Goal: Transaction & Acquisition: Book appointment/travel/reservation

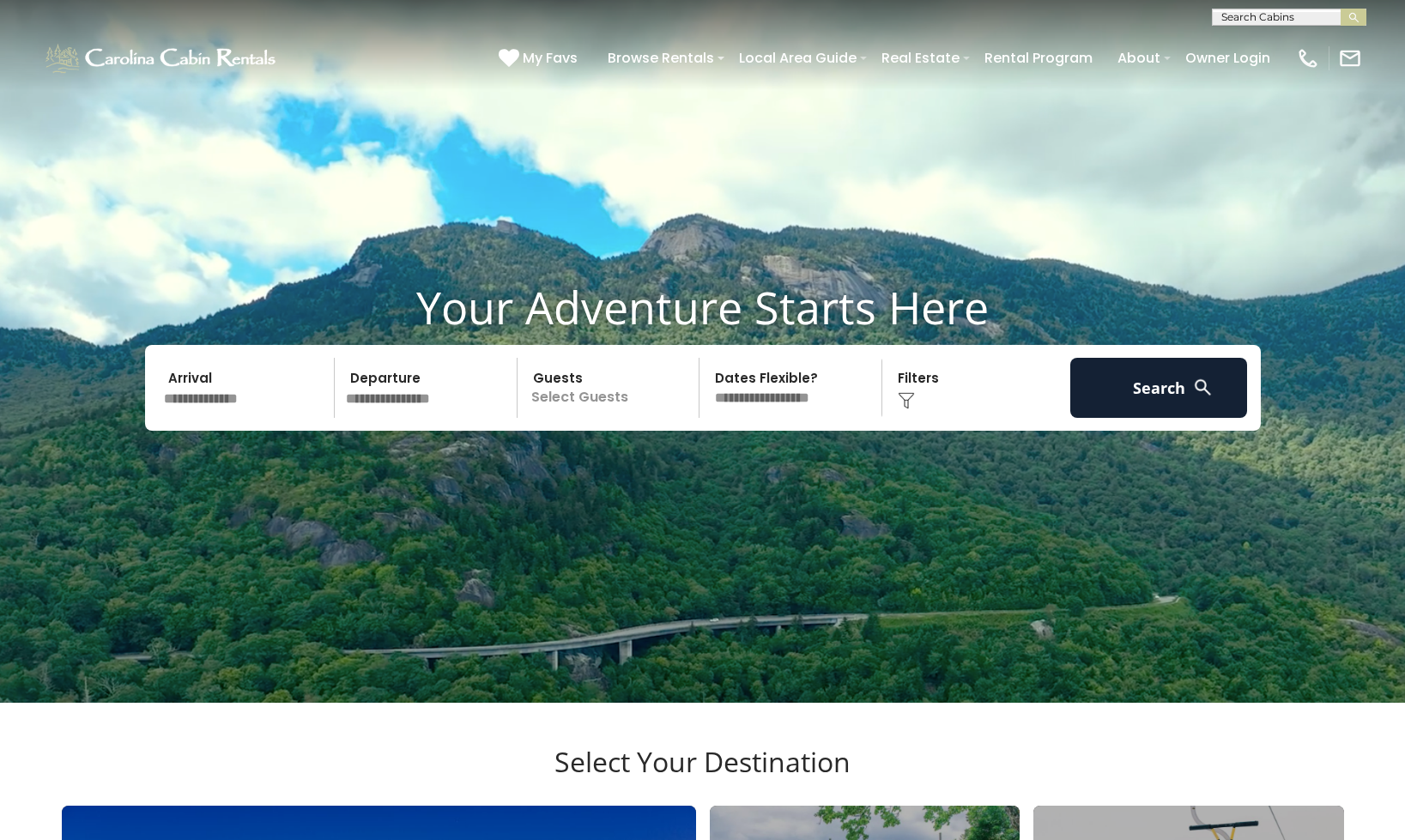
click at [235, 418] on input "text" at bounding box center [247, 388] width 178 height 60
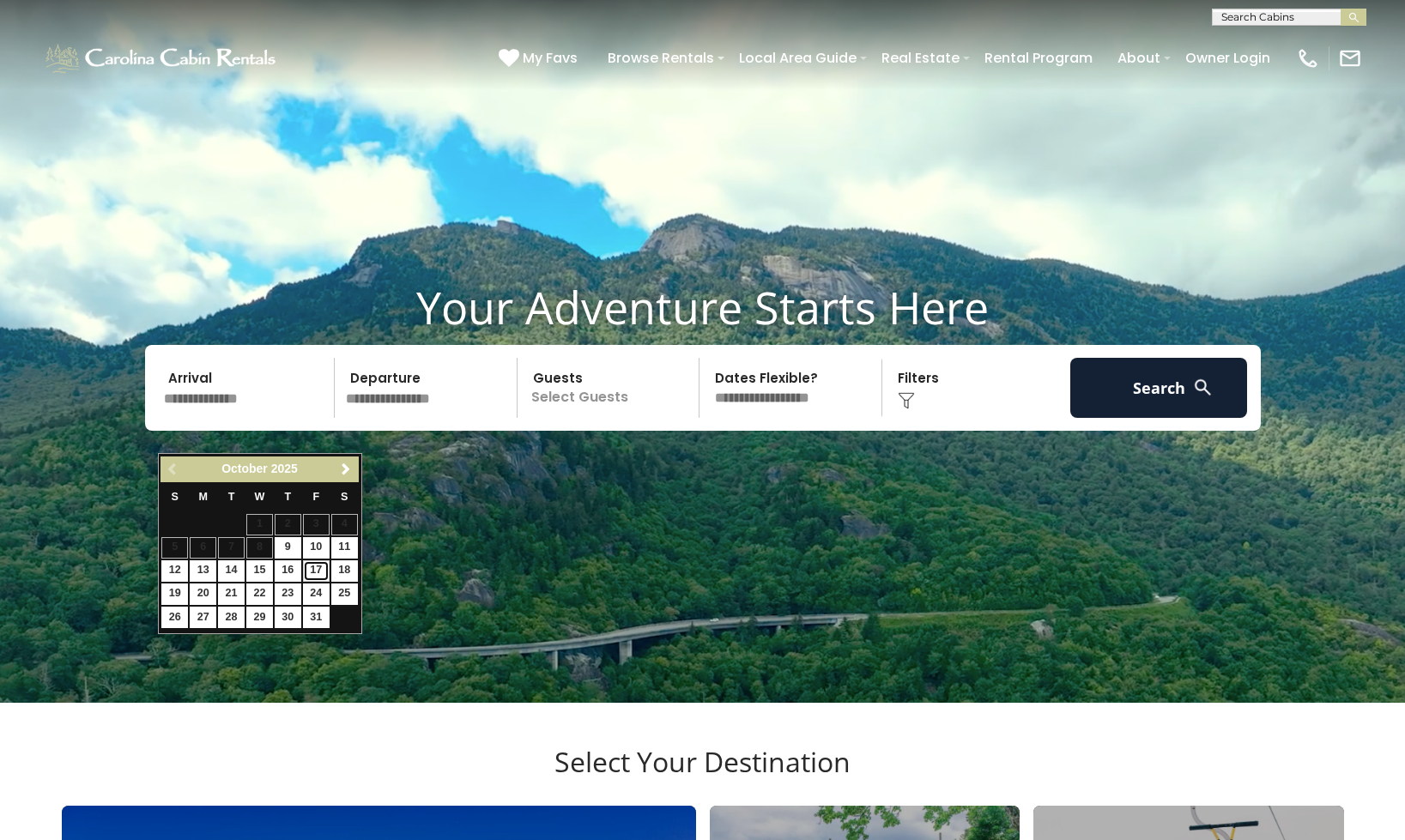
click at [323, 572] on link "17" at bounding box center [316, 571] width 26 height 21
type input "********"
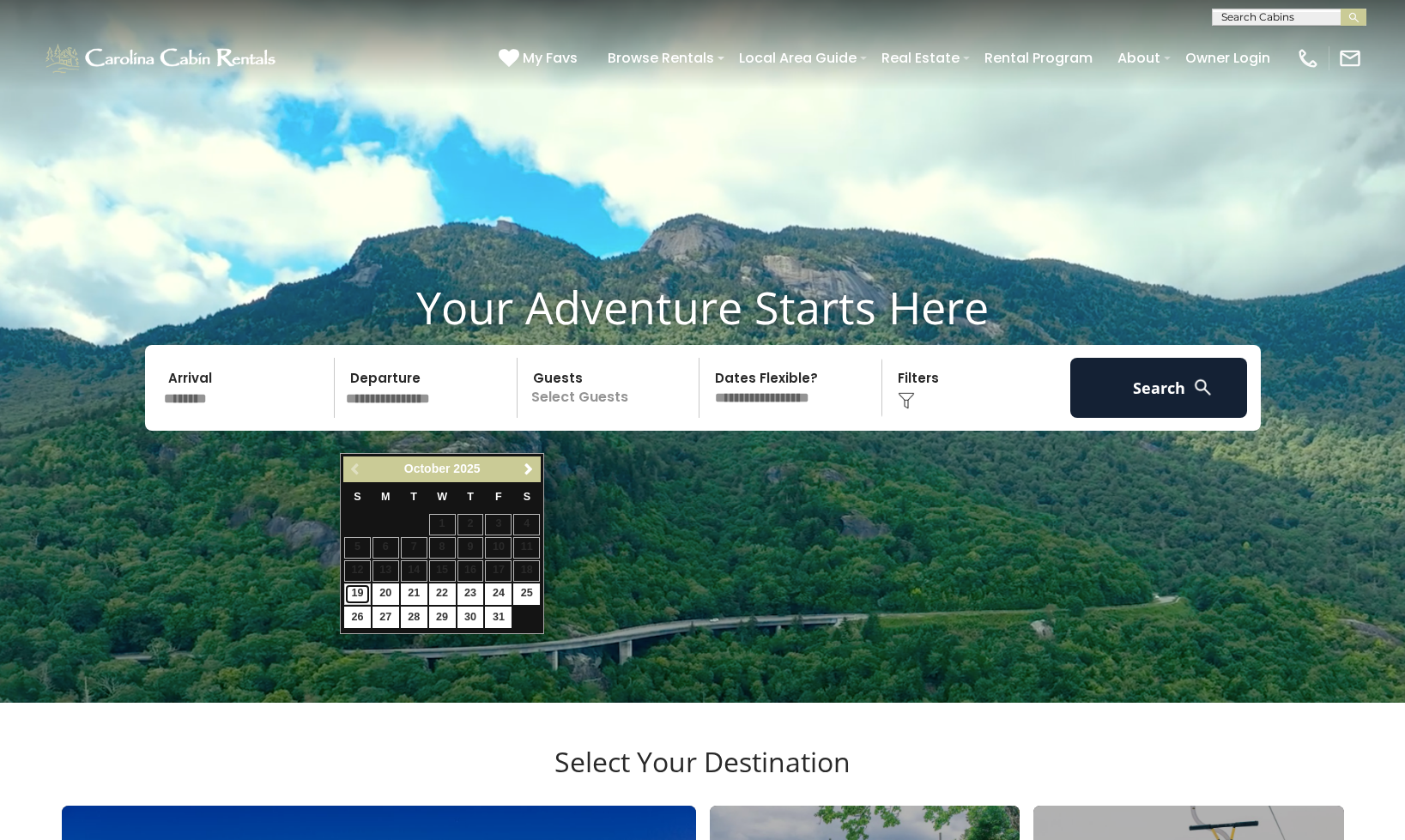
click at [361, 594] on link "19" at bounding box center [357, 594] width 26 height 21
type input "********"
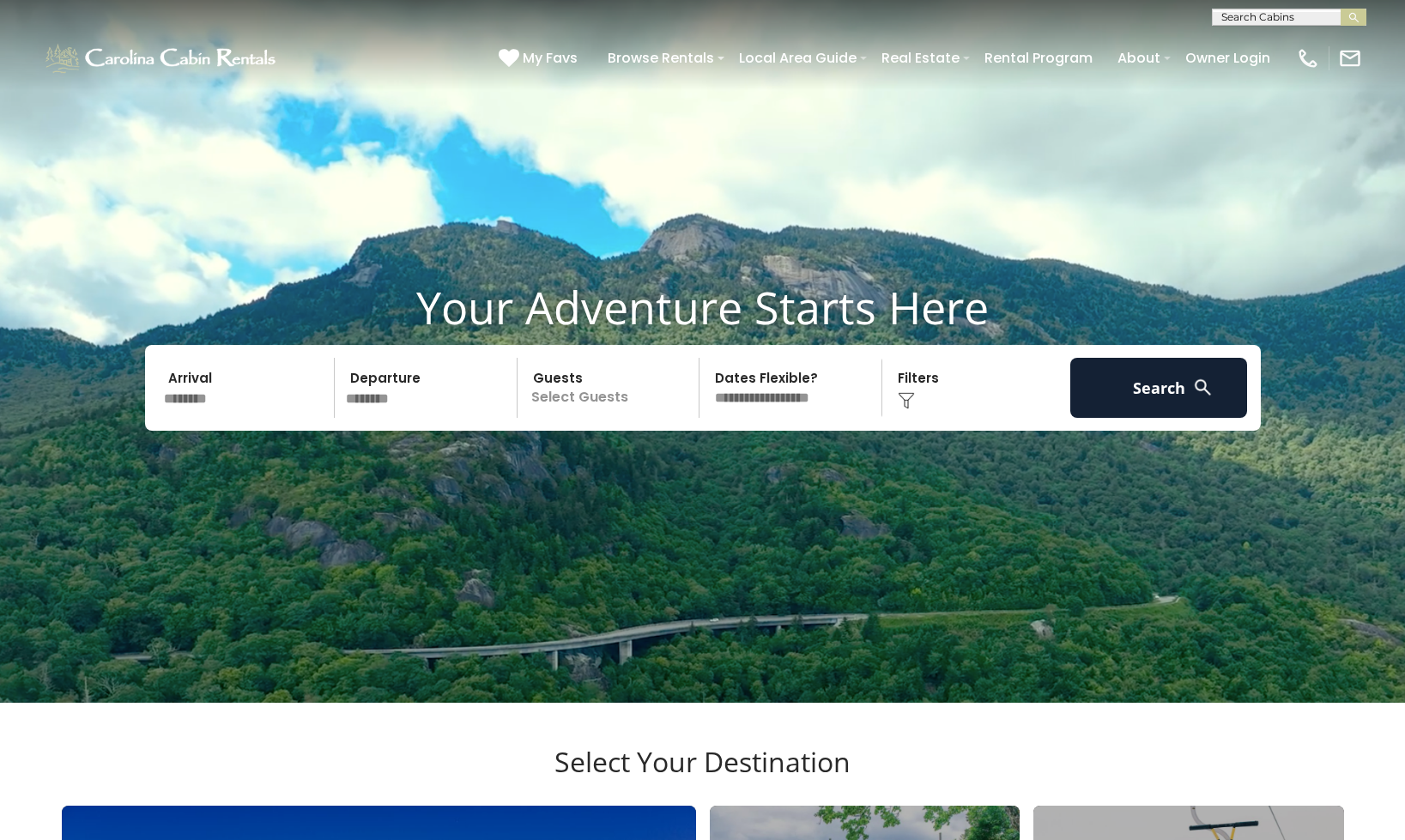
click at [569, 418] on p "Select Guests" at bounding box center [611, 388] width 177 height 60
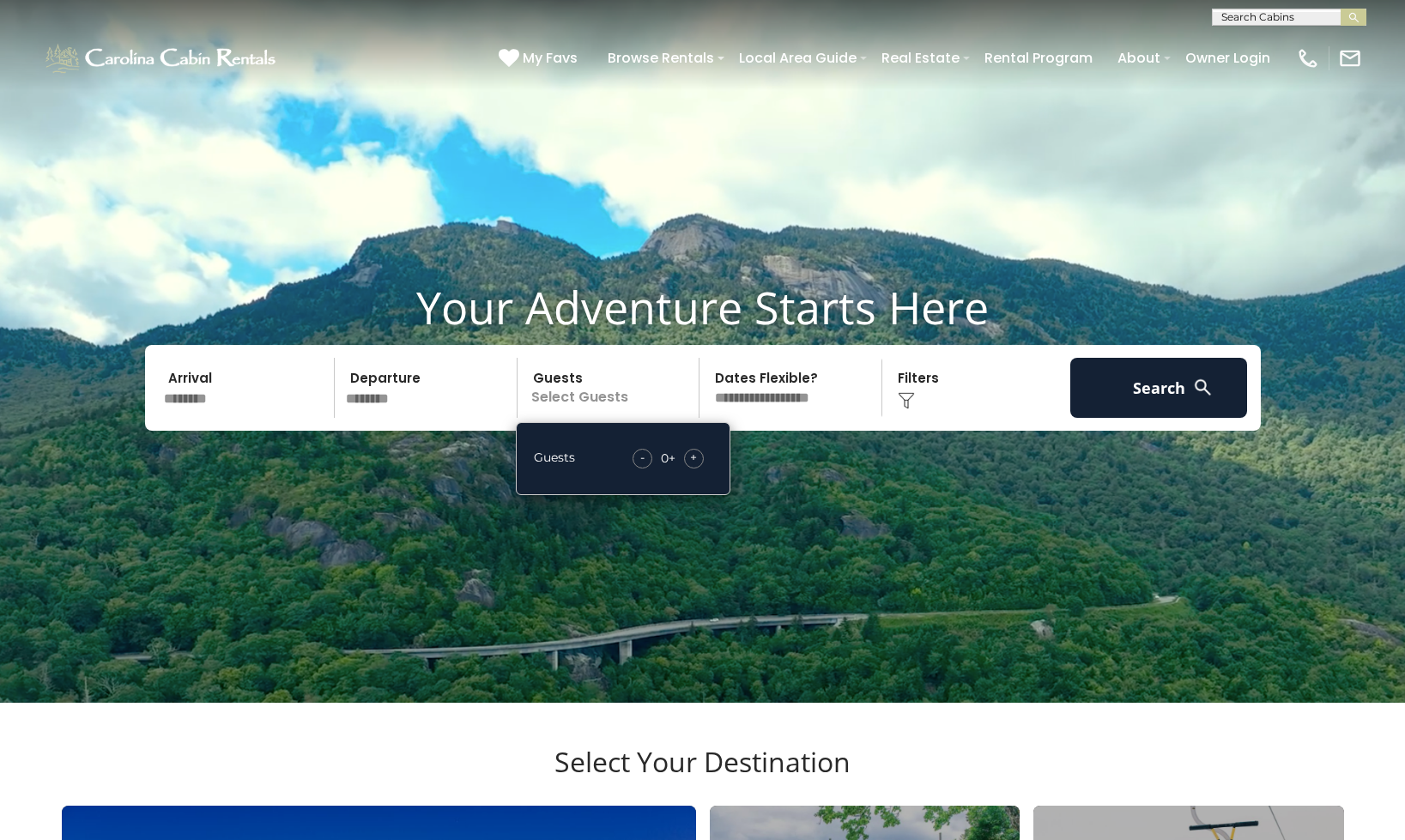
click at [700, 468] on div "+" at bounding box center [694, 459] width 20 height 20
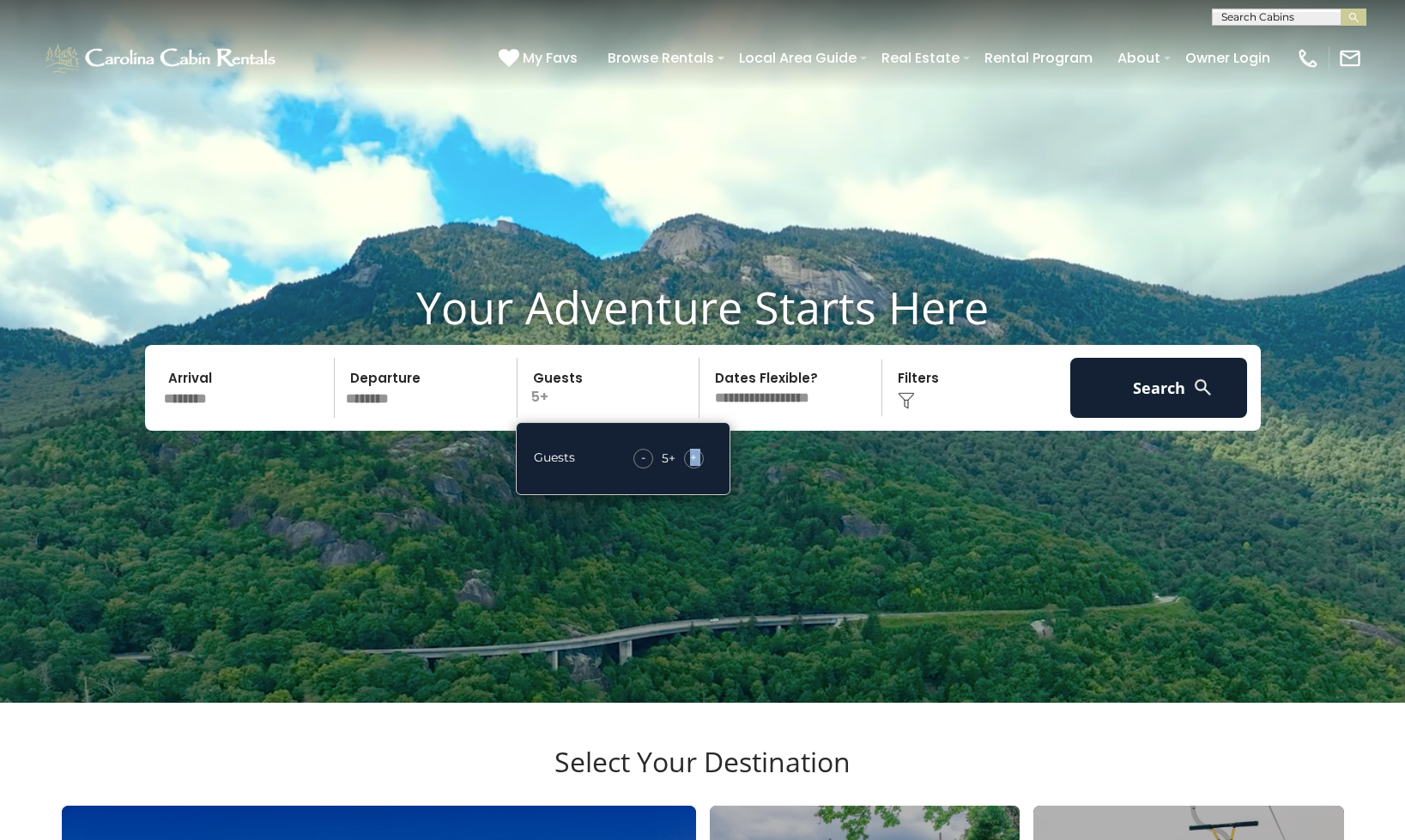
click at [700, 468] on div "+" at bounding box center [694, 459] width 20 height 20
drag, startPoint x: 699, startPoint y: 492, endPoint x: 775, endPoint y: 481, distance: 76.8
click at [698, 468] on div "+" at bounding box center [694, 459] width 20 height 20
click at [1170, 412] on button "Search" at bounding box center [1159, 388] width 178 height 60
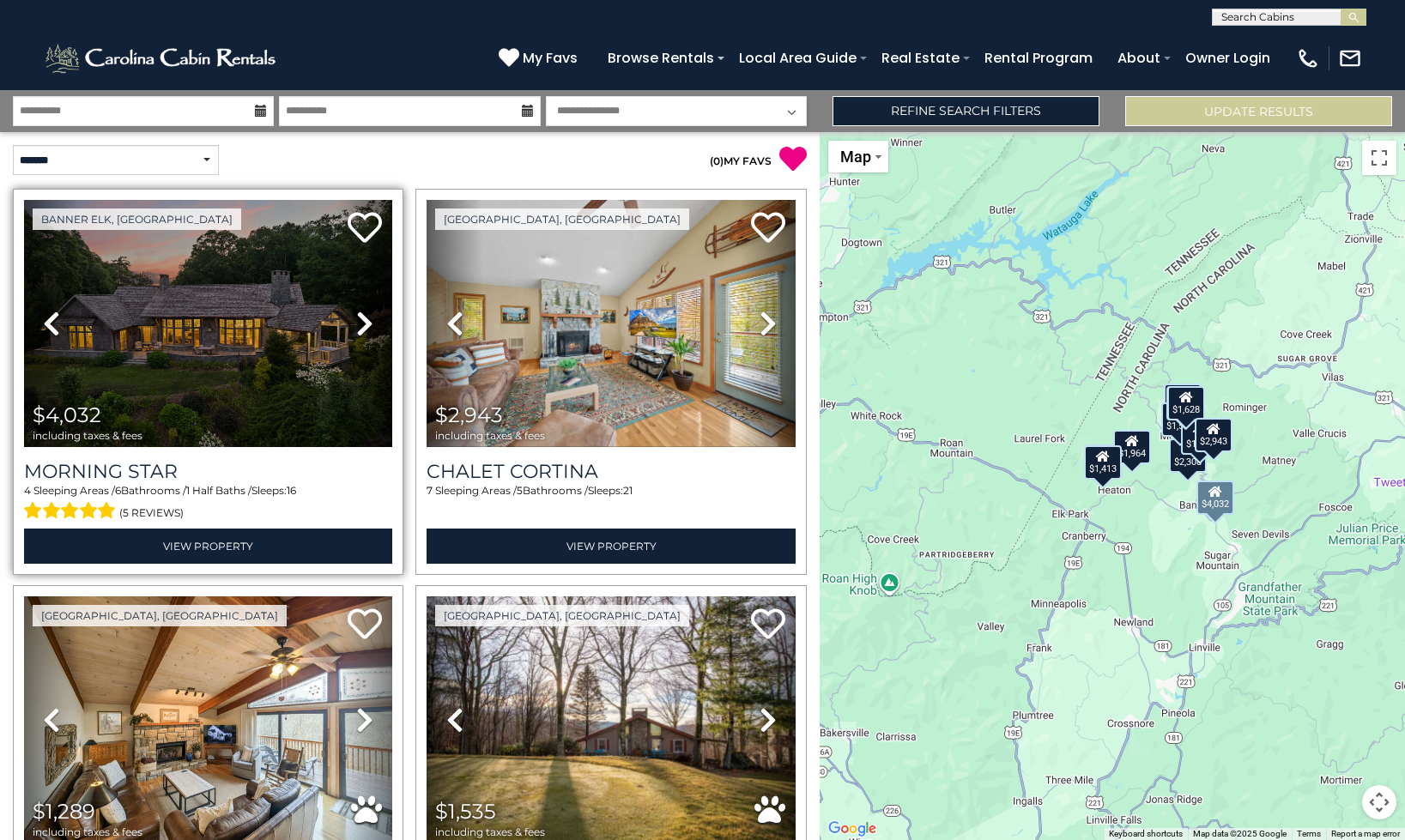
click at [375, 328] on link "Next" at bounding box center [365, 323] width 55 height 247
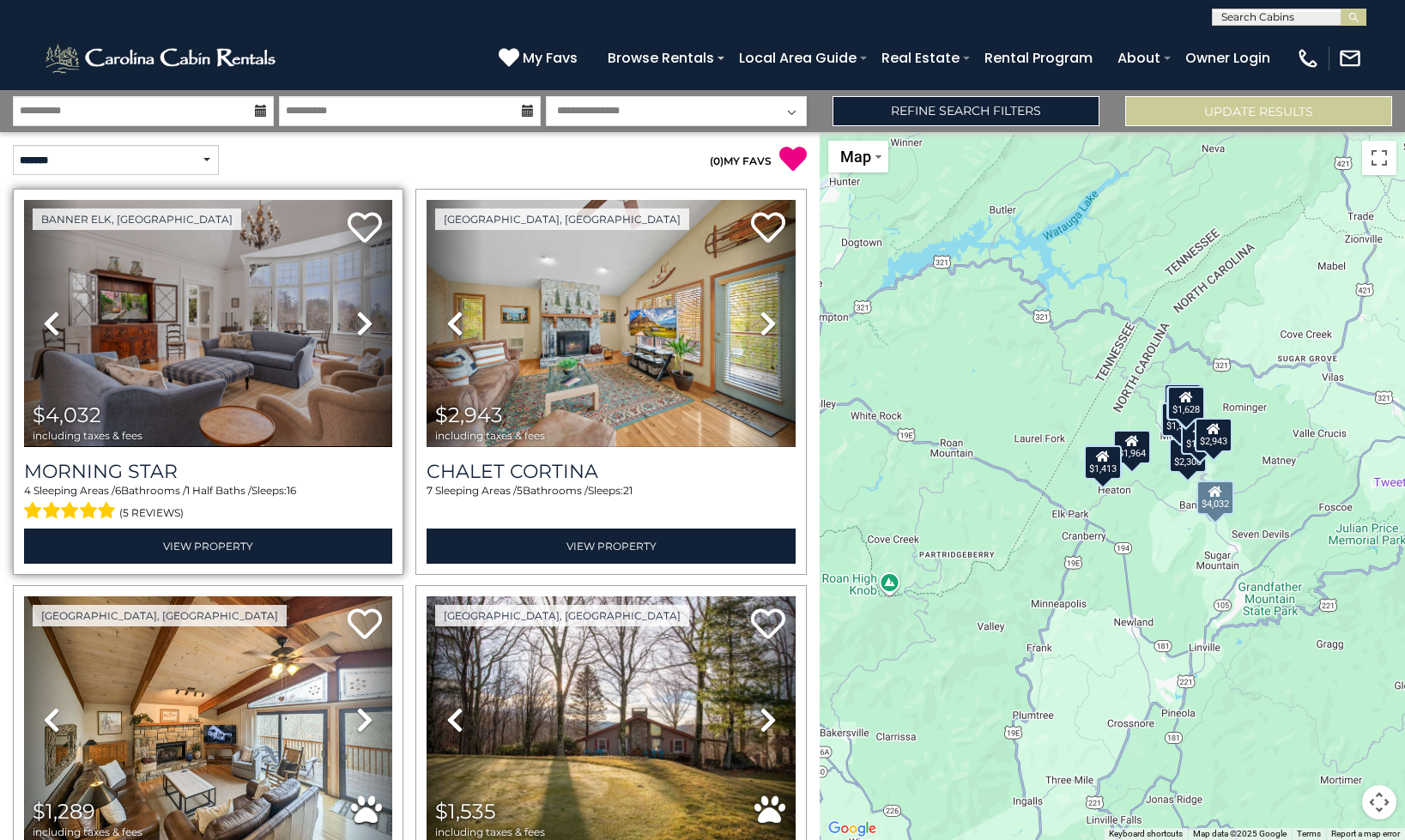
click at [374, 328] on link "Next" at bounding box center [365, 323] width 55 height 247
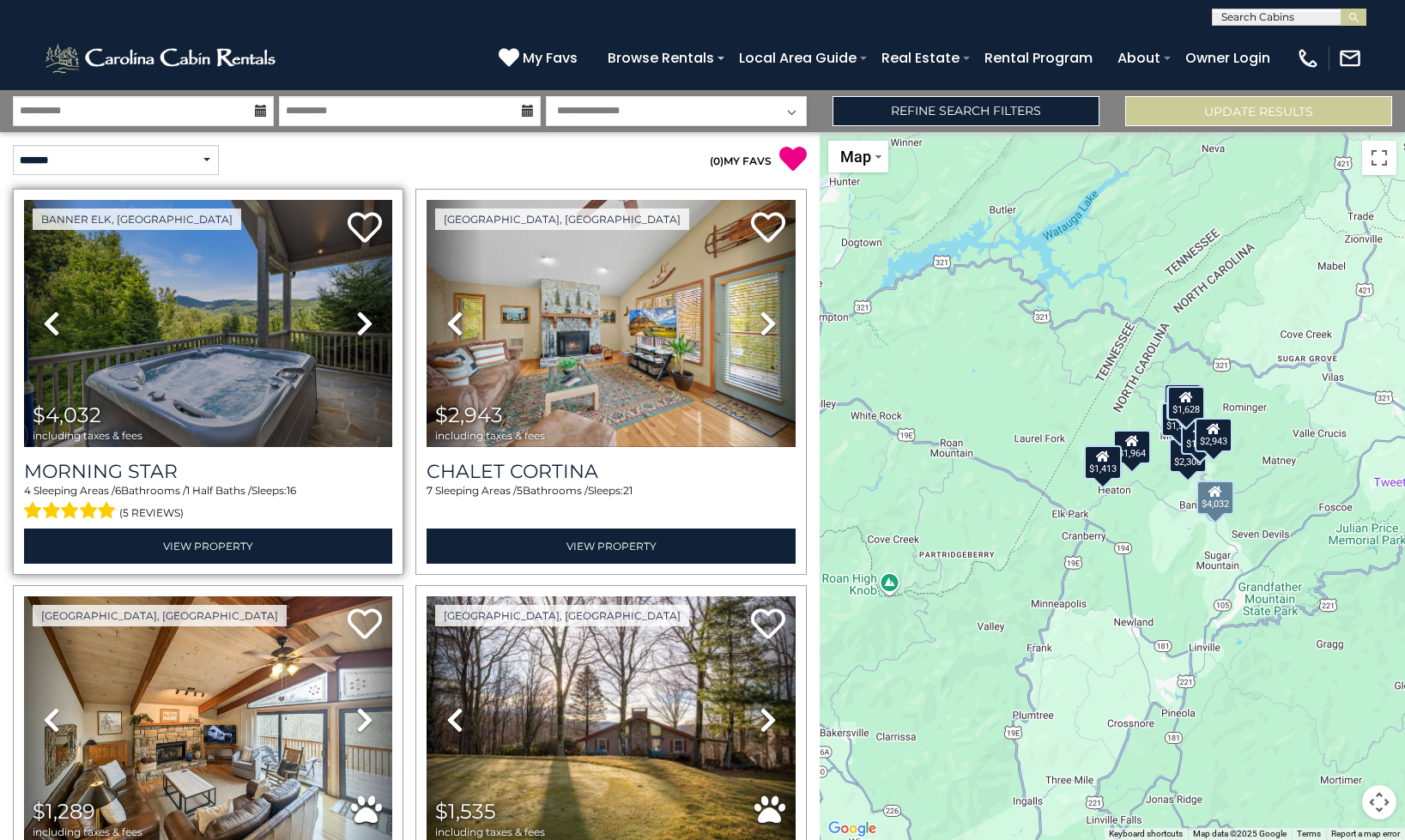
click at [374, 328] on link "Next" at bounding box center [365, 323] width 55 height 247
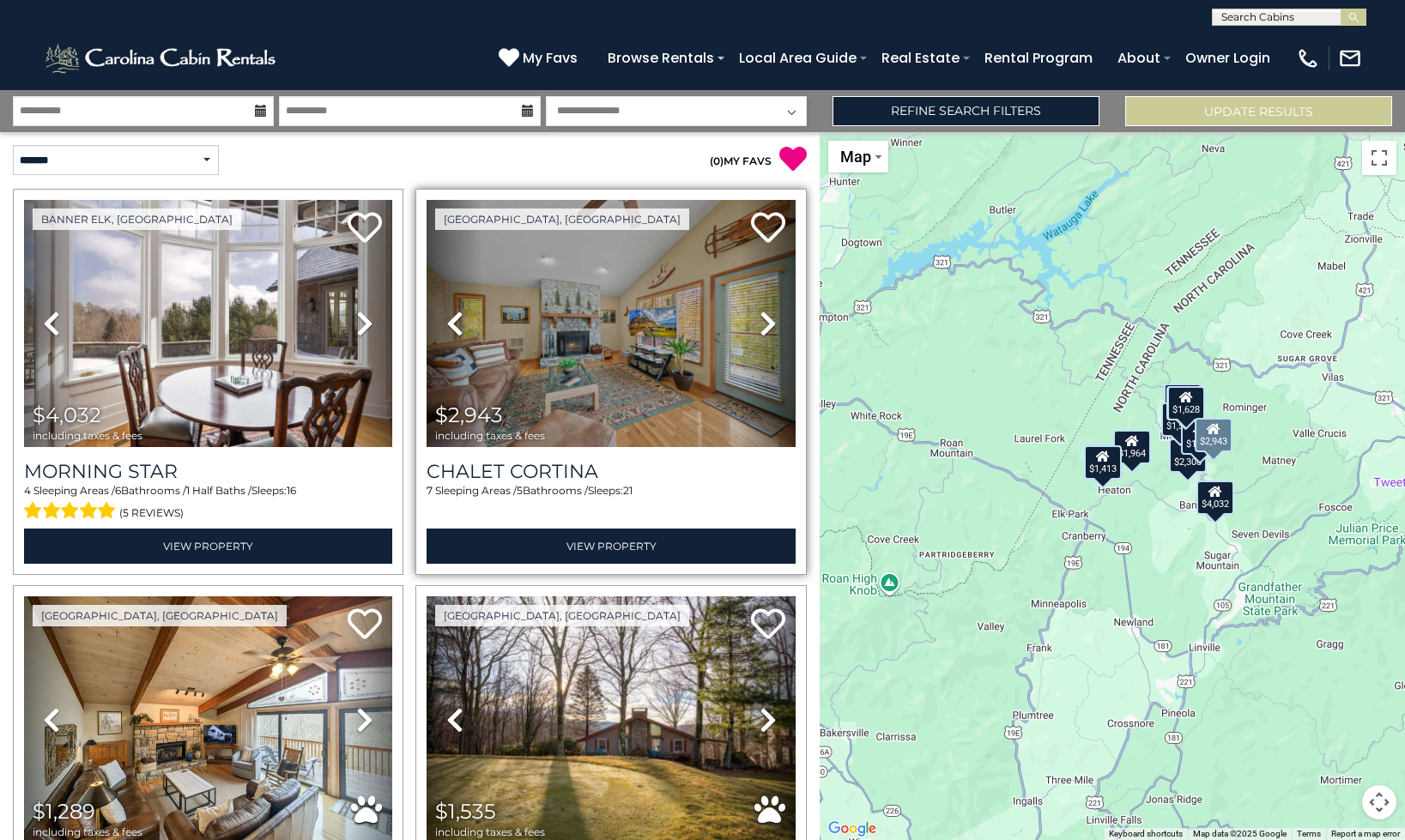
click at [779, 330] on link "Next" at bounding box center [768, 323] width 55 height 247
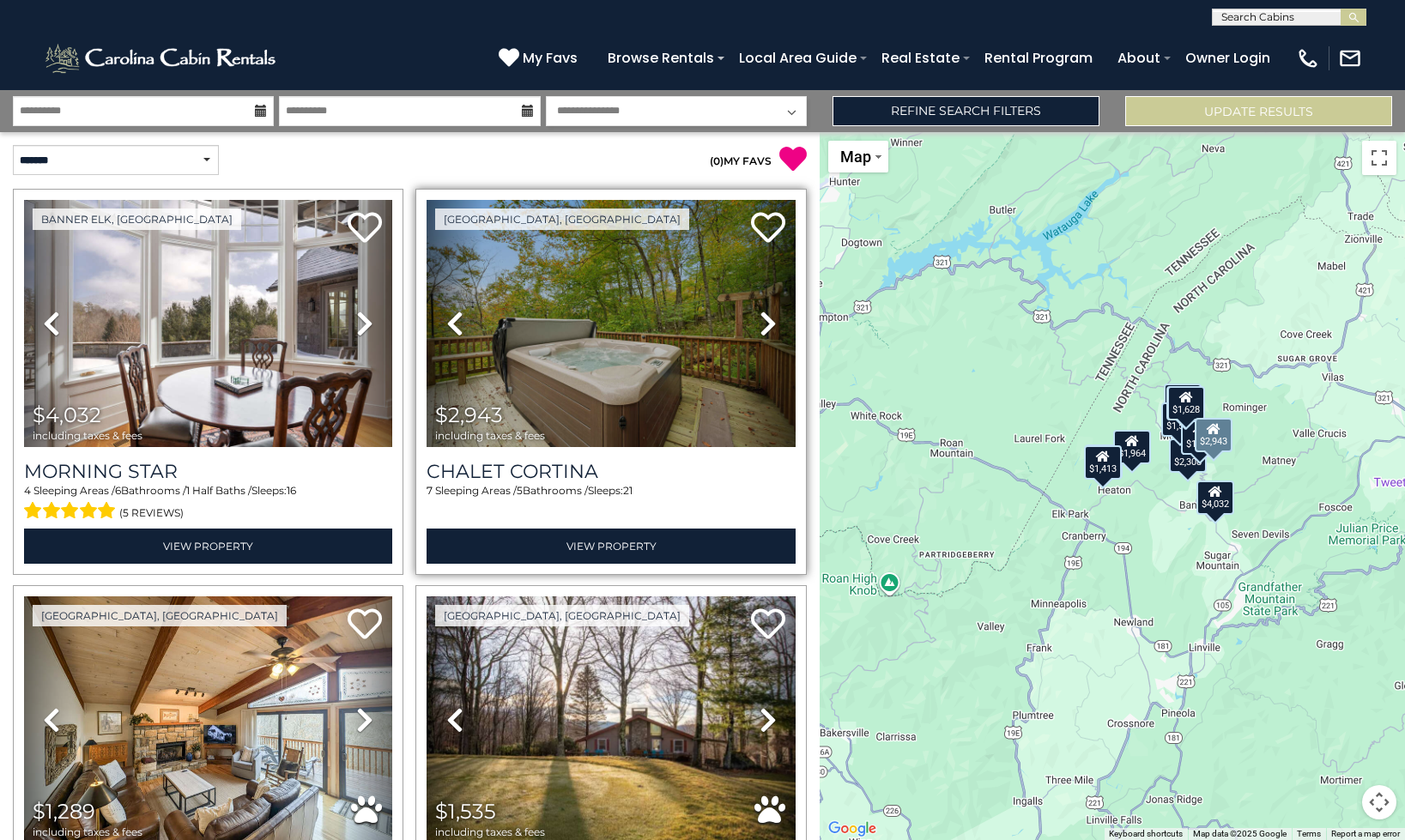
click at [779, 330] on link "Next" at bounding box center [768, 323] width 55 height 247
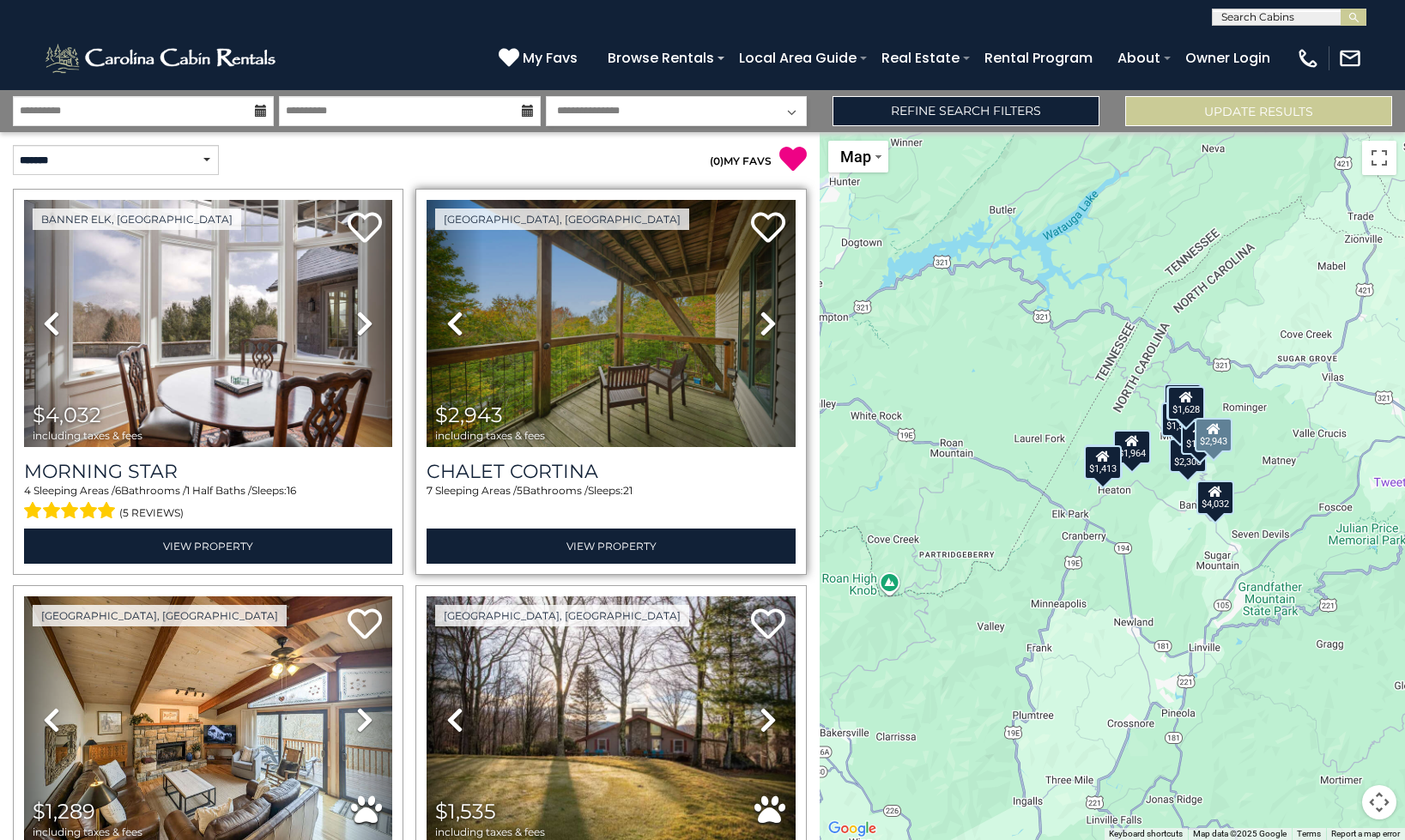
click at [779, 330] on link "Next" at bounding box center [768, 323] width 55 height 247
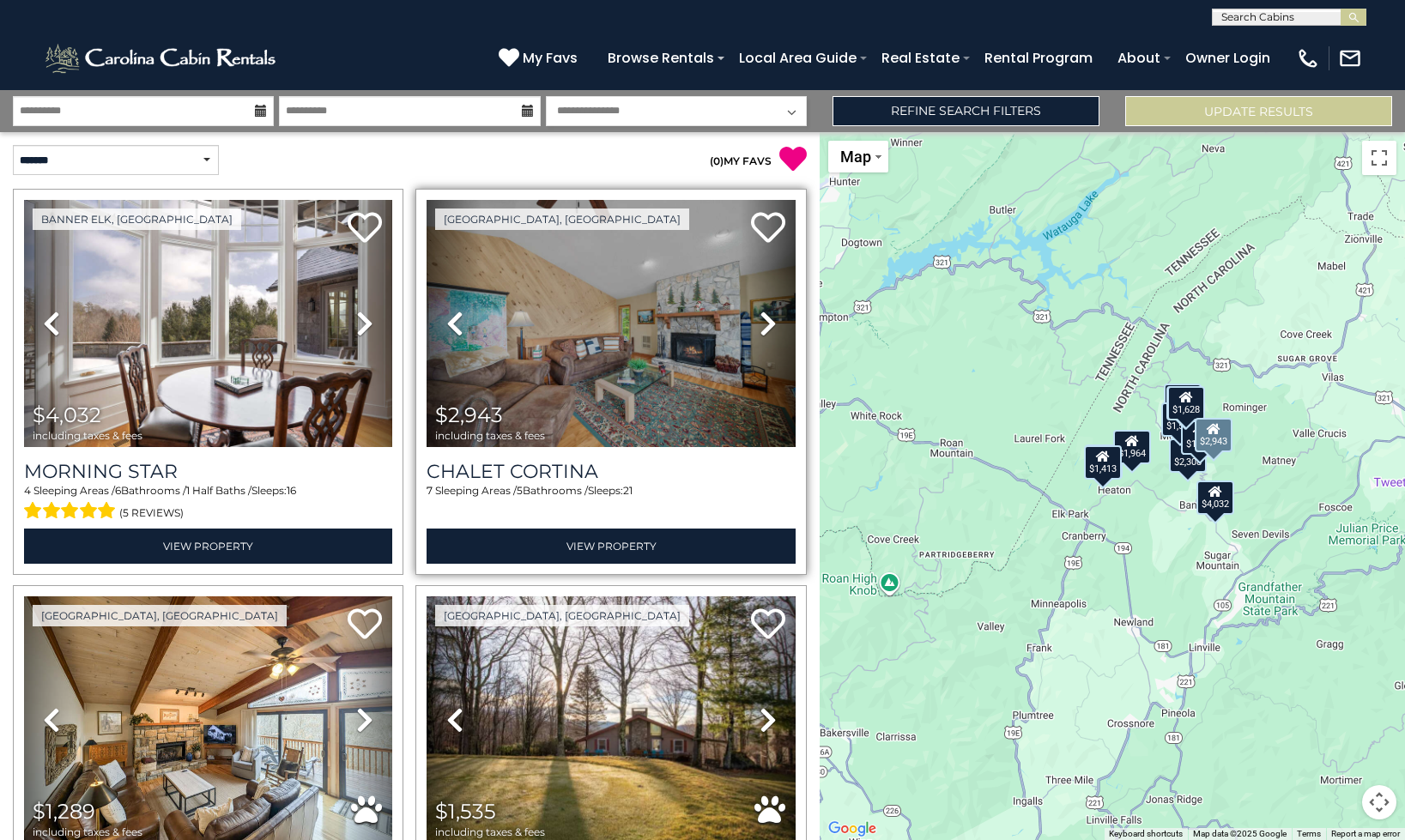
click at [779, 330] on link "Next" at bounding box center [768, 323] width 55 height 247
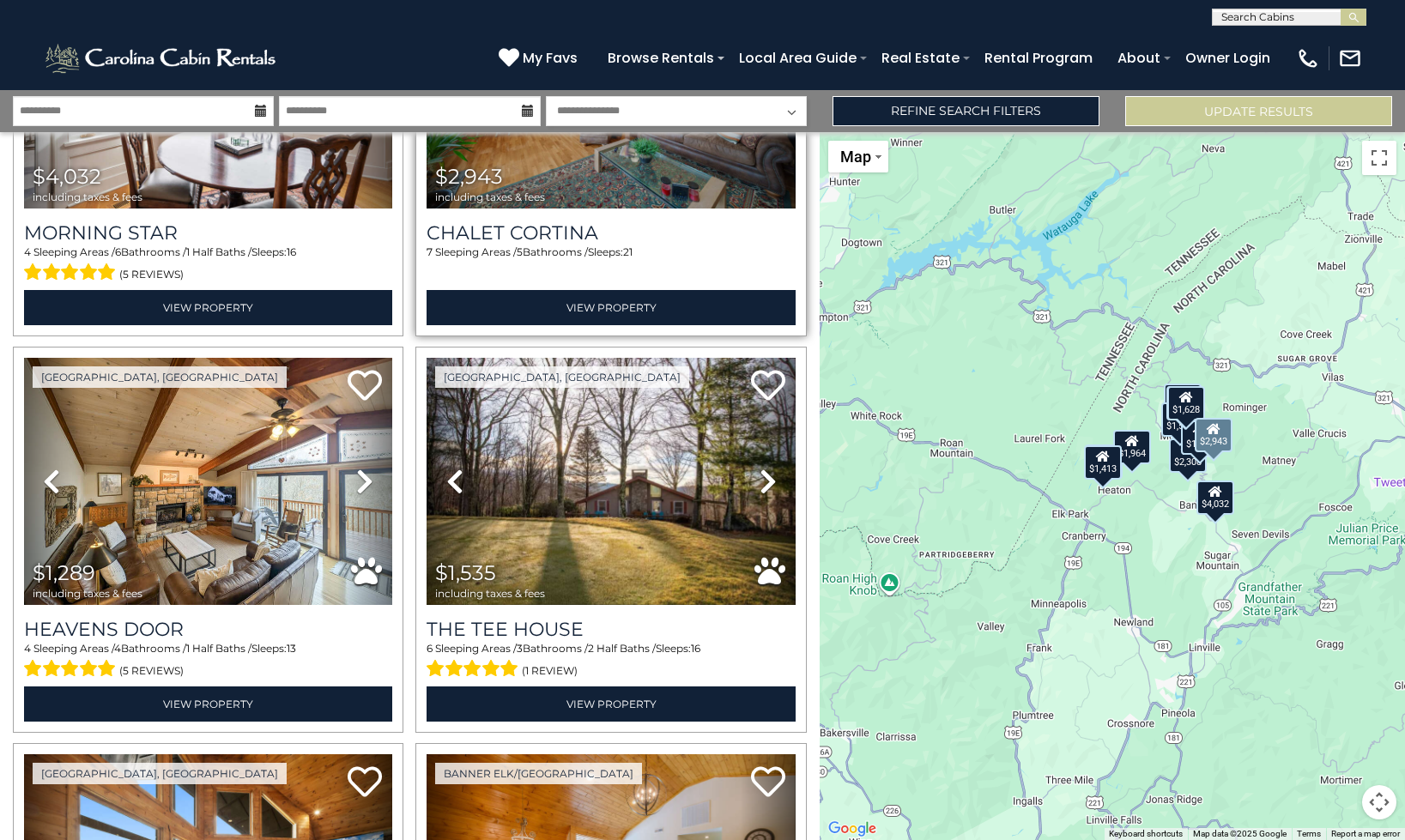
scroll to position [270, 0]
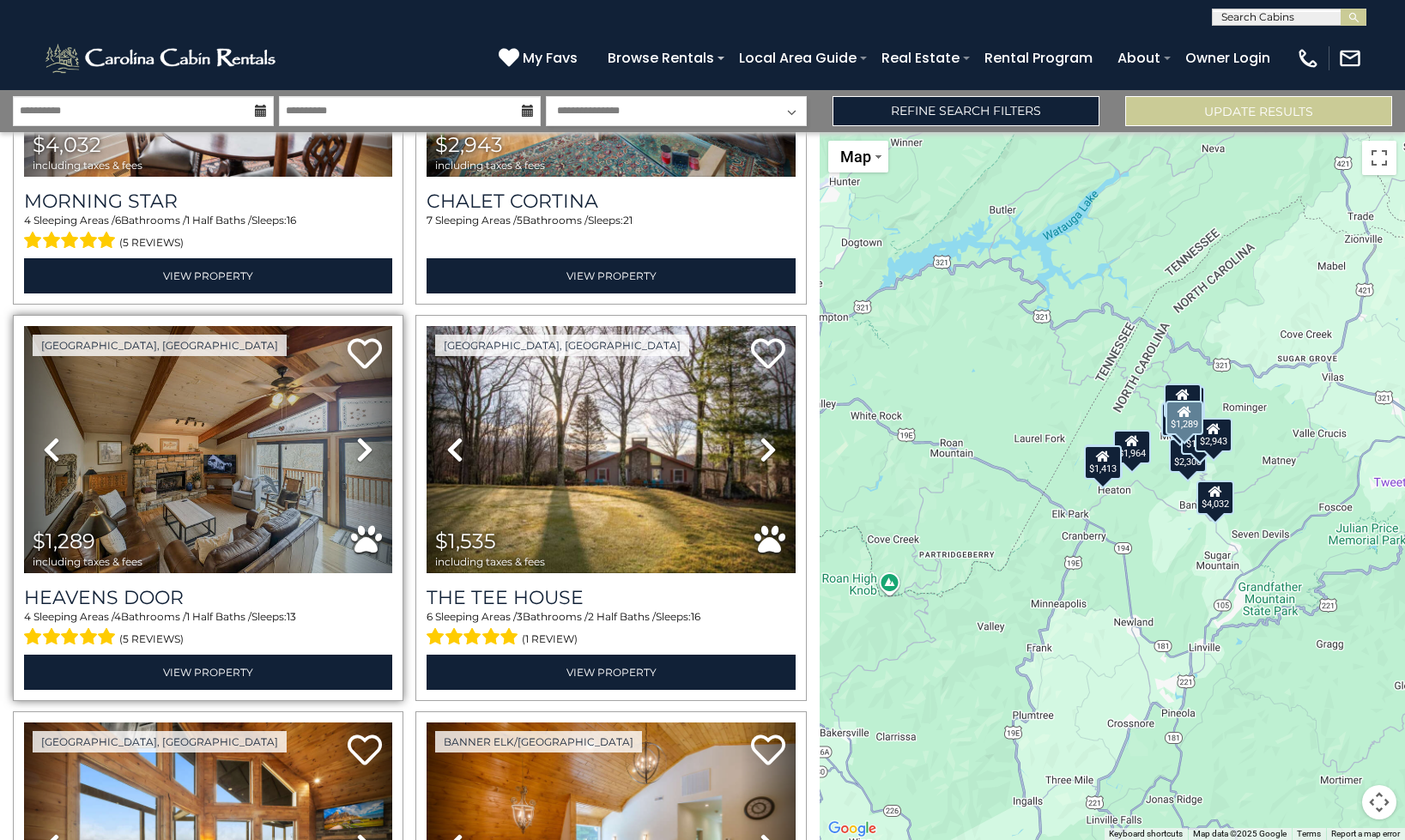
click at [350, 432] on link "Next" at bounding box center [365, 449] width 55 height 247
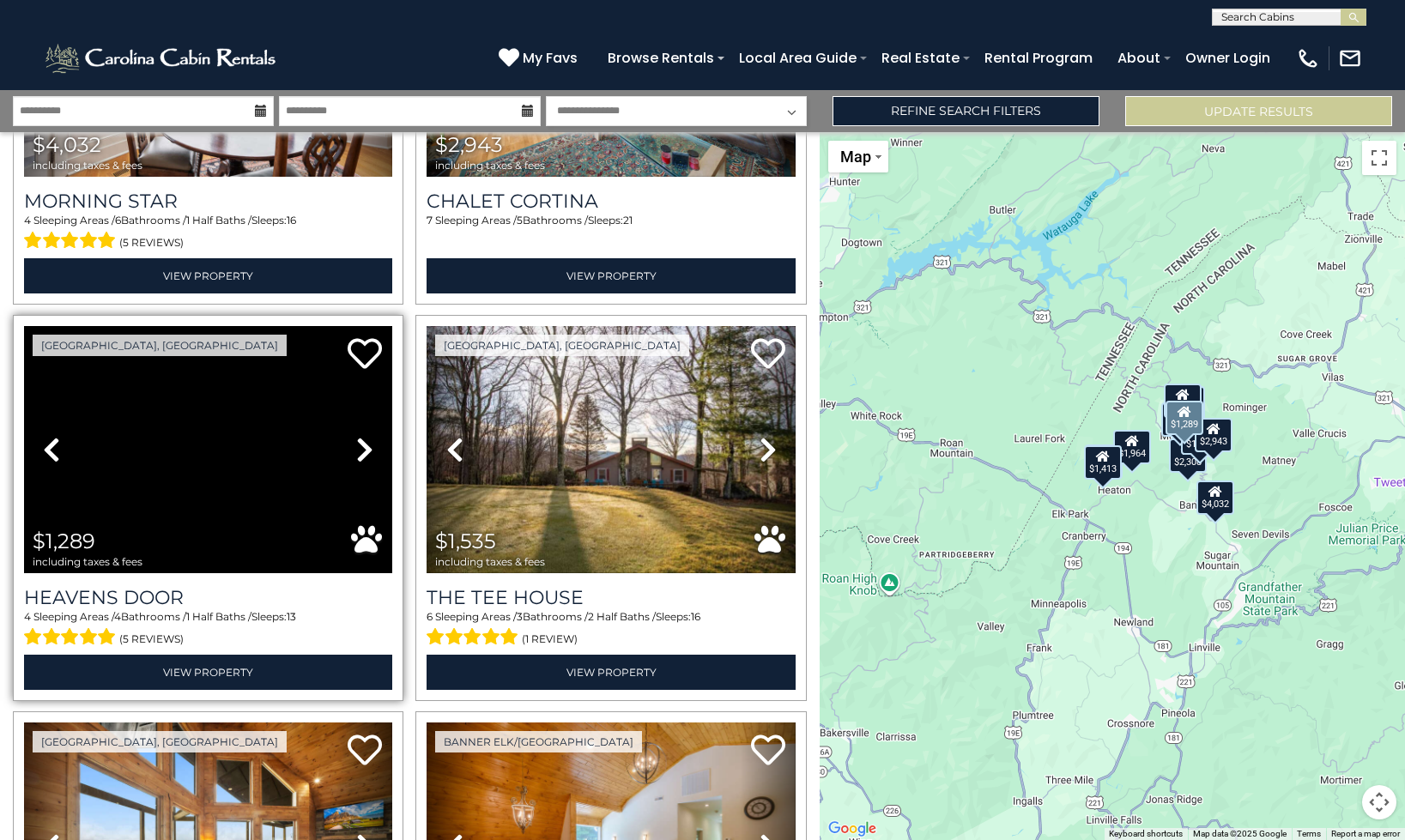
click at [350, 432] on link "Next" at bounding box center [365, 449] width 55 height 247
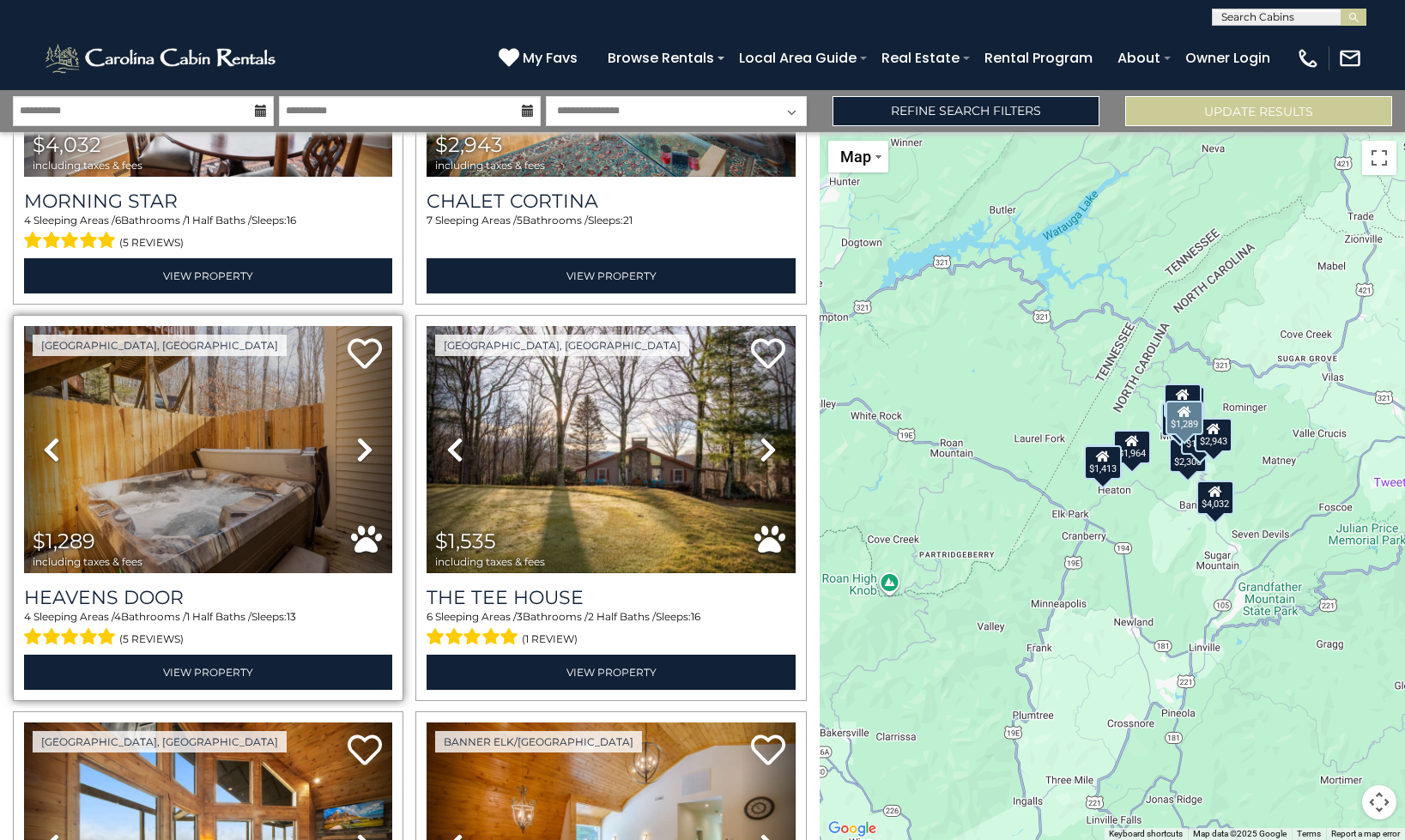
click at [350, 432] on link "Next" at bounding box center [365, 449] width 55 height 247
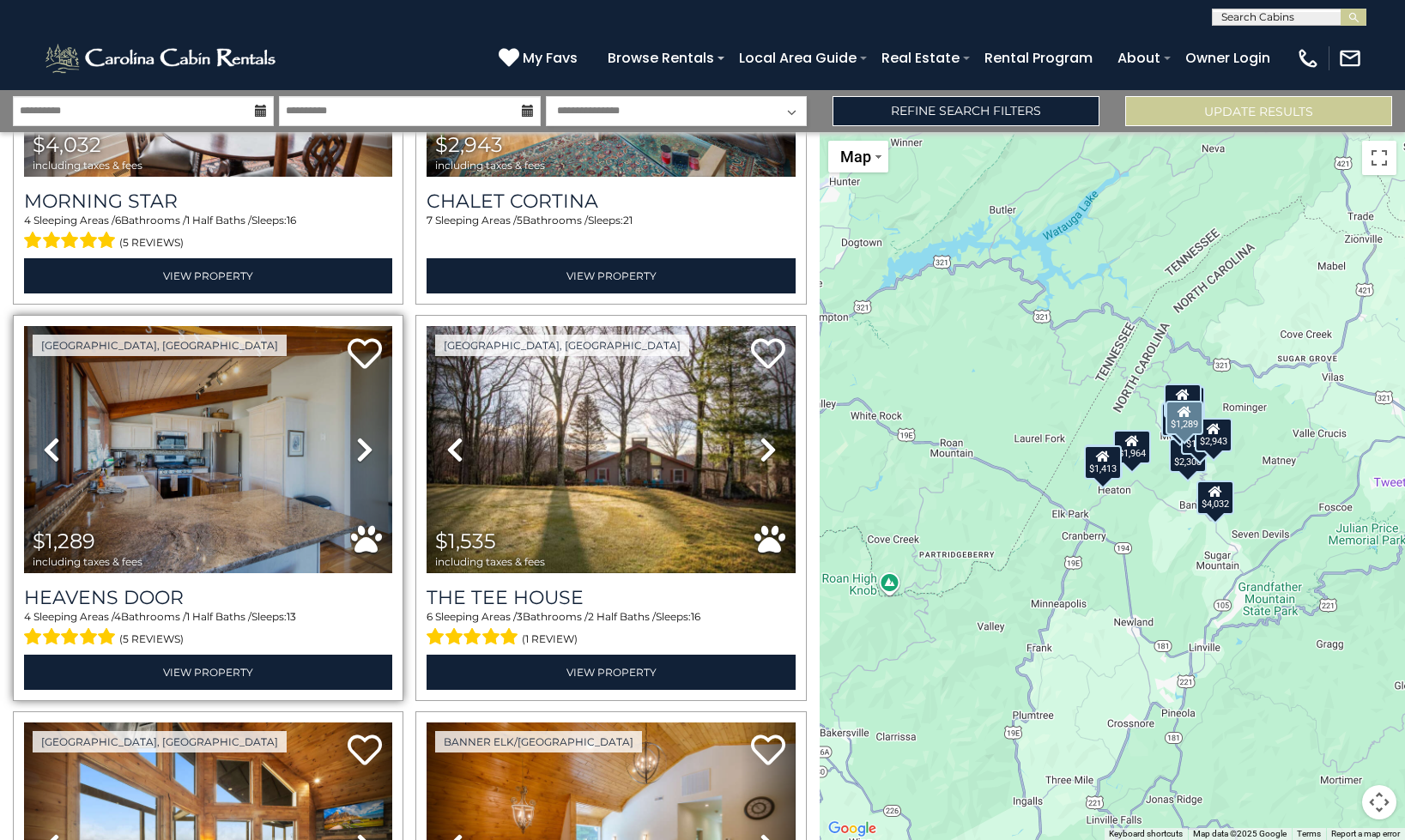
click at [350, 432] on link "Next" at bounding box center [365, 449] width 55 height 247
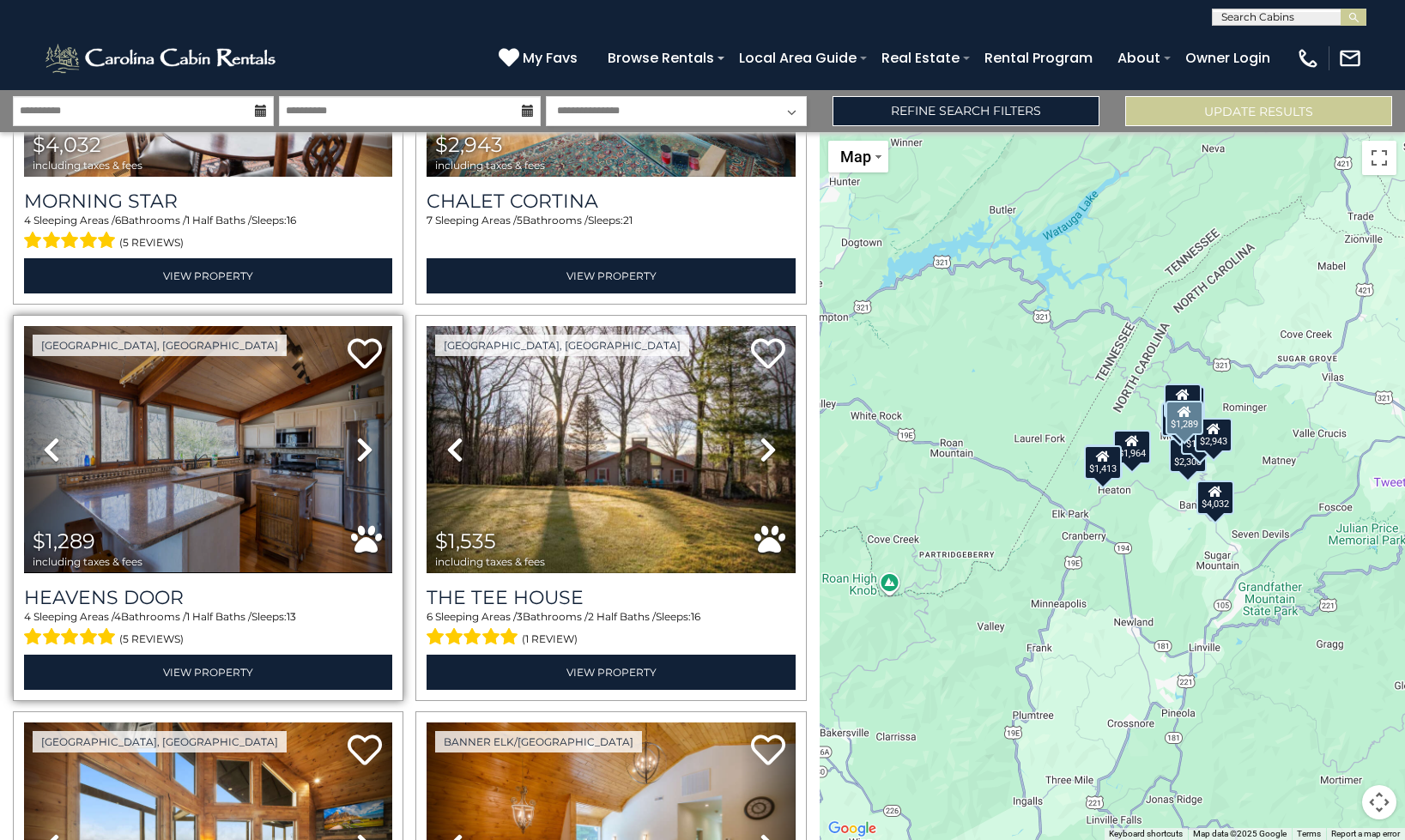
click at [350, 432] on link "Next" at bounding box center [365, 449] width 55 height 247
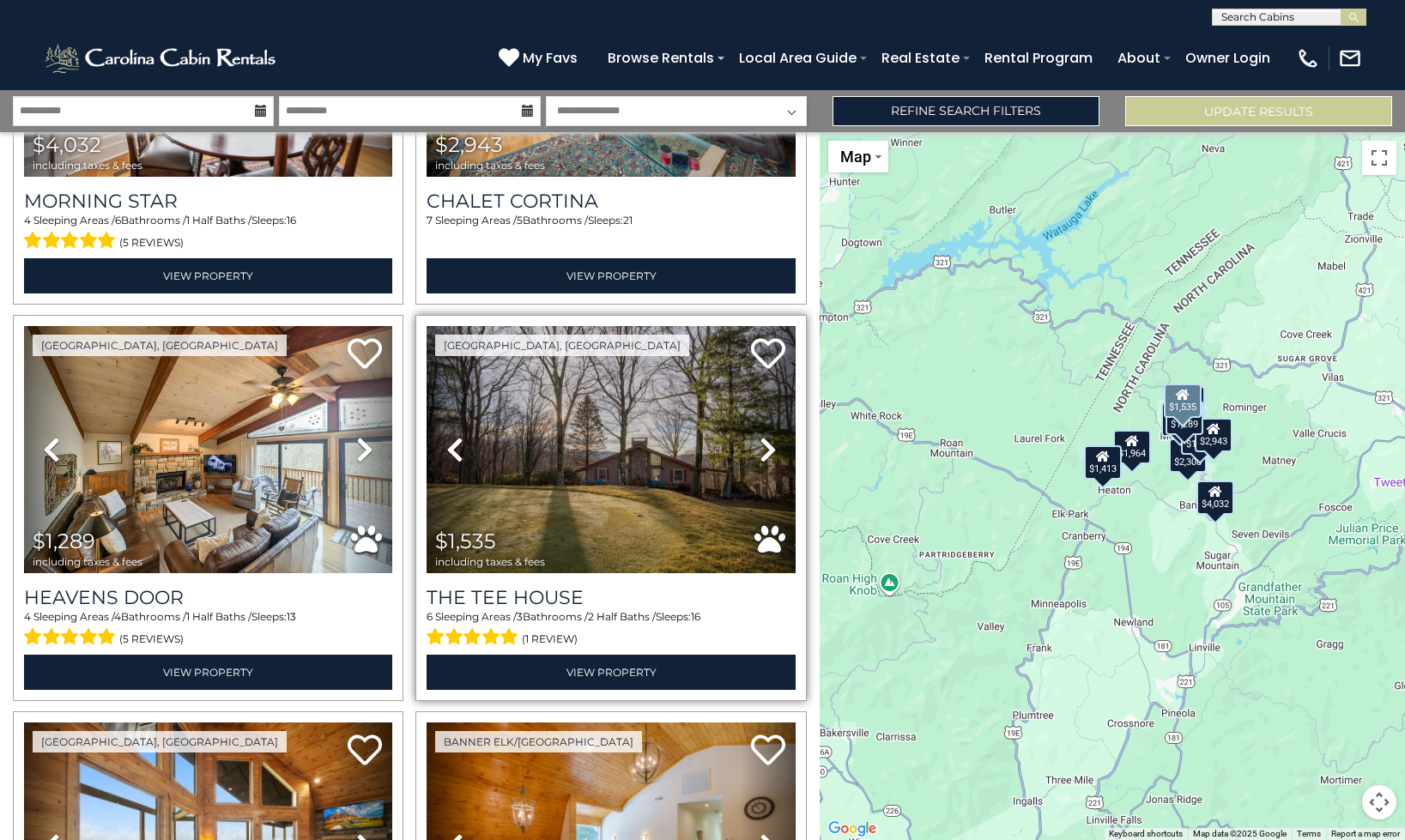
click at [763, 461] on icon at bounding box center [769, 450] width 18 height 27
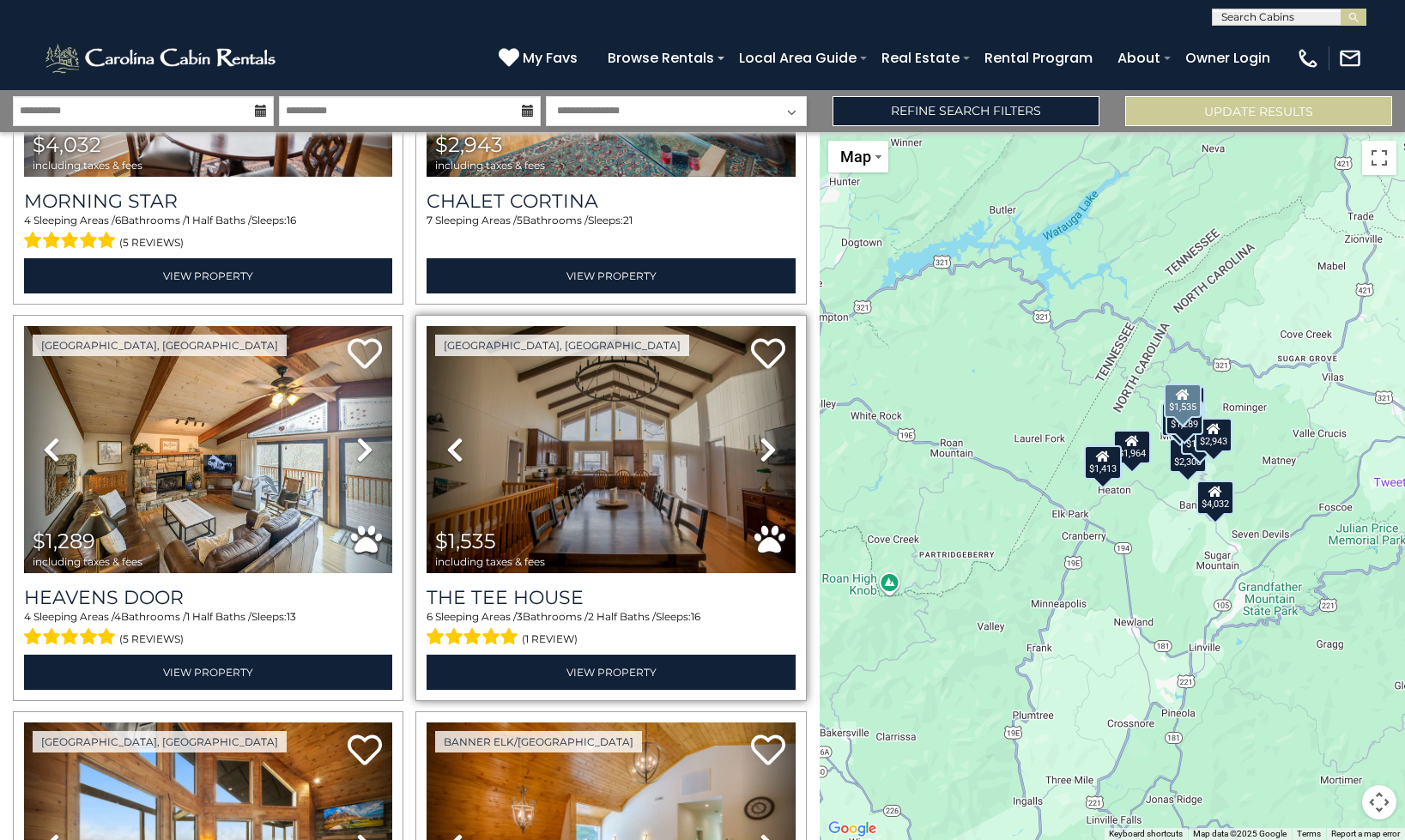
click at [763, 461] on icon at bounding box center [769, 450] width 18 height 27
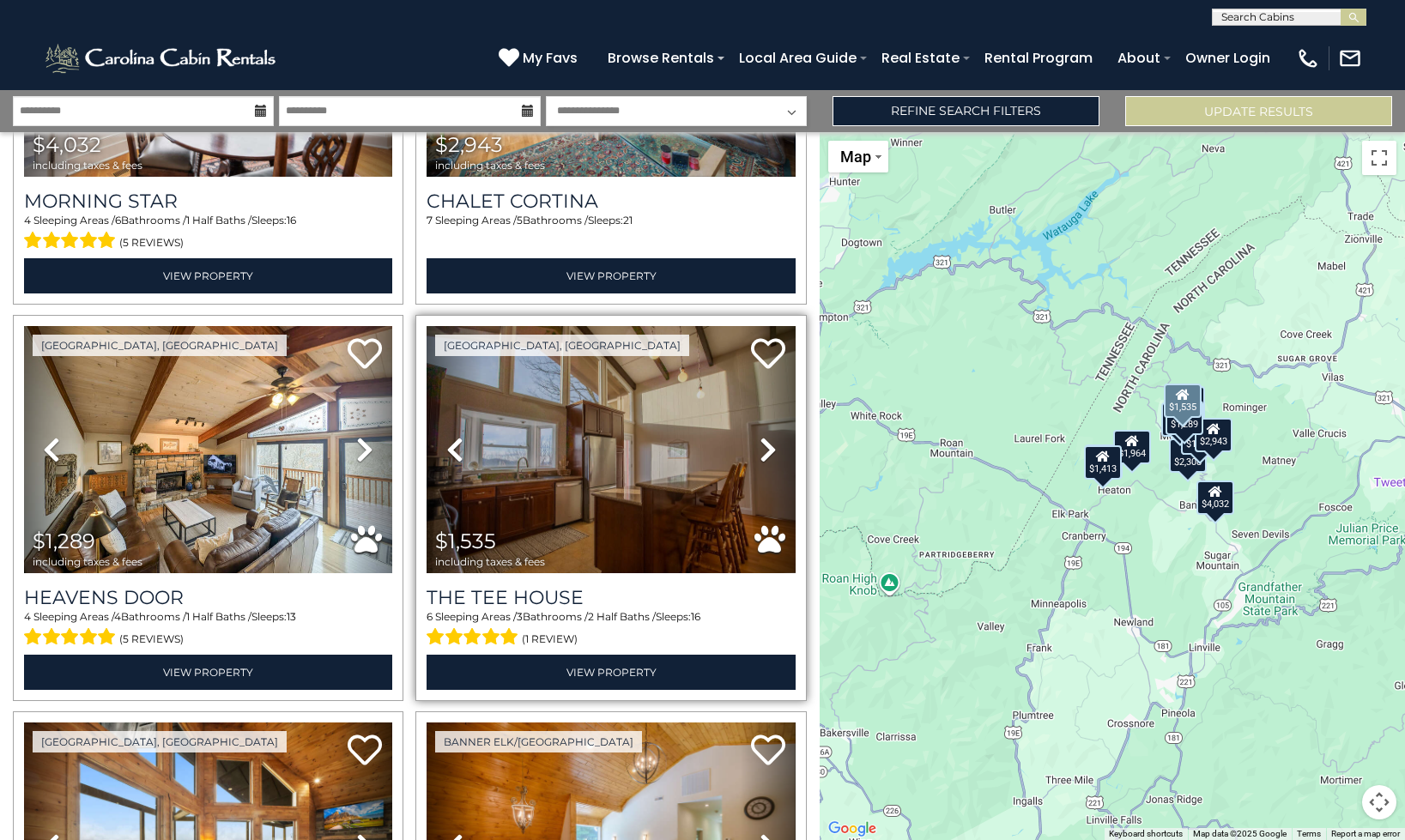
click at [763, 461] on icon at bounding box center [769, 450] width 18 height 27
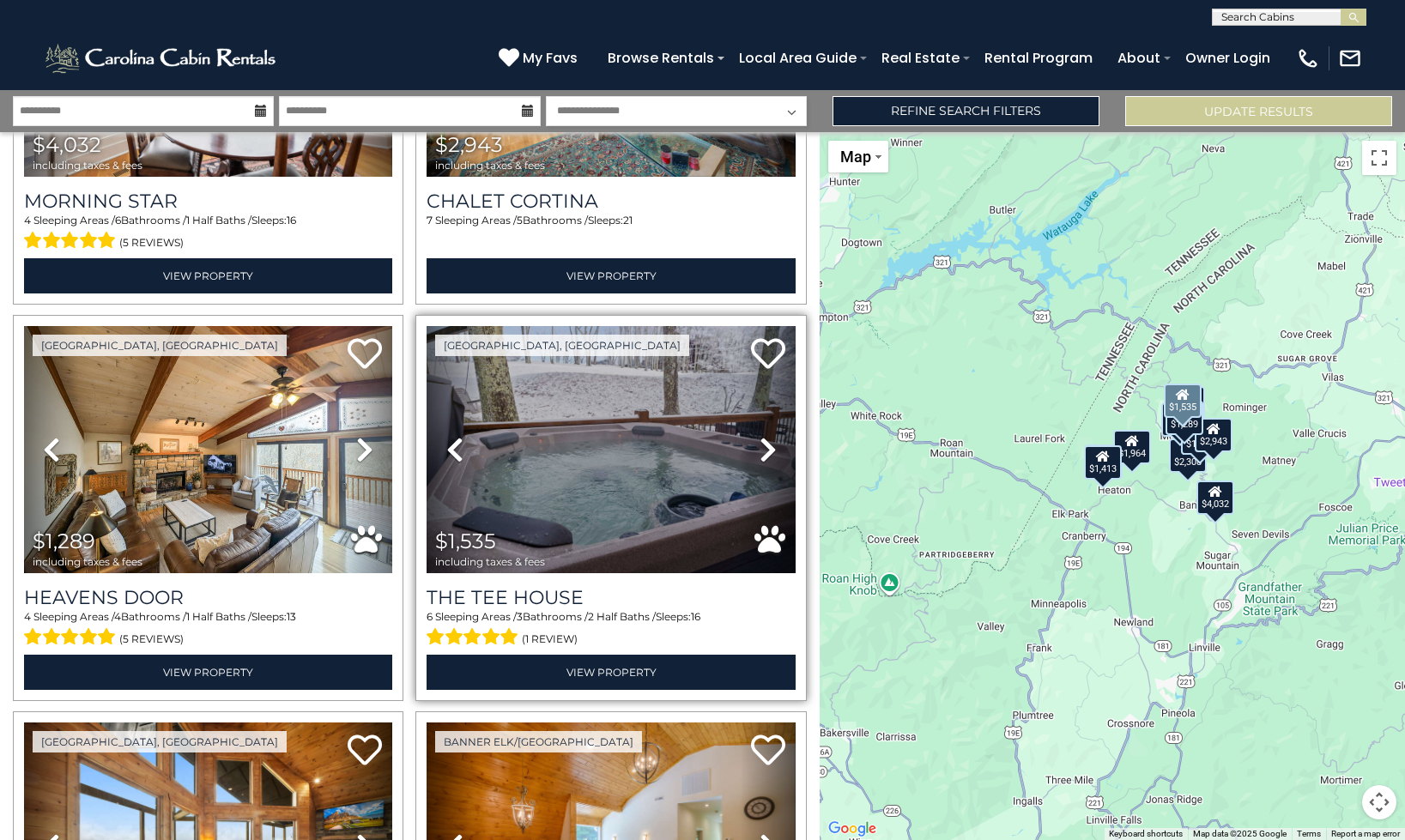
click at [763, 461] on icon at bounding box center [769, 450] width 18 height 27
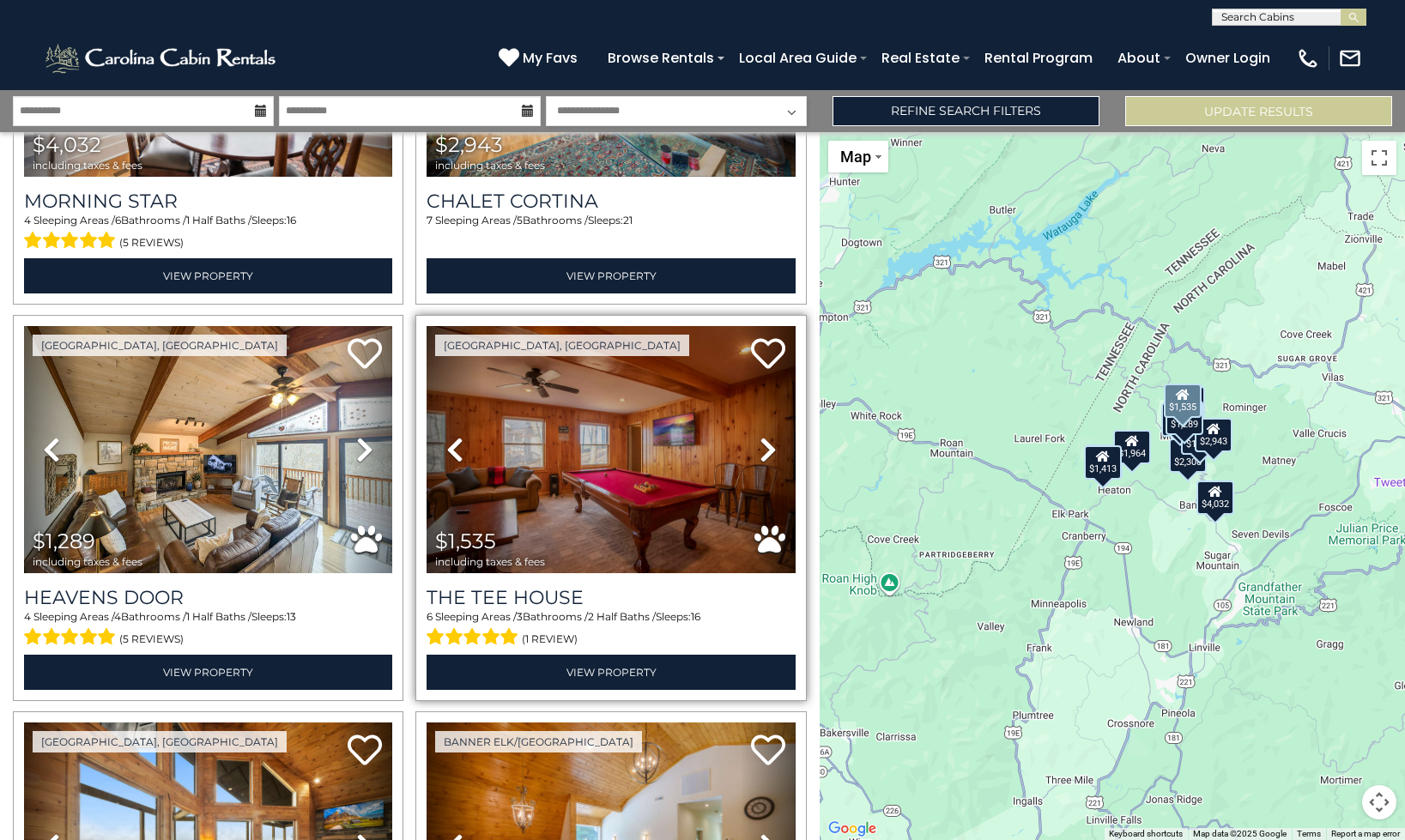
click at [763, 461] on icon at bounding box center [769, 450] width 18 height 27
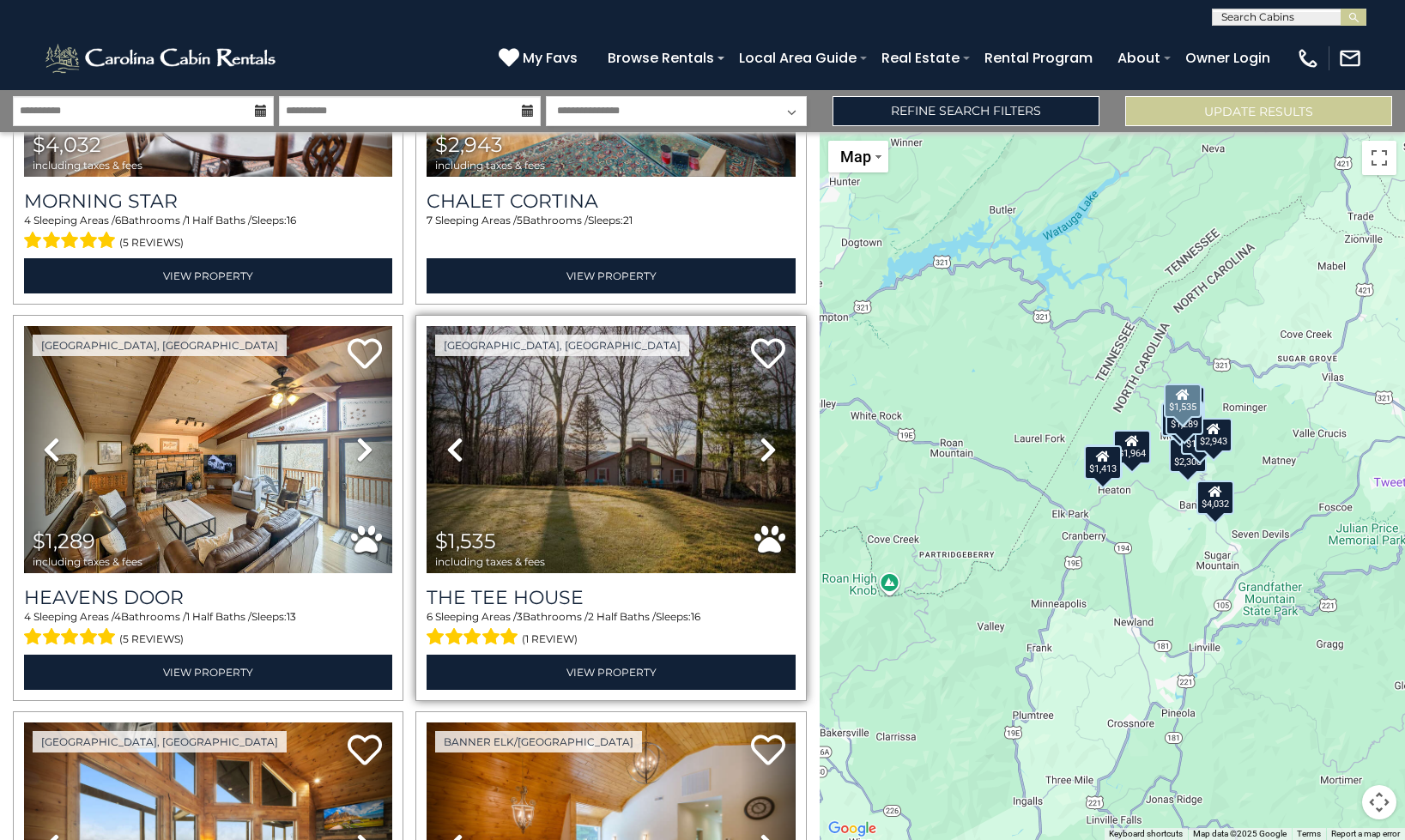
click at [763, 461] on icon at bounding box center [769, 450] width 18 height 27
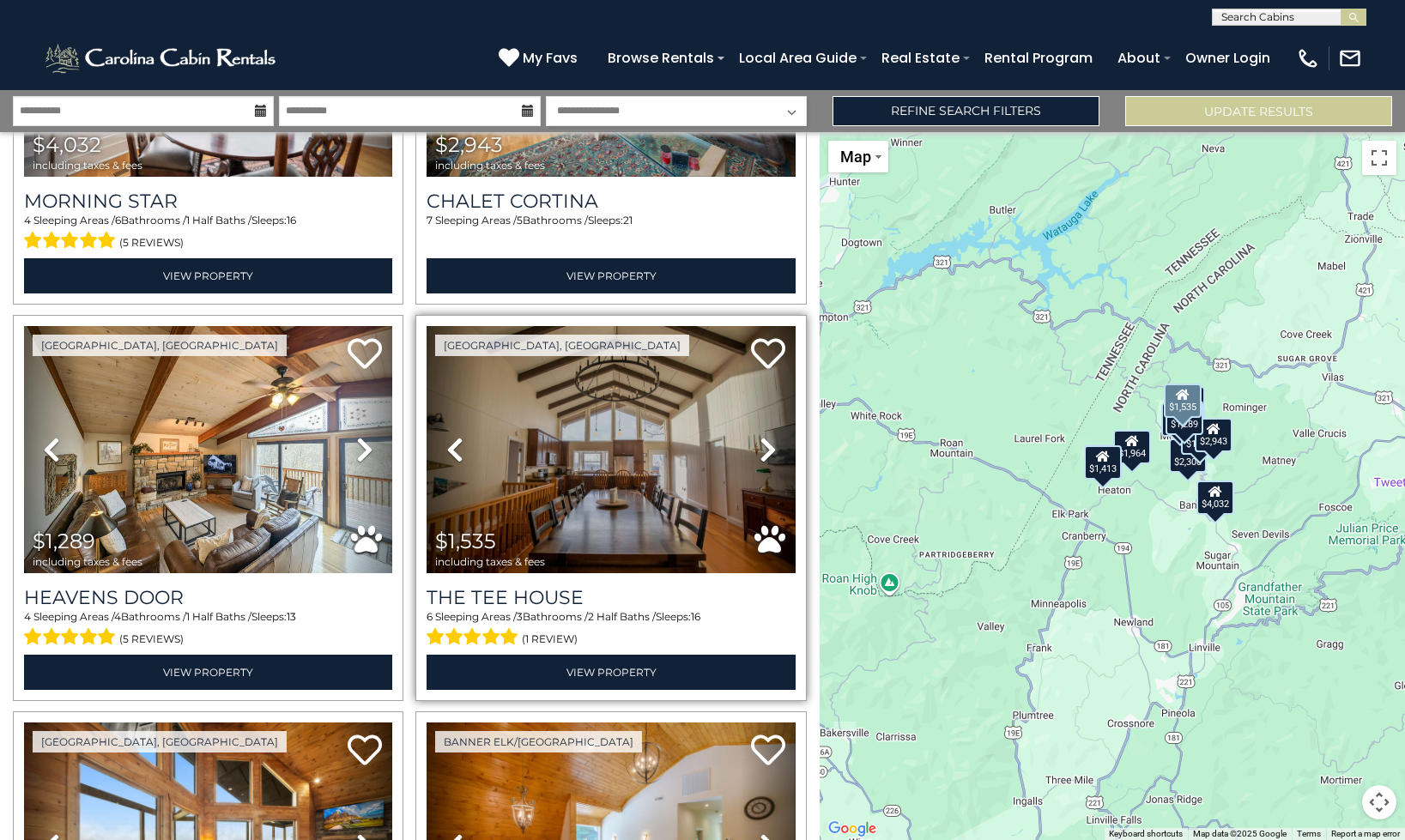
click at [763, 461] on icon at bounding box center [769, 450] width 18 height 27
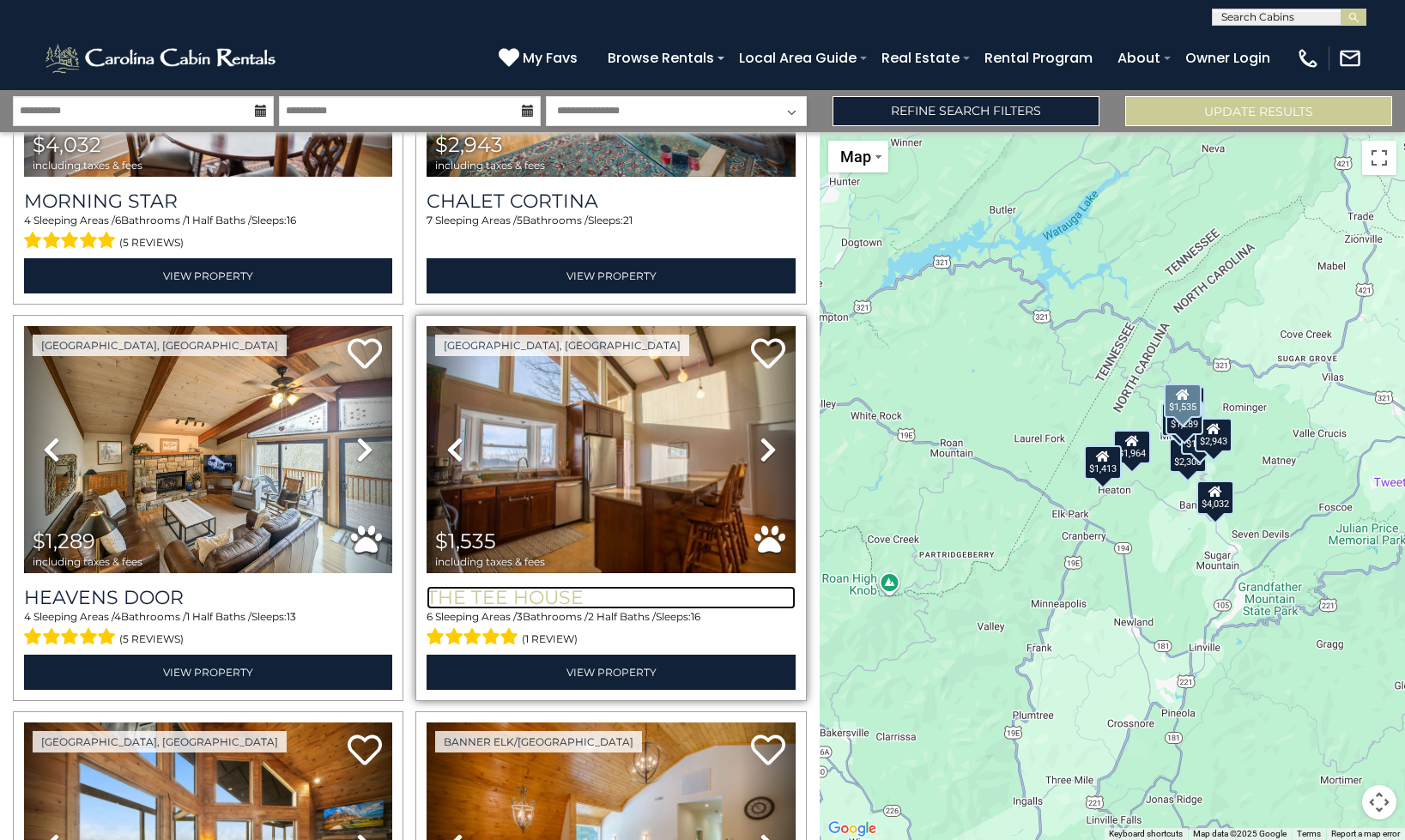
click at [547, 588] on h3 "The Tee House" at bounding box center [610, 598] width 368 height 23
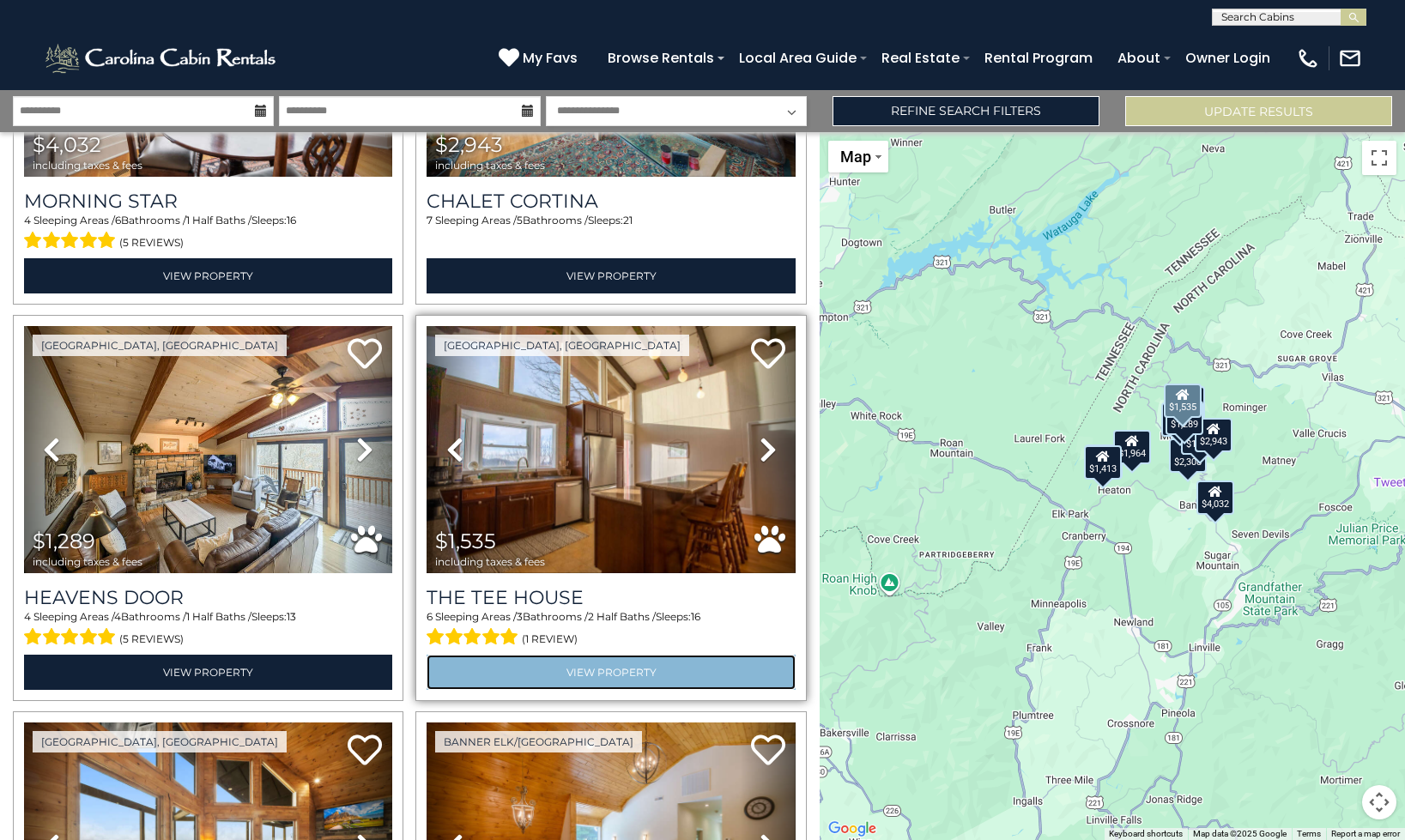
click at [588, 675] on link "View Property" at bounding box center [610, 672] width 368 height 35
click at [607, 667] on link "View Property" at bounding box center [610, 672] width 368 height 35
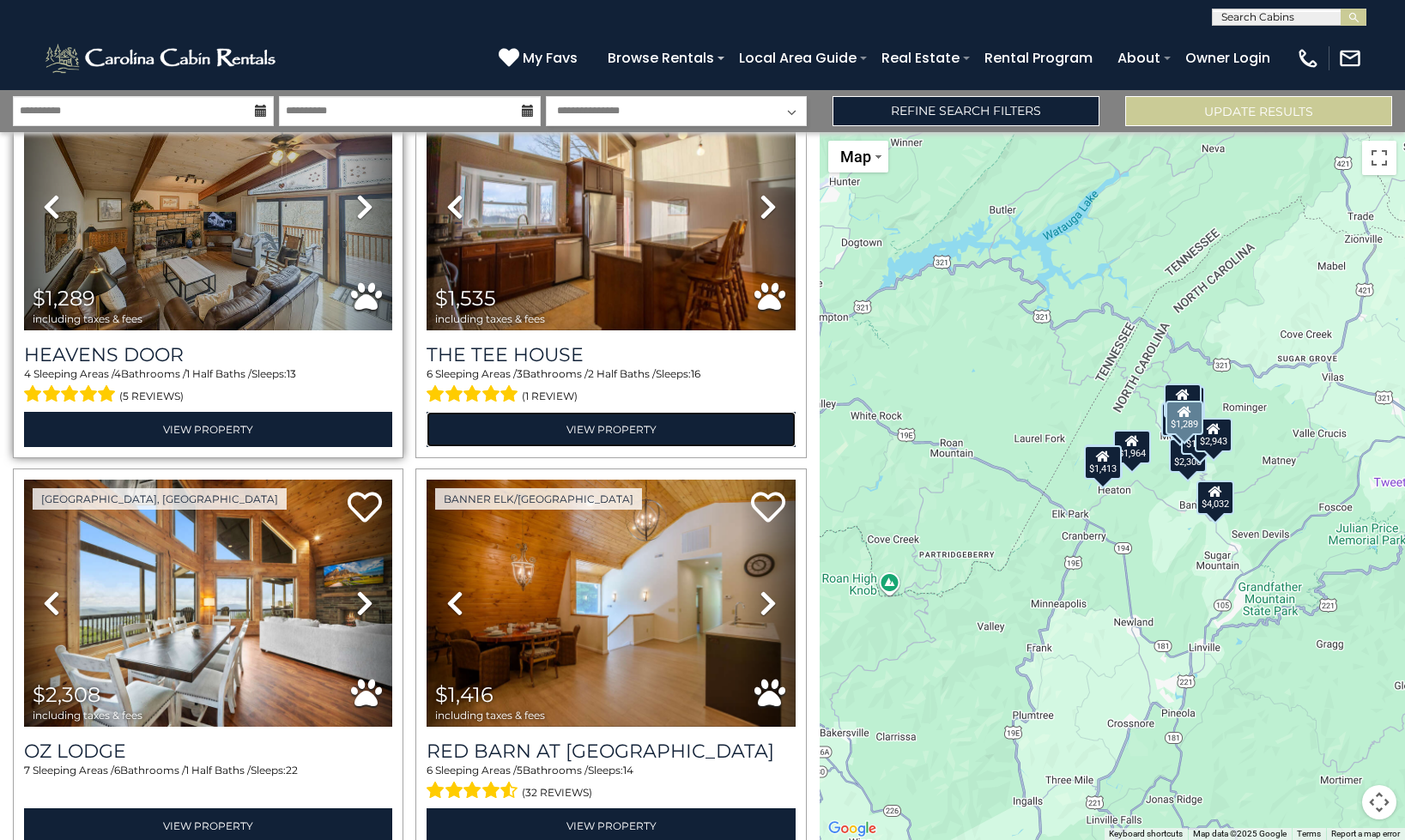
scroll to position [510, 0]
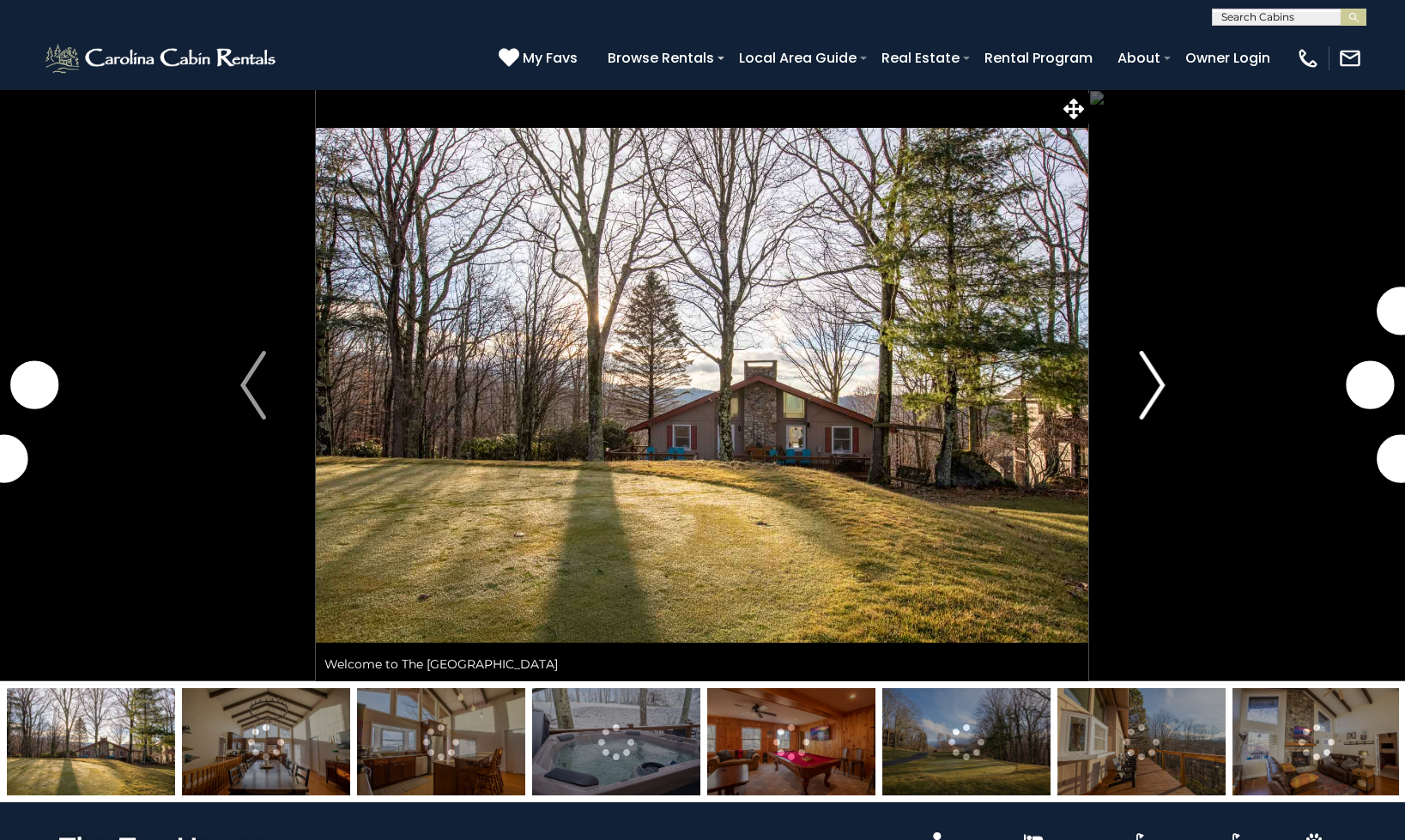
click at [1102, 370] on button "Next" at bounding box center [1151, 384] width 126 height 592
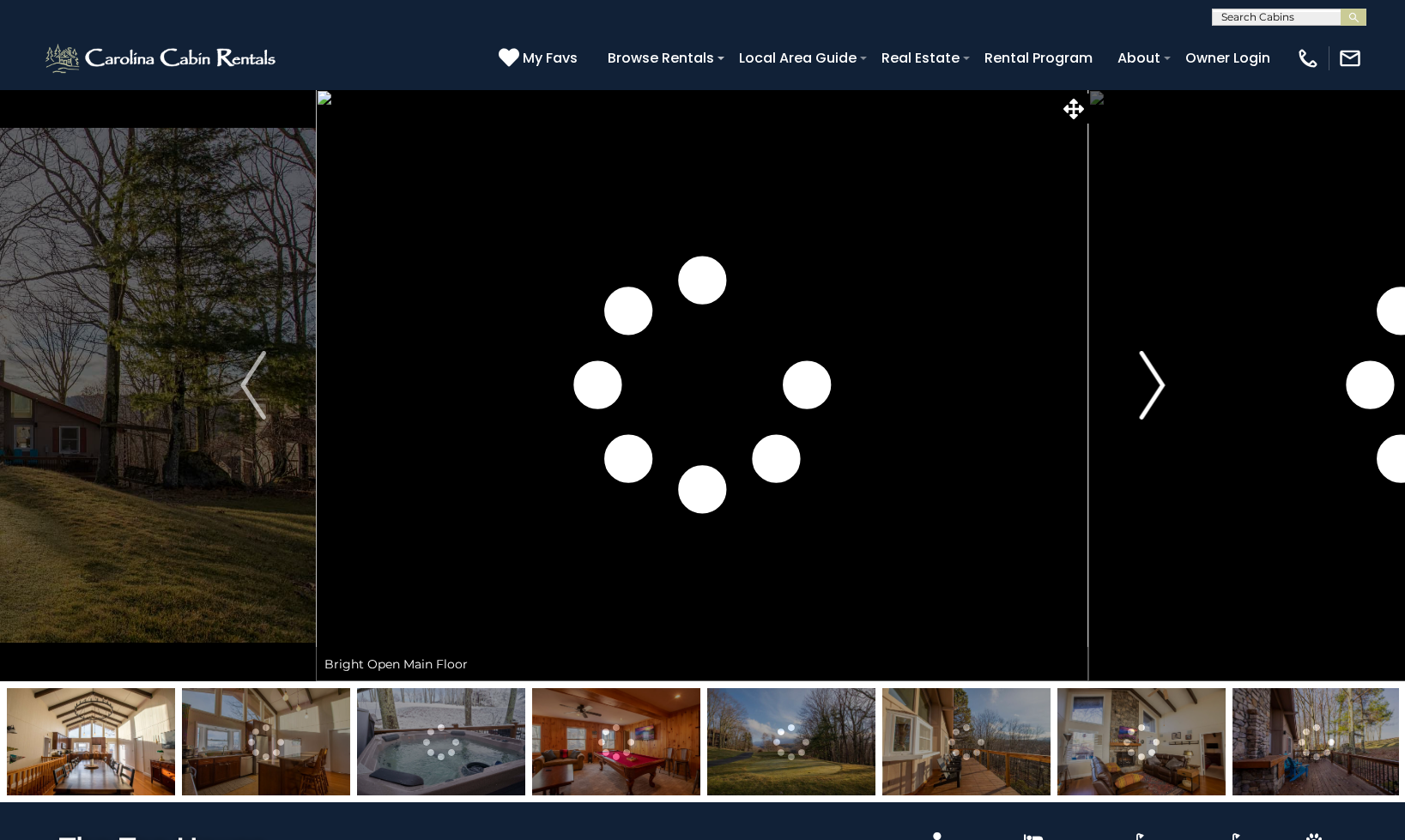
click at [1102, 370] on button "Next" at bounding box center [1151, 384] width 126 height 592
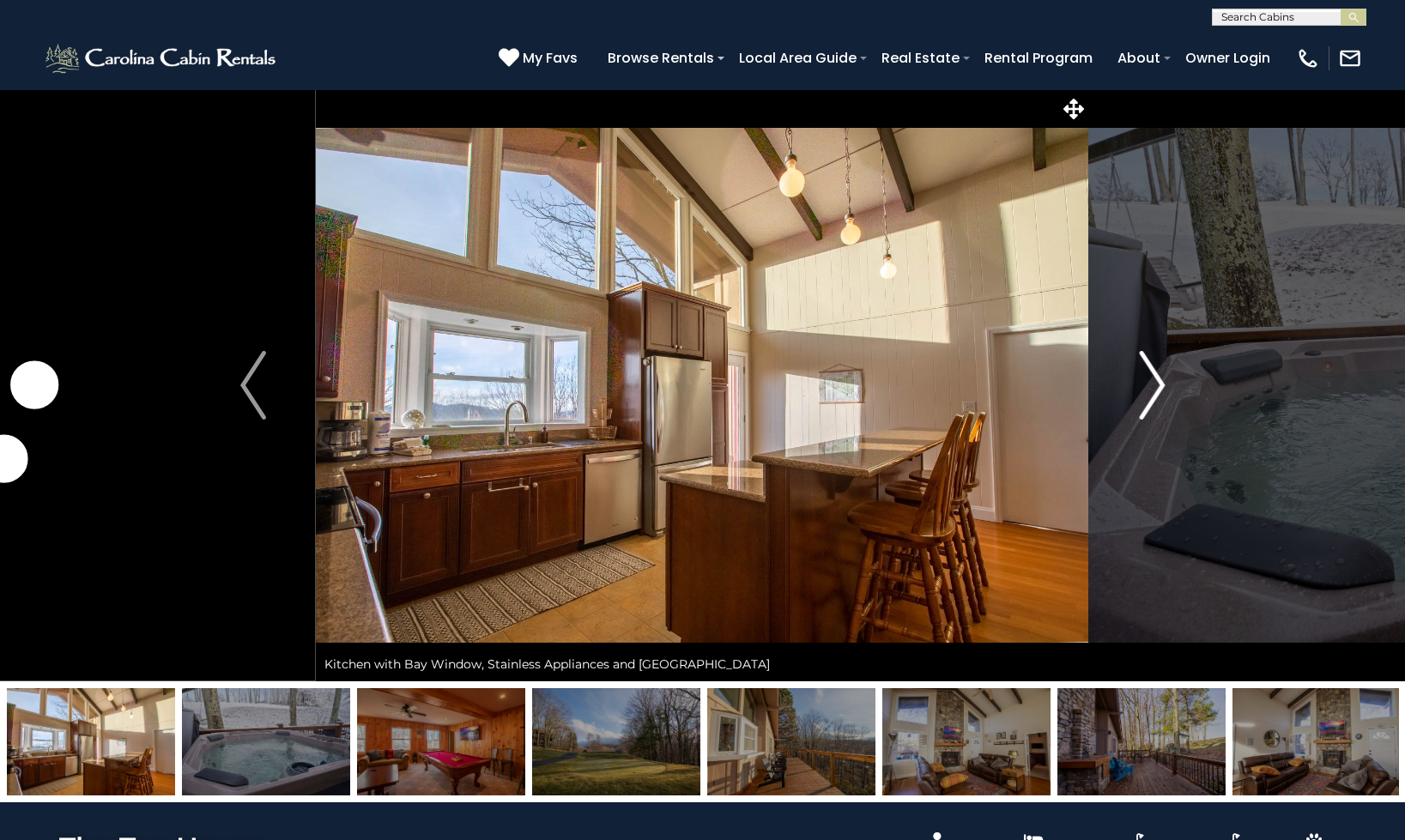
click at [1102, 370] on button "Next" at bounding box center [1151, 384] width 126 height 592
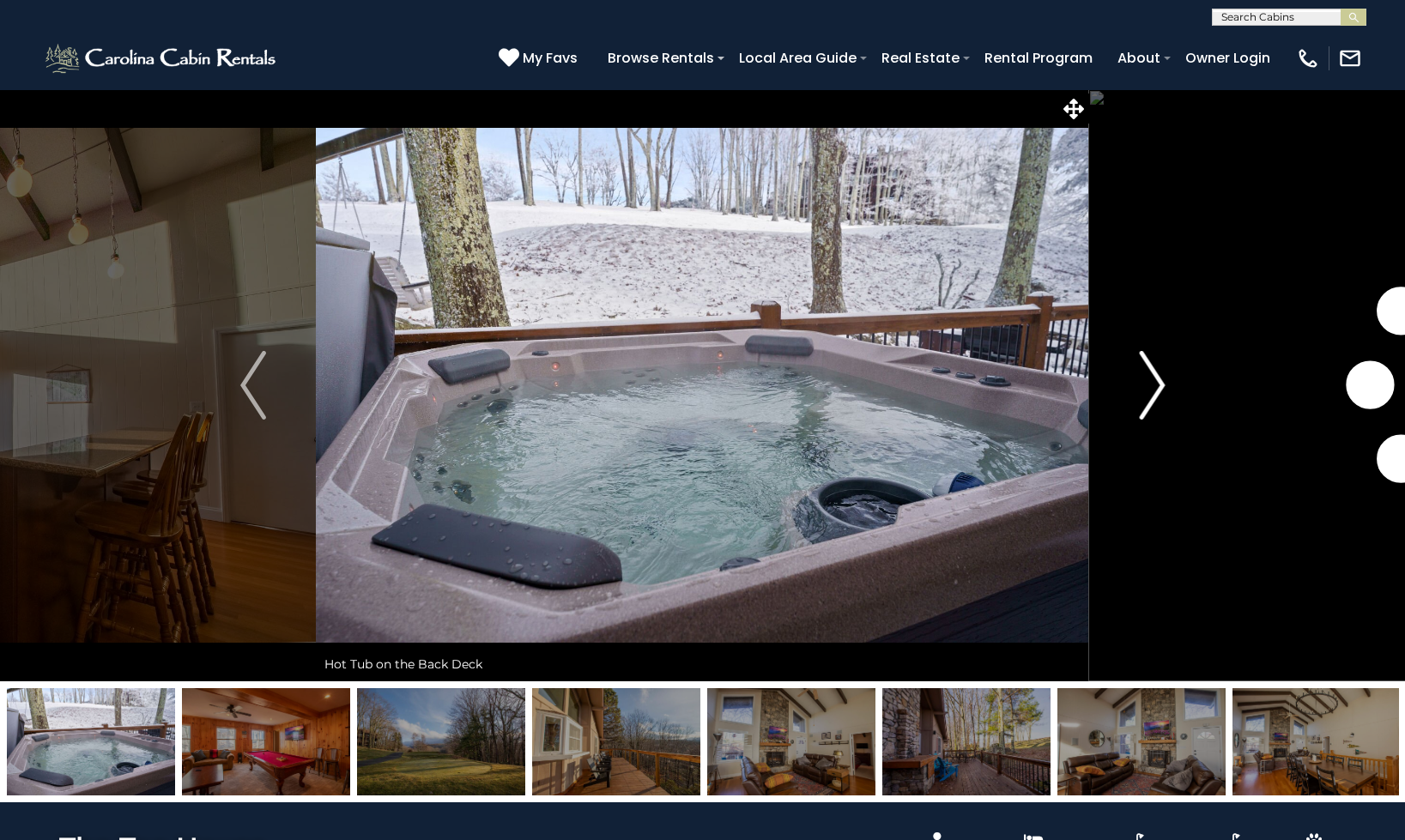
click at [1102, 370] on button "Next" at bounding box center [1151, 384] width 126 height 592
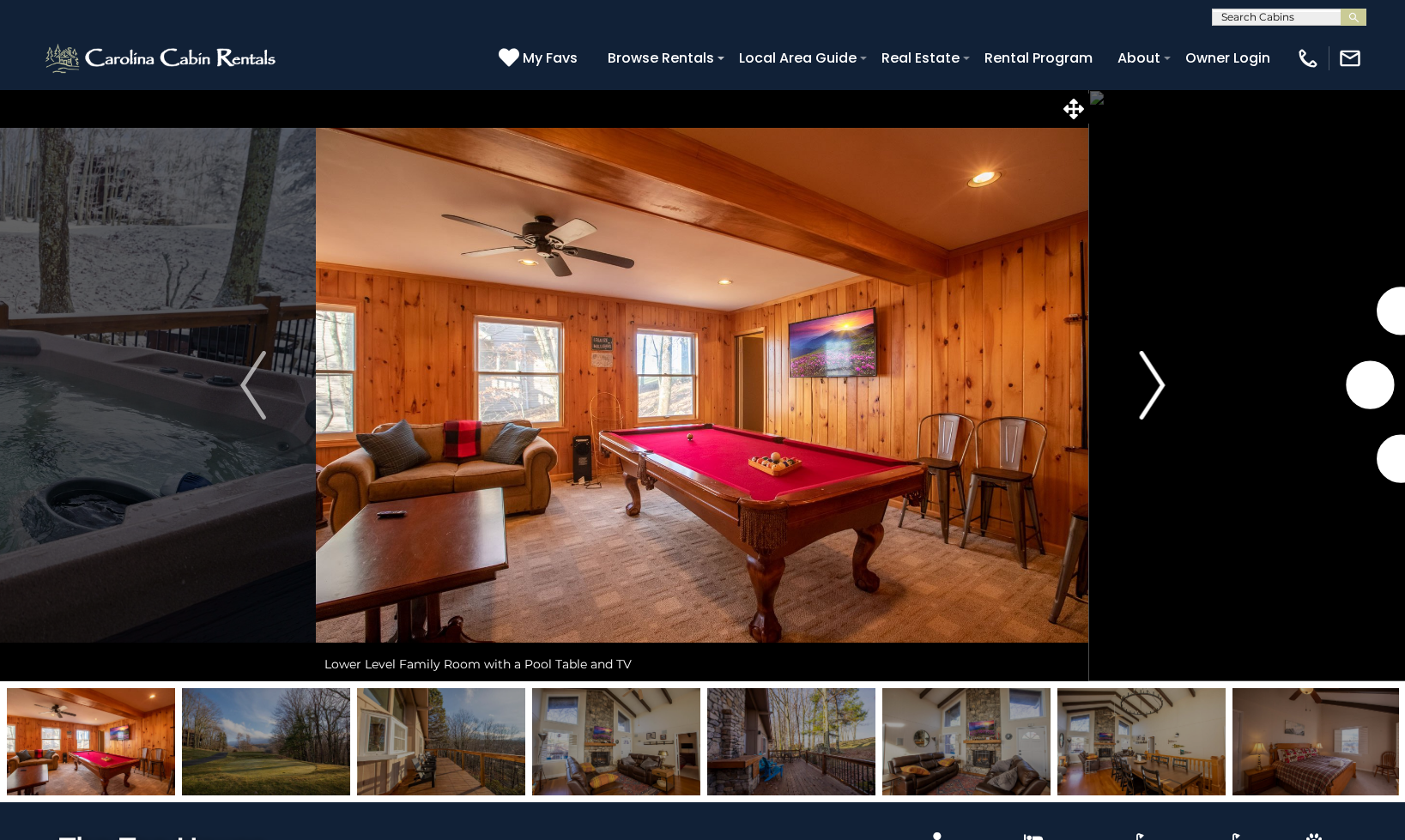
click at [1102, 370] on button "Next" at bounding box center [1151, 384] width 126 height 592
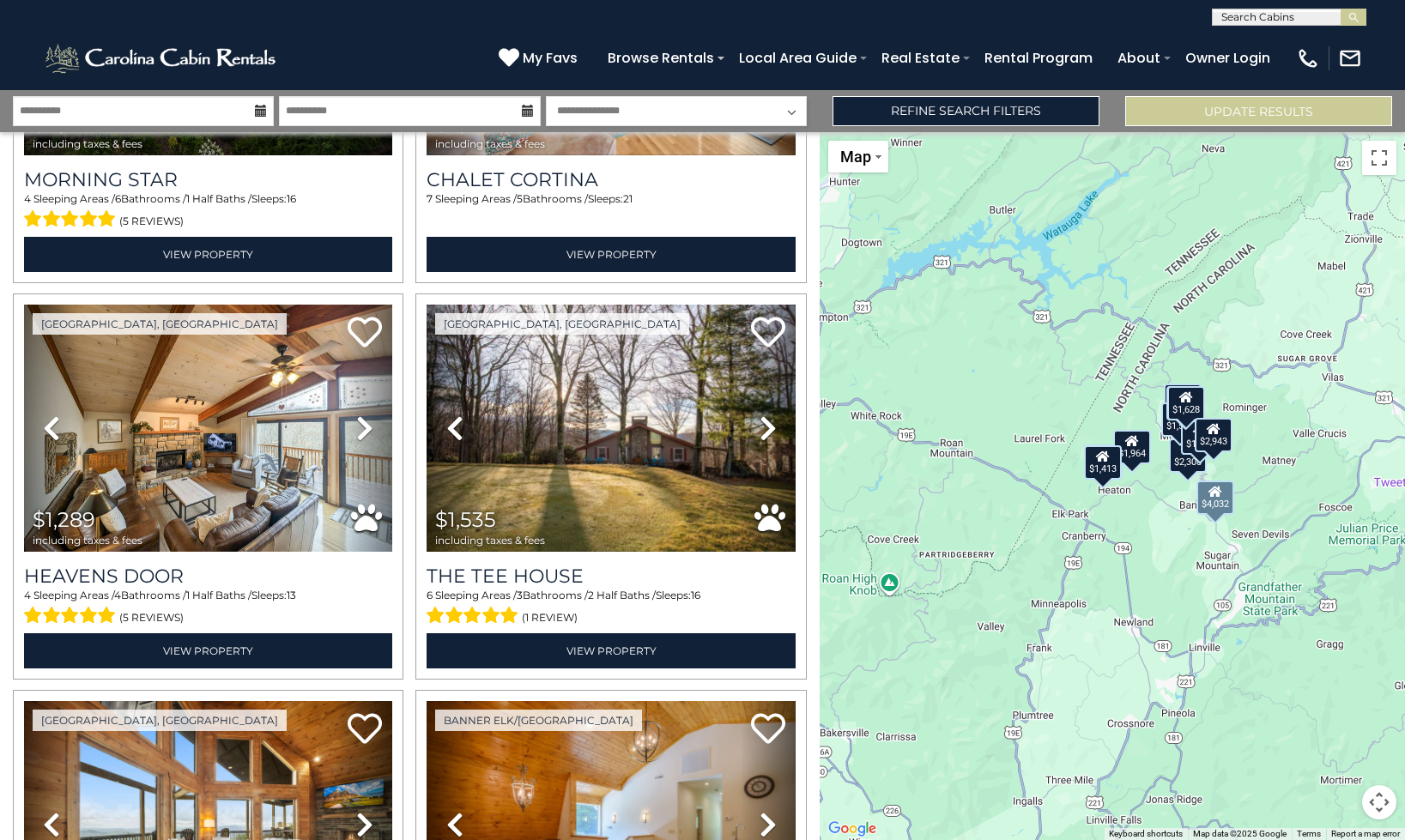
scroll to position [305, 0]
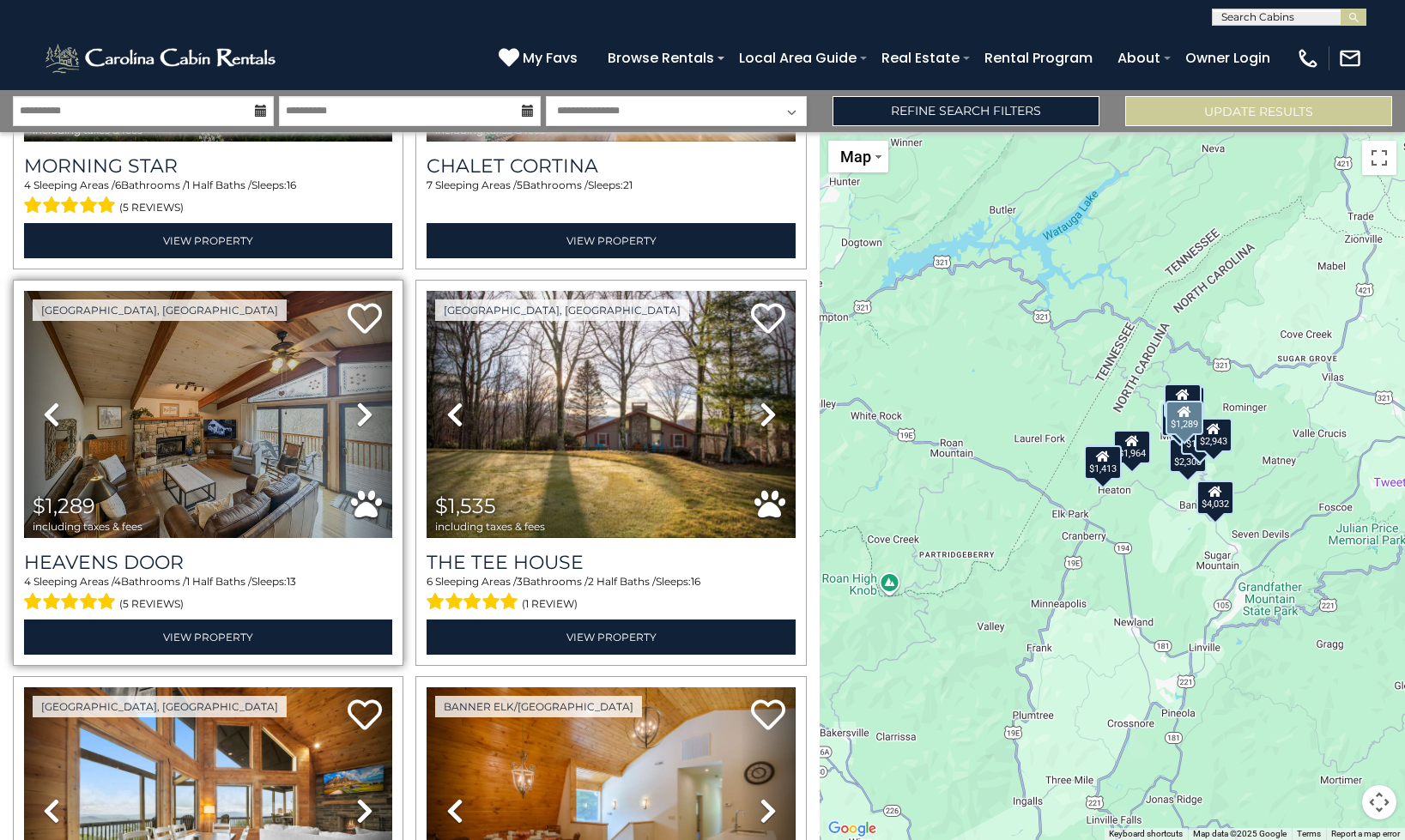
click at [360, 404] on icon at bounding box center [365, 415] width 18 height 27
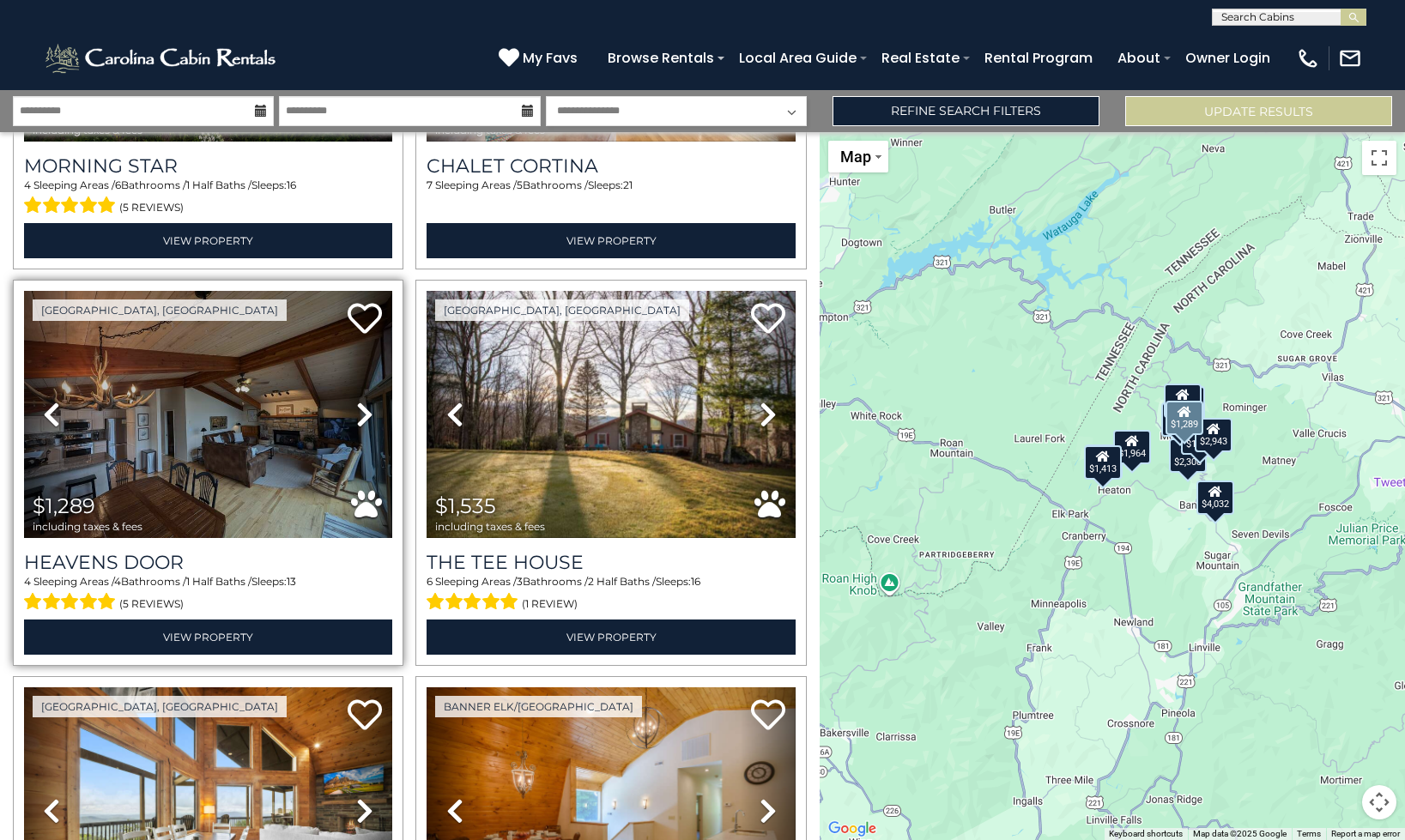
click at [360, 404] on icon at bounding box center [365, 415] width 18 height 27
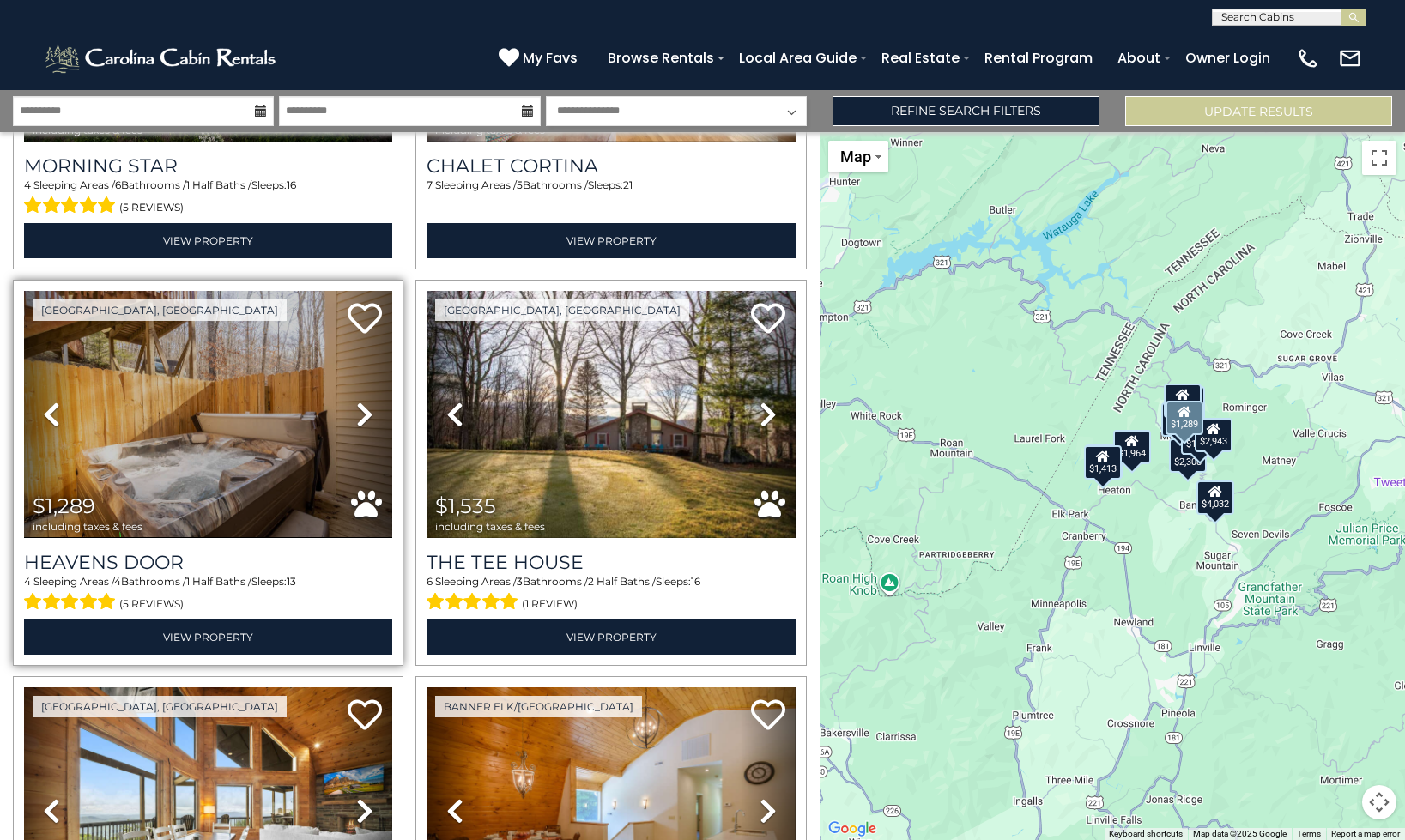
click at [360, 404] on icon at bounding box center [365, 415] width 18 height 27
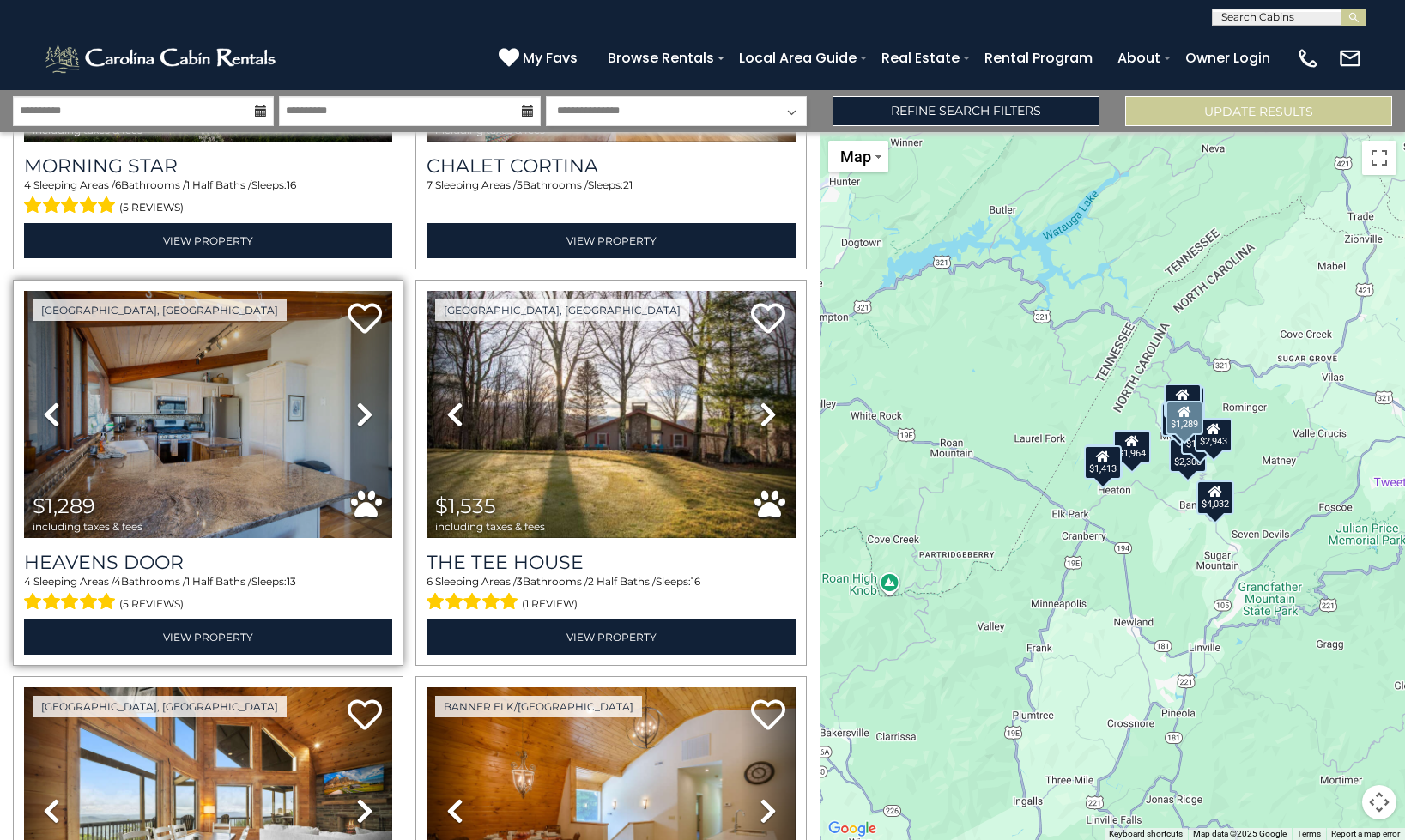
click at [360, 404] on icon at bounding box center [365, 415] width 18 height 27
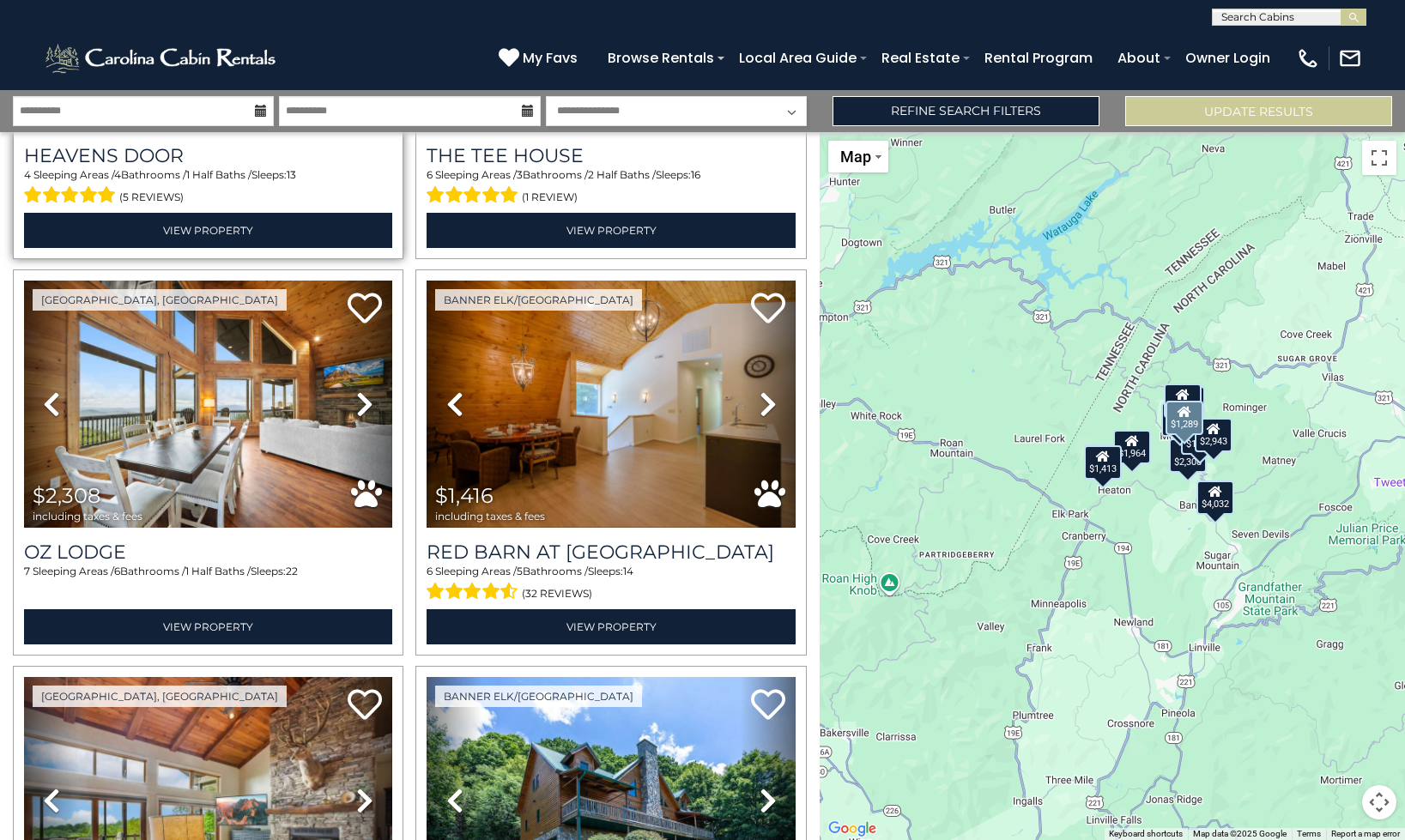
scroll to position [710, 0]
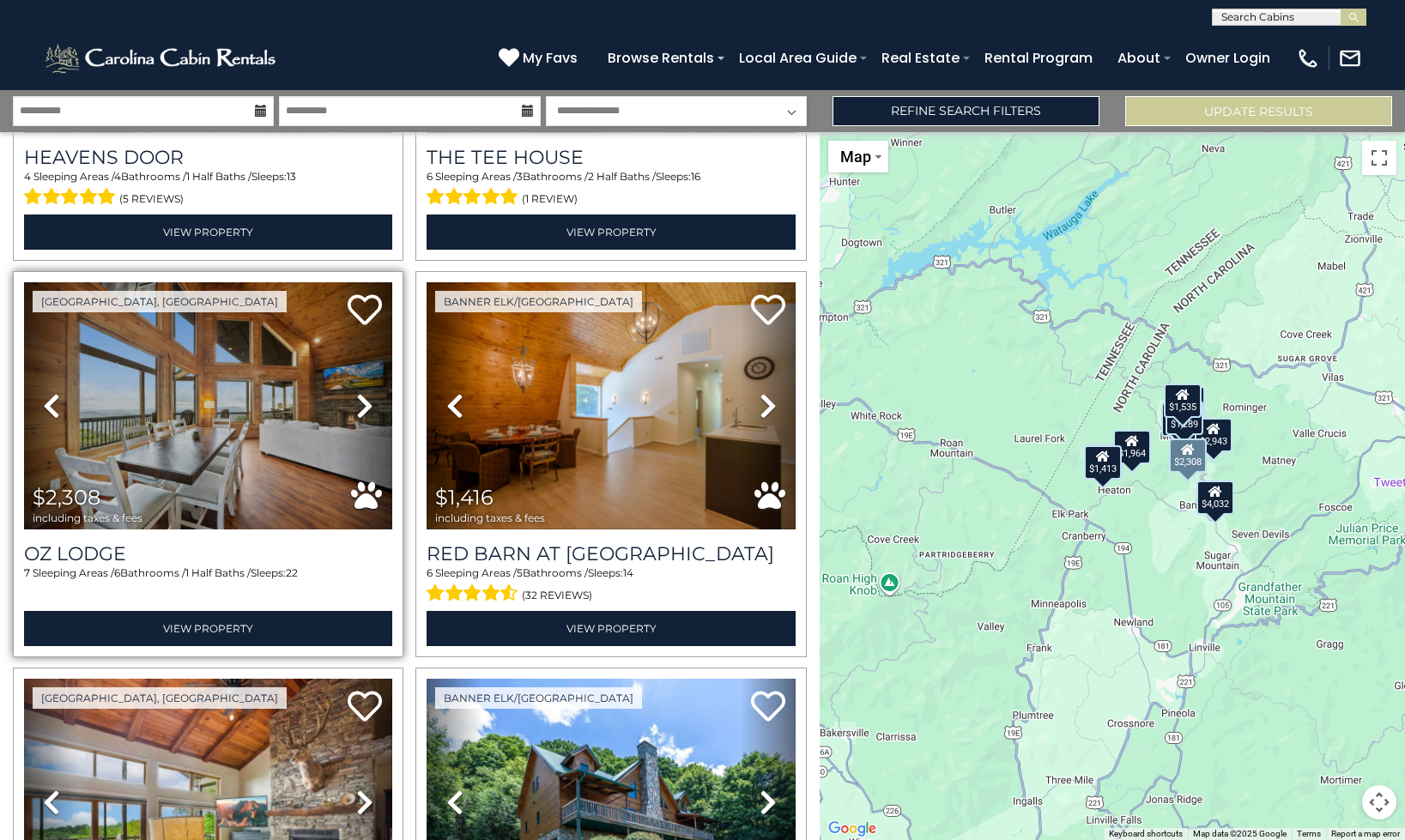
click at [357, 398] on icon at bounding box center [365, 406] width 18 height 27
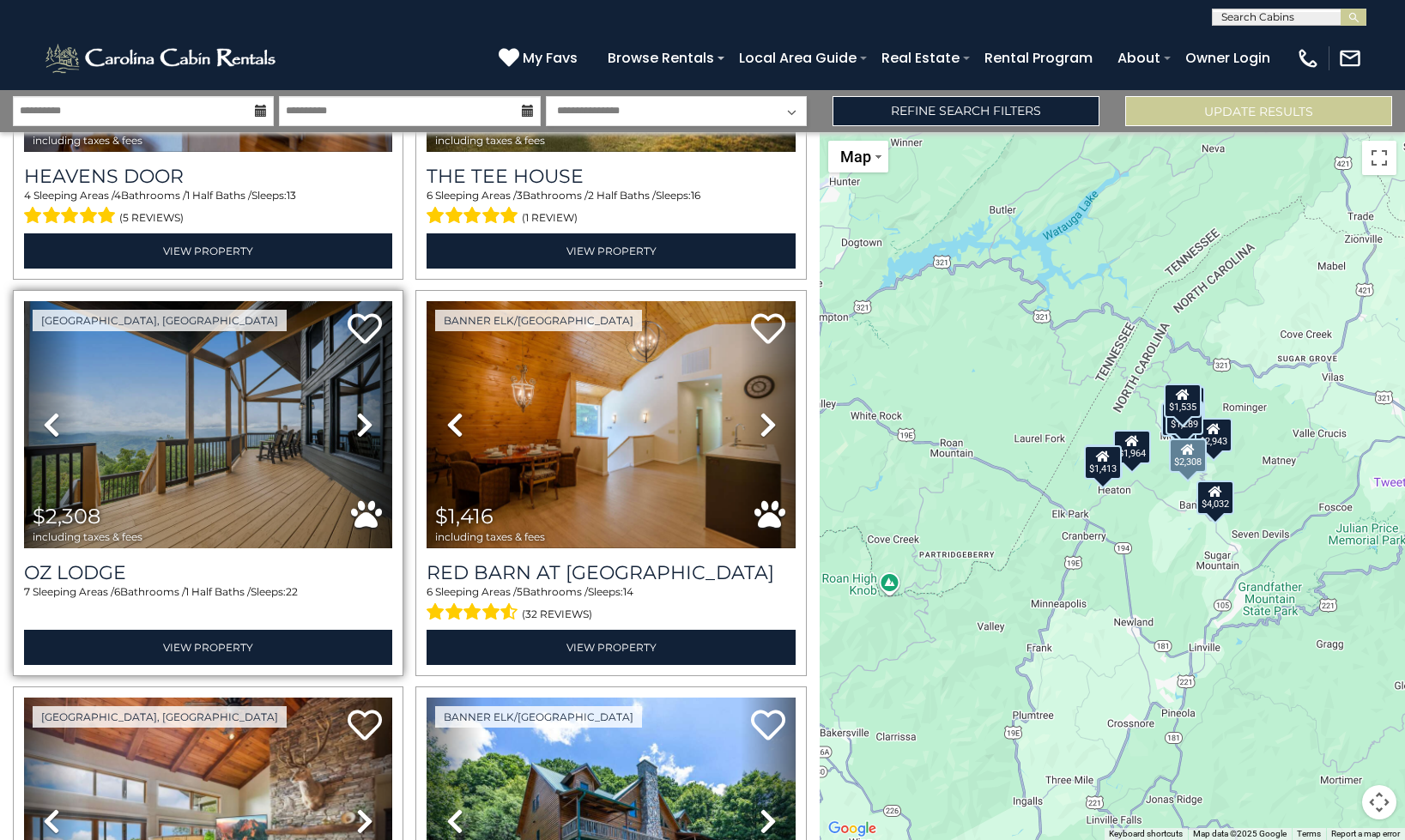
click at [357, 398] on link "Next" at bounding box center [365, 424] width 55 height 247
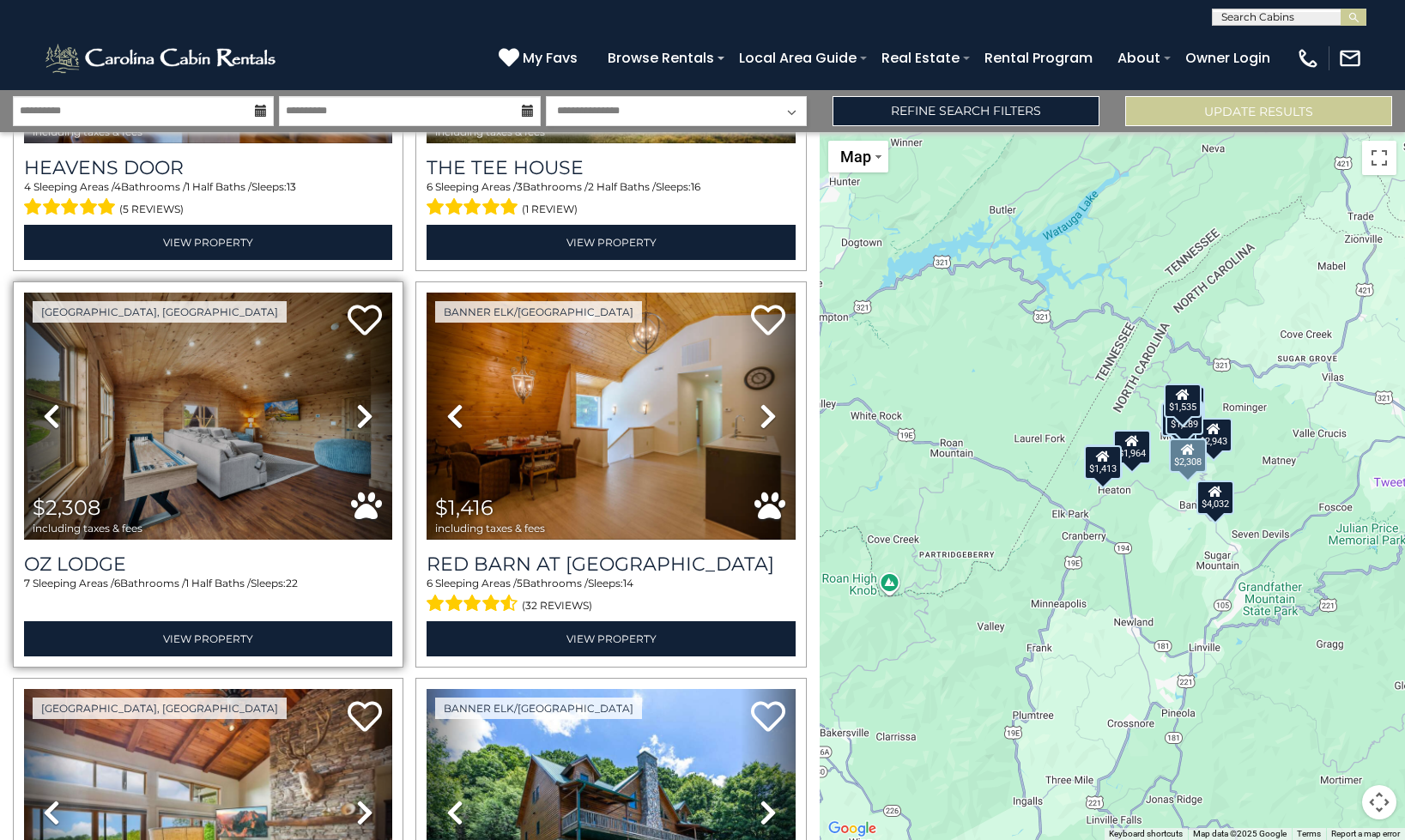
click at [357, 398] on link "Next" at bounding box center [365, 416] width 55 height 247
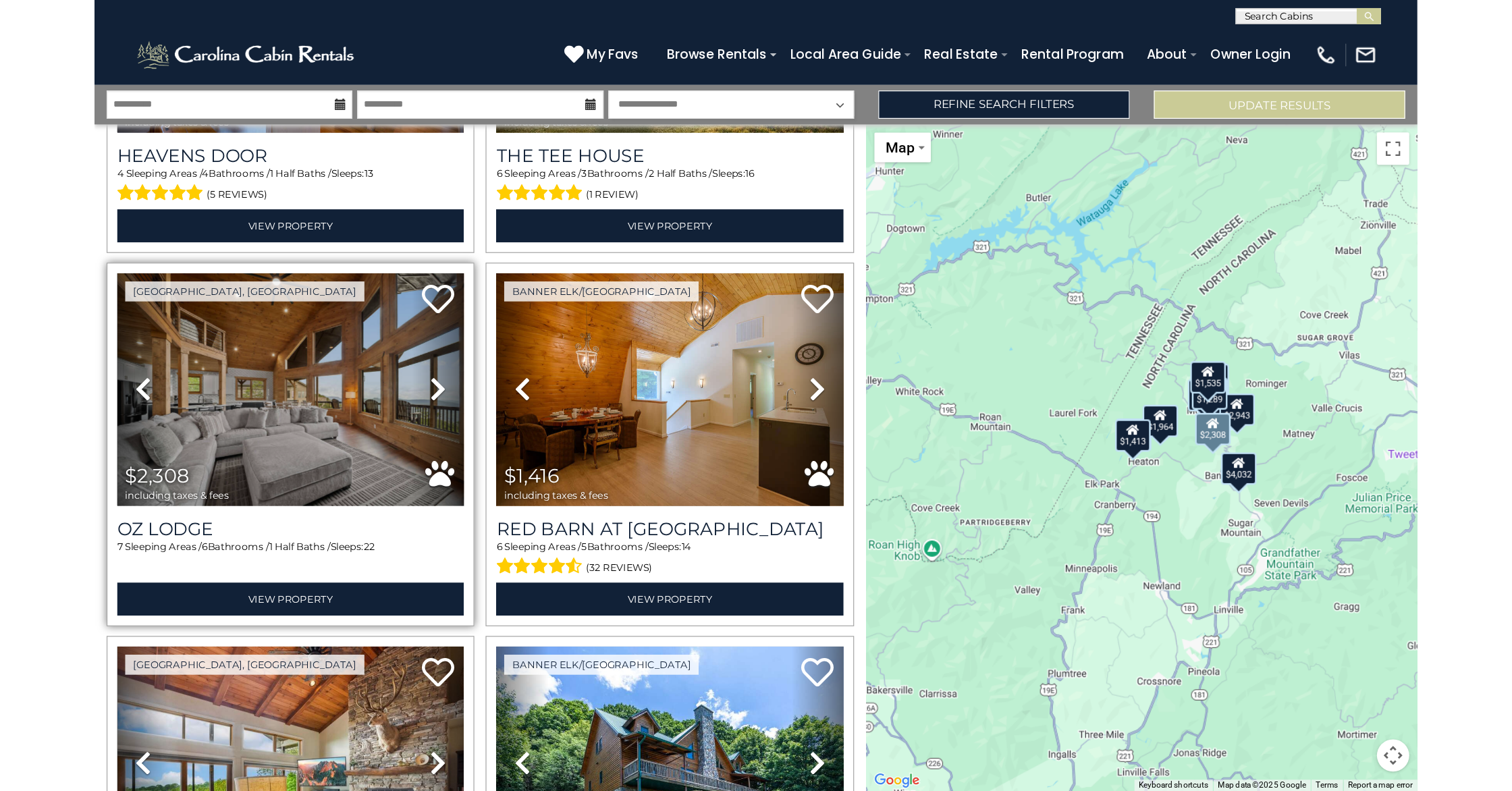
scroll to position [552, 0]
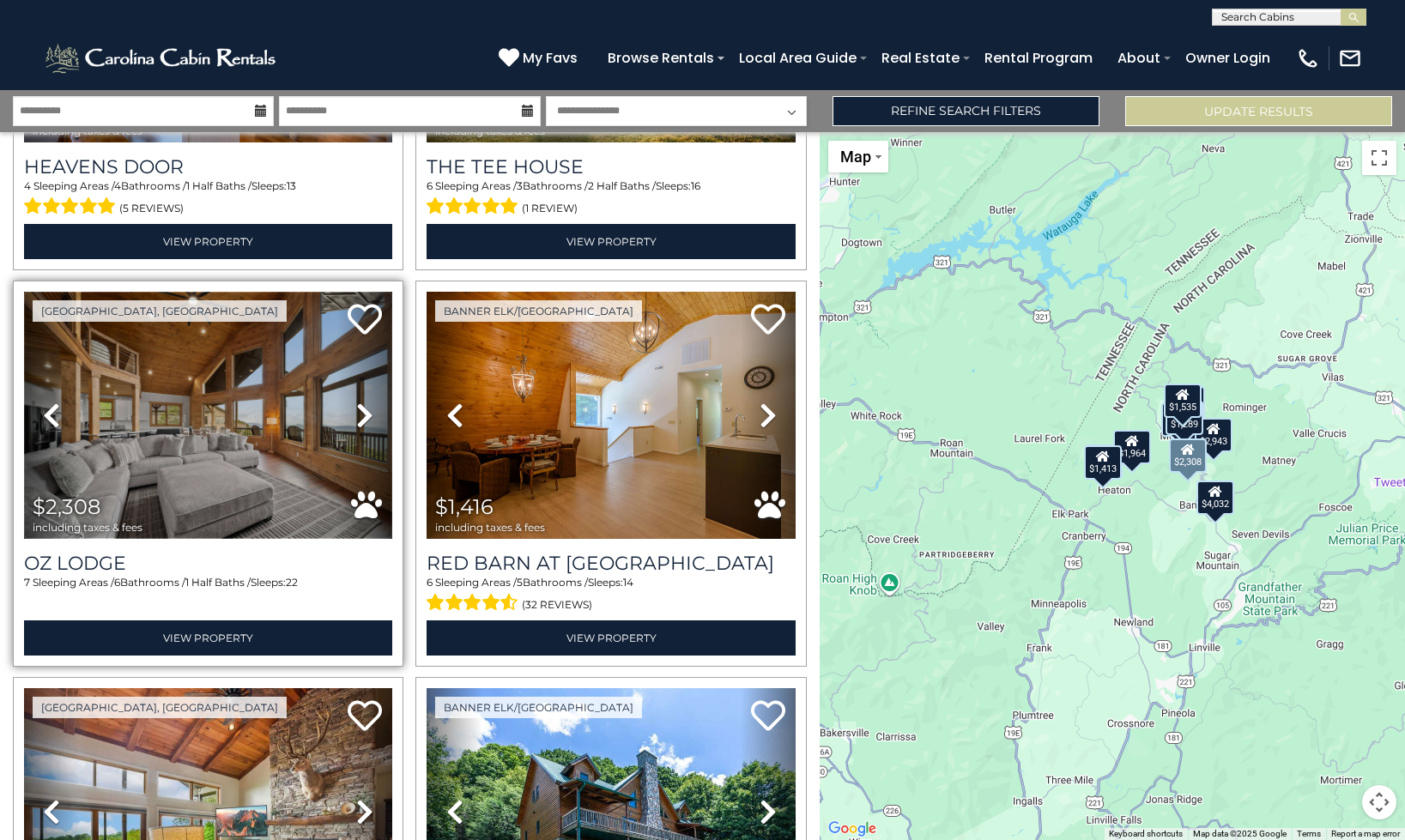
click at [225, 512] on img at bounding box center [208, 415] width 368 height 247
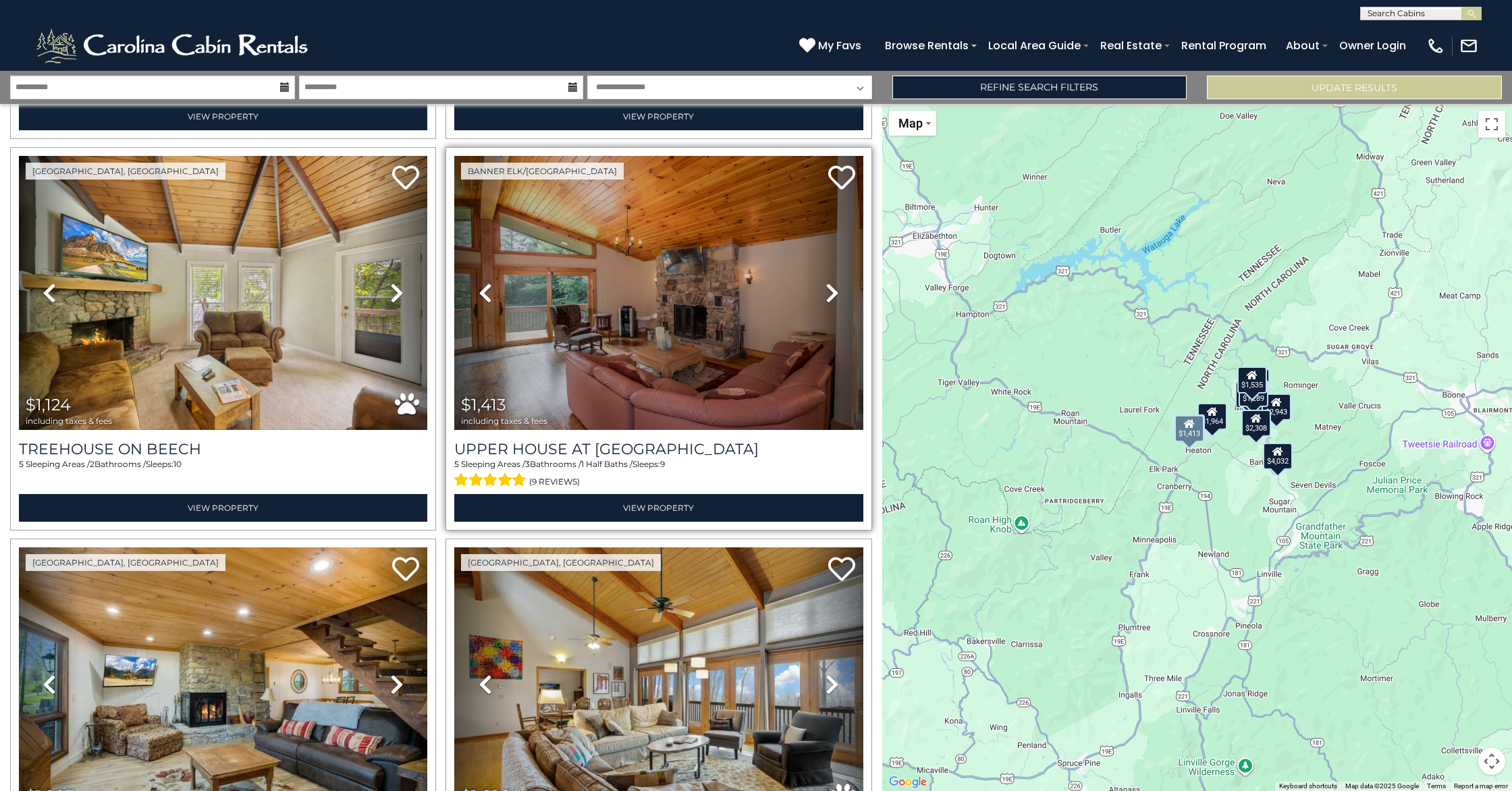
scroll to position [1752, 0]
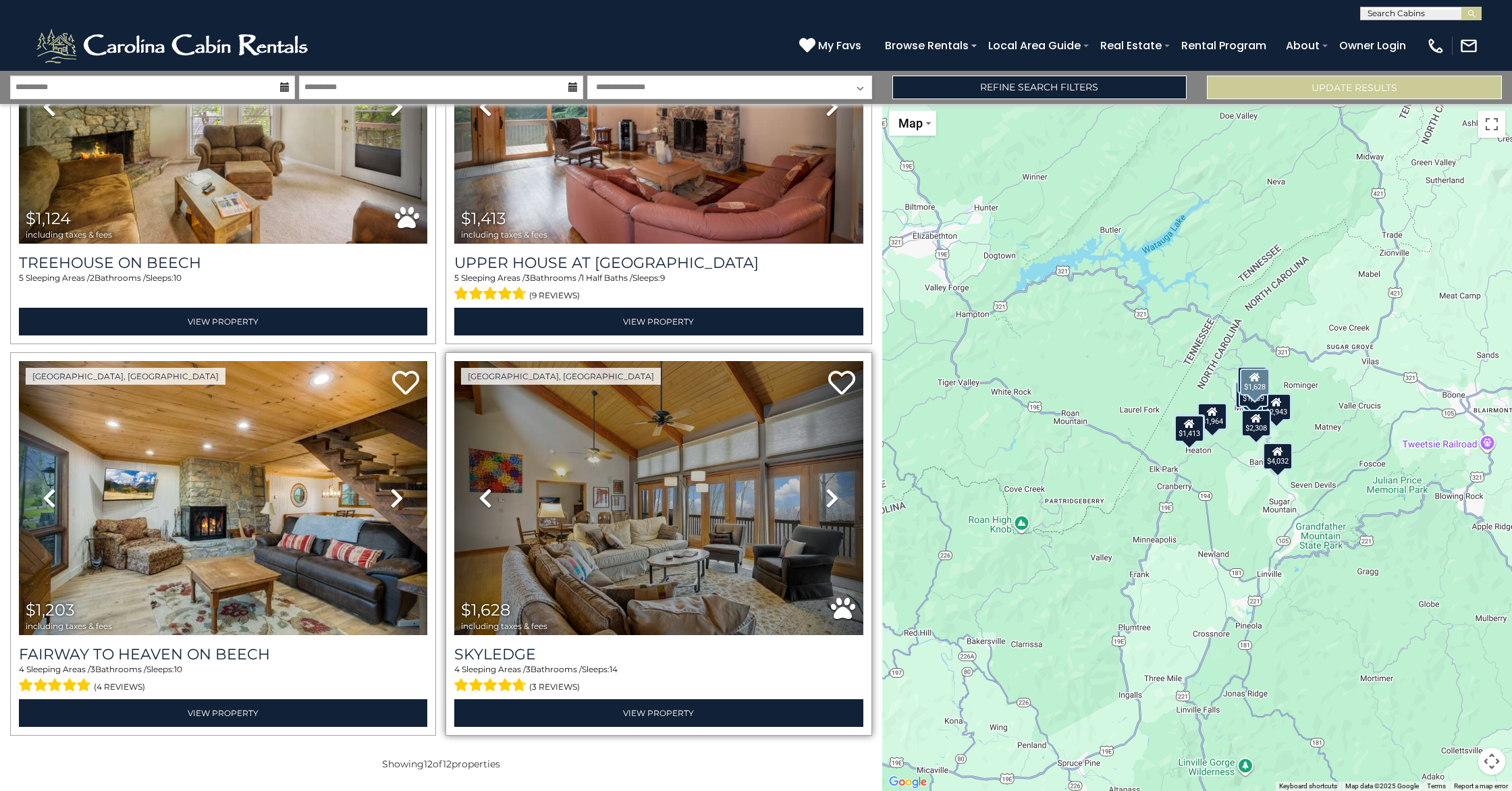
click at [824, 494] on link "Next" at bounding box center [833, 498] width 61 height 274
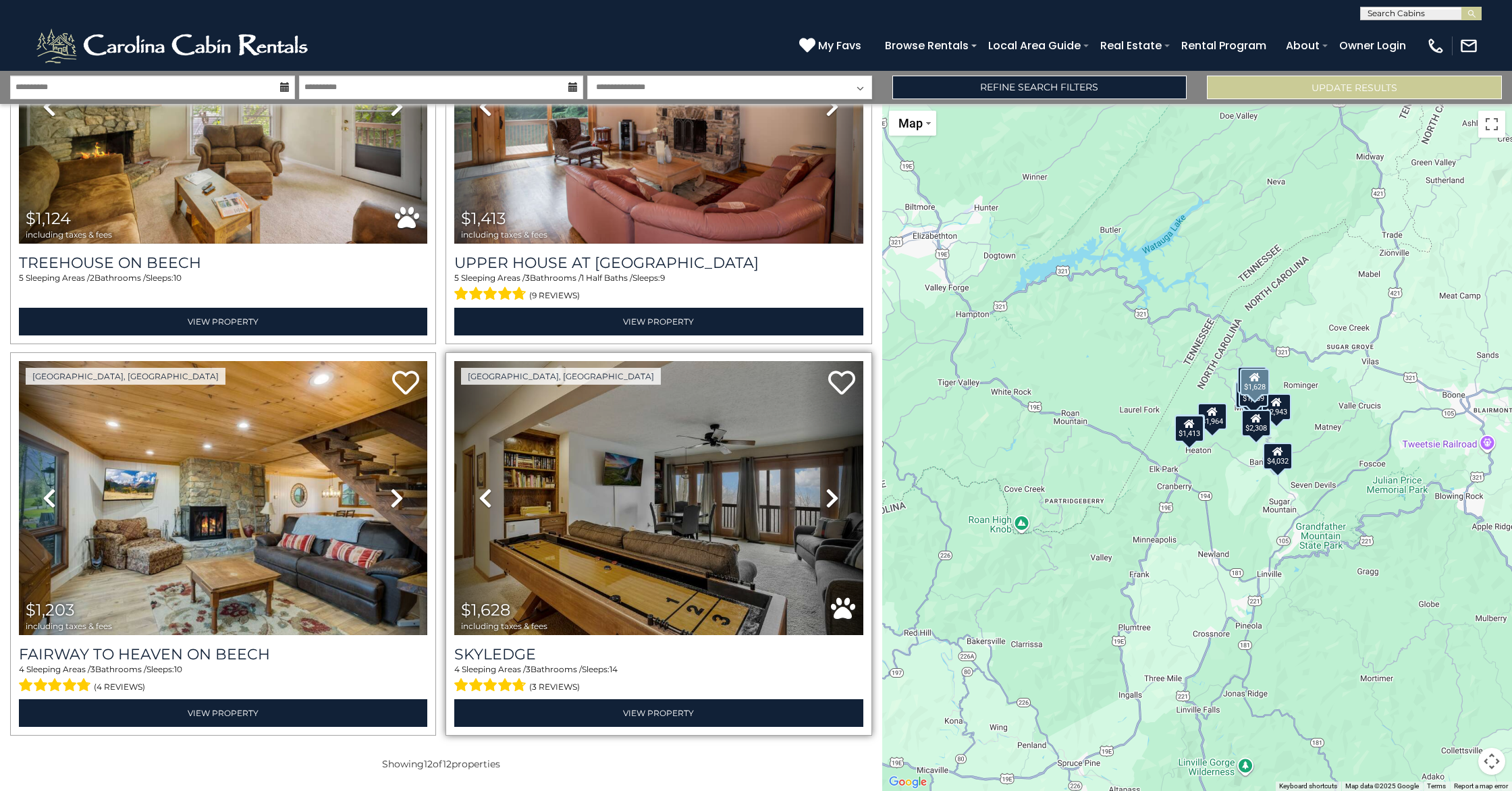
click at [824, 494] on link "Next" at bounding box center [833, 498] width 61 height 274
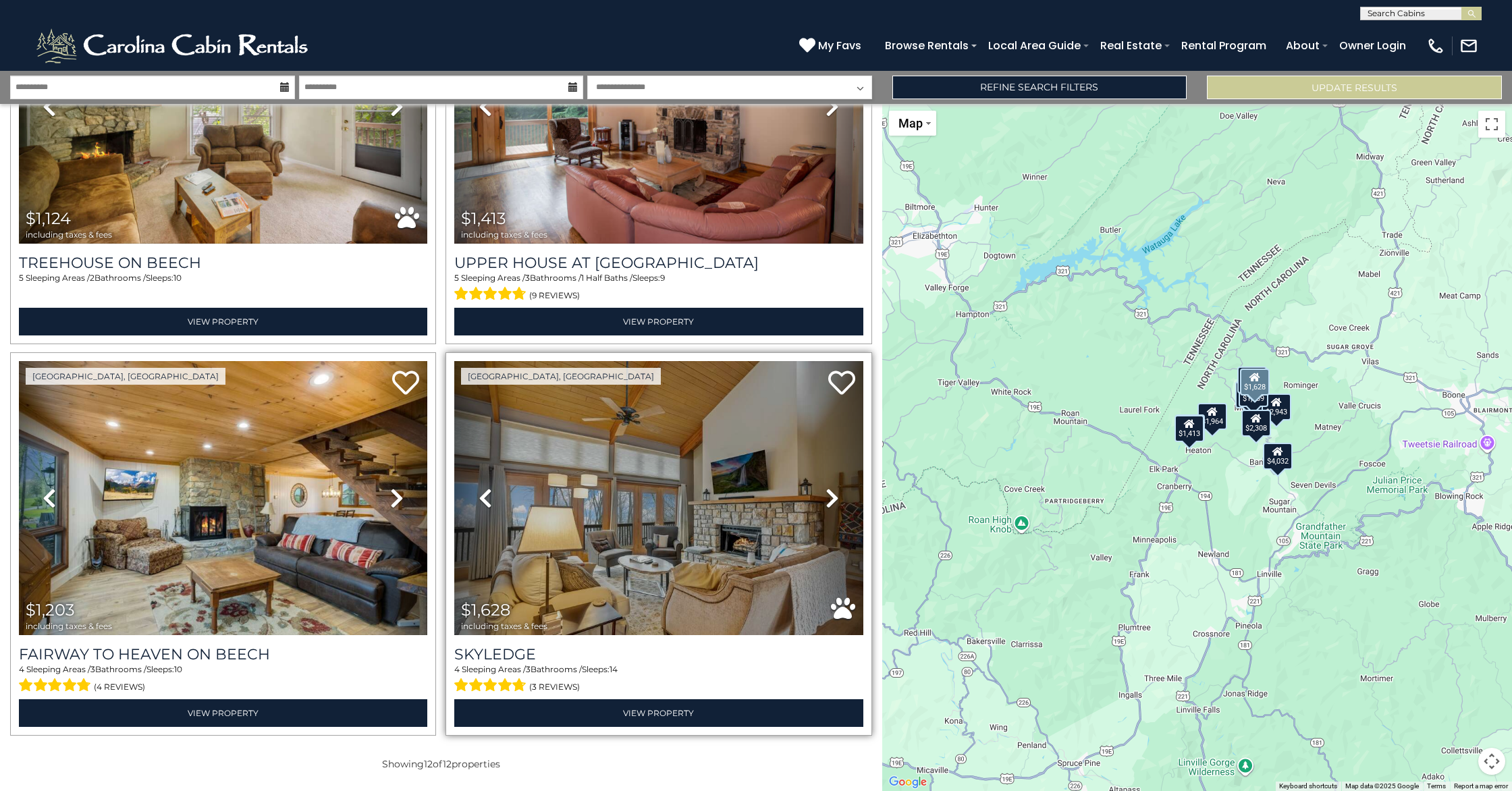
click at [824, 494] on link "Next" at bounding box center [833, 498] width 61 height 274
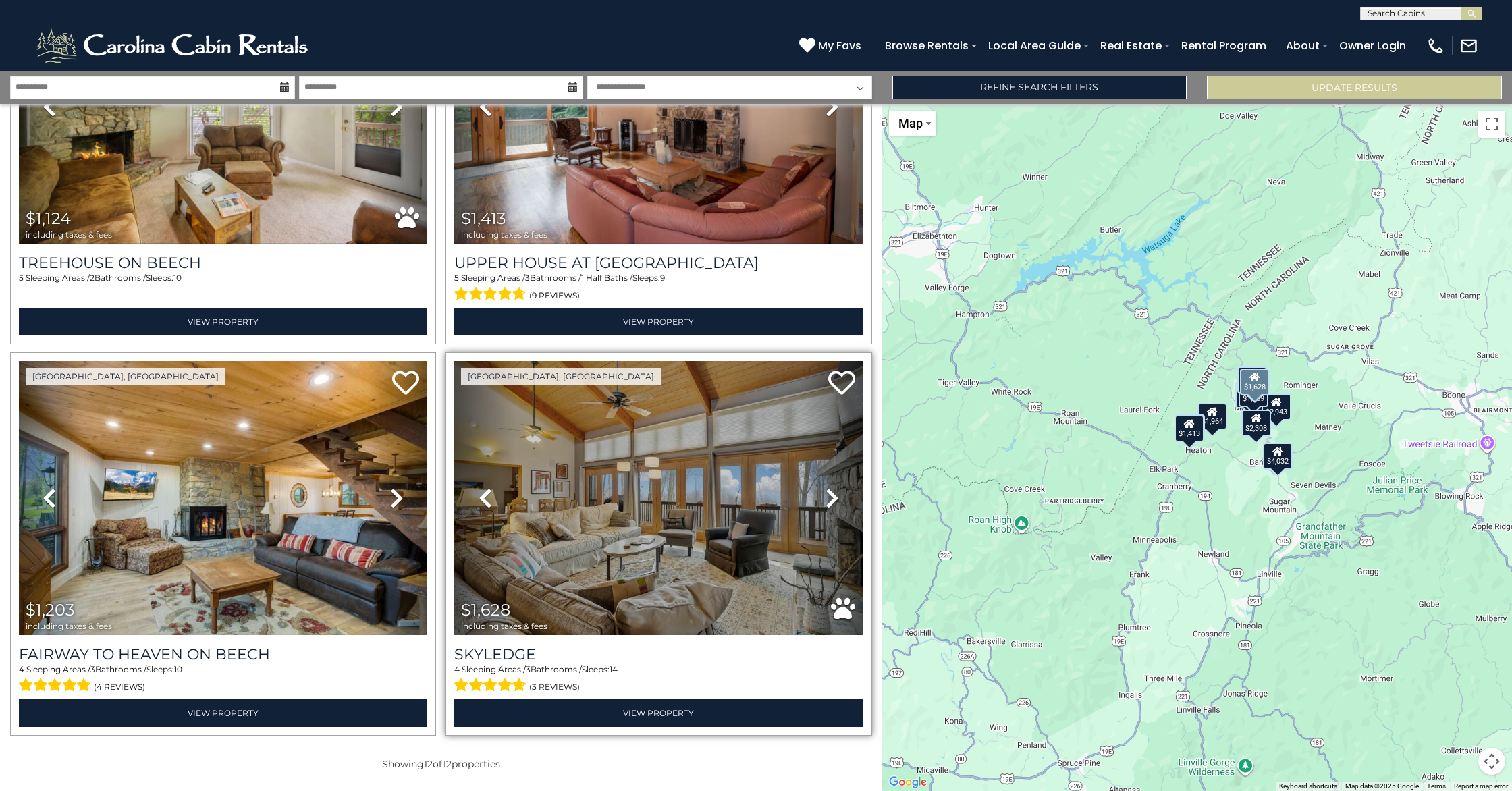
click at [824, 494] on link "Next" at bounding box center [833, 498] width 61 height 274
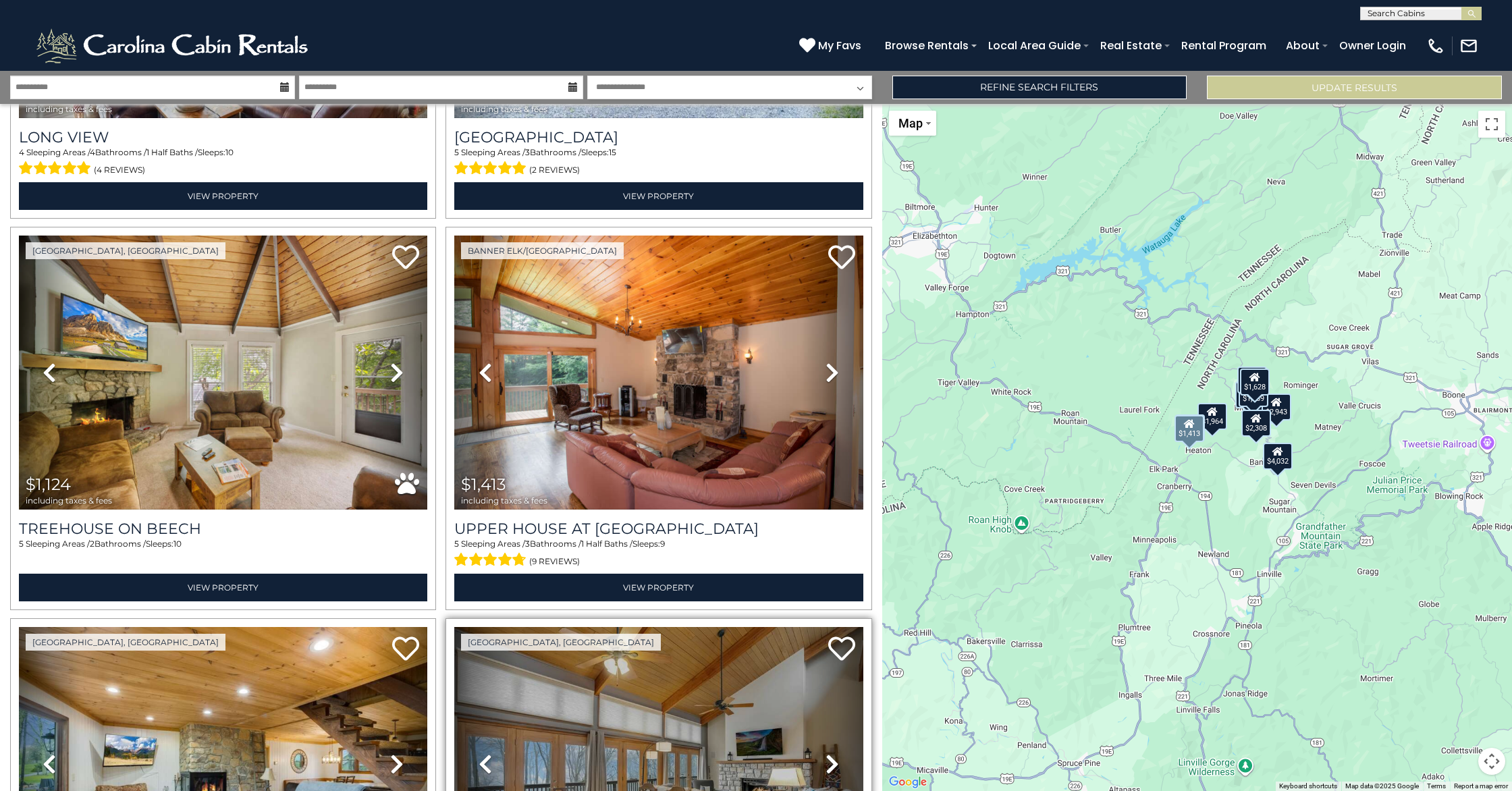
scroll to position [1442, 0]
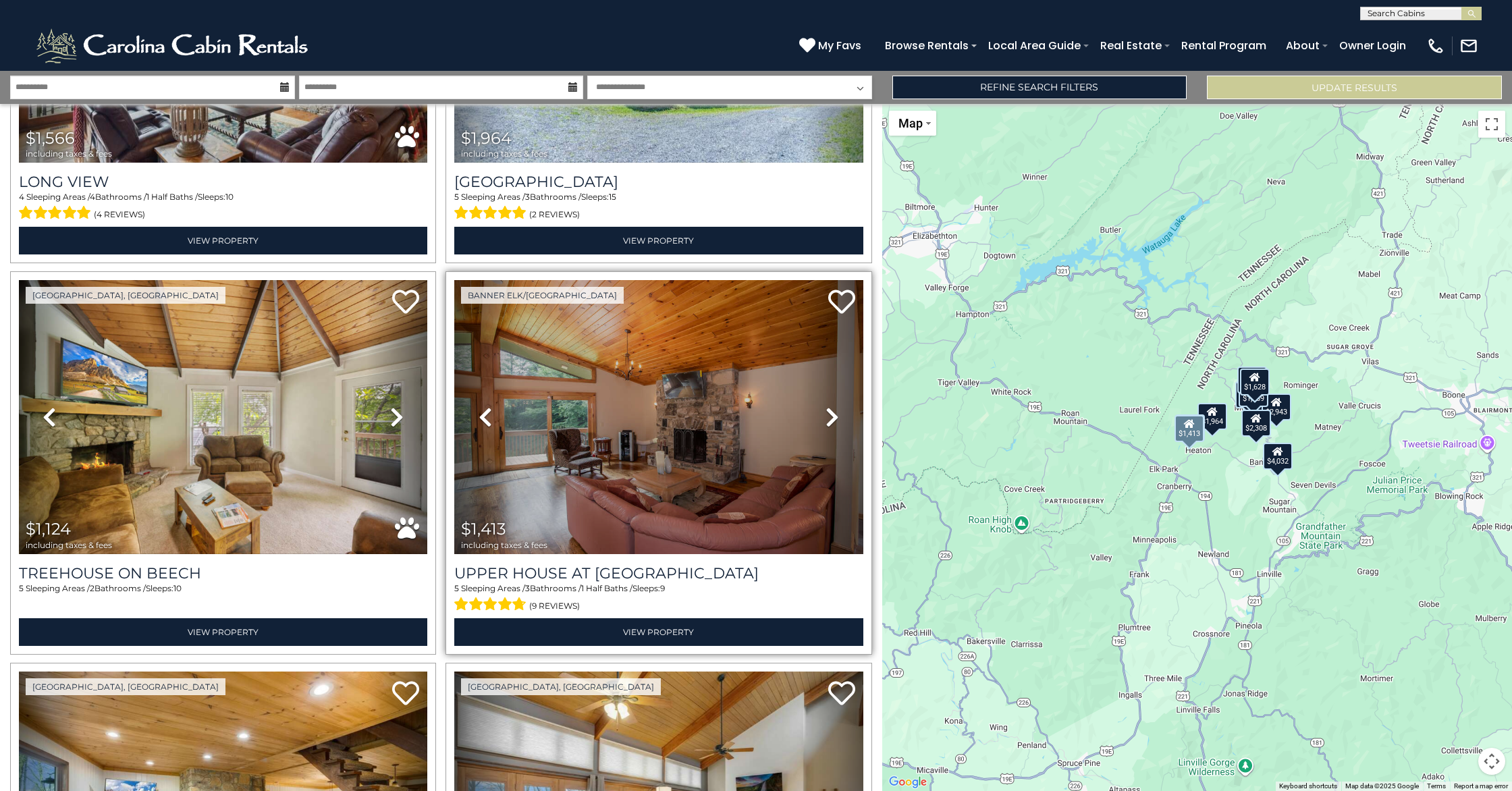
click at [827, 421] on icon at bounding box center [833, 417] width 14 height 21
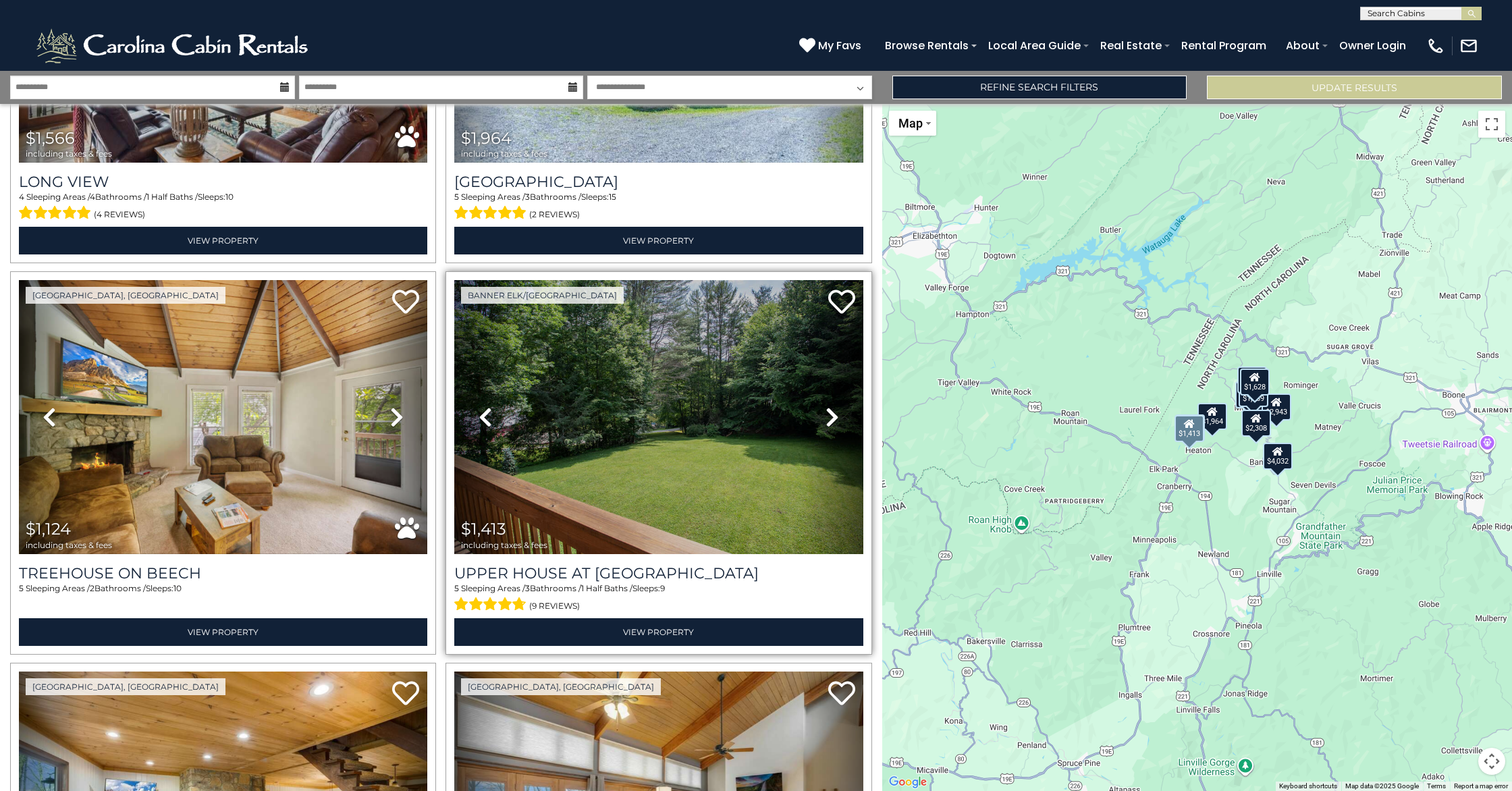
click at [827, 421] on icon at bounding box center [833, 417] width 14 height 21
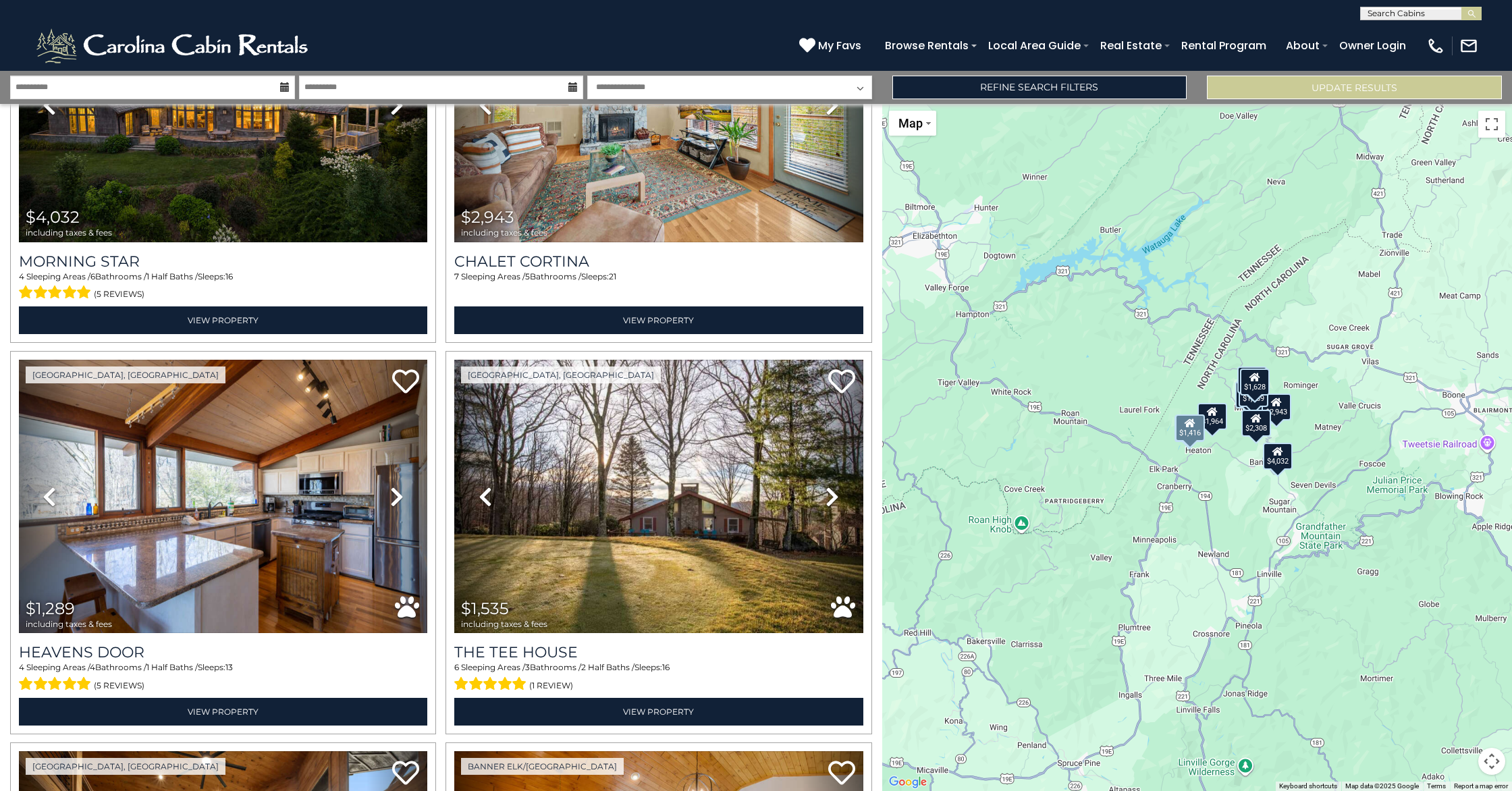
scroll to position [0, 0]
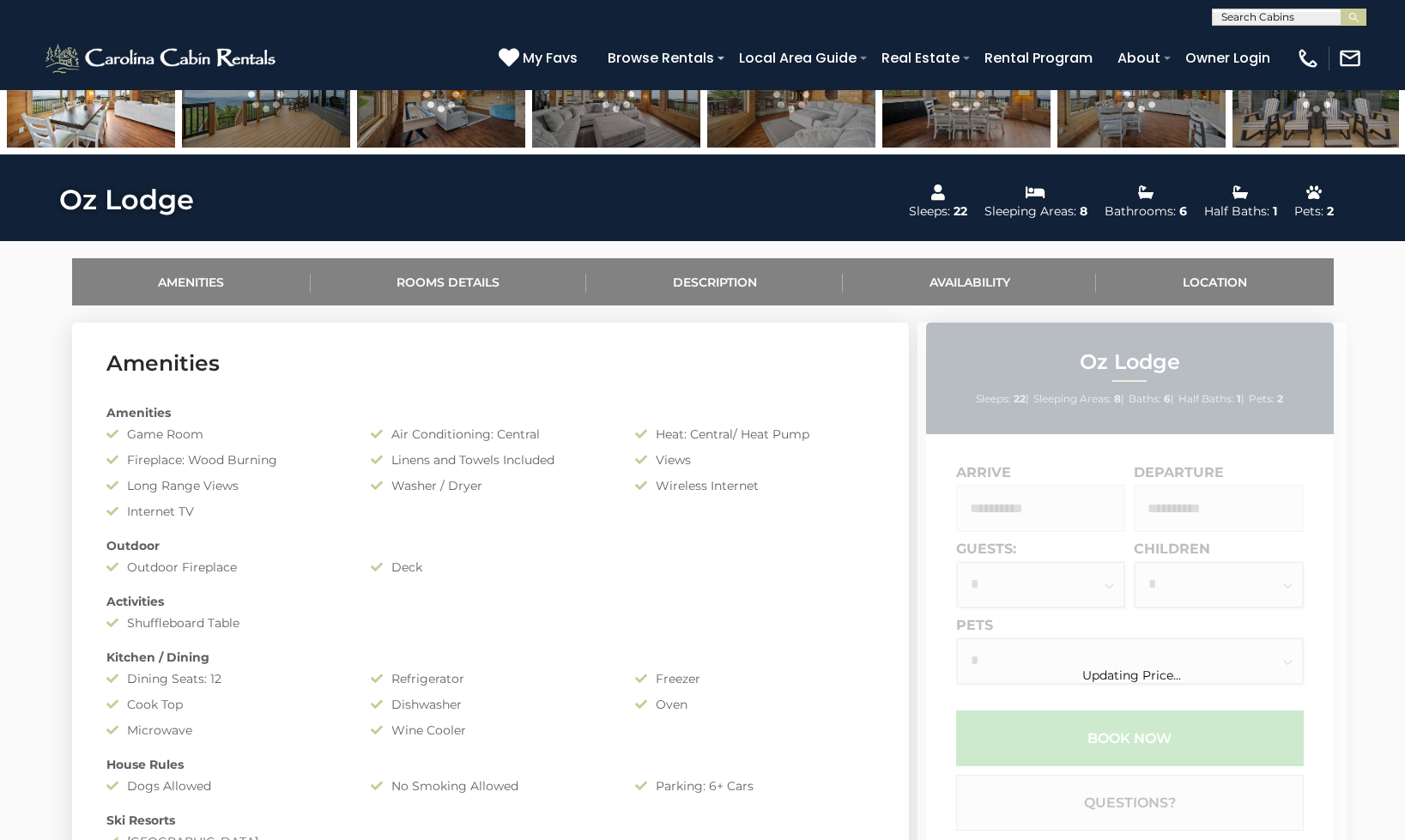
scroll to position [1002, 0]
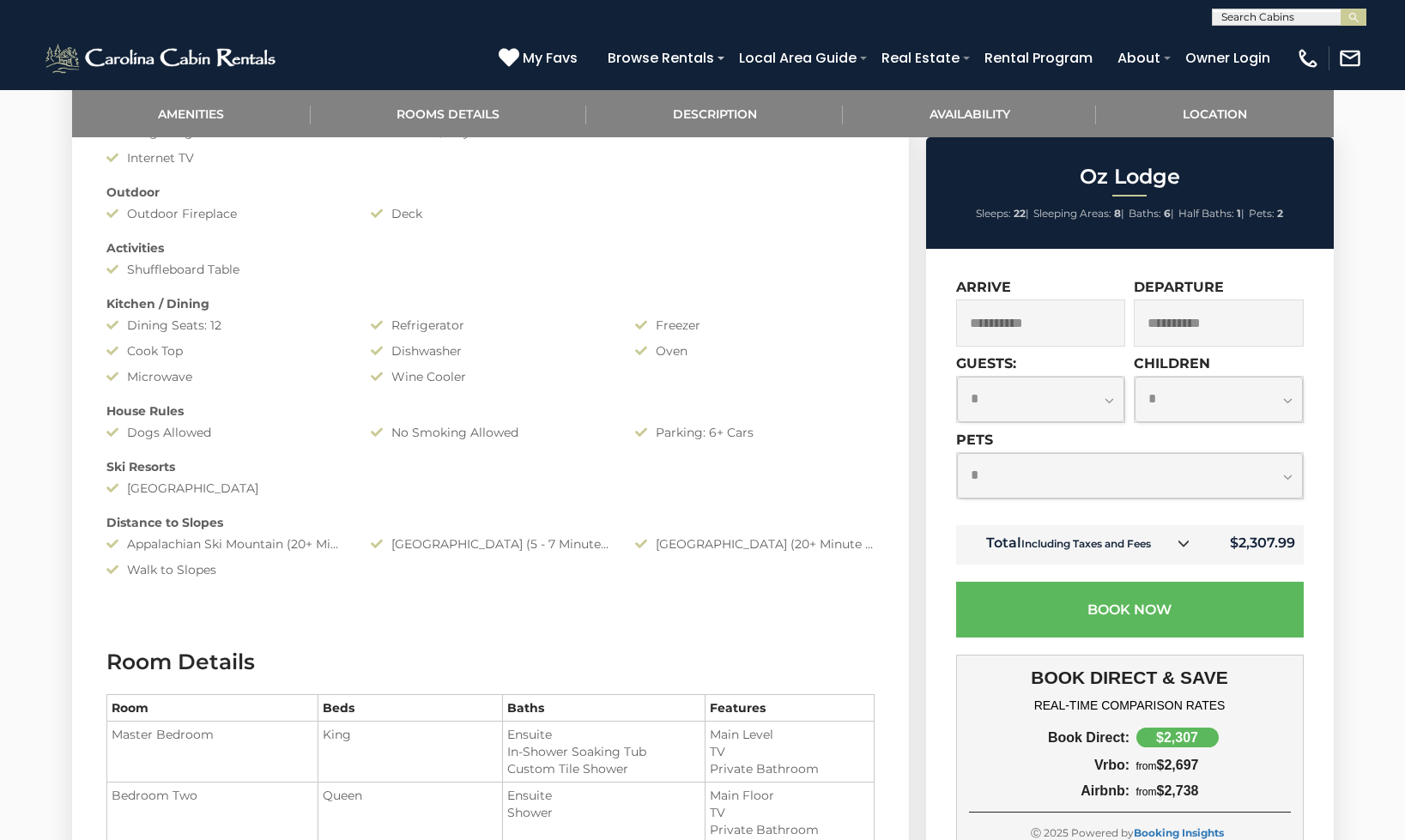
click at [1174, 543] on link at bounding box center [1184, 543] width 22 height 22
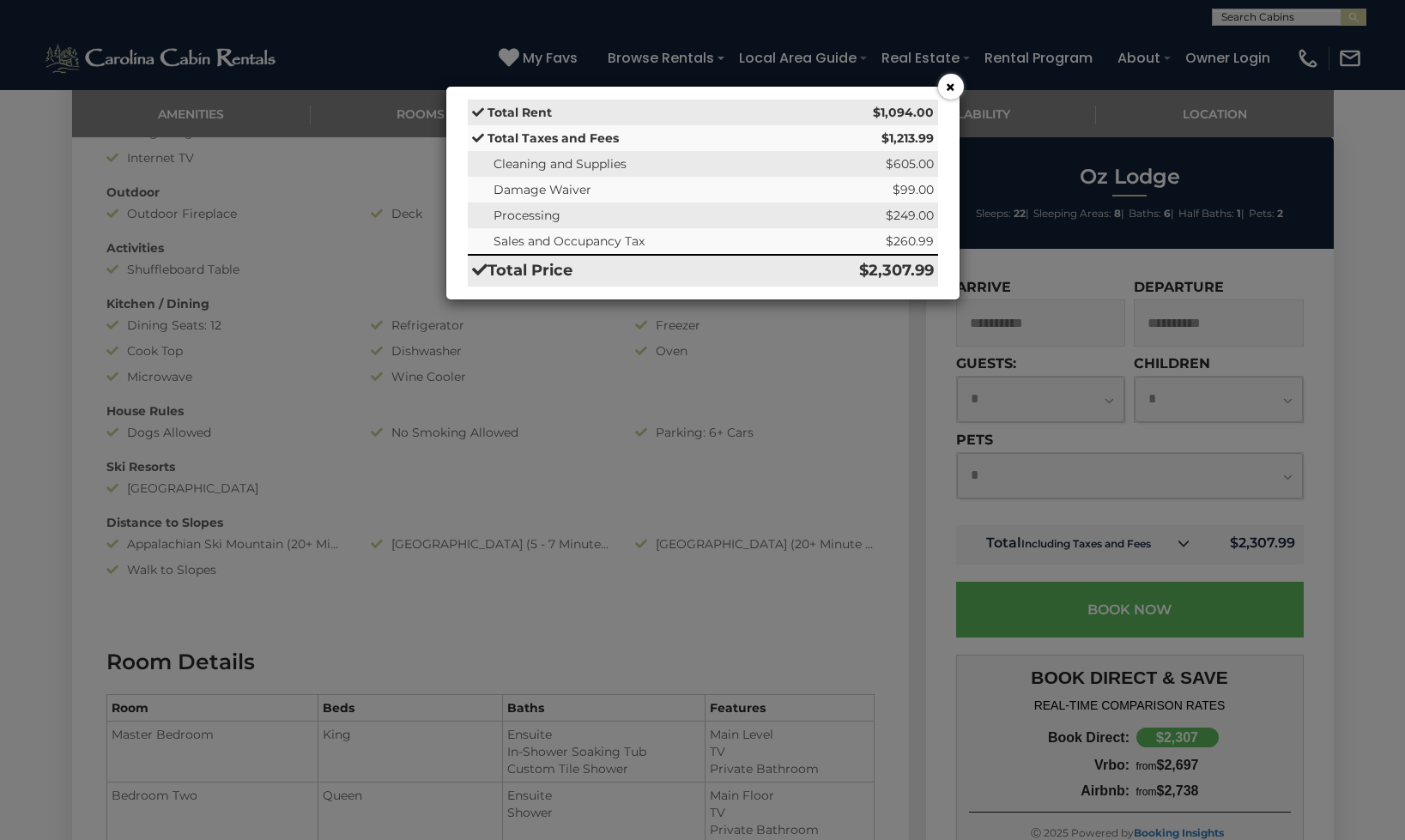
click at [943, 91] on button "×" at bounding box center [950, 87] width 25 height 25
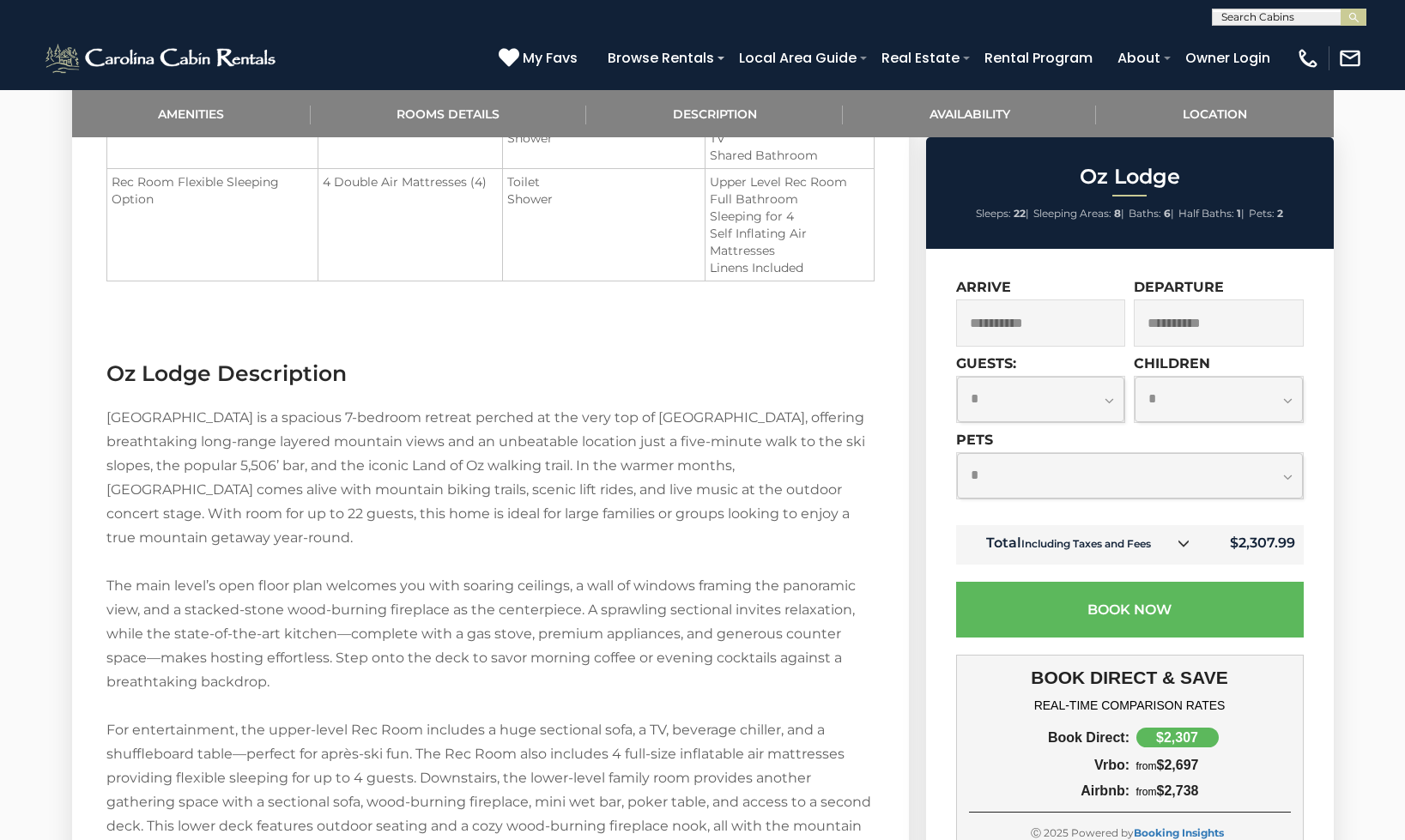
scroll to position [1832, 0]
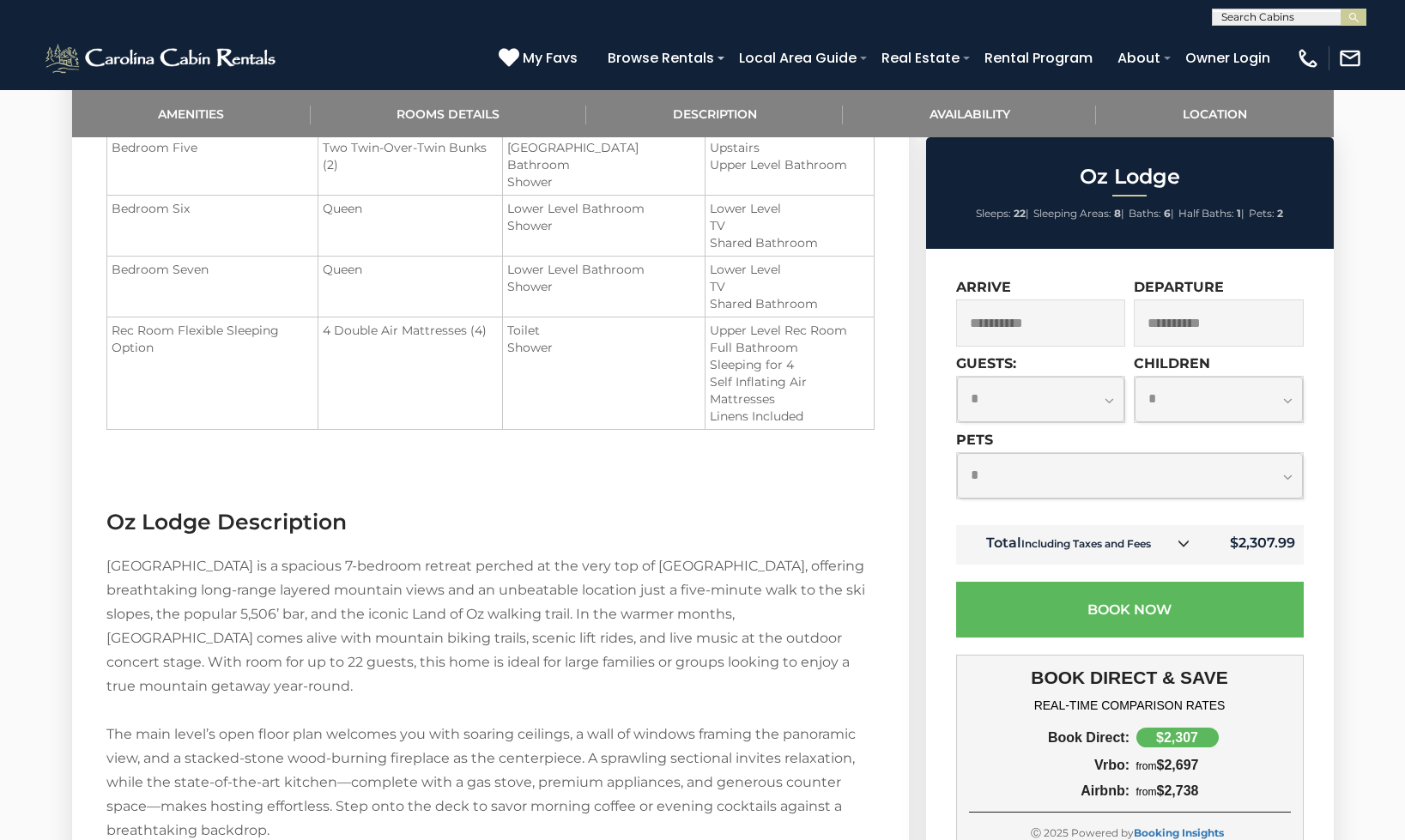
click at [1331, 517] on div "**********" at bounding box center [1130, 674] width 408 height 851
click at [1260, 475] on select "**********" at bounding box center [1130, 475] width 346 height 46
click at [957, 453] on select "**********" at bounding box center [1130, 475] width 346 height 46
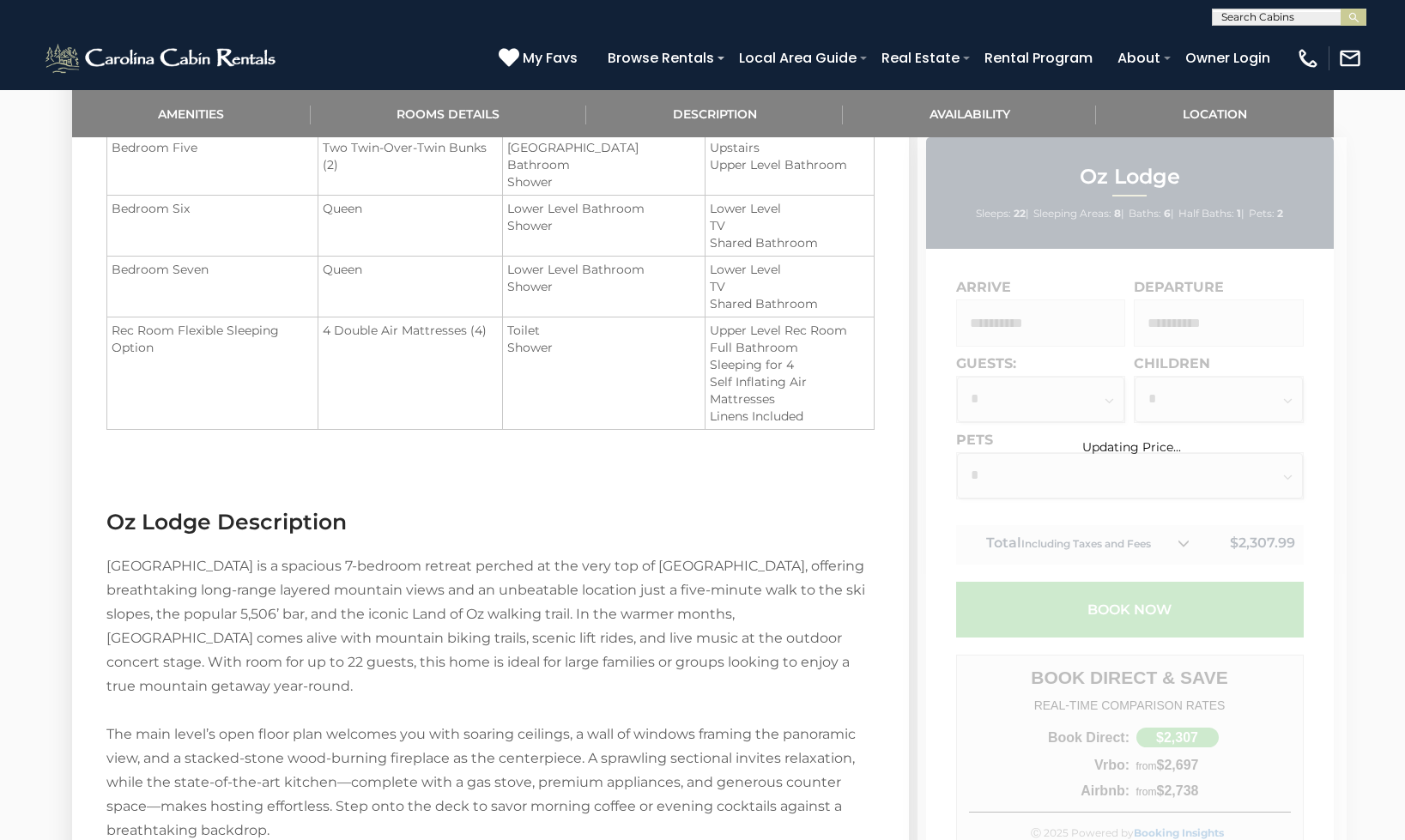
click at [1245, 473] on select "**********" at bounding box center [1130, 475] width 346 height 46
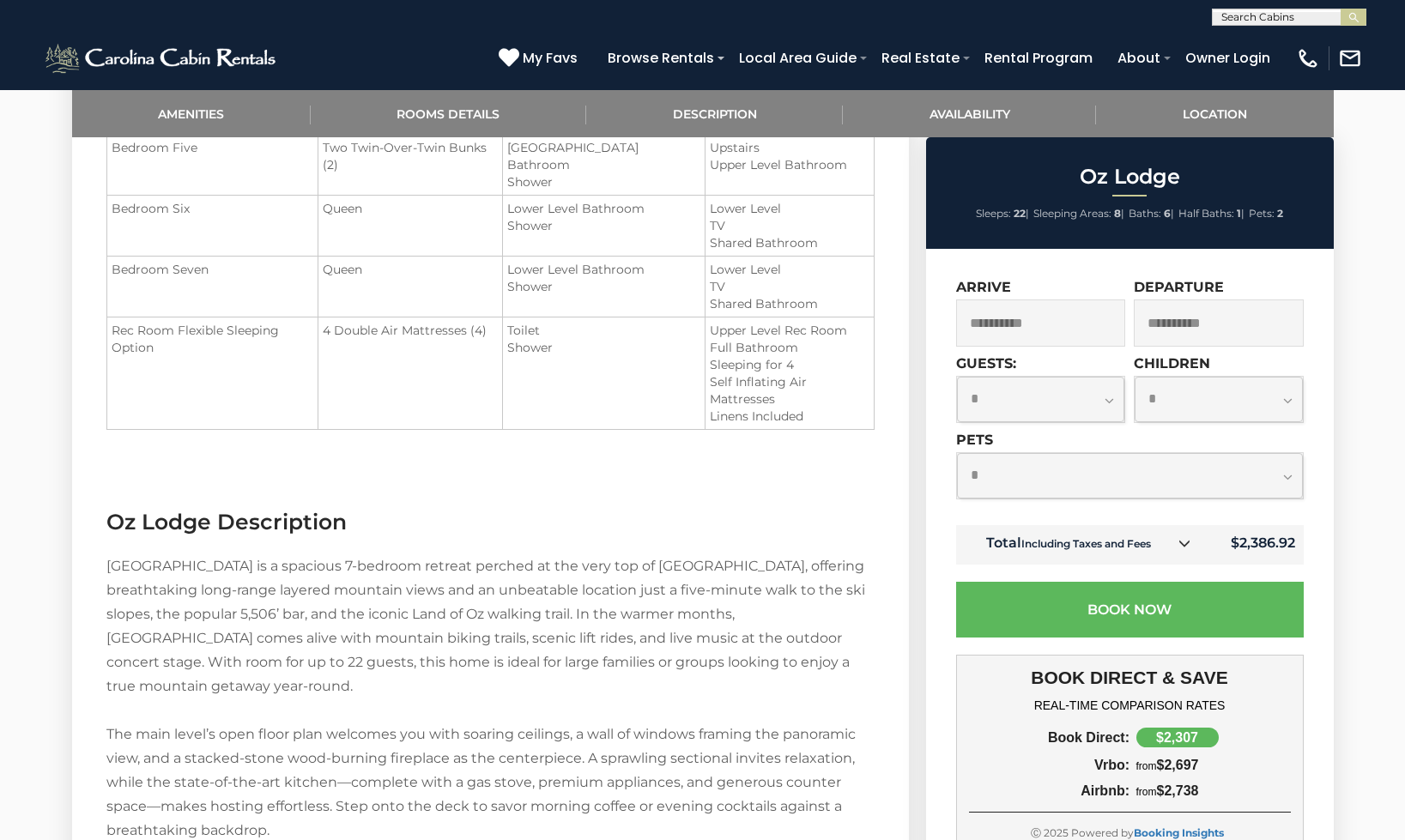
select select "*"
click at [957, 453] on select "**********" at bounding box center [1130, 475] width 346 height 46
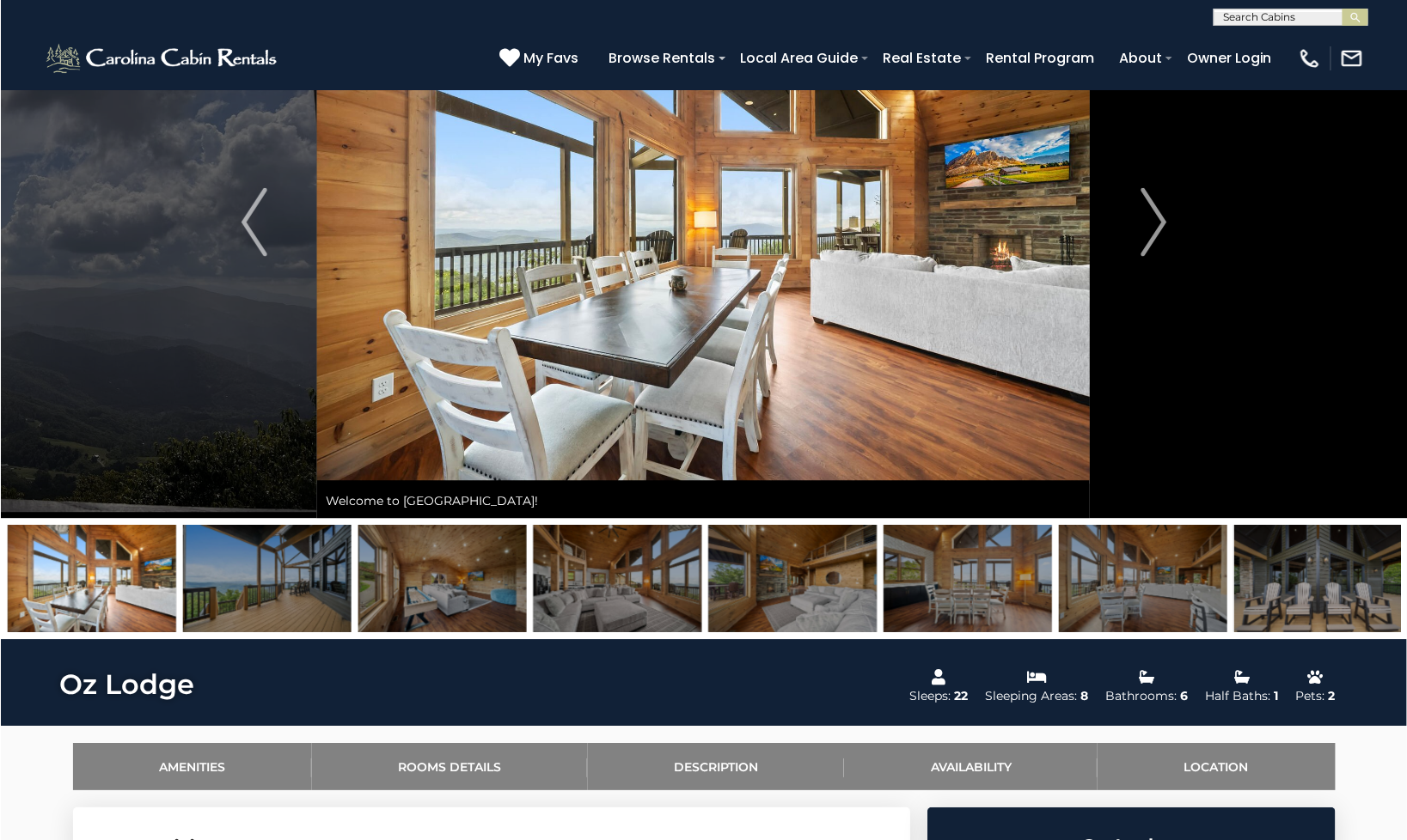
scroll to position [0, 0]
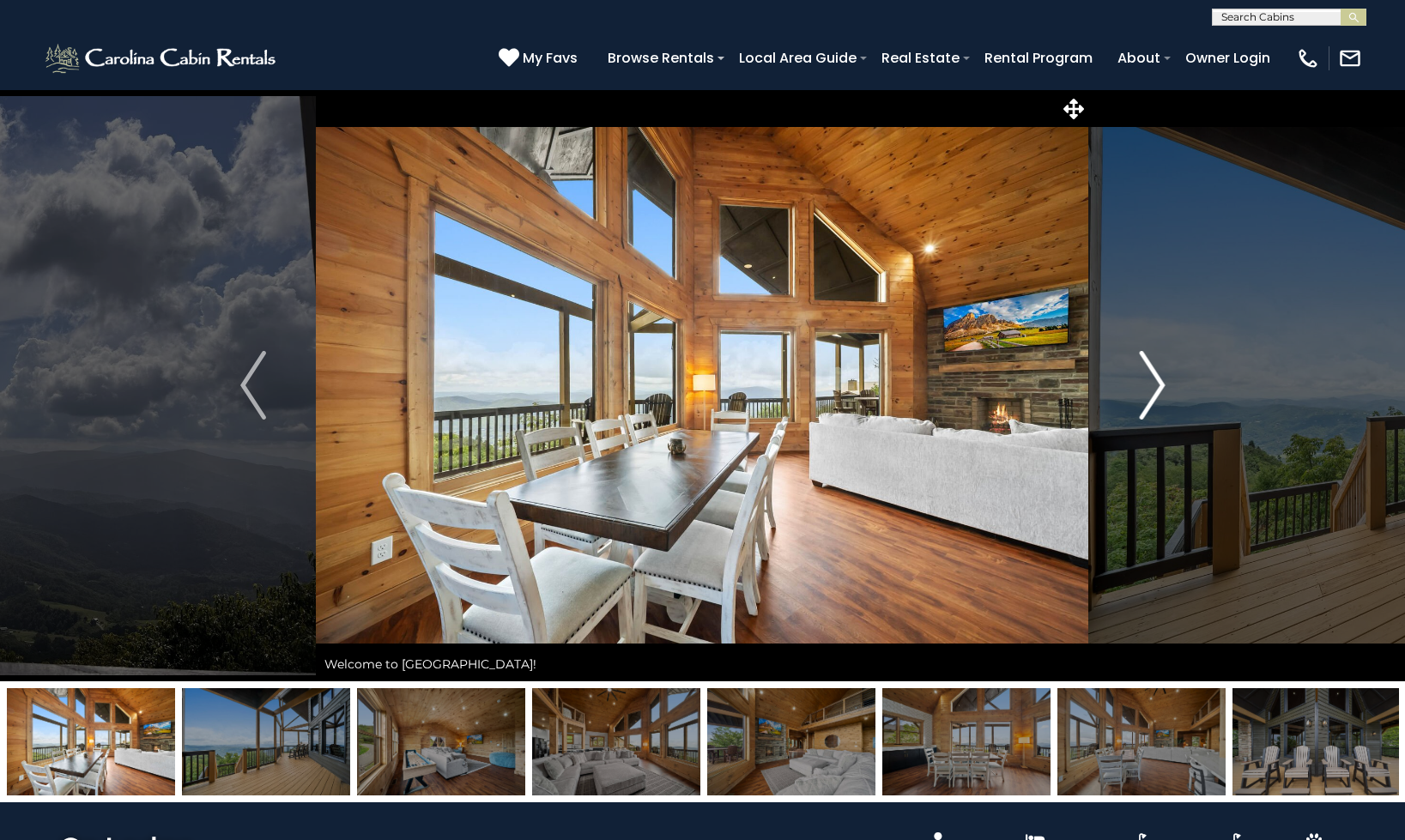
click at [1122, 407] on button "Next" at bounding box center [1151, 384] width 126 height 592
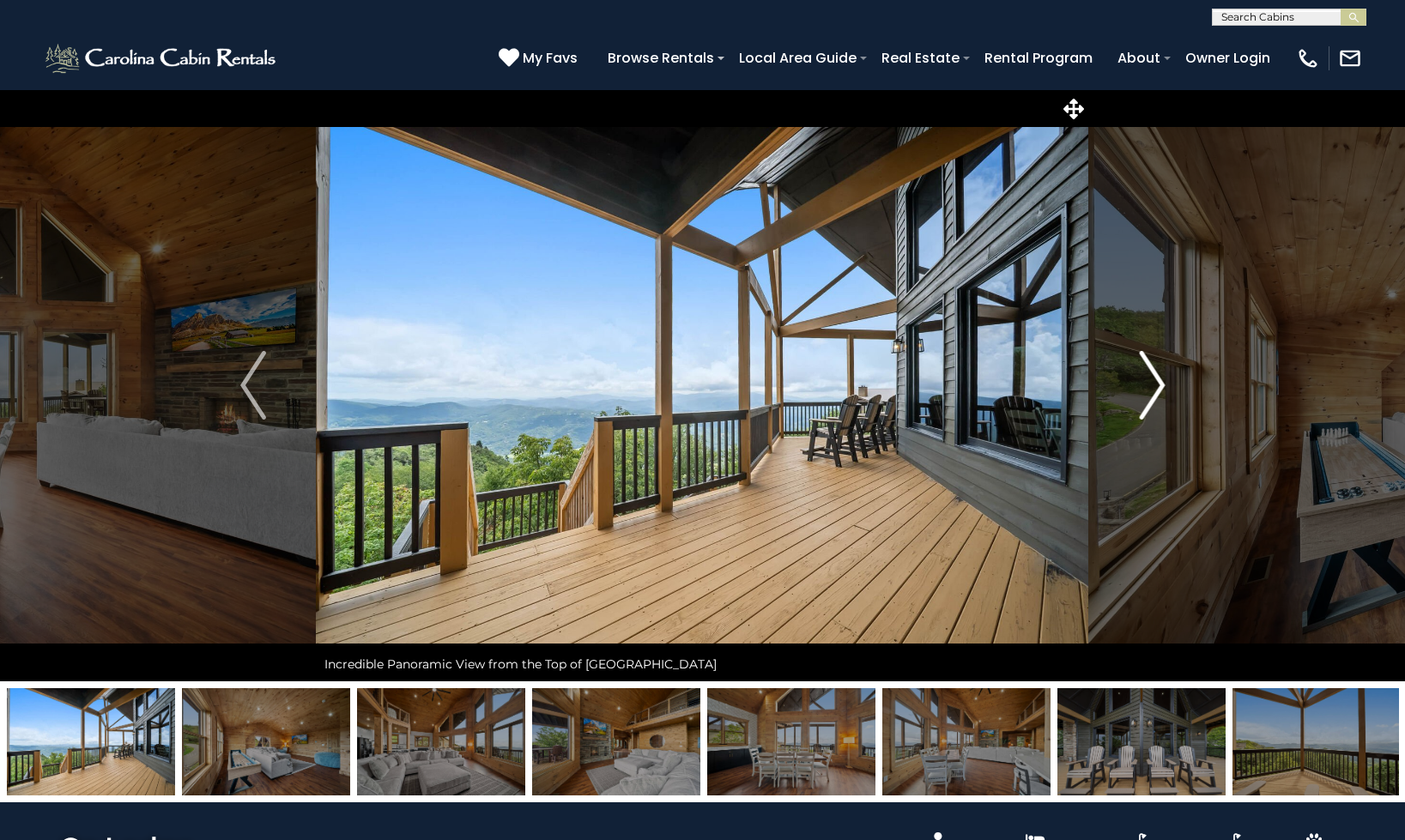
click at [1123, 407] on button "Next" at bounding box center [1151, 384] width 126 height 592
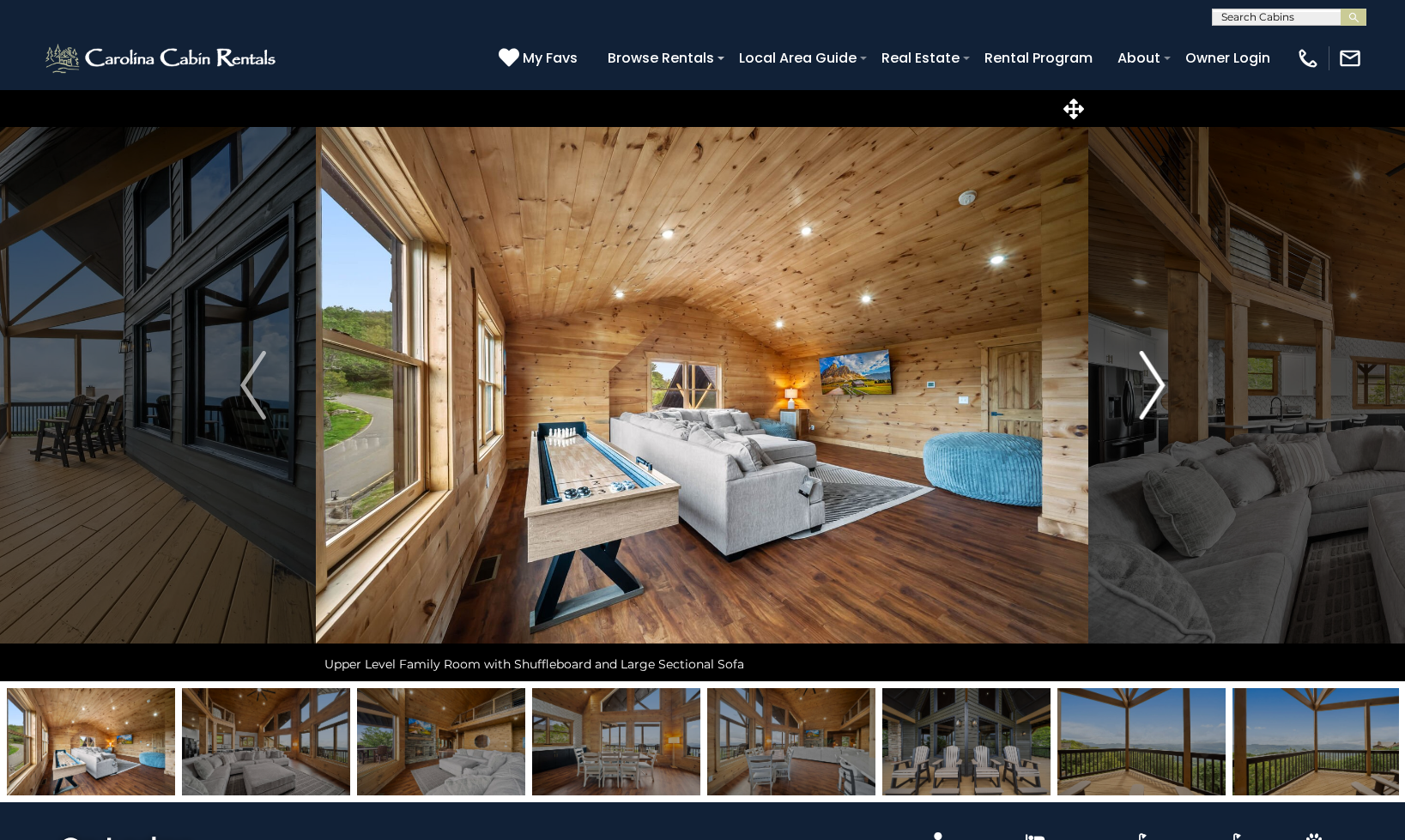
click at [1123, 407] on button "Next" at bounding box center [1151, 384] width 126 height 592
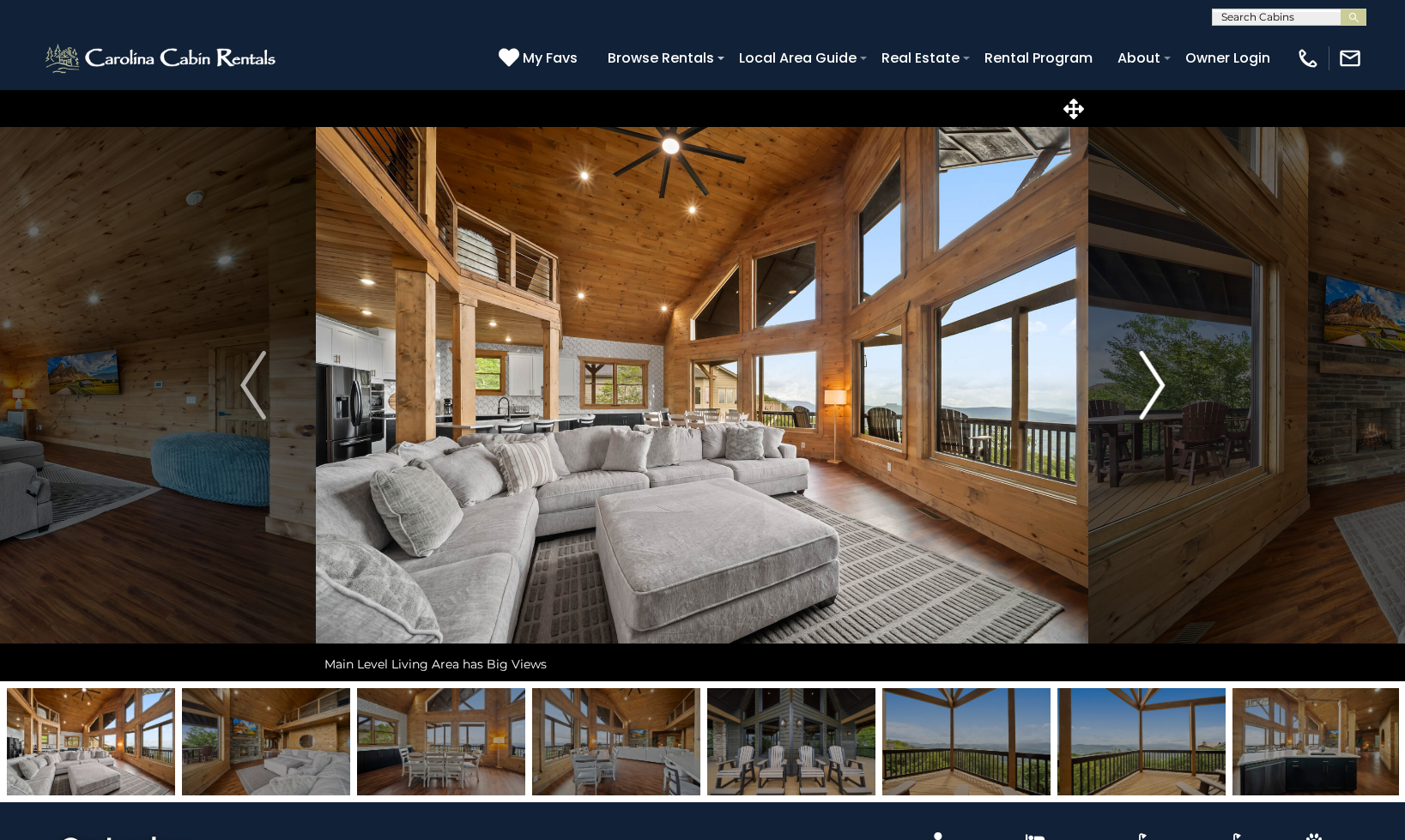
click at [1123, 407] on button "Next" at bounding box center [1151, 384] width 126 height 592
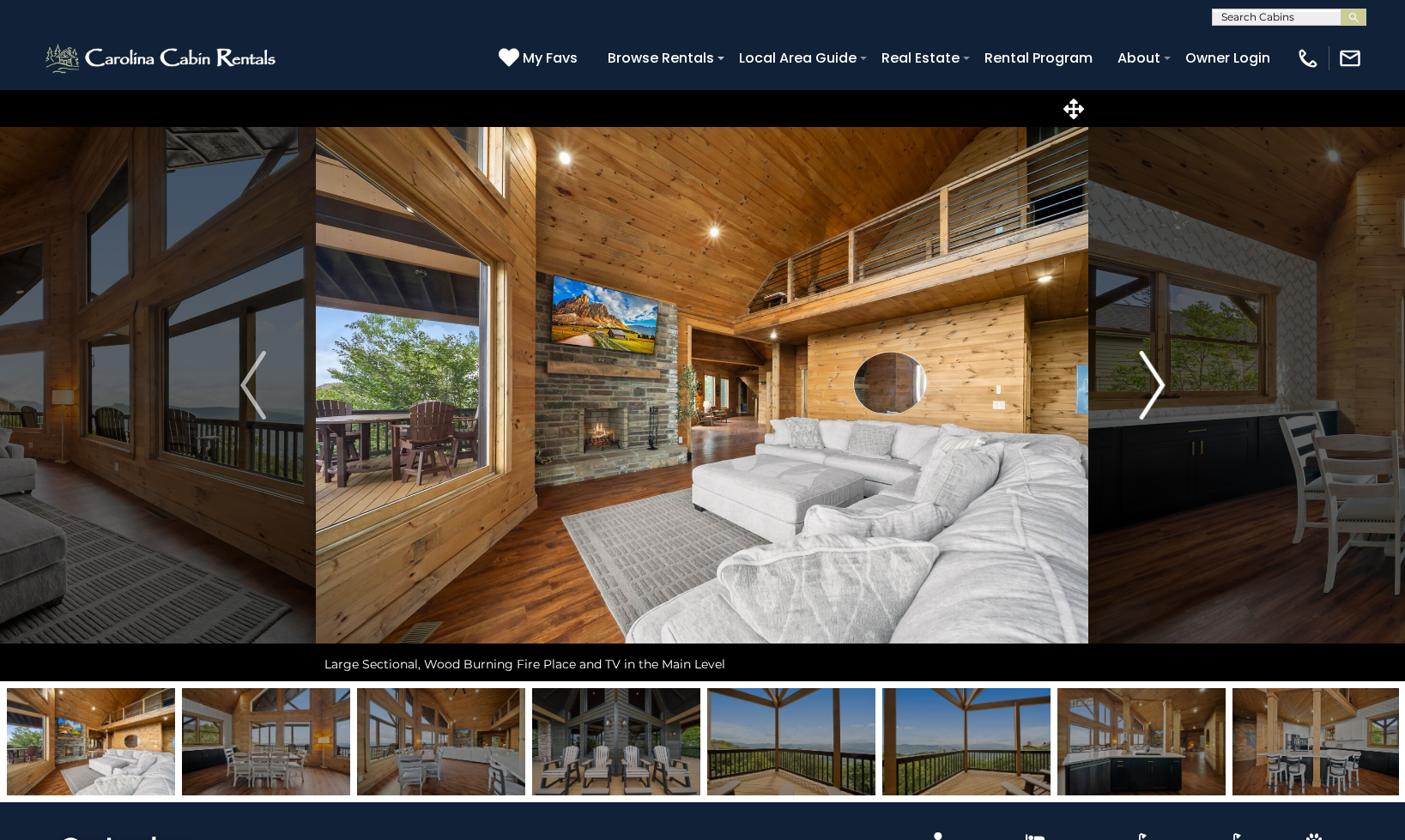
click at [1123, 407] on button "Next" at bounding box center [1151, 384] width 126 height 592
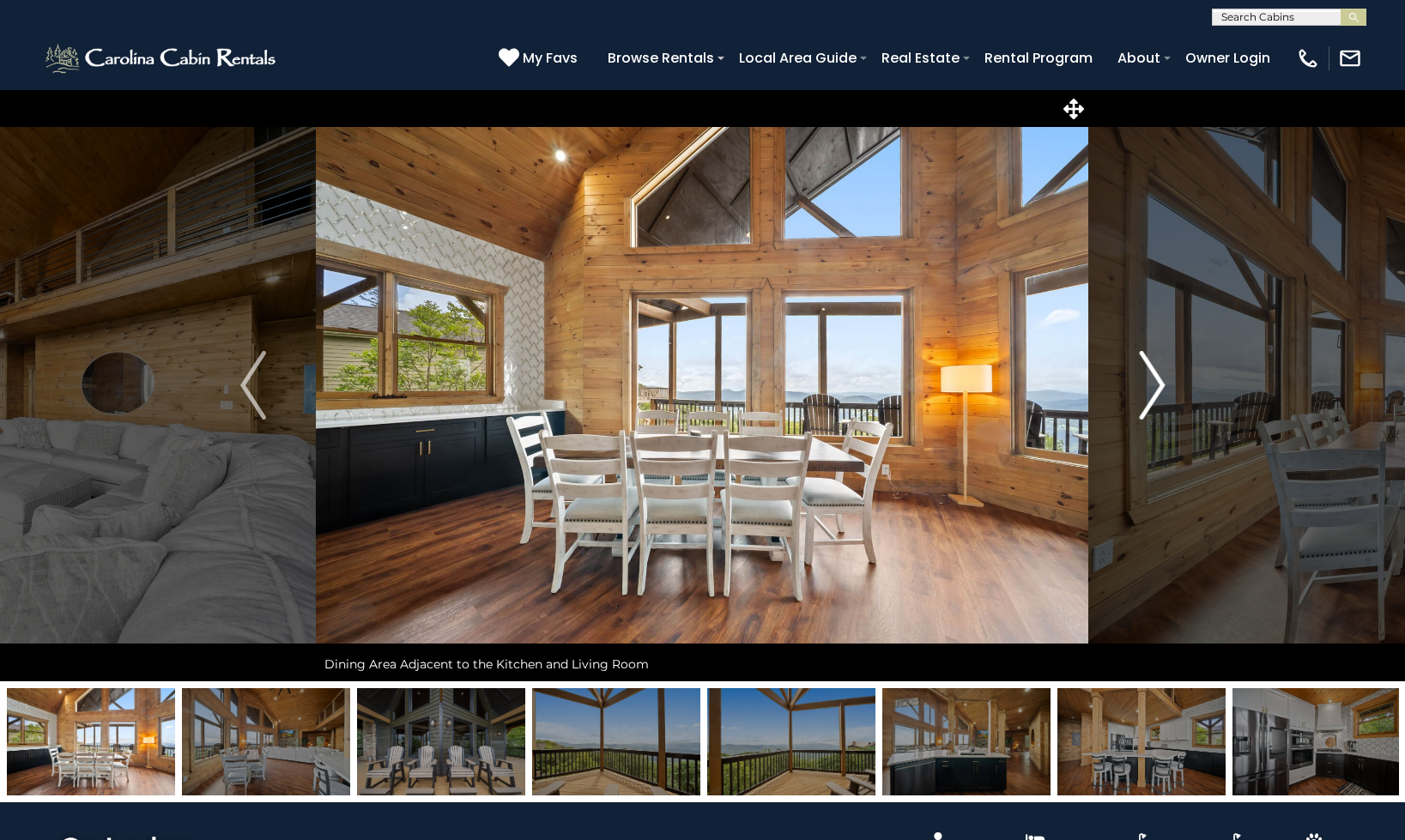
click at [1123, 407] on button "Next" at bounding box center [1151, 384] width 126 height 592
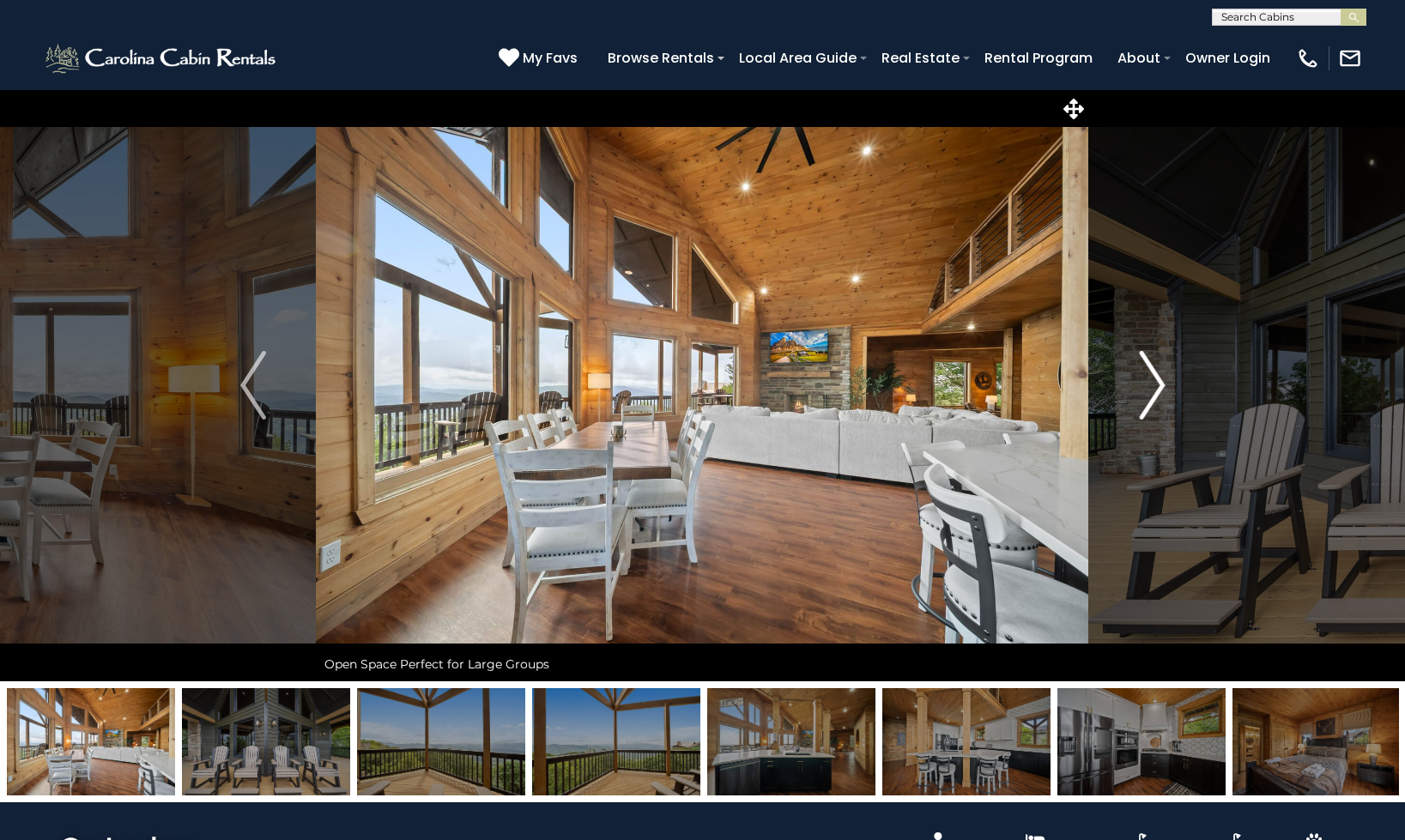
click at [1123, 407] on button "Next" at bounding box center [1151, 384] width 126 height 592
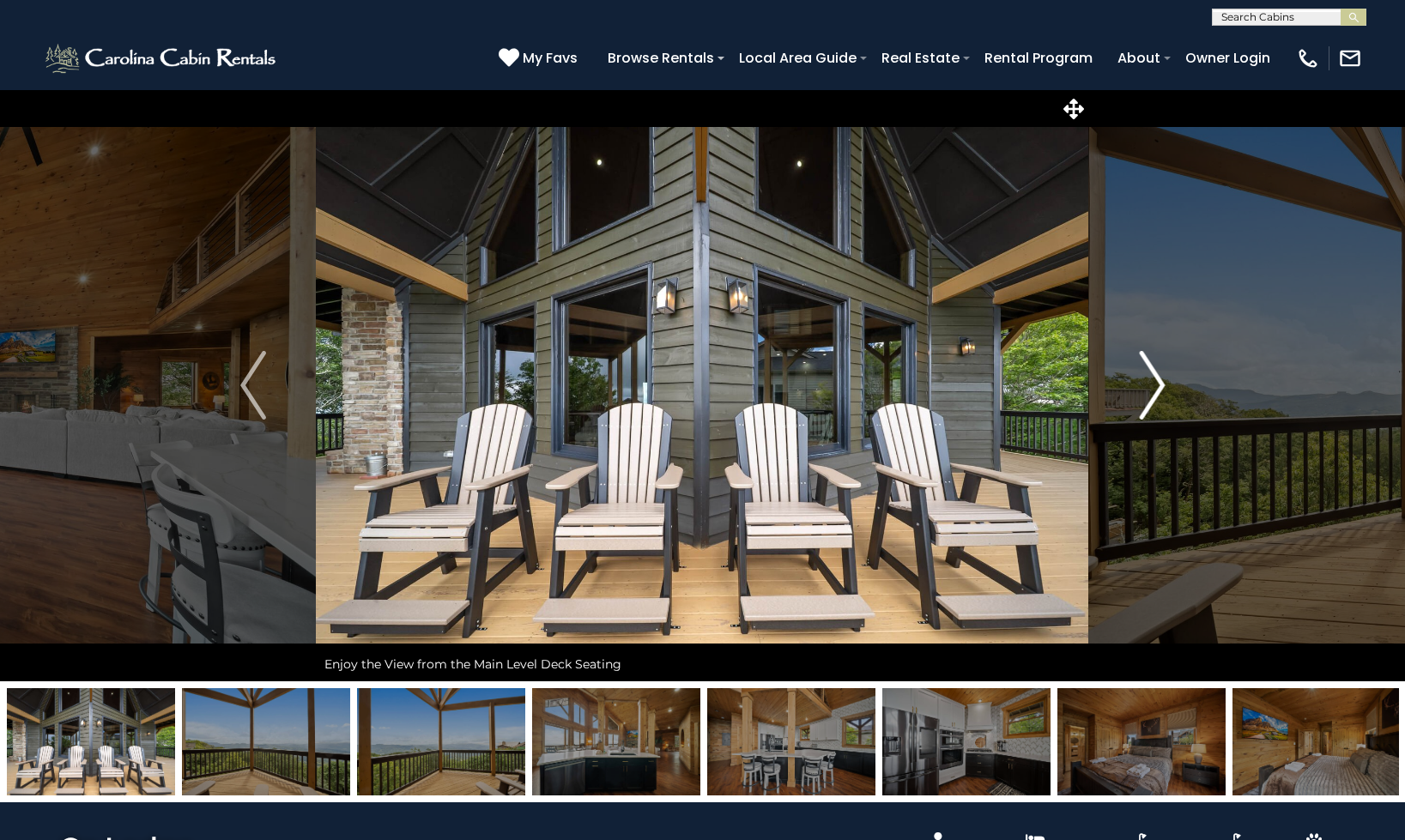
click at [1123, 407] on button "Next" at bounding box center [1151, 384] width 126 height 592
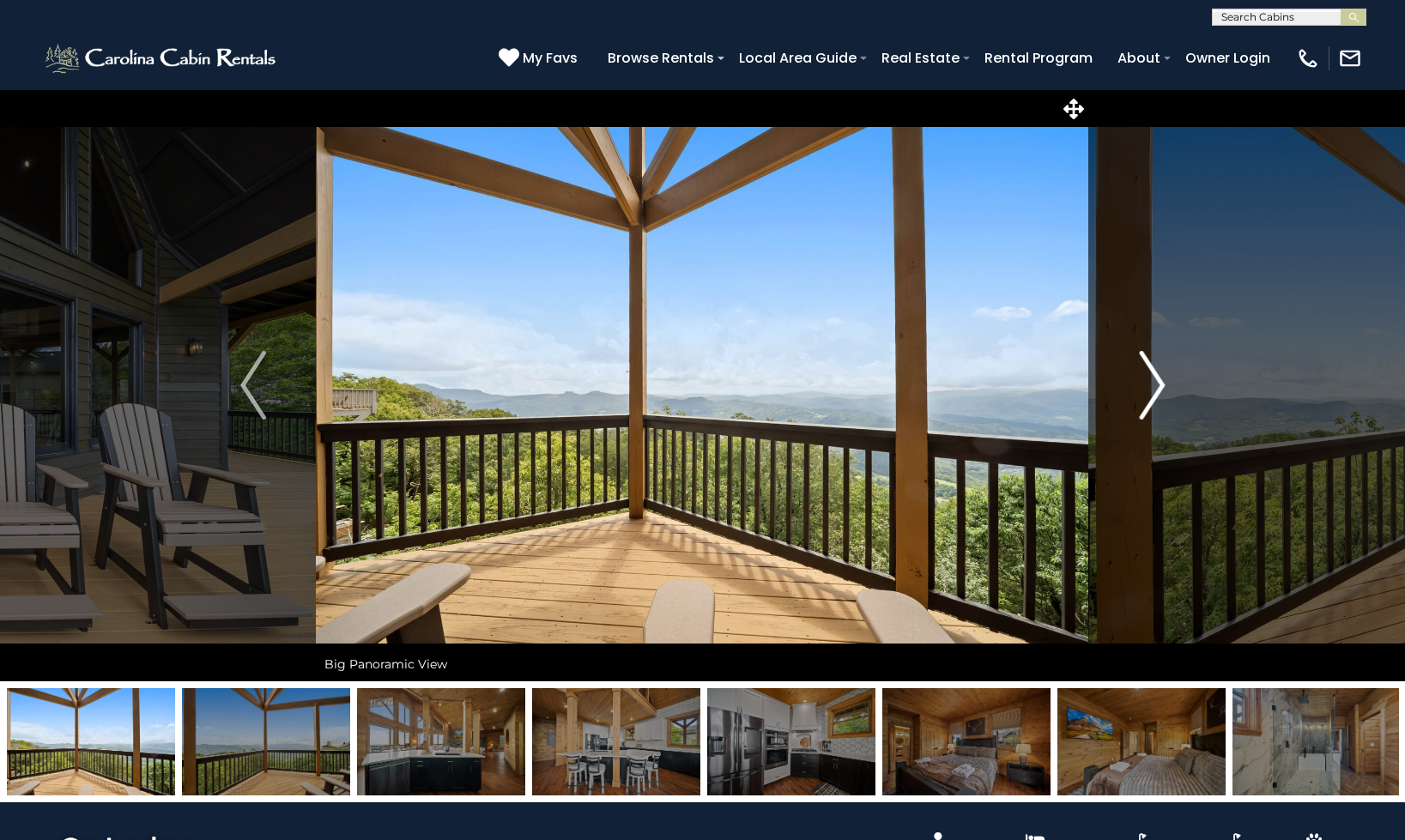
click at [1122, 407] on button "Next" at bounding box center [1151, 384] width 126 height 592
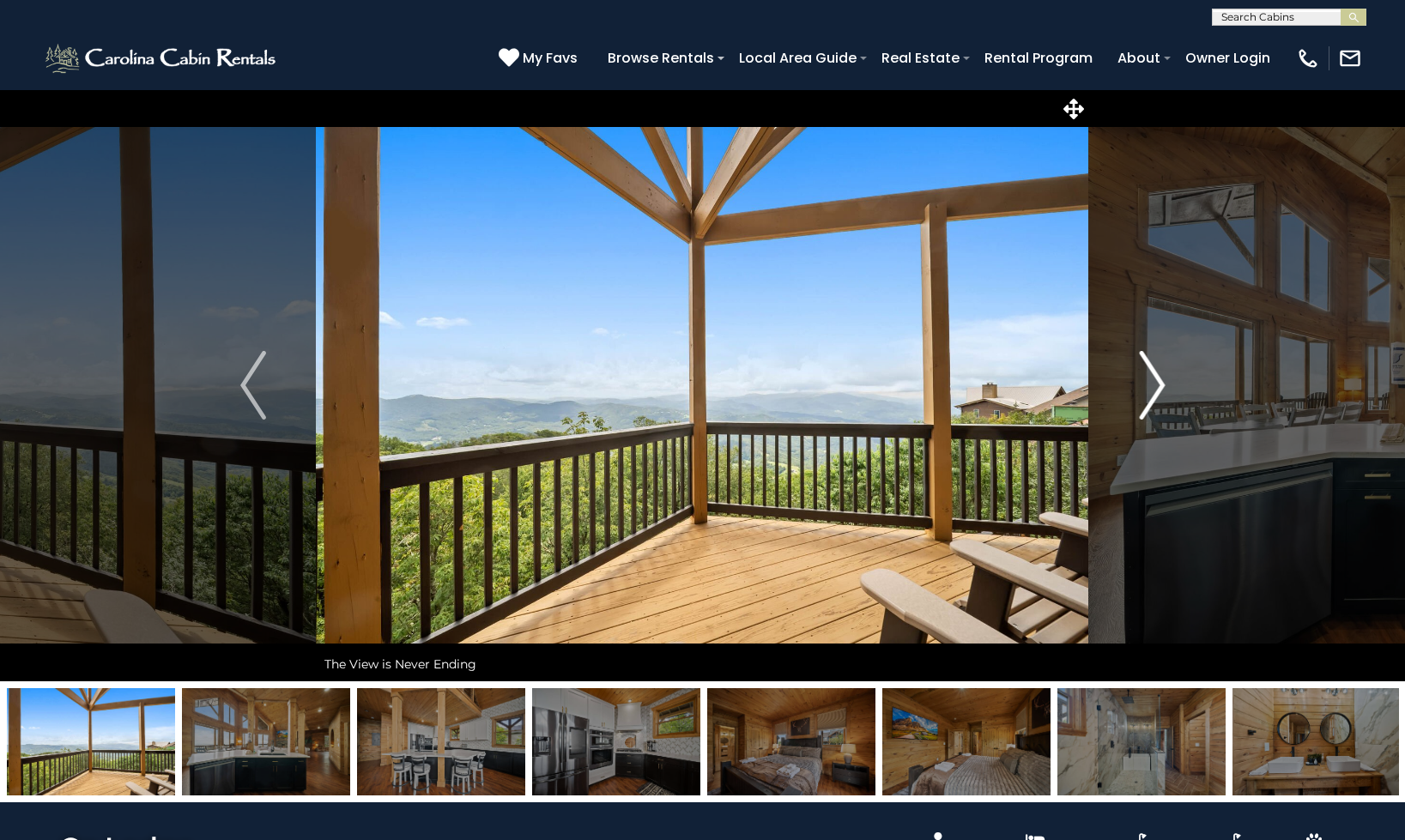
click at [1122, 407] on button "Next" at bounding box center [1151, 384] width 126 height 592
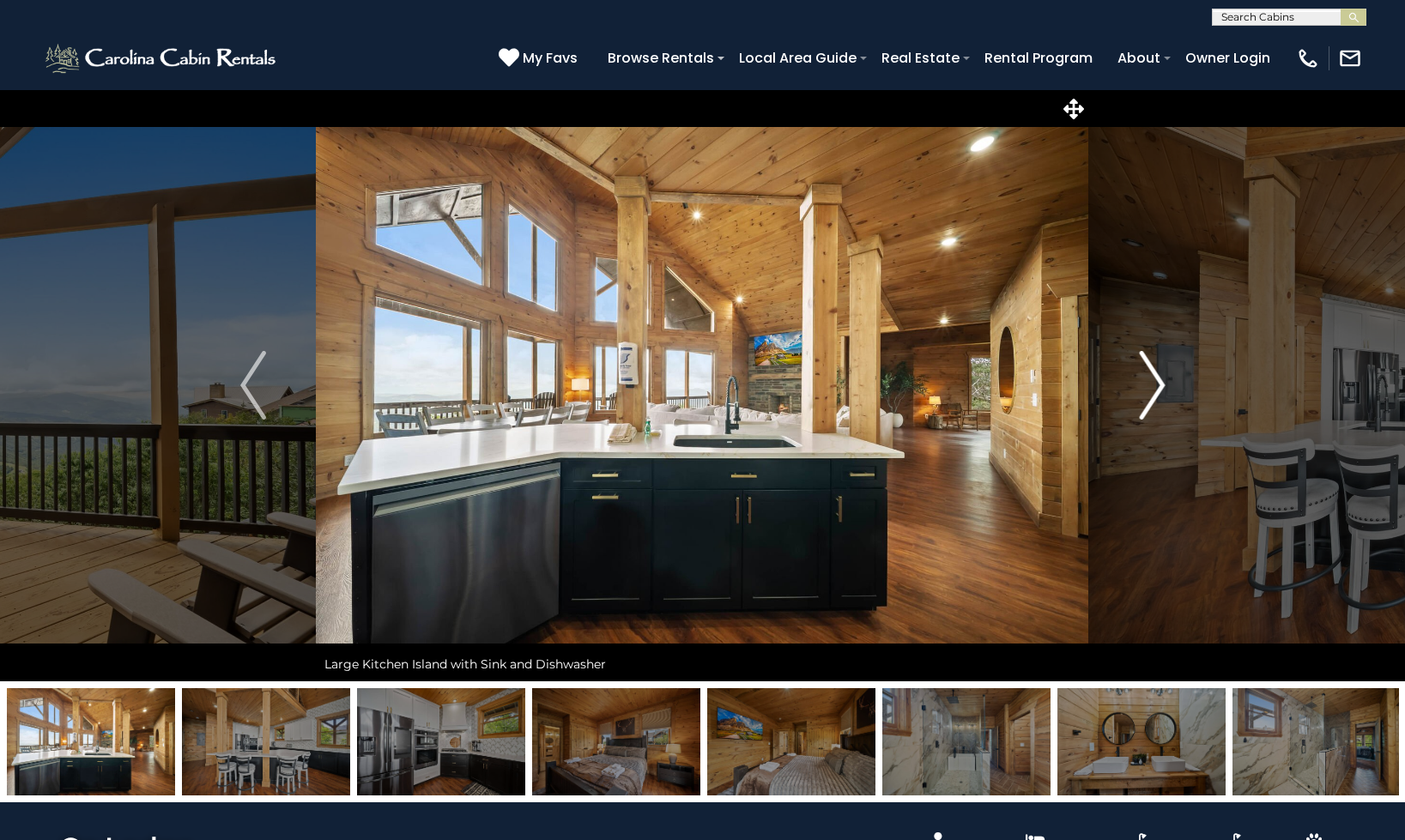
click at [1122, 407] on button "Next" at bounding box center [1151, 384] width 126 height 592
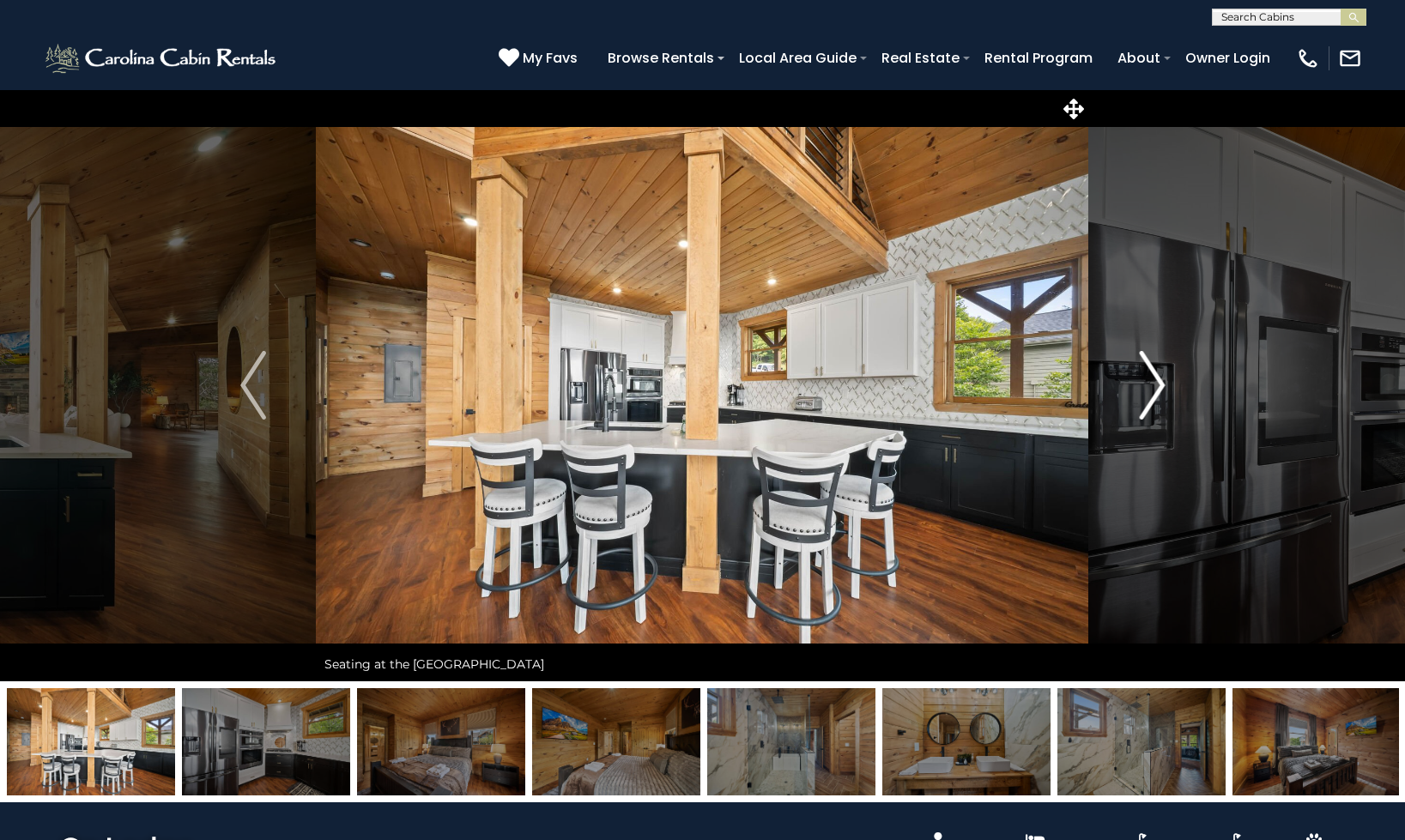
click at [1122, 407] on button "Next" at bounding box center [1151, 384] width 126 height 592
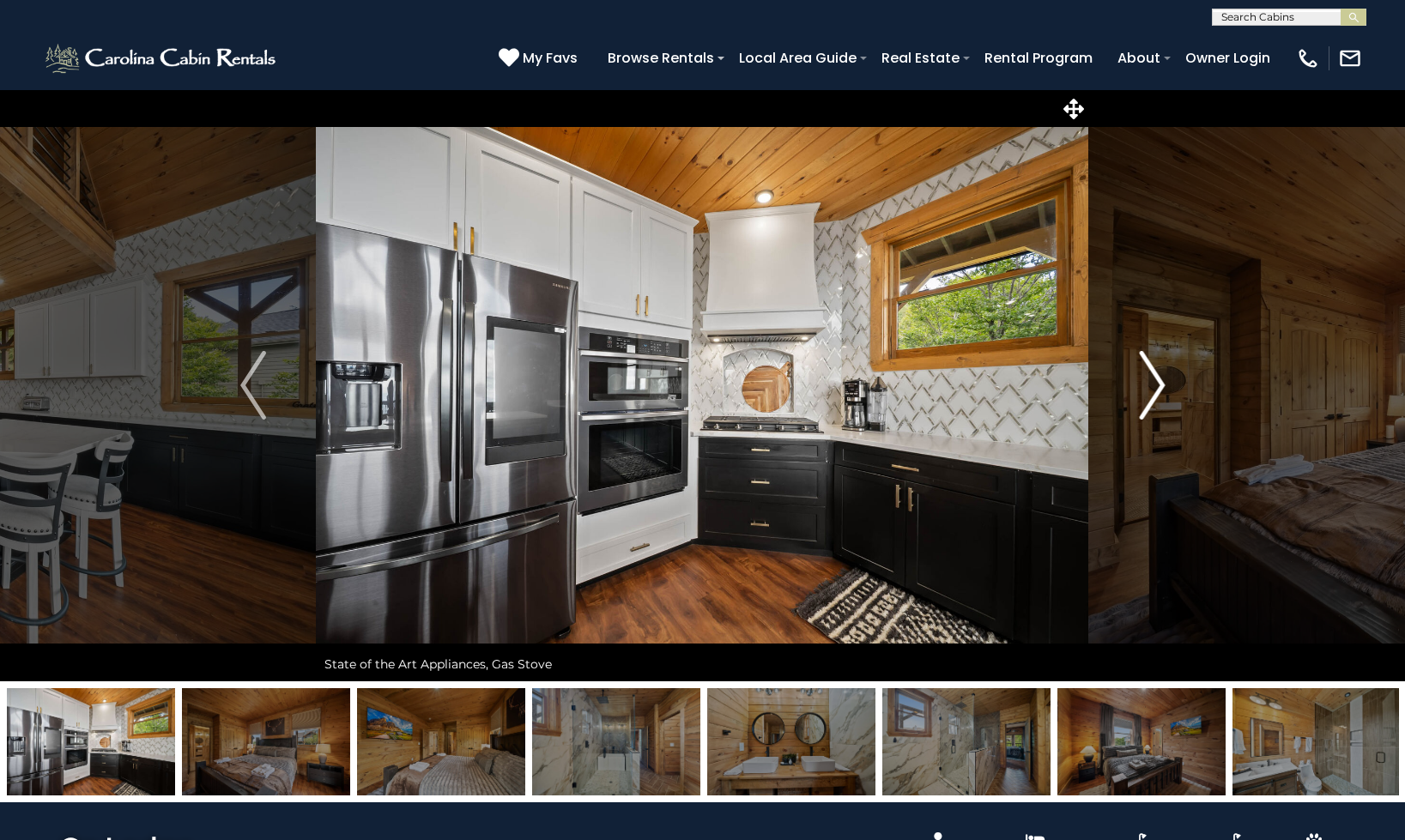
click at [1122, 407] on button "Next" at bounding box center [1151, 384] width 126 height 592
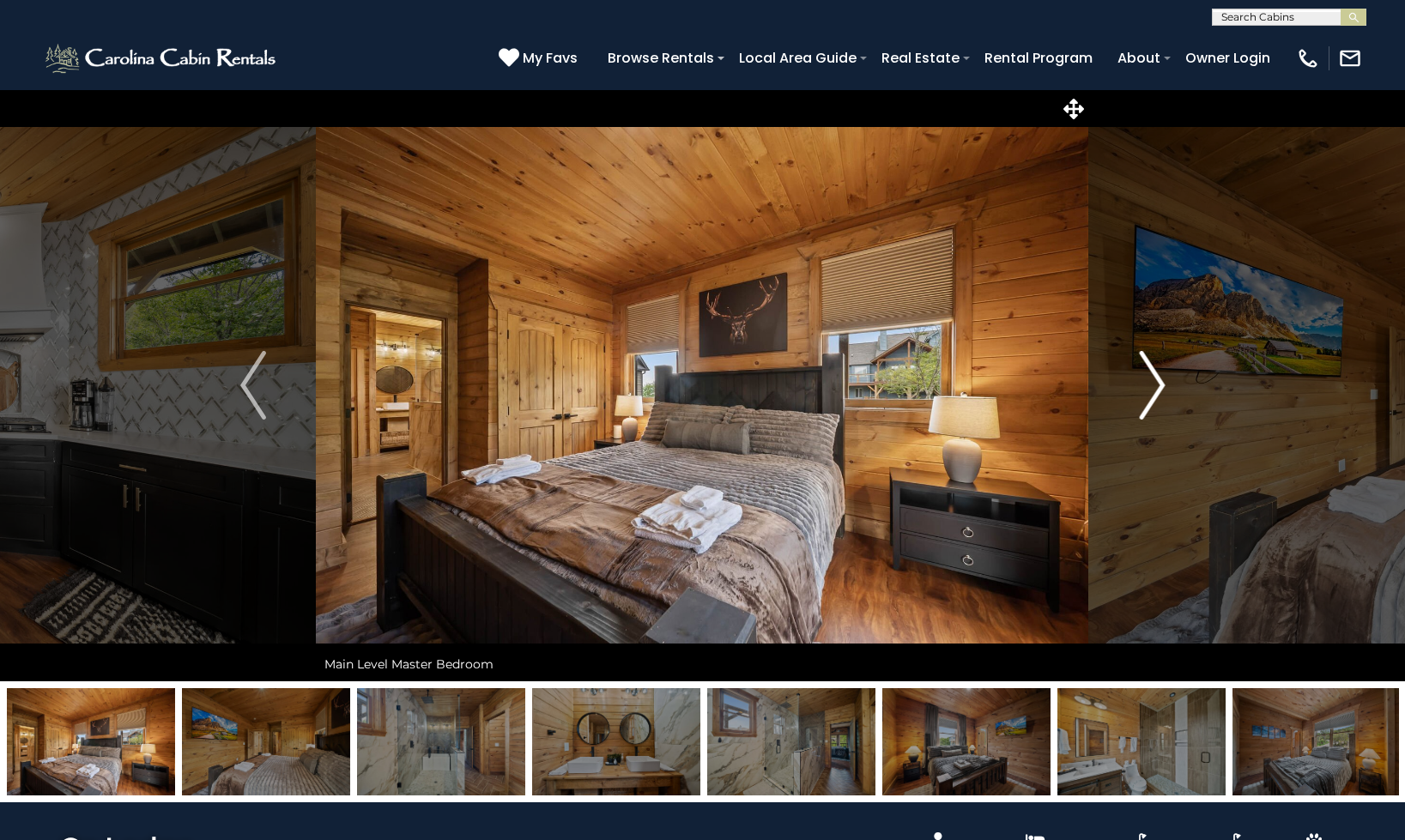
click at [1152, 384] on img "Next" at bounding box center [1151, 385] width 25 height 68
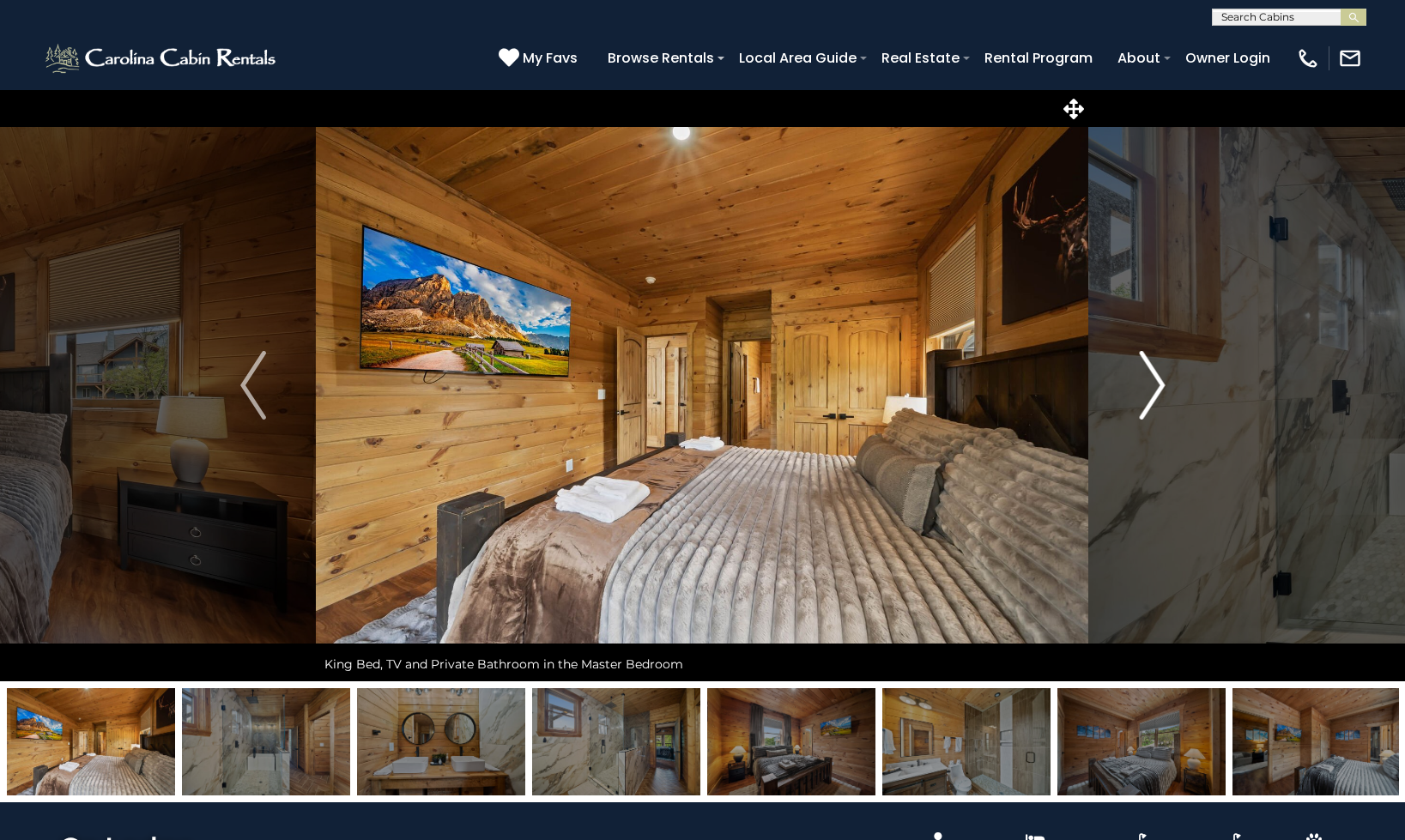
click at [1152, 384] on img "Next" at bounding box center [1151, 385] width 25 height 68
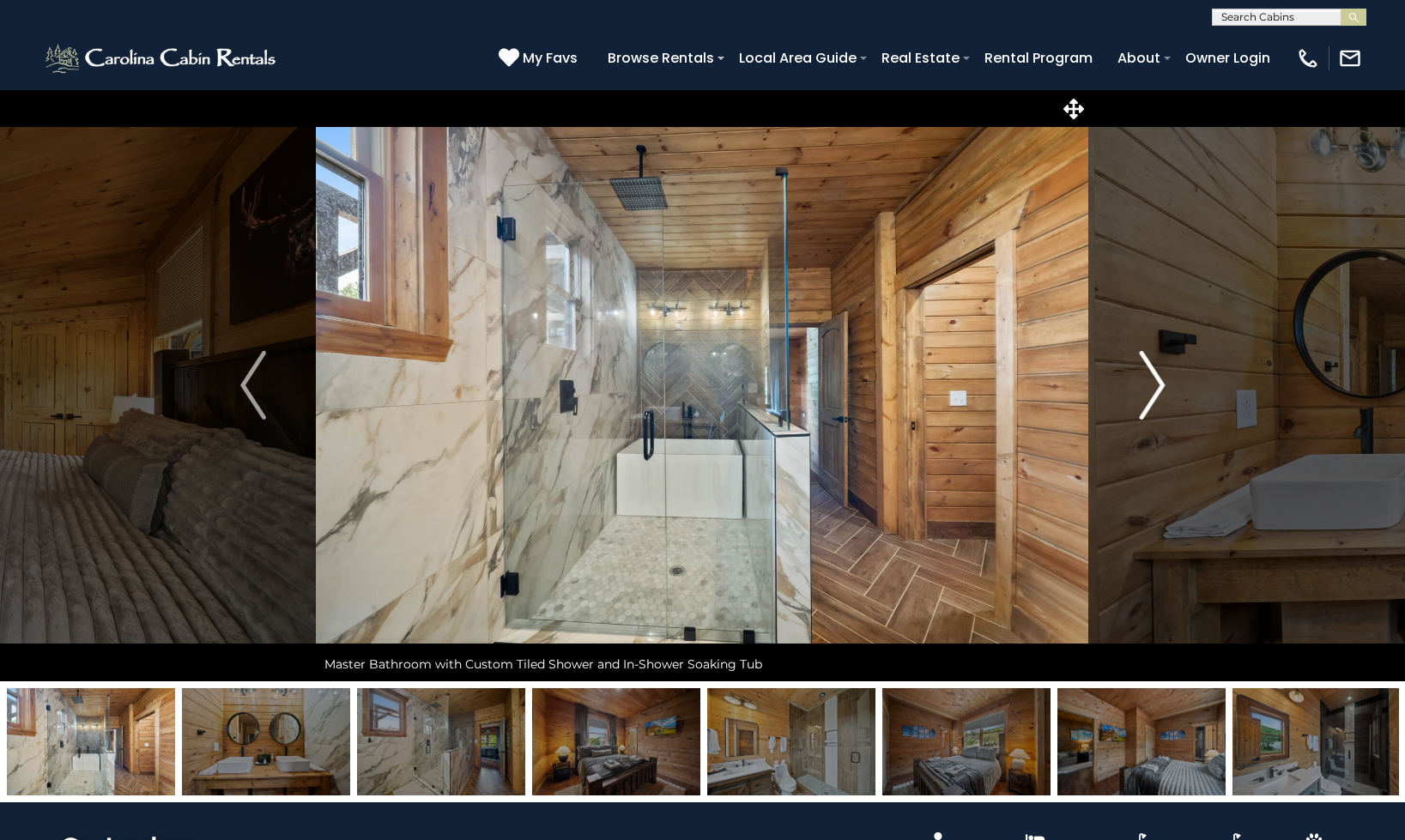
click at [1151, 385] on img "Next" at bounding box center [1151, 385] width 25 height 68
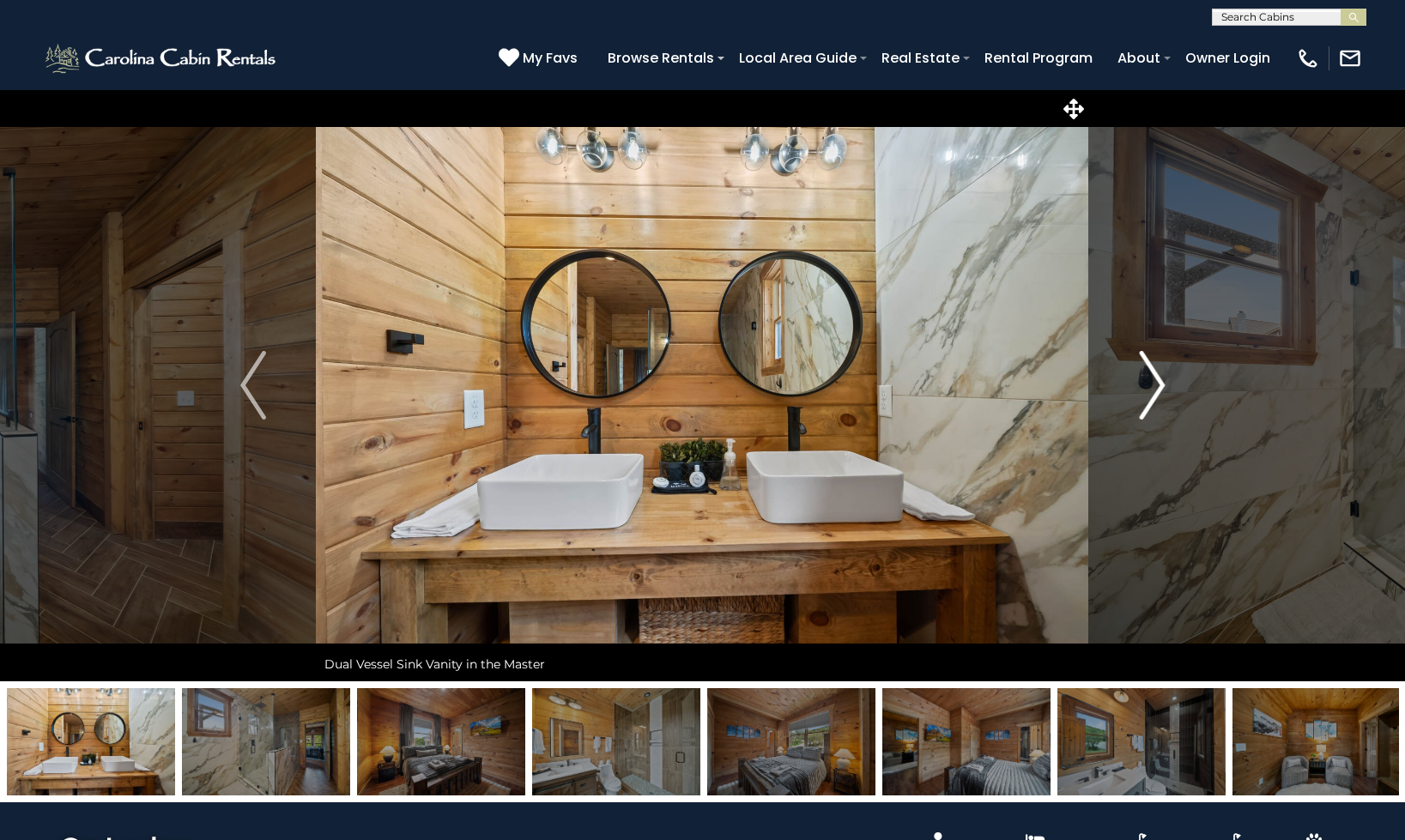
click at [1144, 386] on img "Next" at bounding box center [1151, 385] width 25 height 68
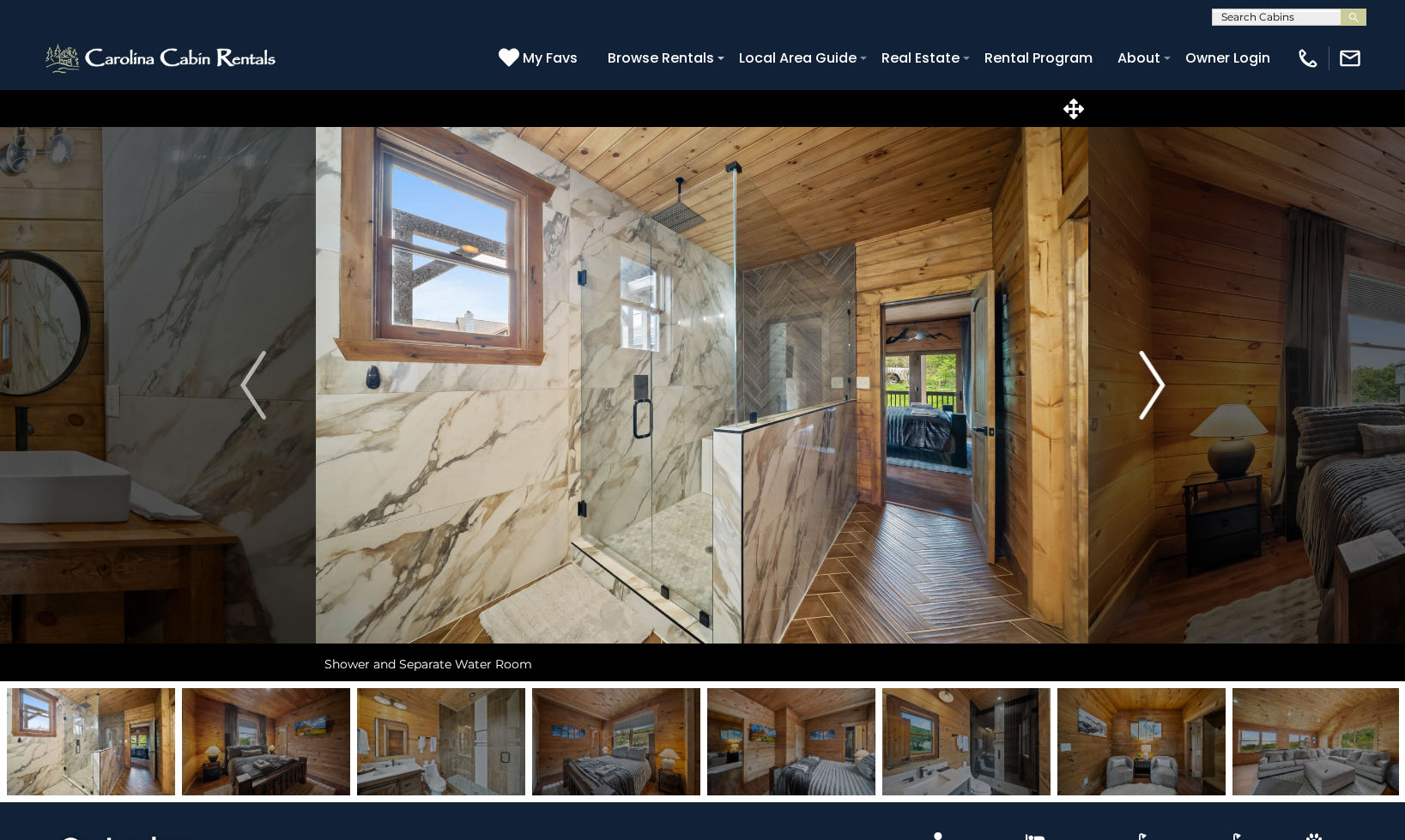
click at [1141, 384] on img "Next" at bounding box center [1151, 385] width 25 height 68
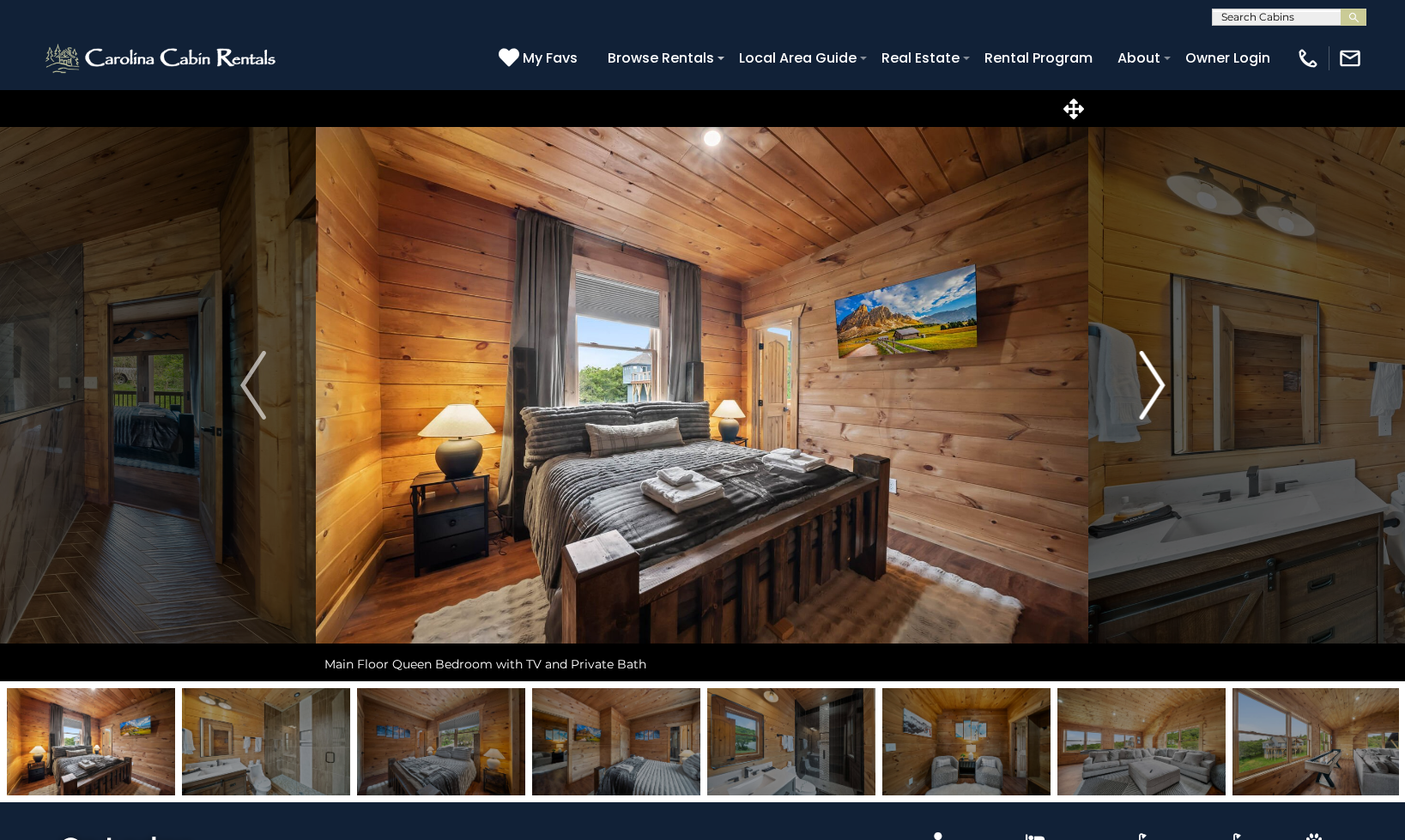
click at [1140, 384] on img "Next" at bounding box center [1151, 385] width 25 height 68
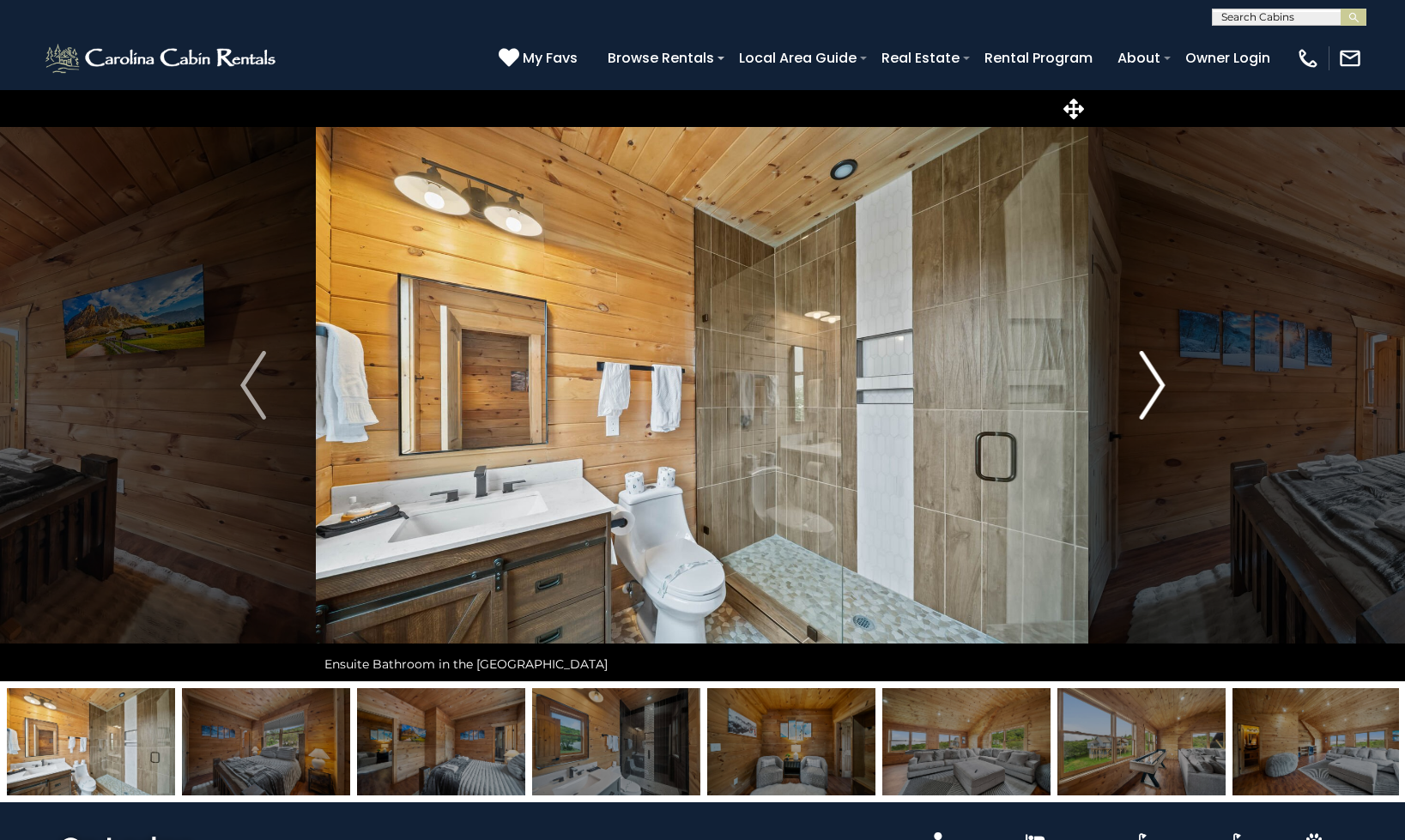
click at [1137, 386] on button "Next" at bounding box center [1151, 384] width 126 height 592
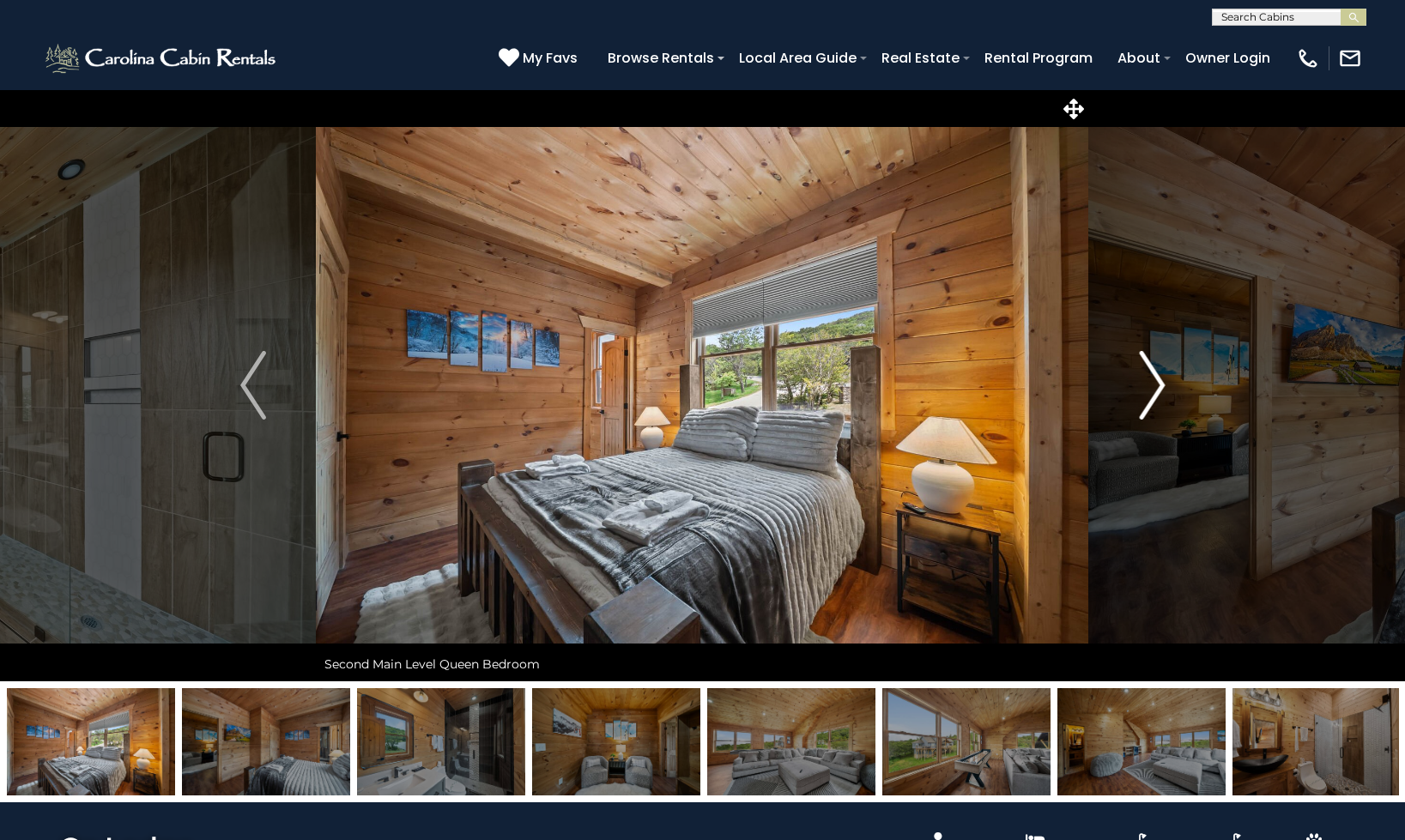
click at [1136, 386] on button "Next" at bounding box center [1151, 384] width 126 height 592
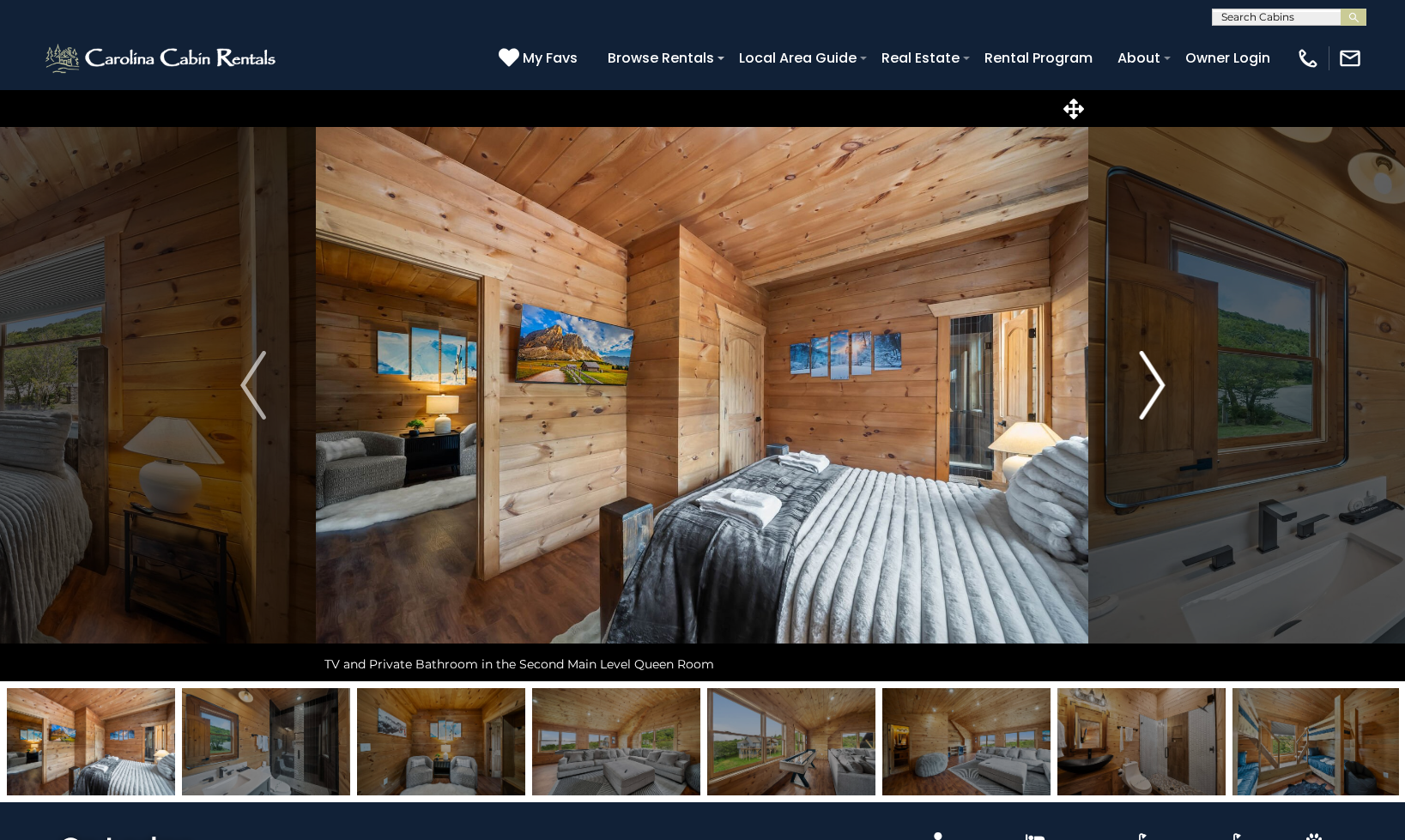
click at [1135, 387] on button "Next" at bounding box center [1151, 384] width 126 height 592
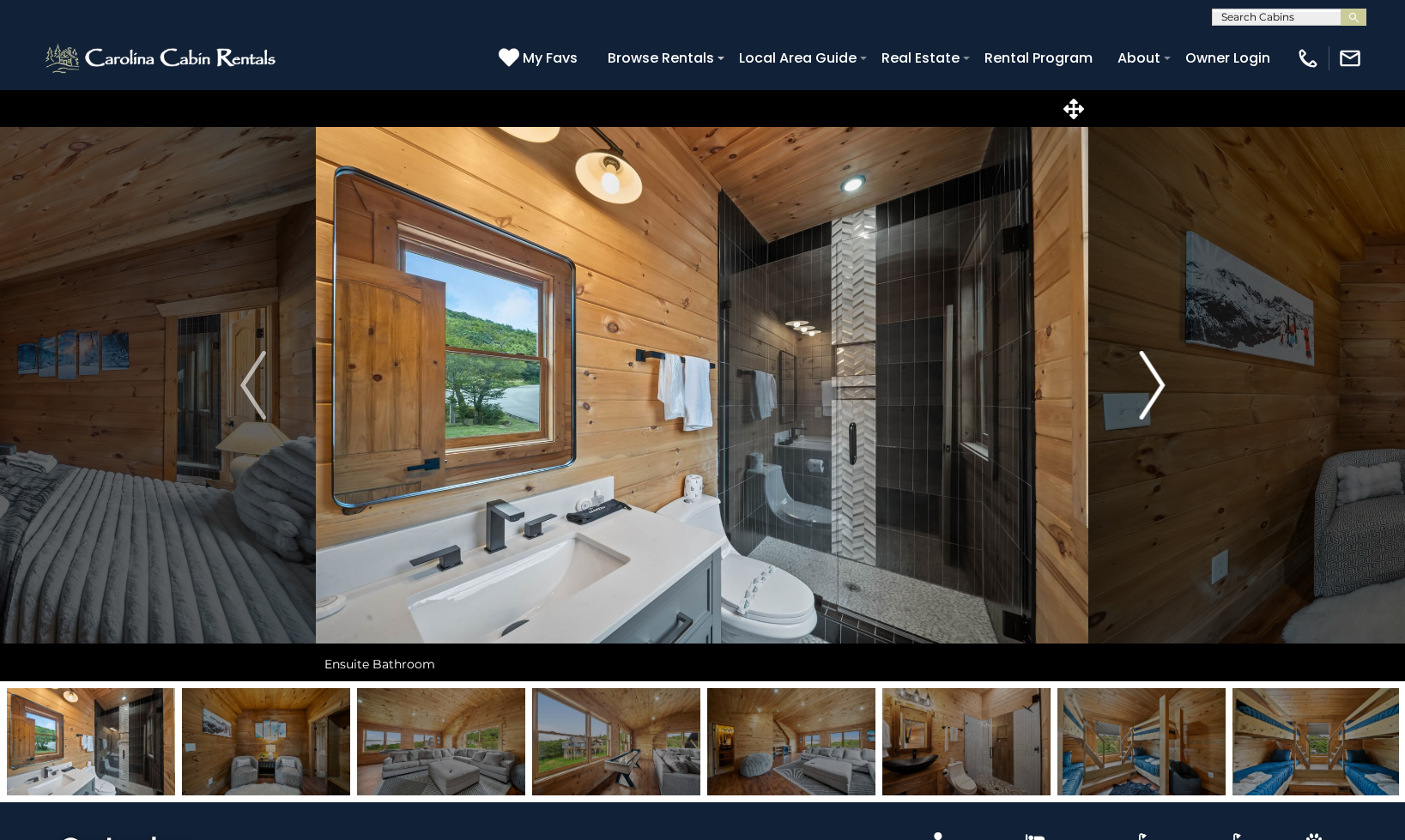
click at [1134, 387] on button "Next" at bounding box center [1151, 384] width 126 height 592
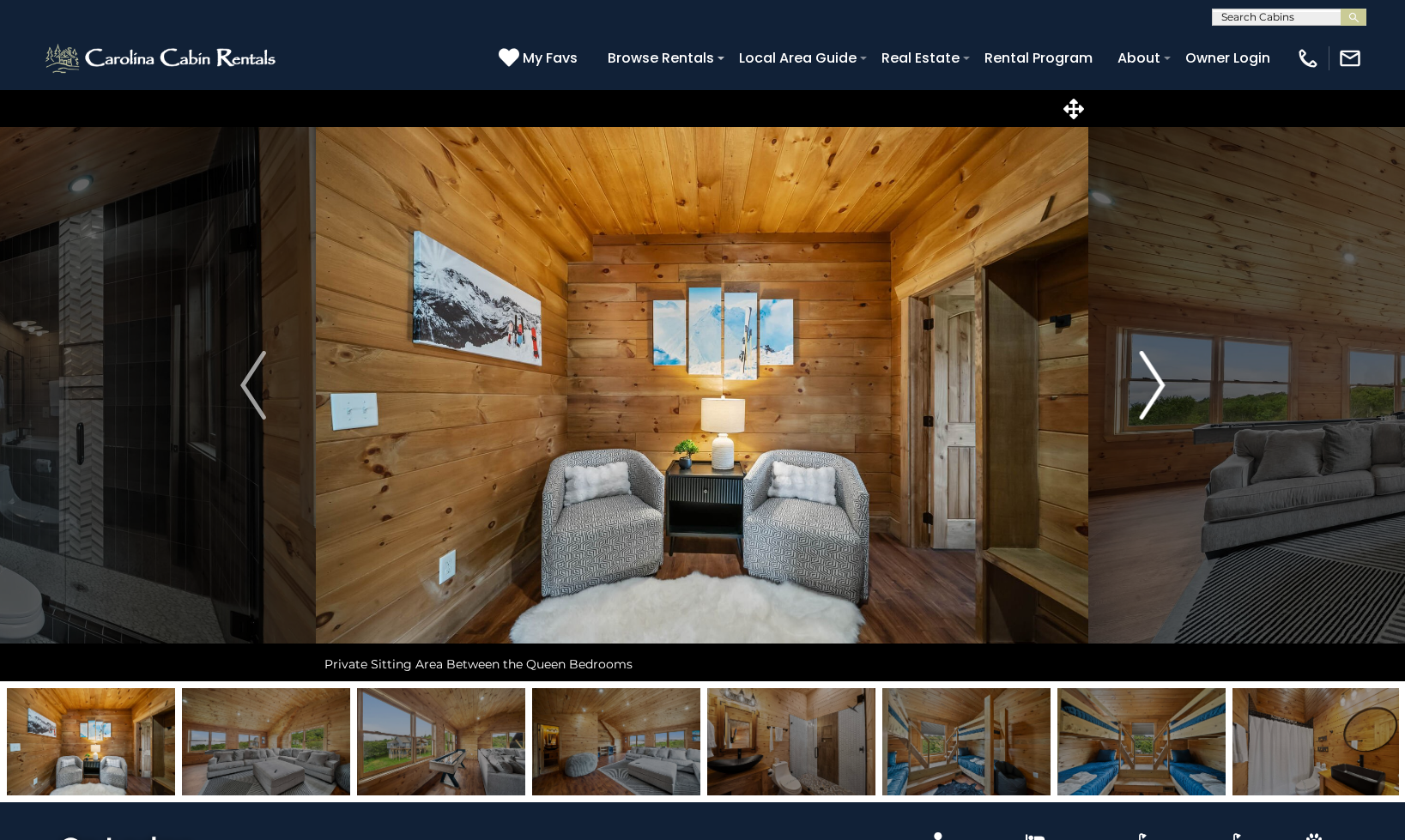
click at [1132, 387] on button "Next" at bounding box center [1151, 384] width 126 height 592
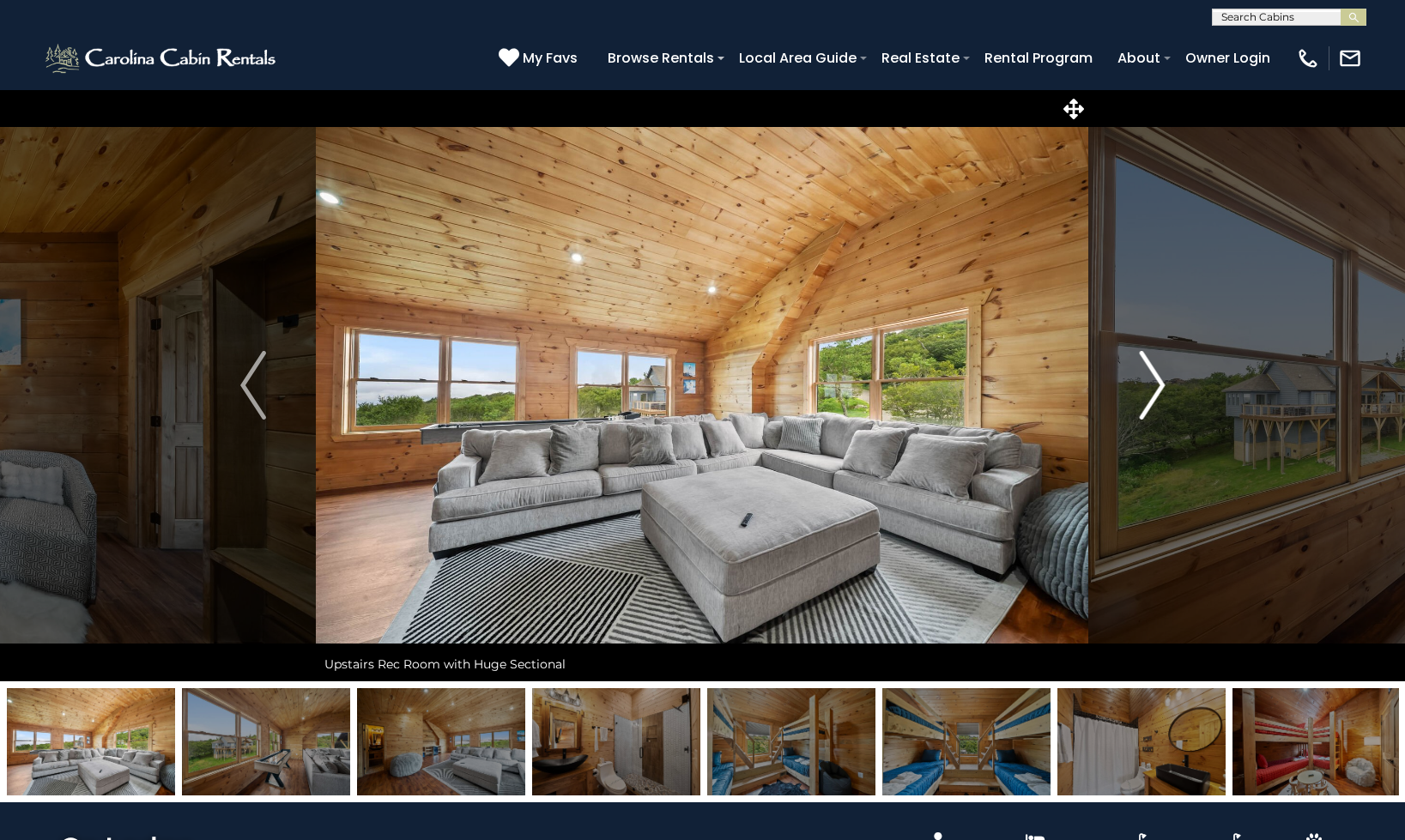
click at [1131, 387] on button "Next" at bounding box center [1151, 384] width 126 height 592
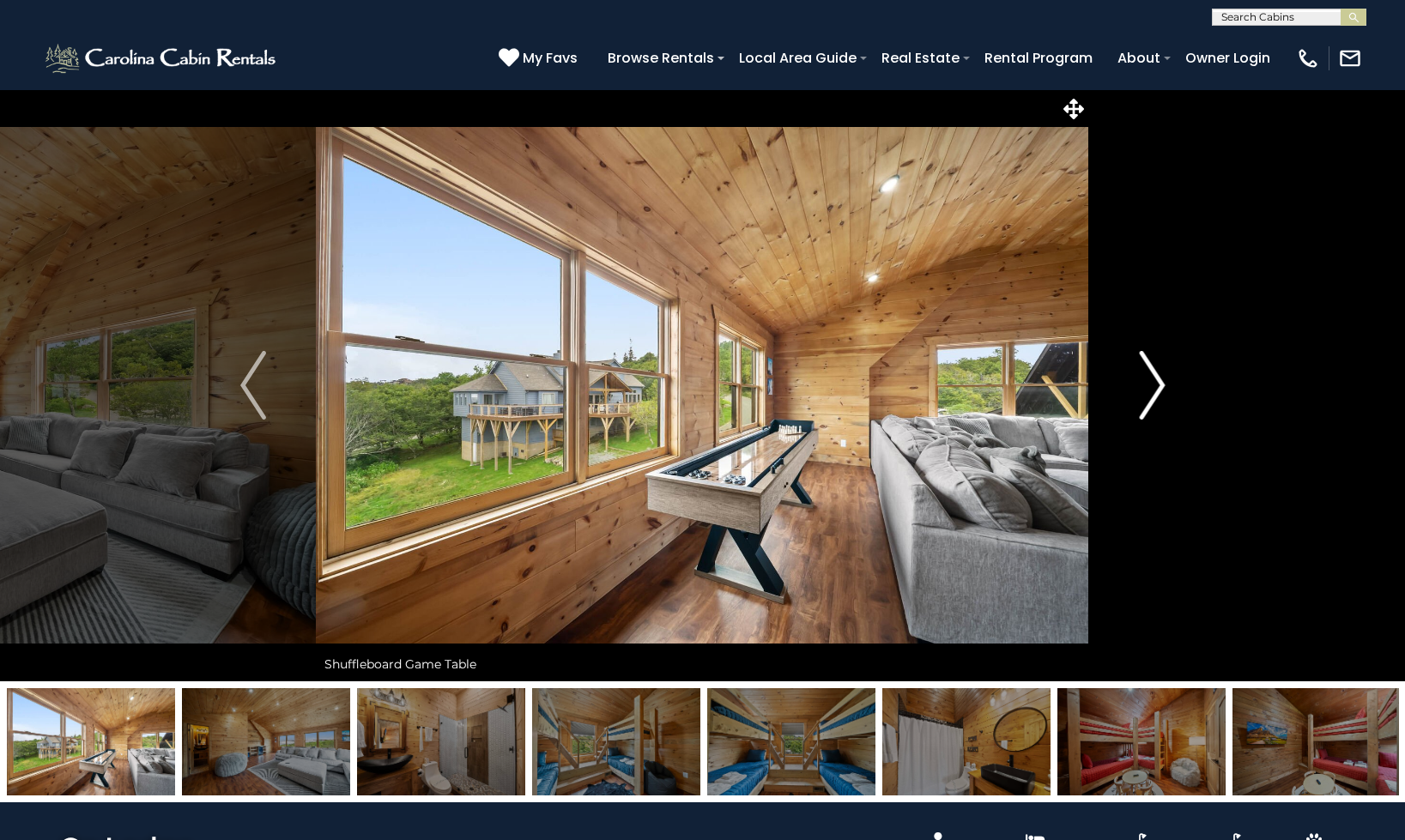
click at [1128, 387] on button "Next" at bounding box center [1151, 384] width 126 height 592
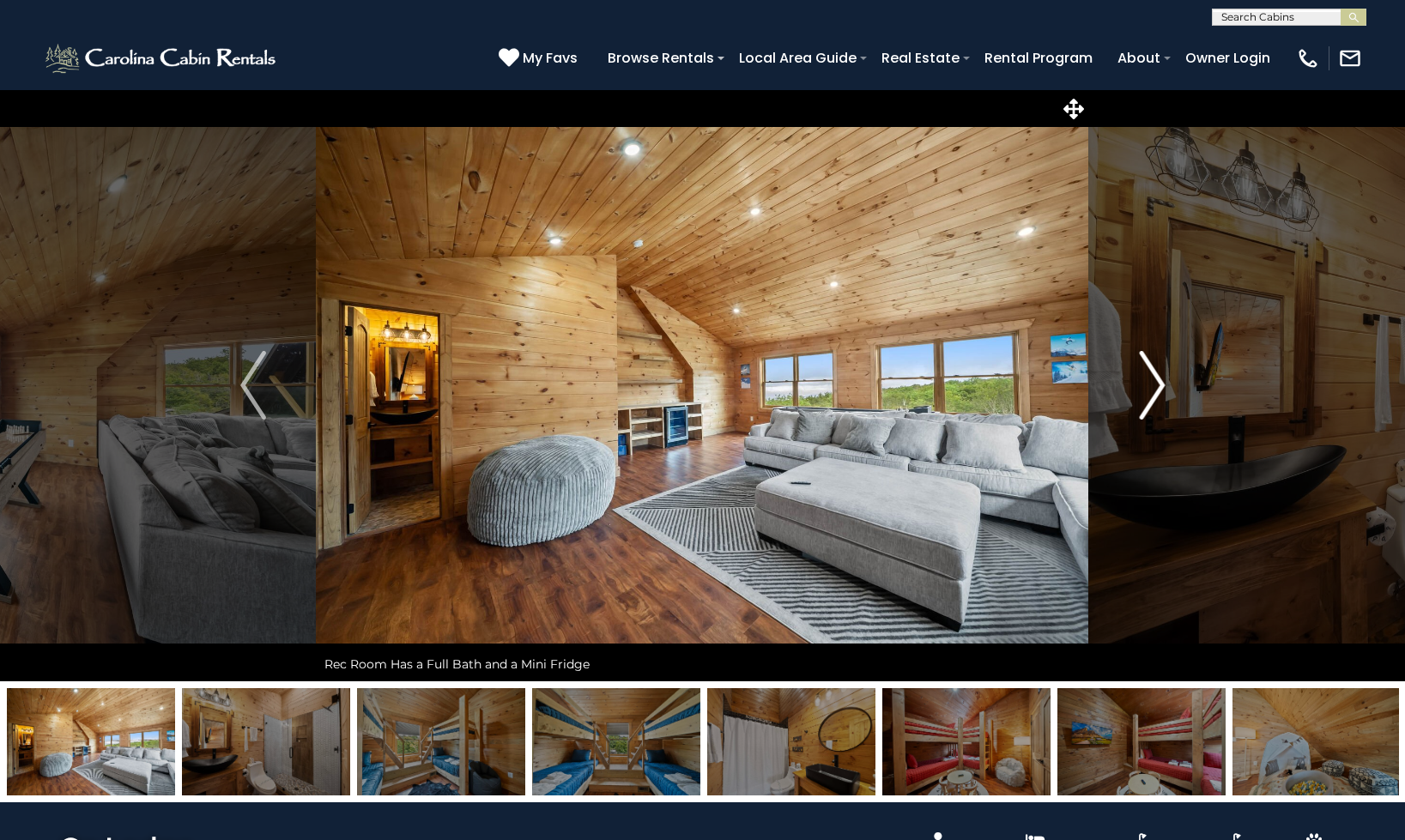
click at [1128, 387] on button "Next" at bounding box center [1151, 384] width 126 height 592
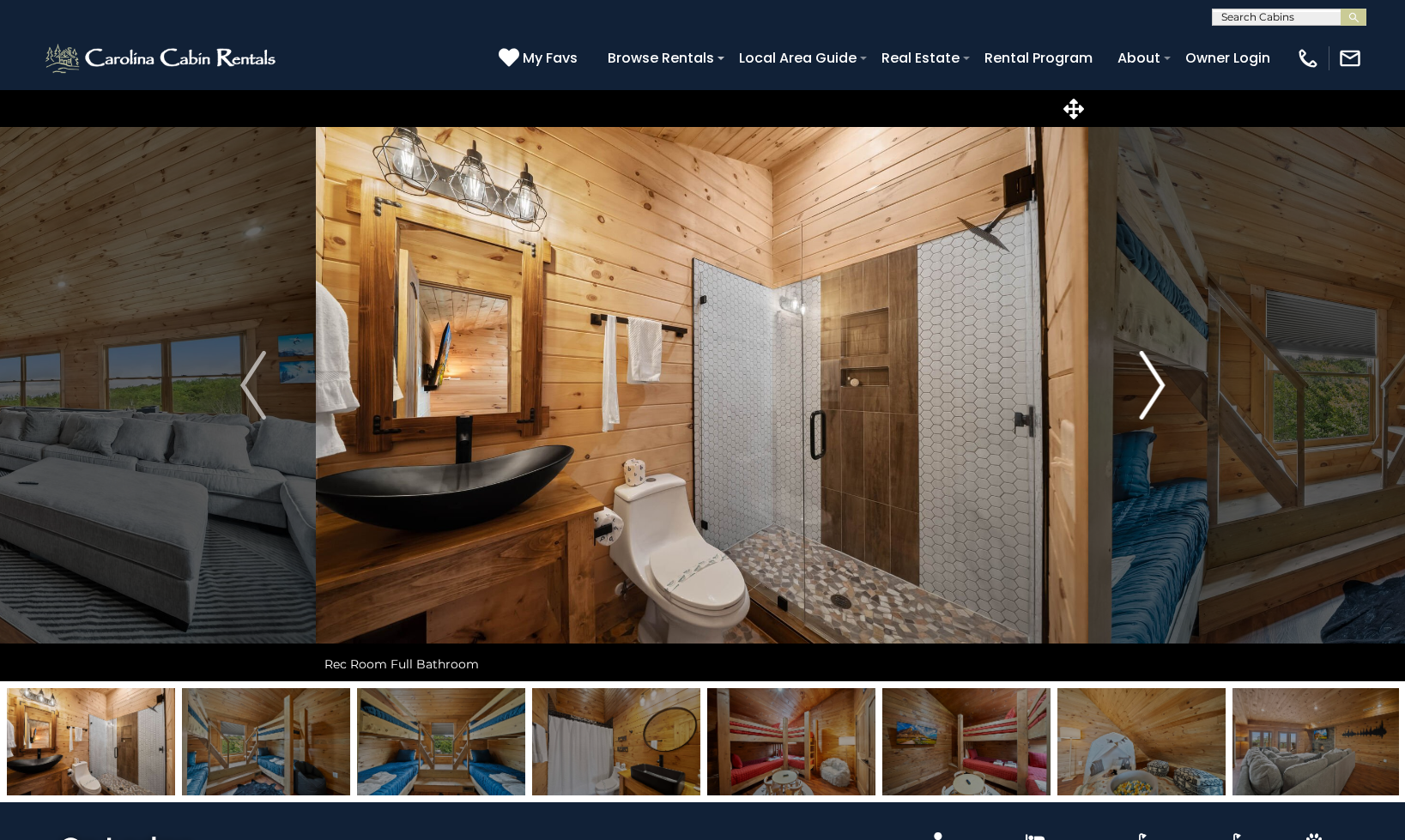
click at [1128, 387] on button "Next" at bounding box center [1151, 384] width 126 height 592
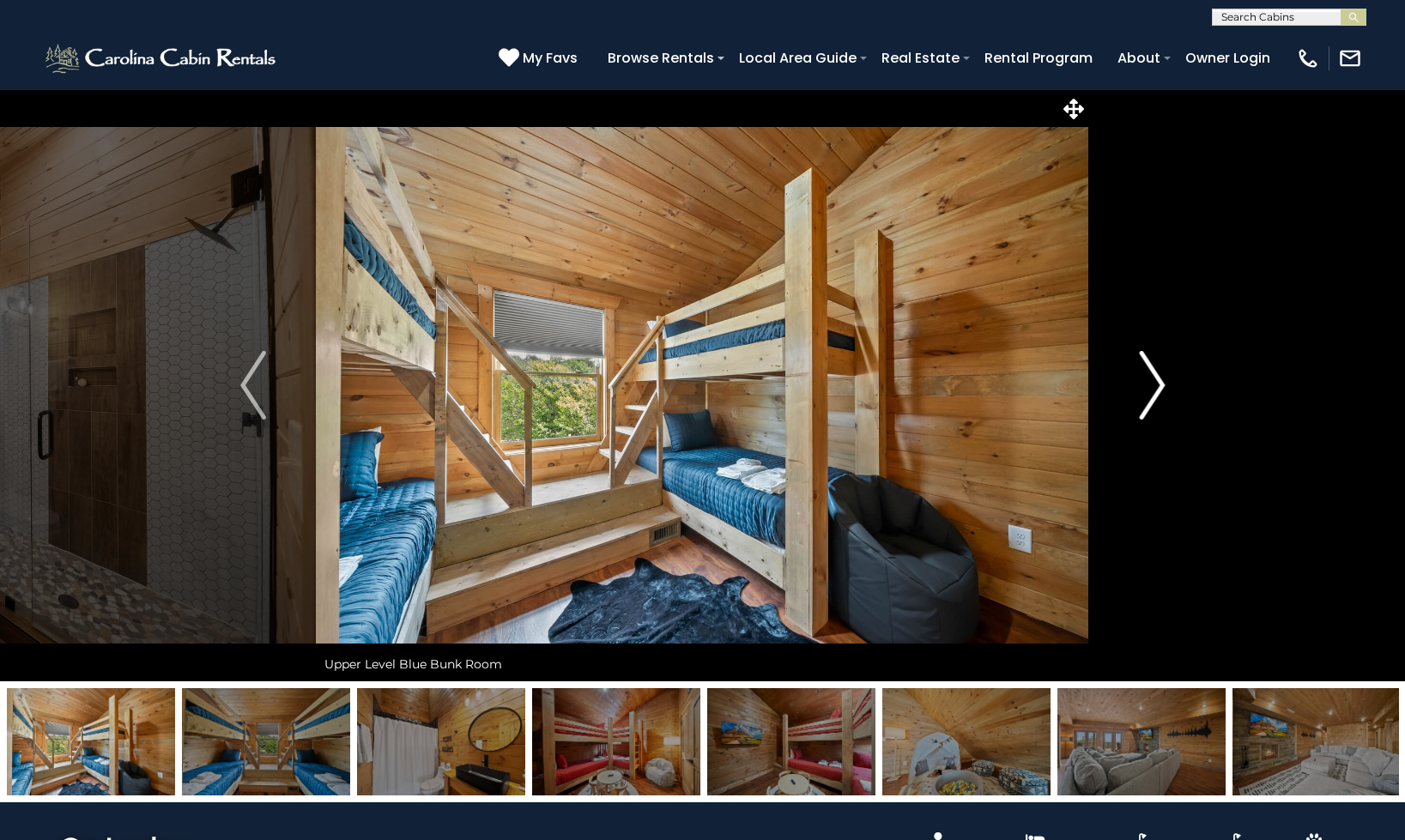
click at [1128, 387] on button "Next" at bounding box center [1151, 384] width 126 height 592
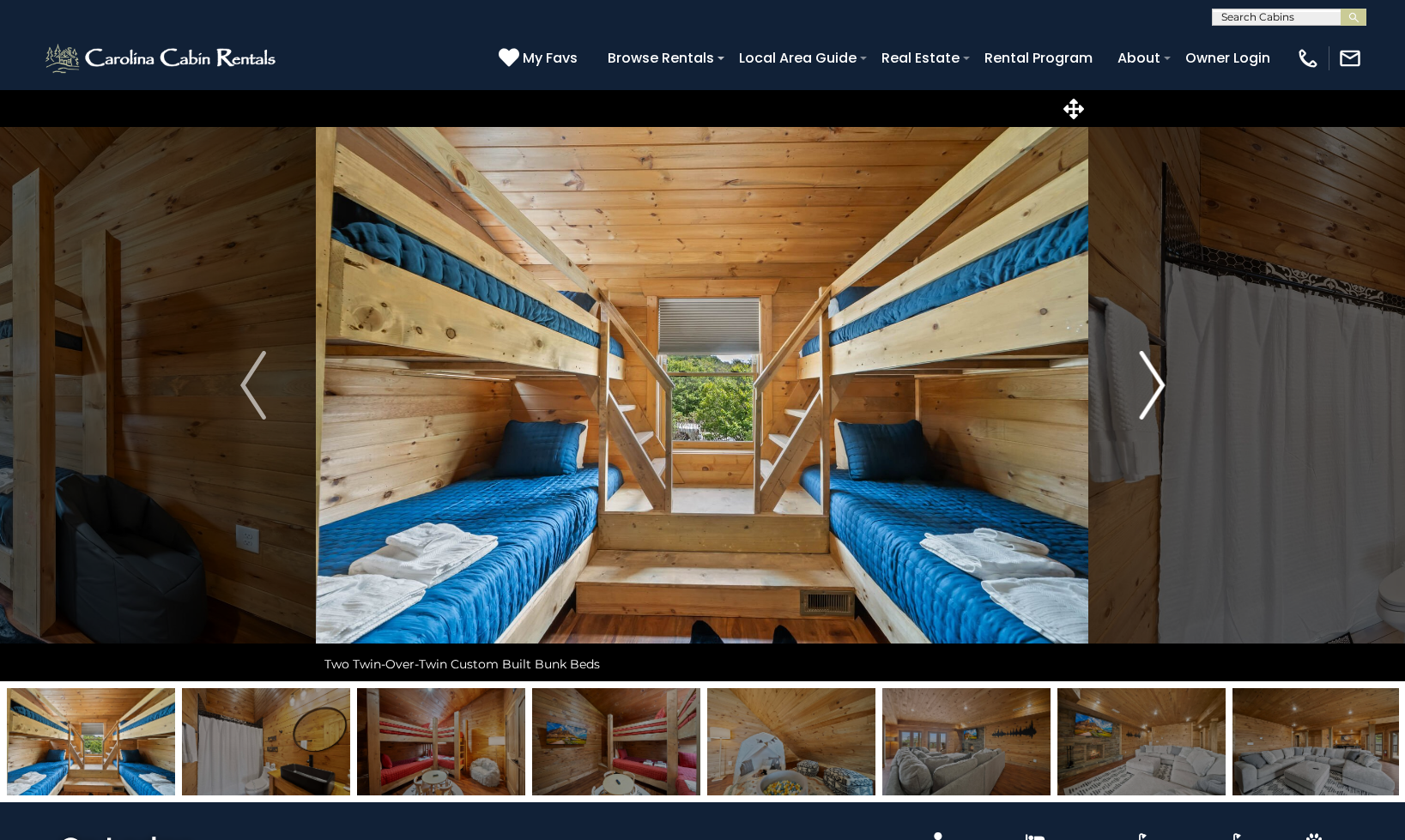
click at [1128, 387] on button "Next" at bounding box center [1151, 384] width 126 height 592
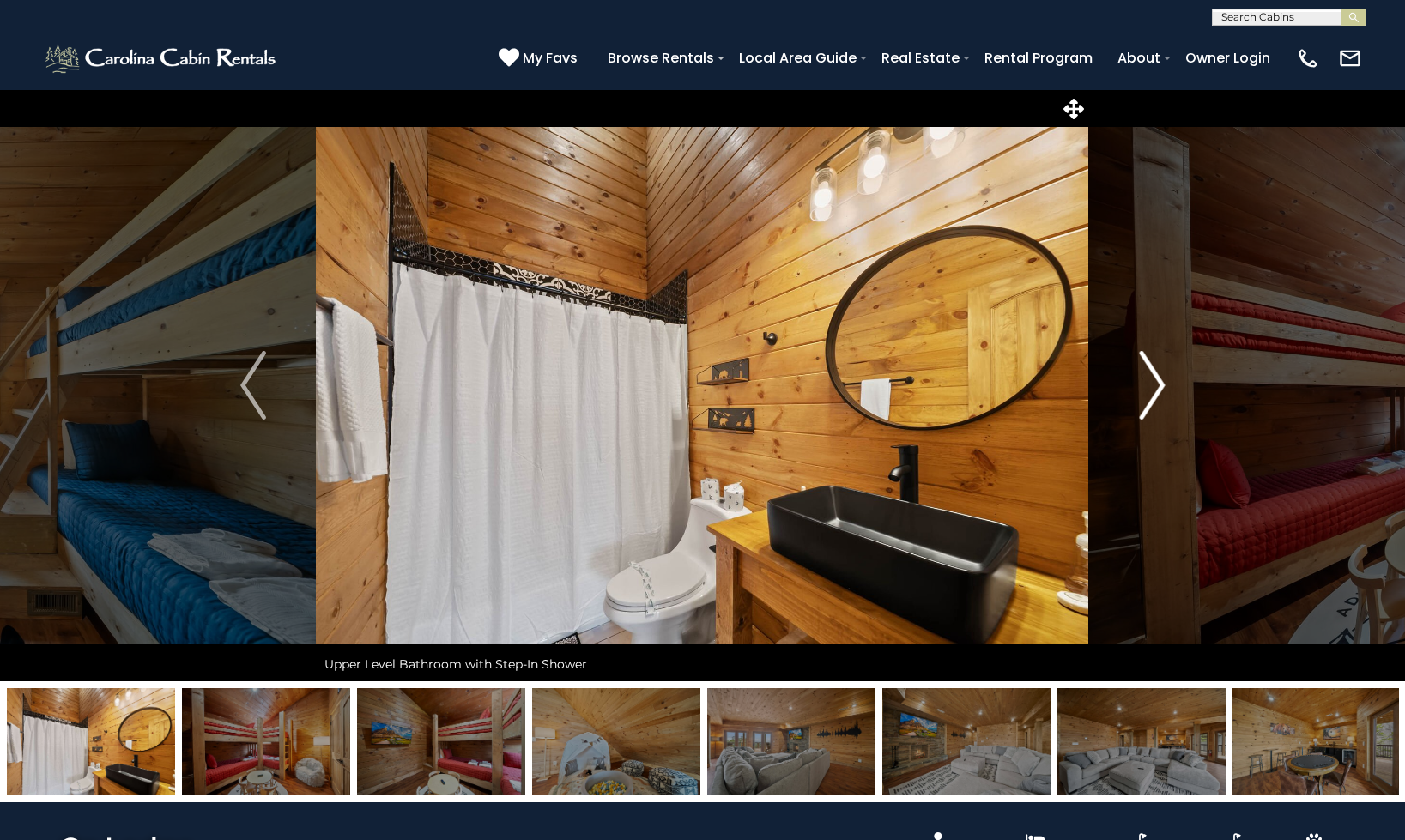
click at [1128, 387] on button "Next" at bounding box center [1151, 384] width 126 height 592
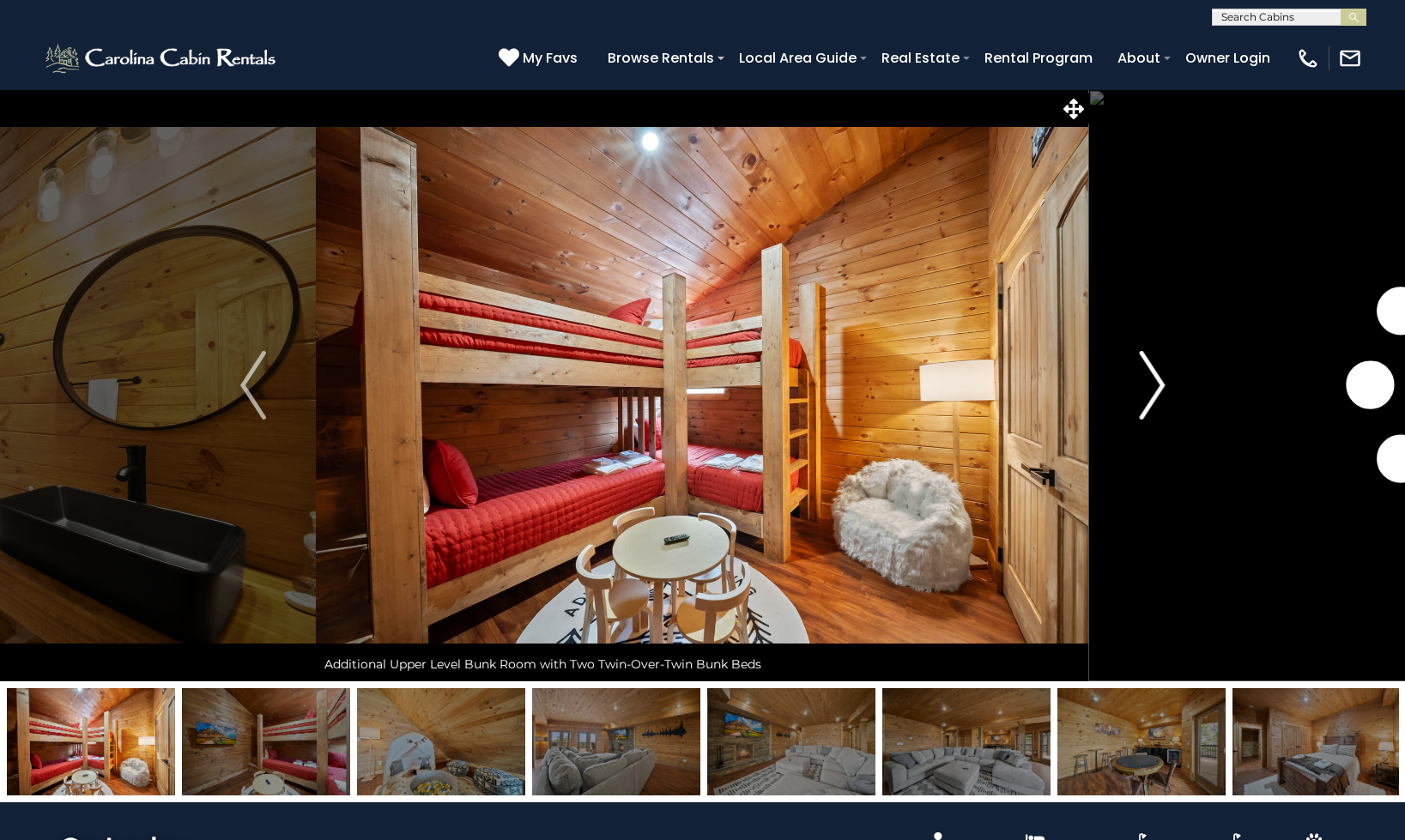
click at [1128, 387] on button "Next" at bounding box center [1151, 384] width 126 height 592
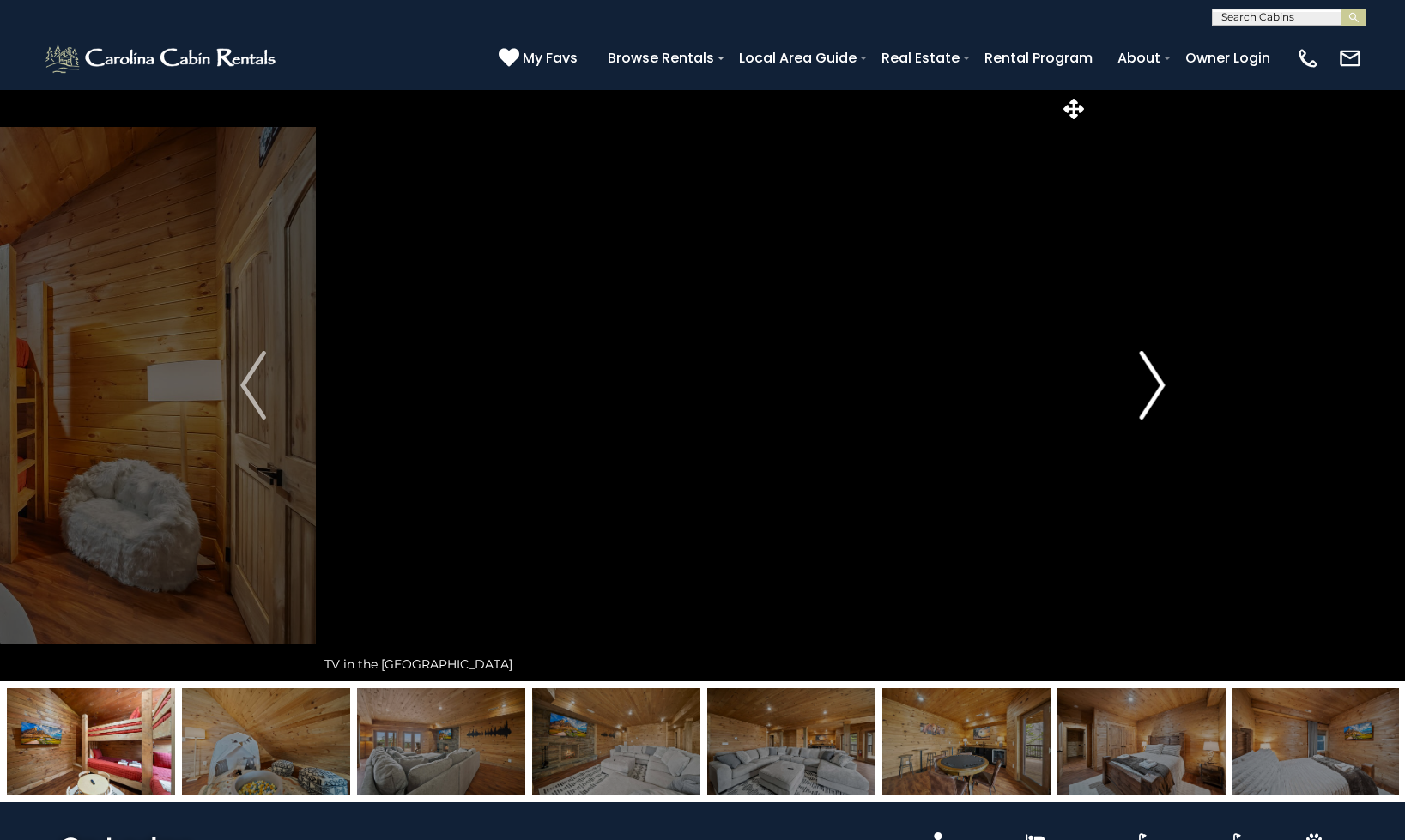
click at [1128, 387] on button "Next" at bounding box center [1151, 384] width 126 height 592
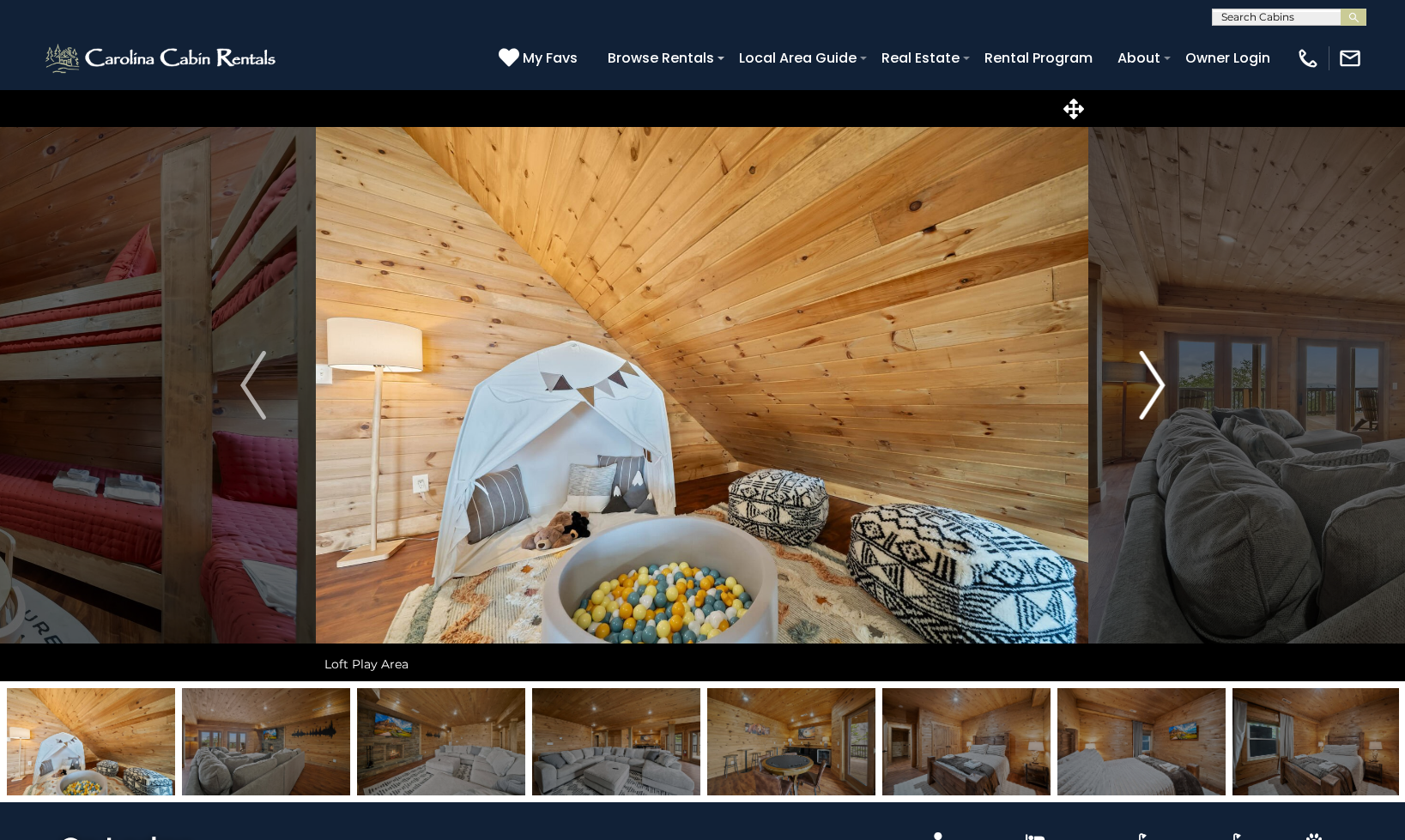
click at [1122, 388] on button "Next" at bounding box center [1151, 384] width 126 height 592
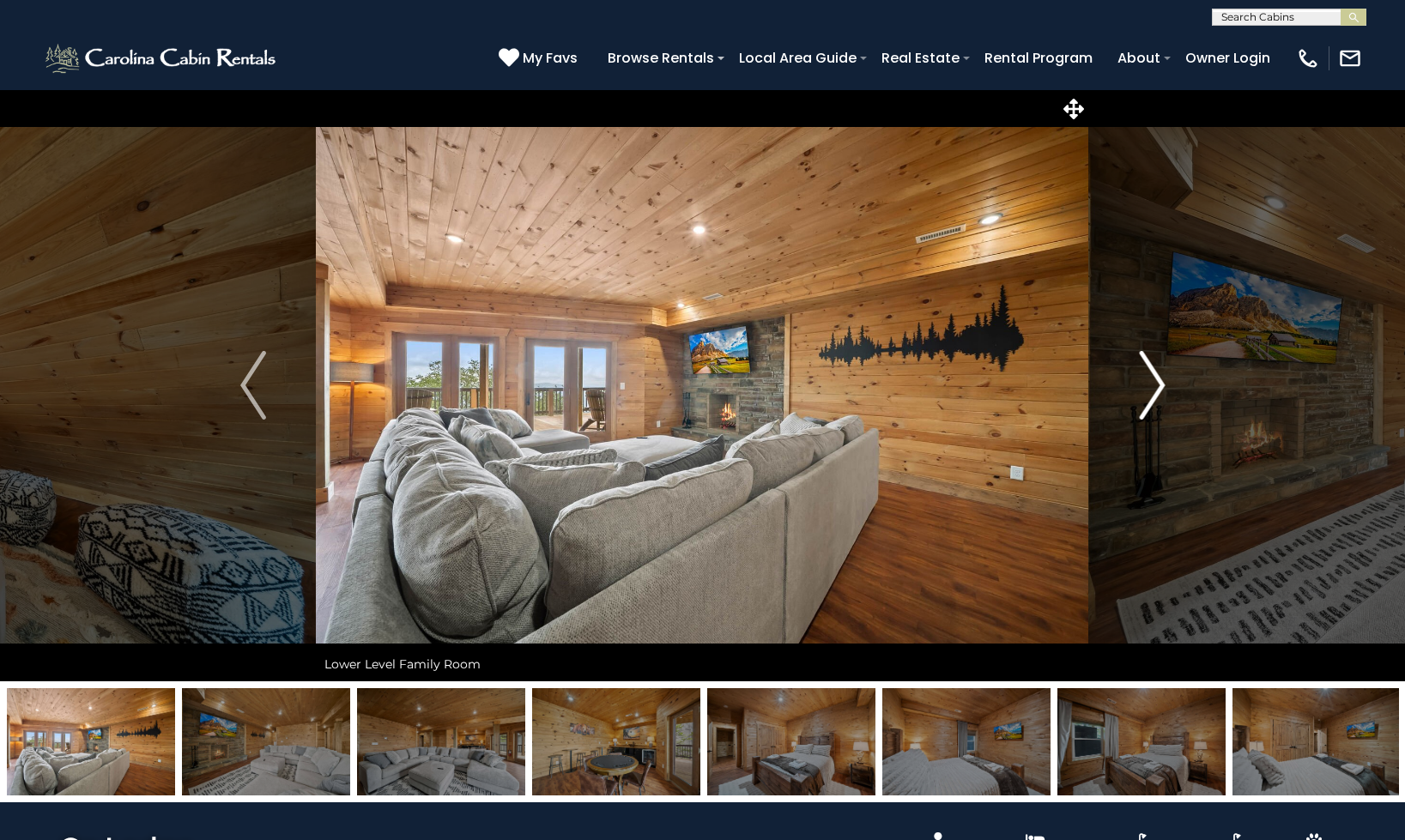
click at [1122, 388] on button "Next" at bounding box center [1151, 384] width 126 height 592
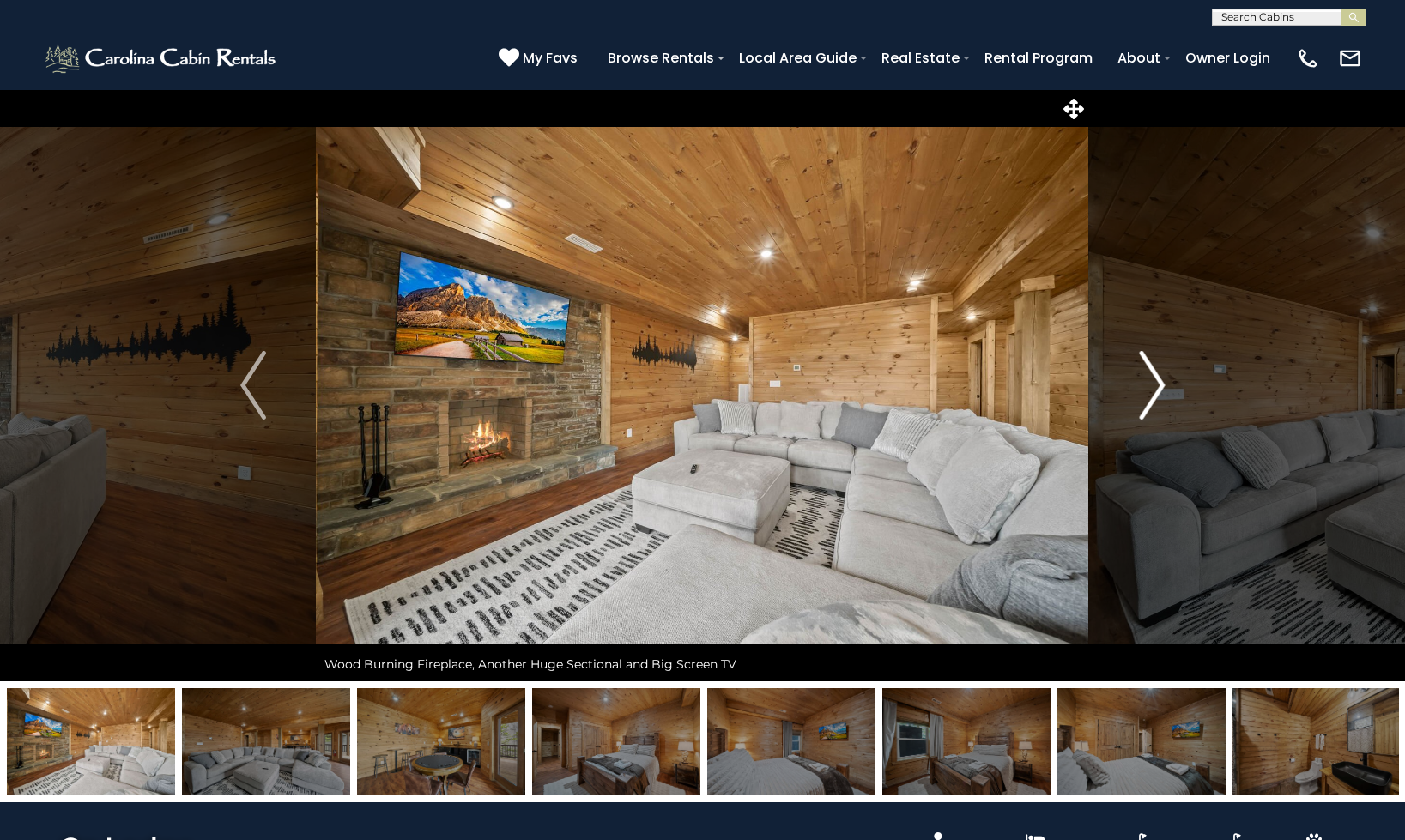
click at [1122, 388] on button "Next" at bounding box center [1151, 384] width 126 height 592
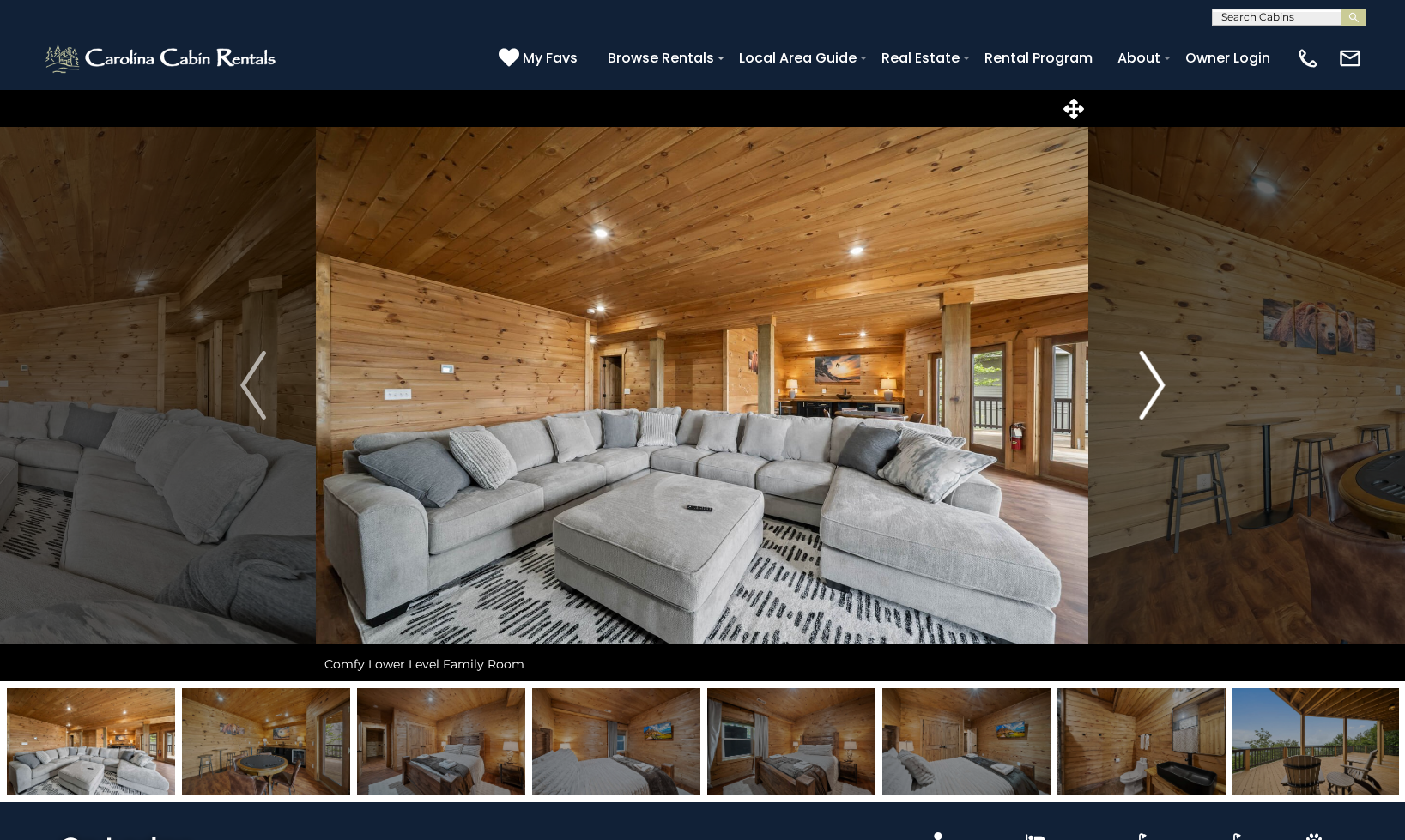
click at [1122, 388] on button "Next" at bounding box center [1151, 384] width 126 height 592
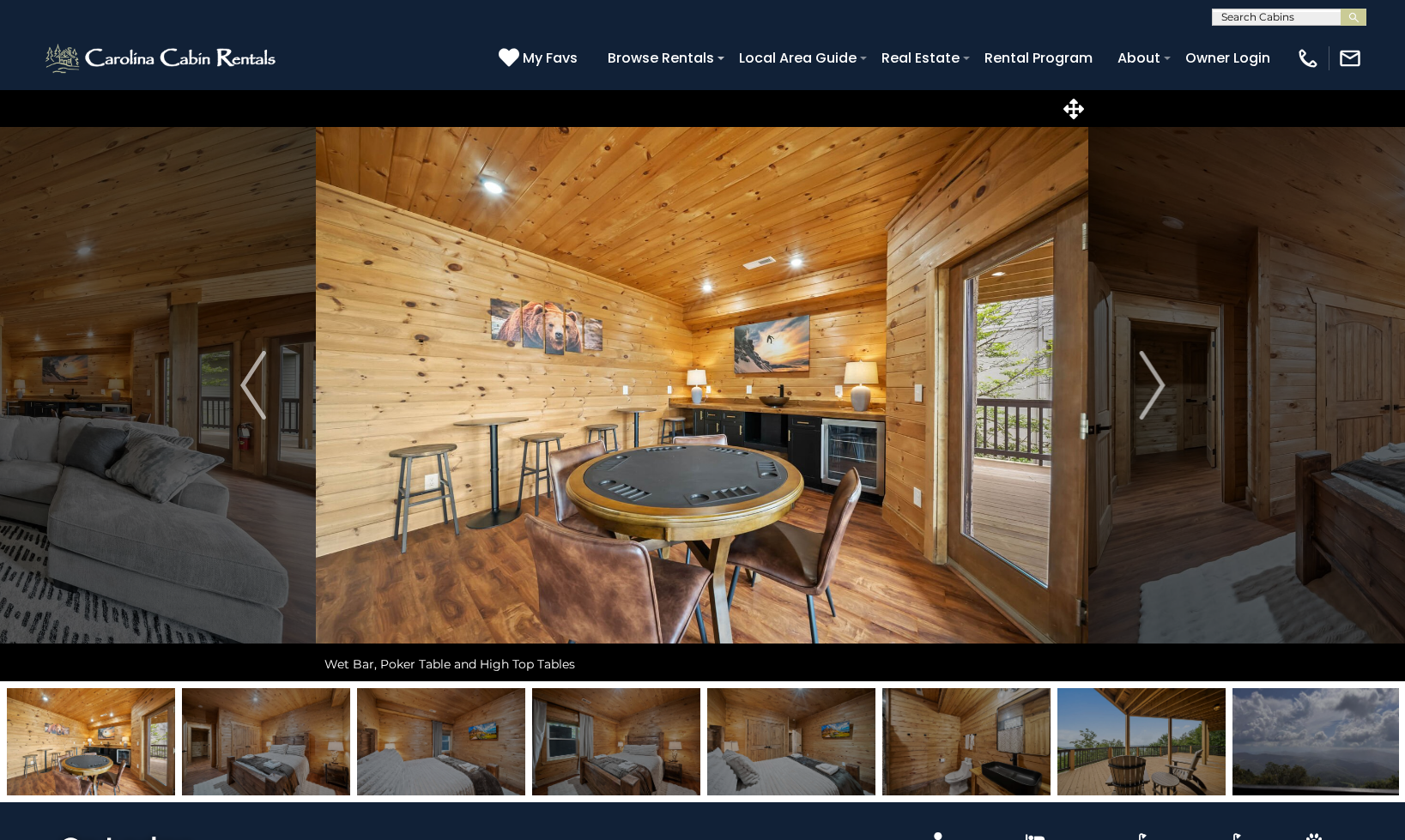
click at [1120, 731] on img at bounding box center [1142, 741] width 168 height 107
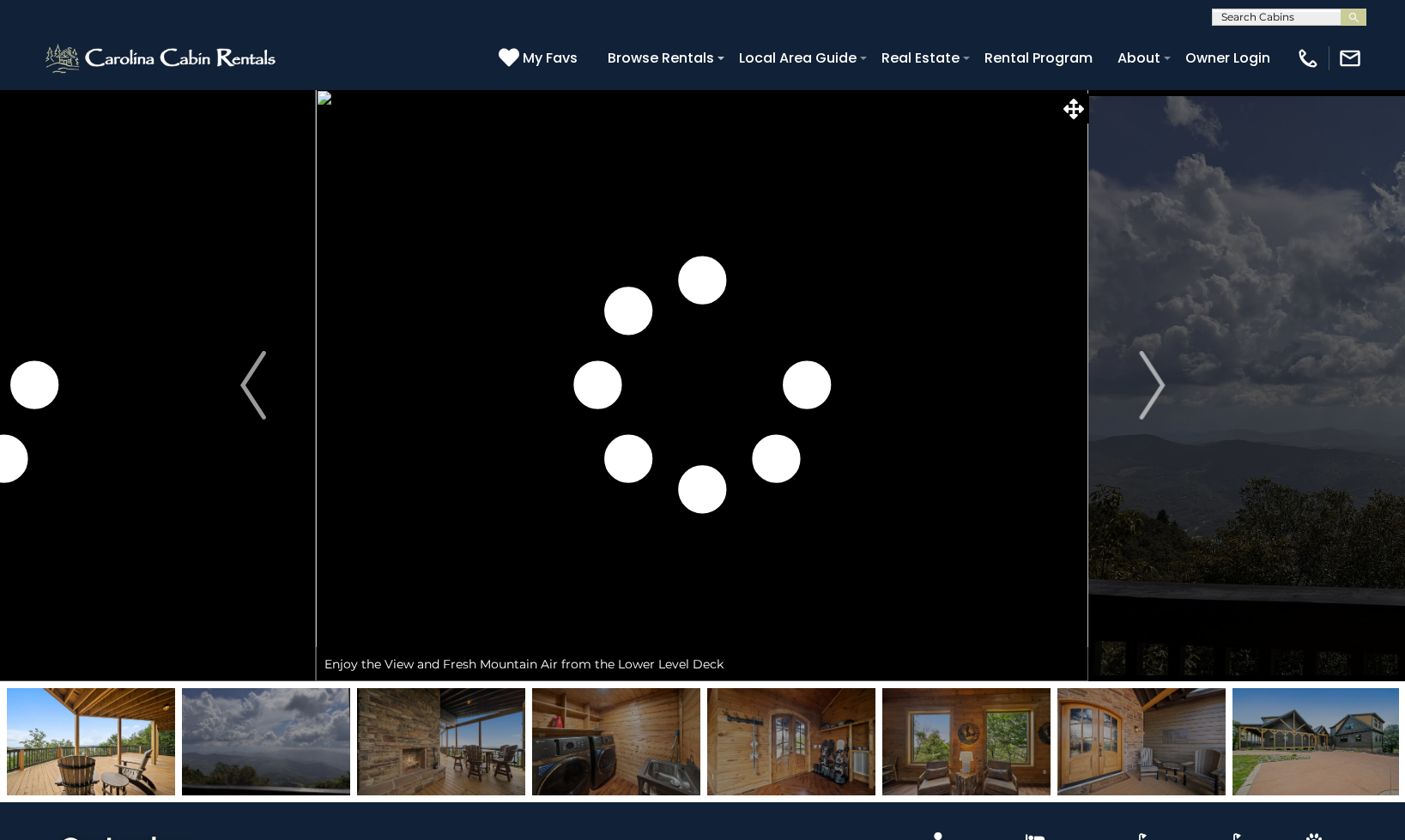
click at [502, 734] on img at bounding box center [441, 741] width 168 height 107
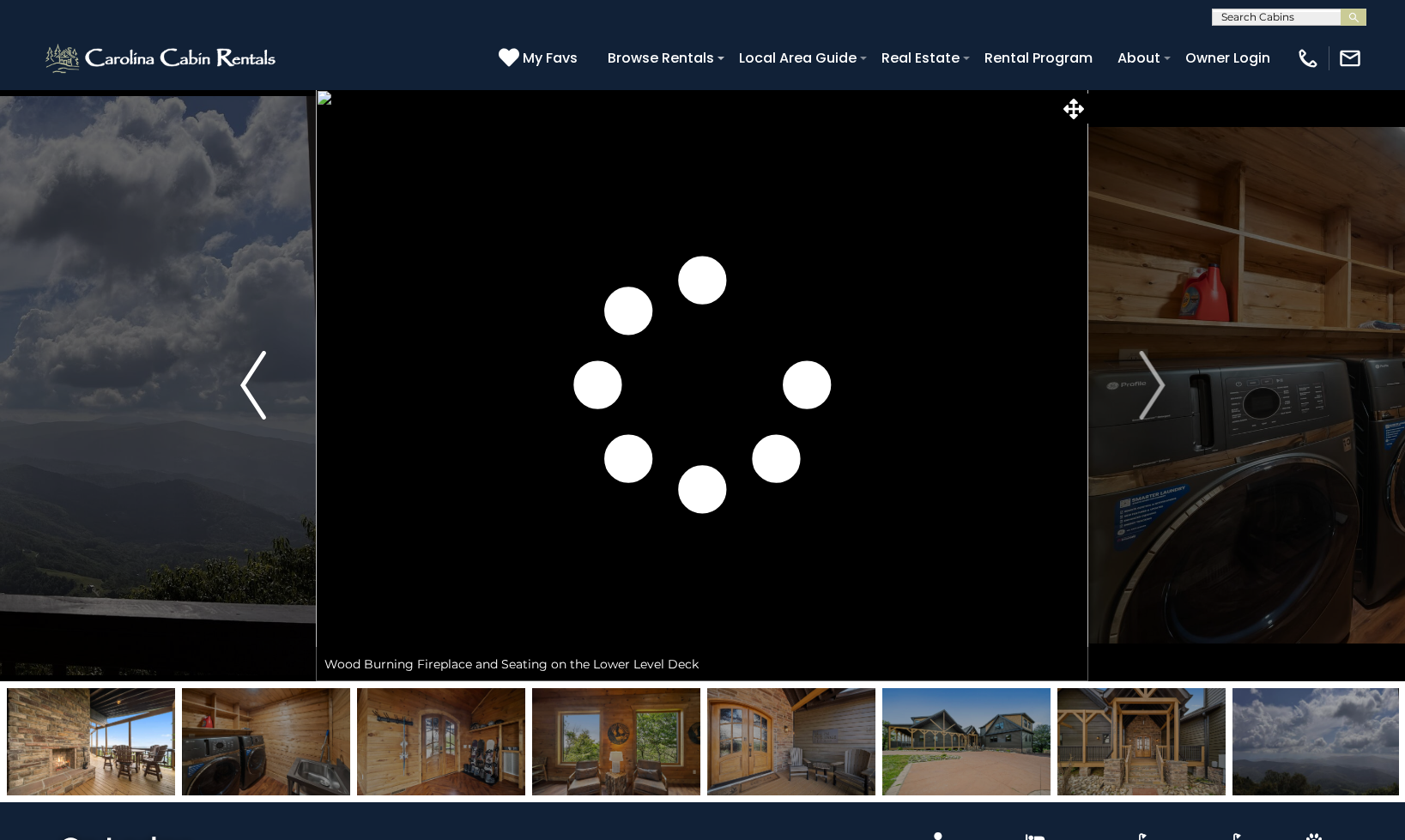
click at [277, 380] on button "Previous" at bounding box center [253, 384] width 126 height 592
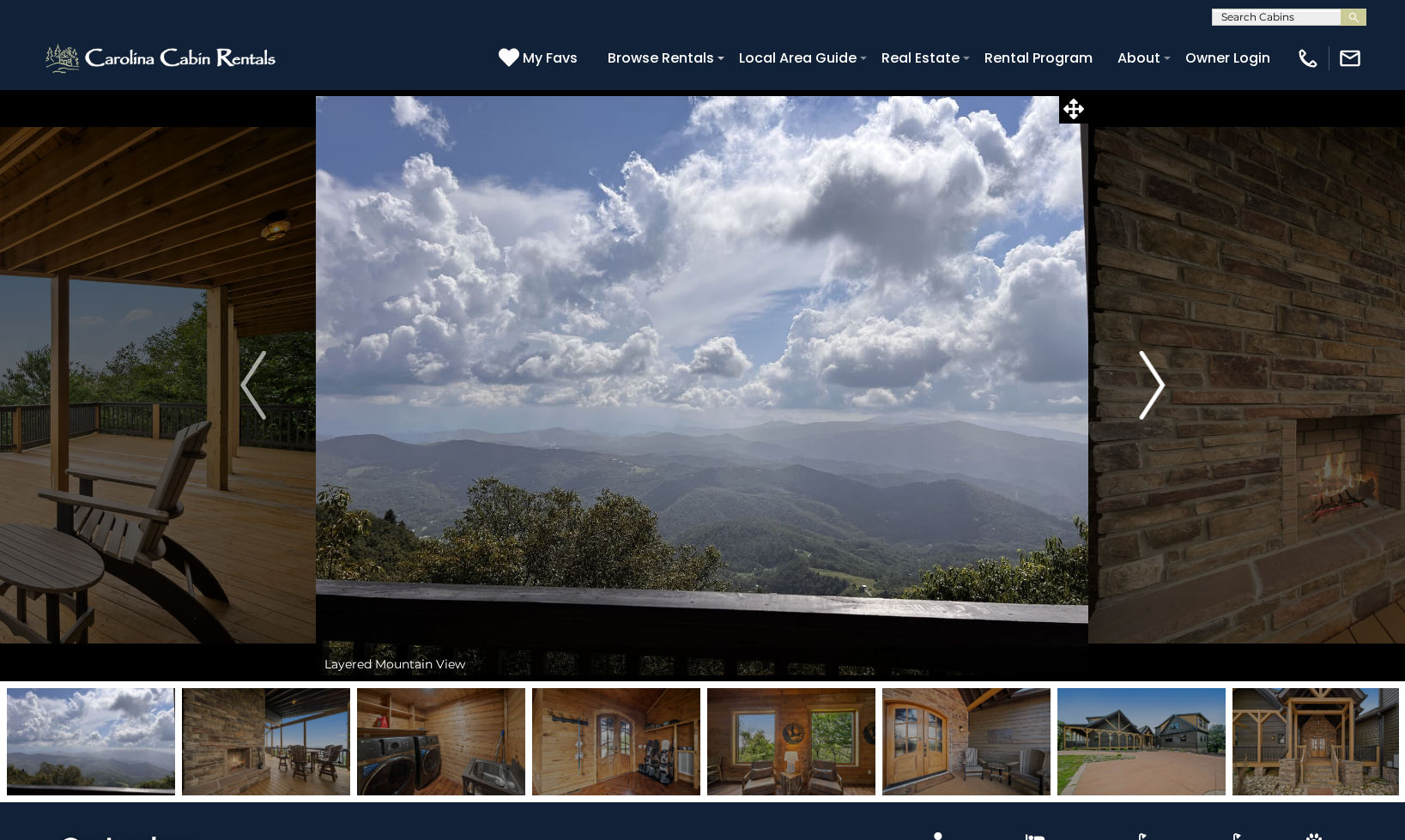
click at [1160, 379] on img "Next" at bounding box center [1151, 385] width 25 height 68
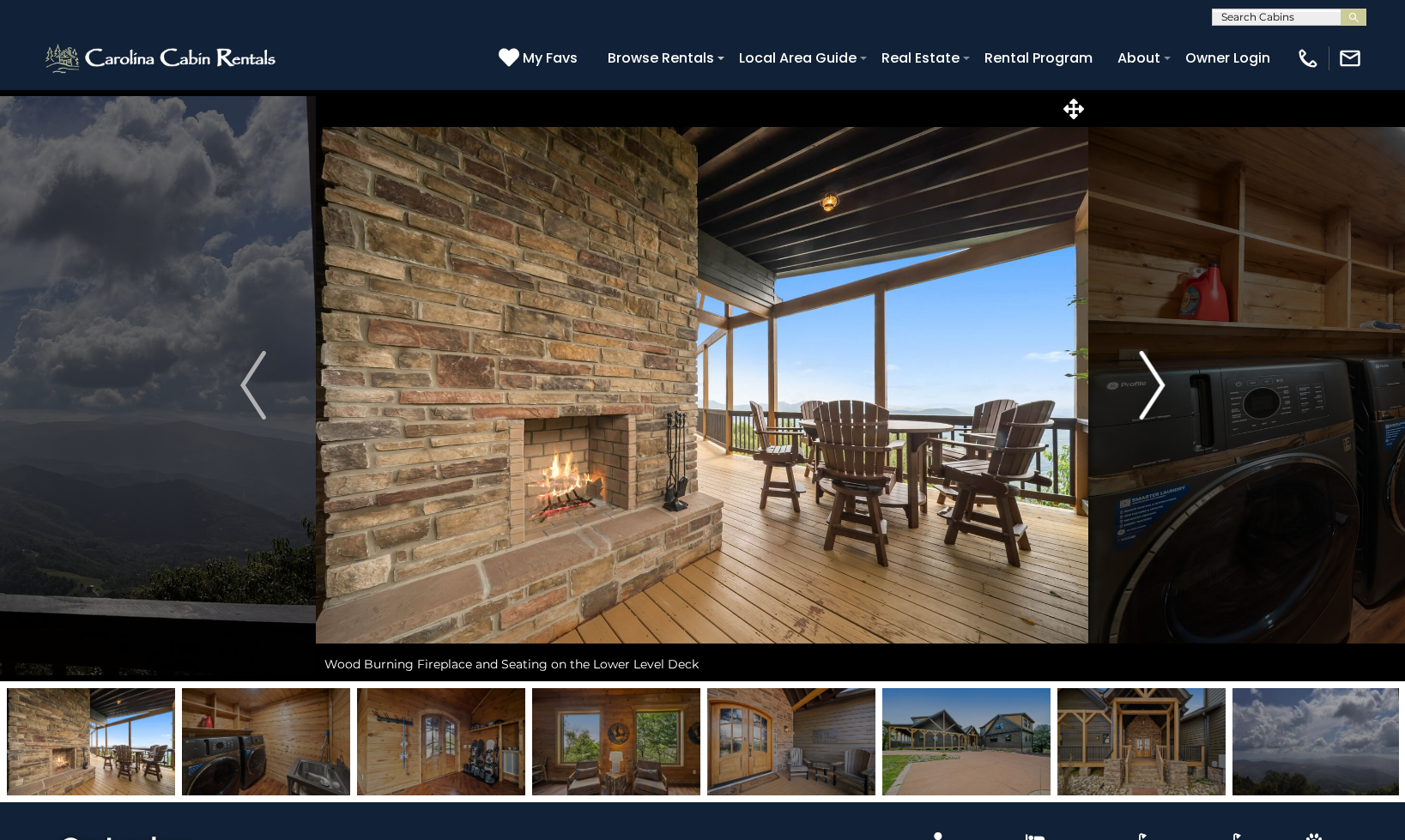
click at [1152, 354] on img "Next" at bounding box center [1151, 385] width 25 height 68
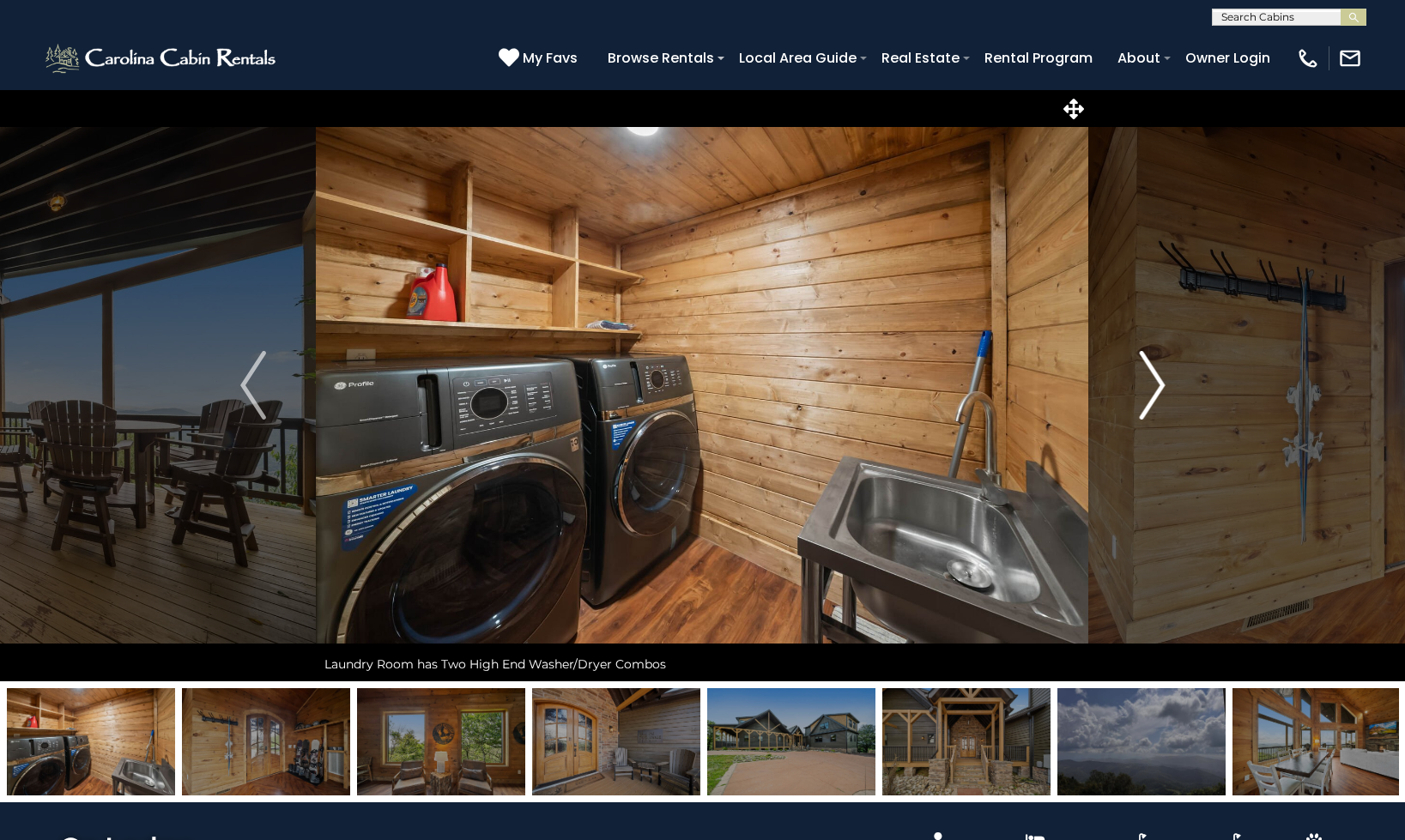
click at [1150, 355] on img "Next" at bounding box center [1151, 385] width 25 height 68
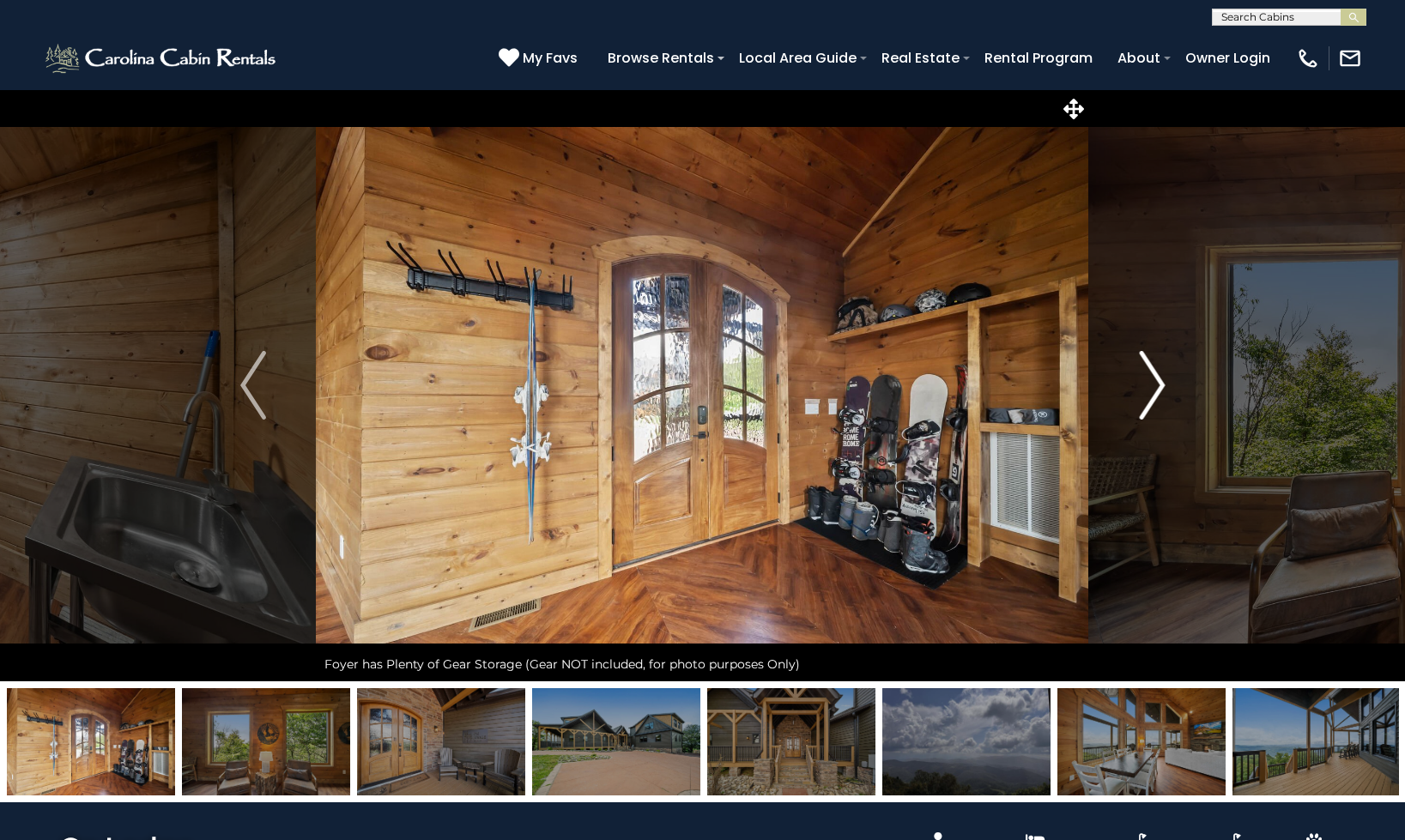
click at [1150, 355] on img "Next" at bounding box center [1151, 385] width 25 height 68
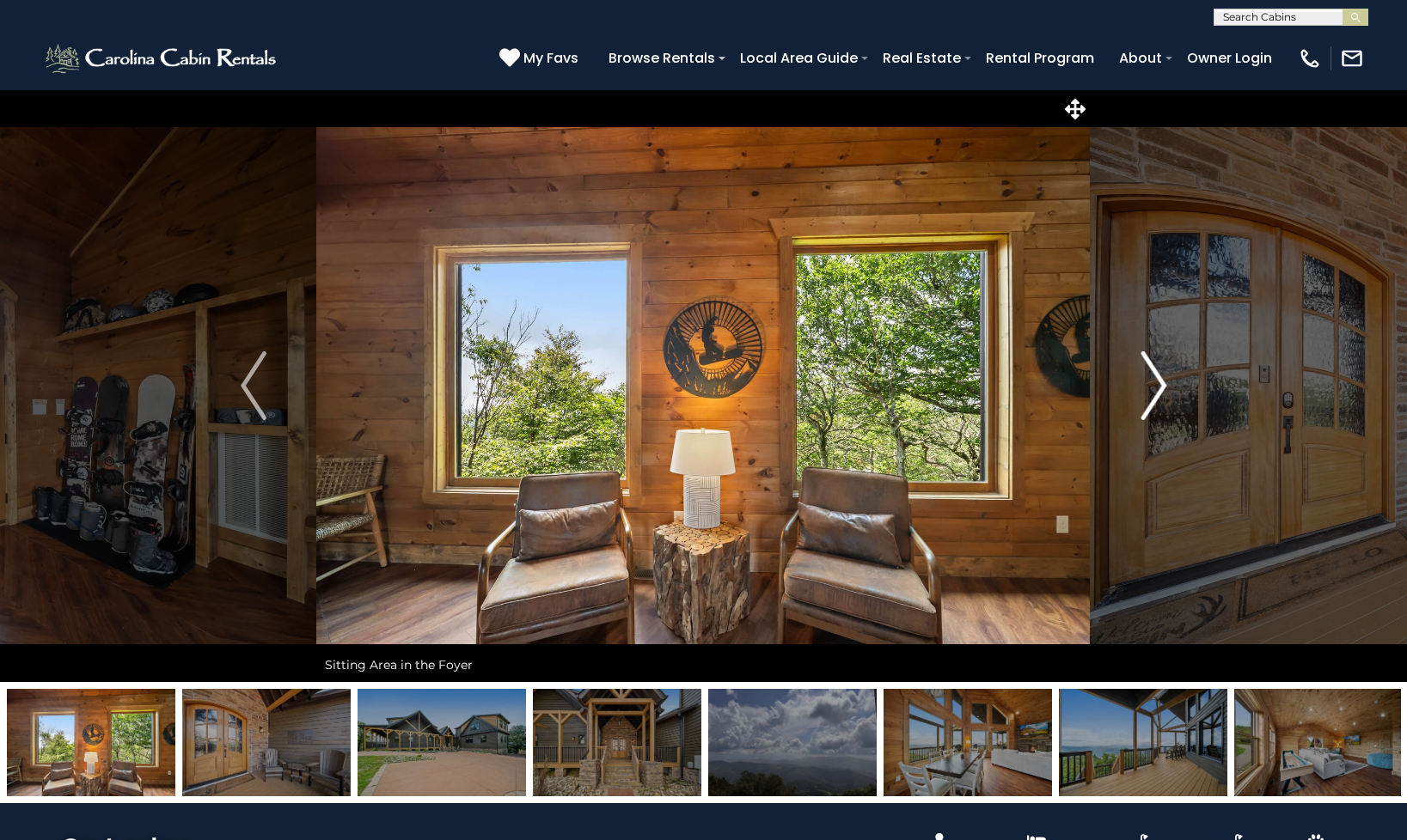
click at [1123, 379] on button "Next" at bounding box center [1153, 385] width 126 height 593
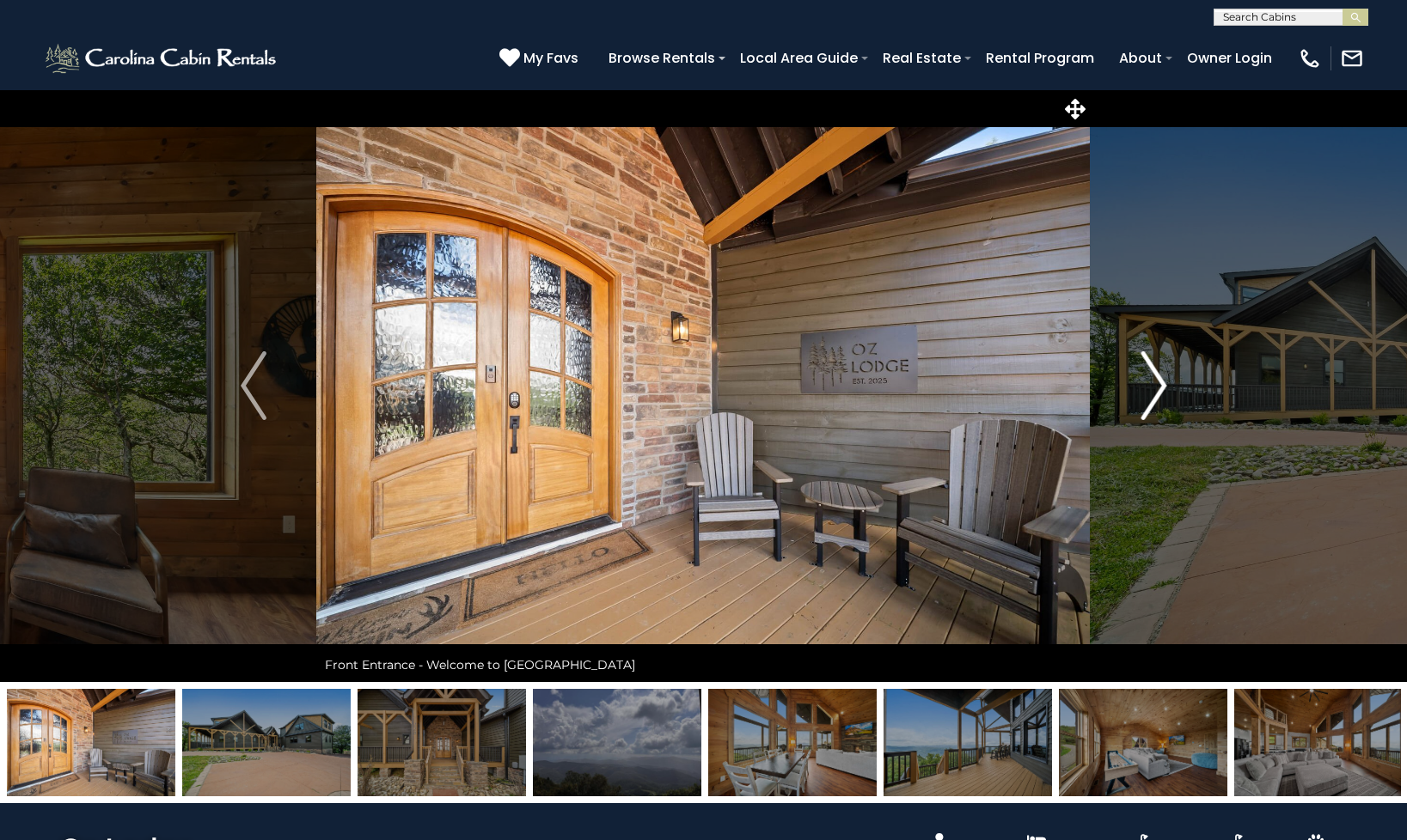
click at [1123, 379] on button "Next" at bounding box center [1153, 385] width 126 height 593
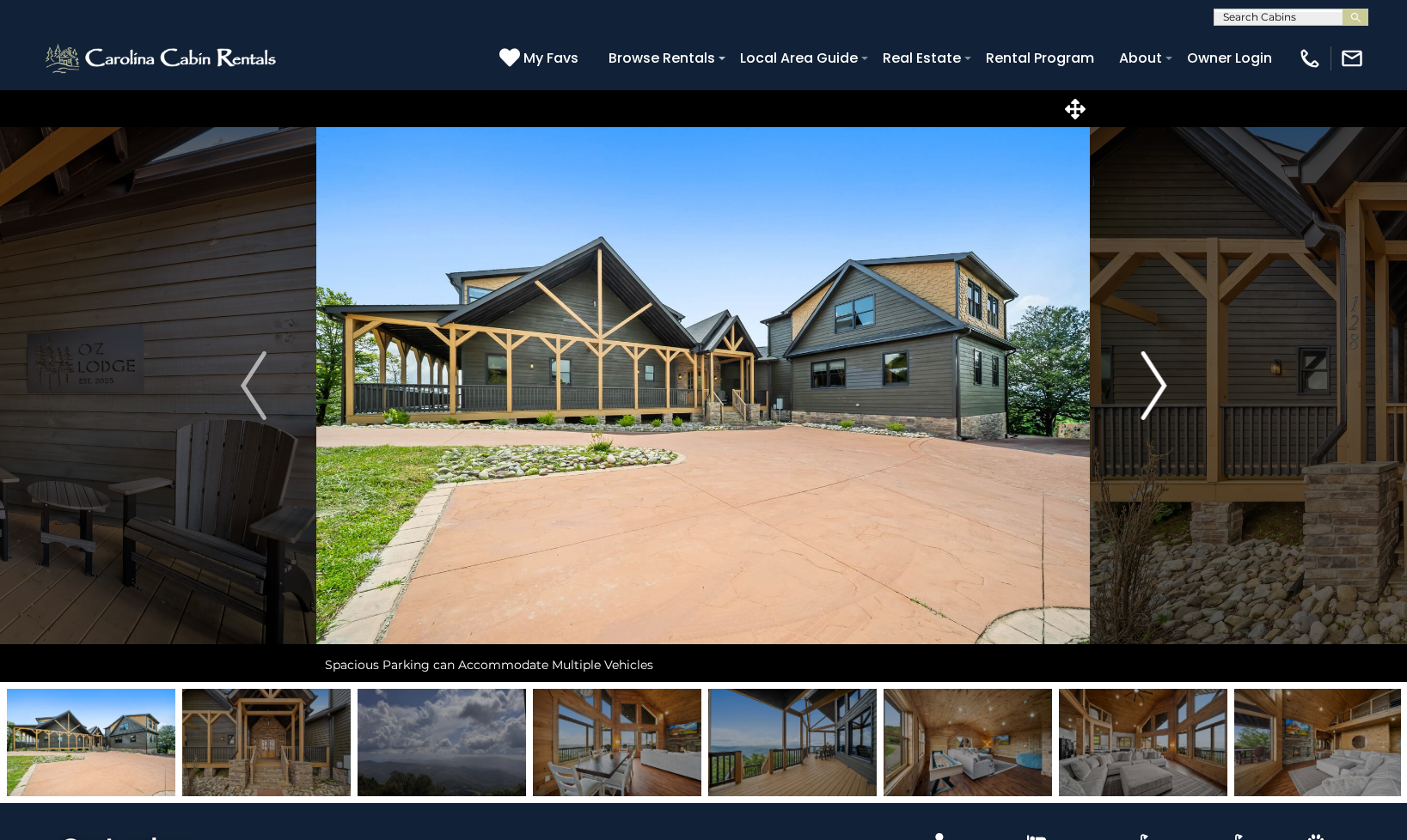
click at [1123, 379] on button "Next" at bounding box center [1153, 385] width 126 height 593
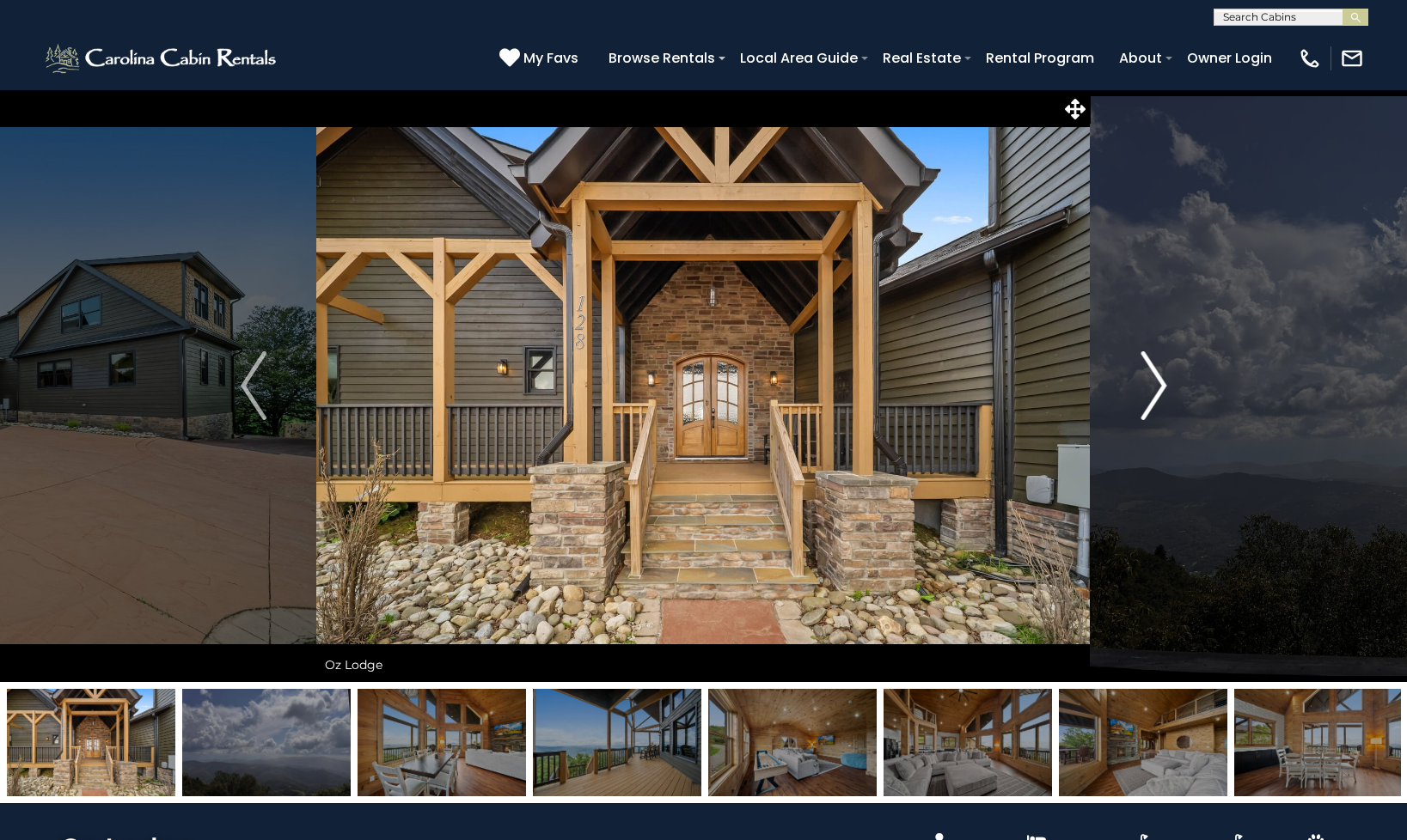
click at [1123, 379] on button "Next" at bounding box center [1153, 385] width 126 height 593
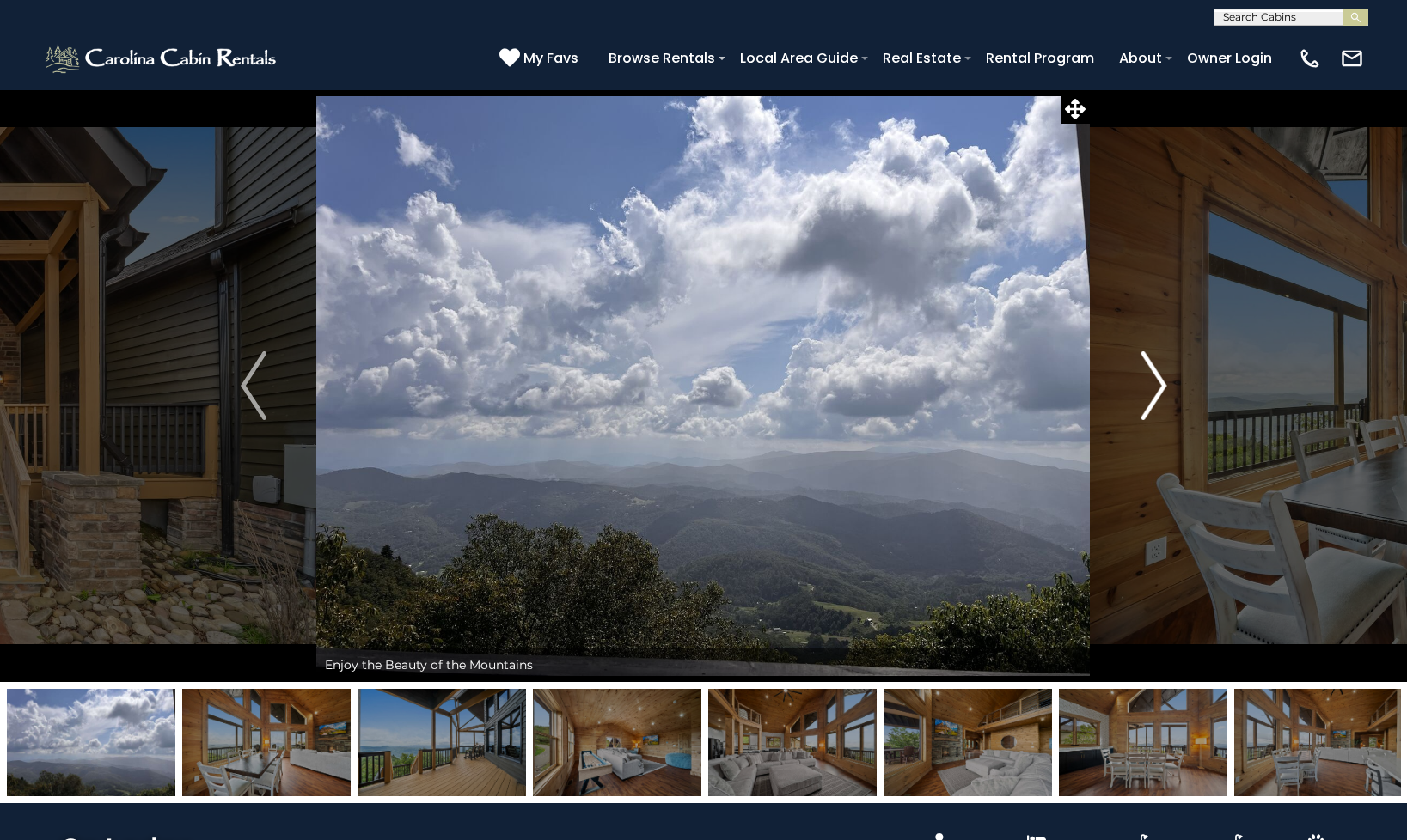
click at [1123, 379] on button "Next" at bounding box center [1153, 385] width 126 height 593
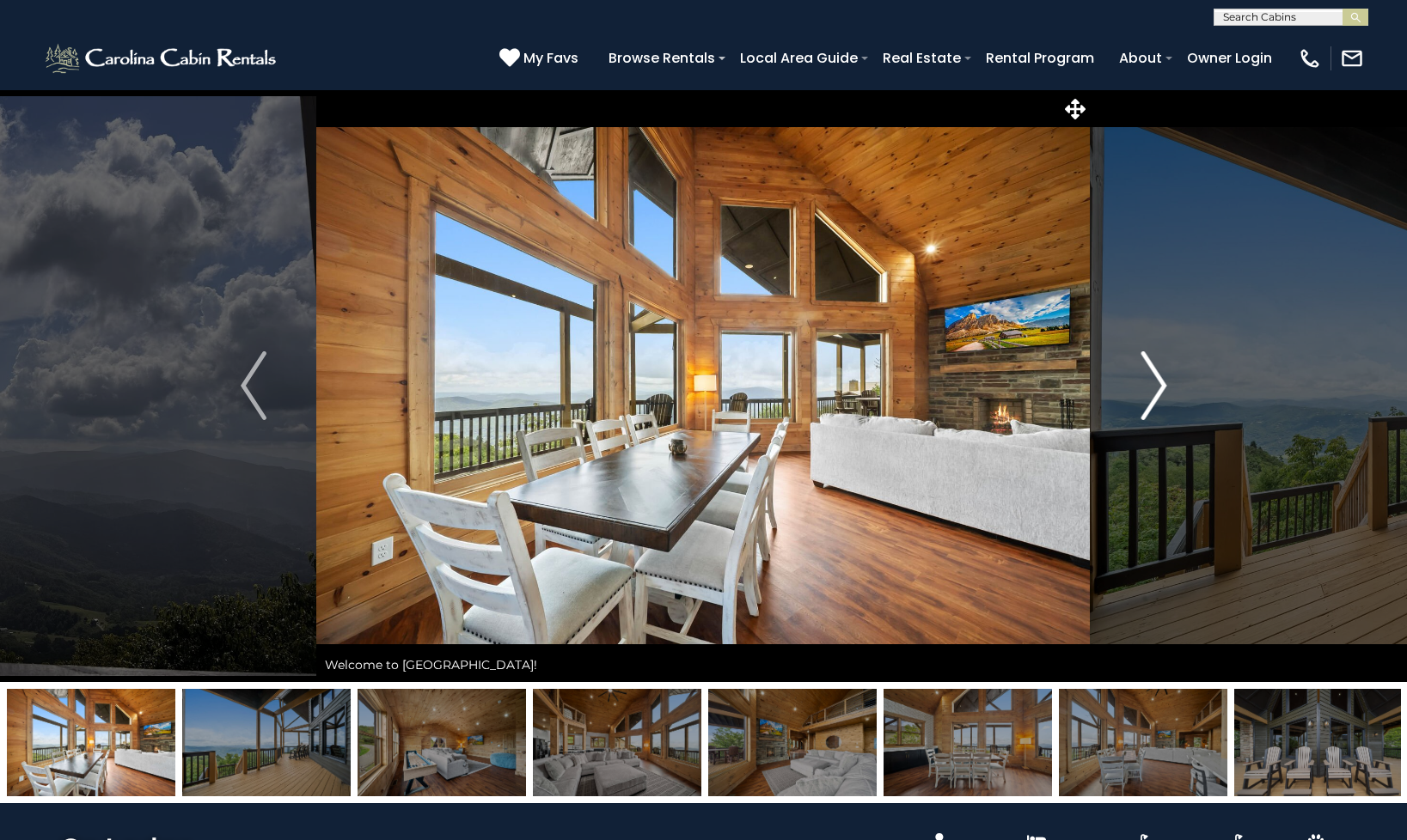
click at [1123, 379] on button "Next" at bounding box center [1153, 385] width 126 height 593
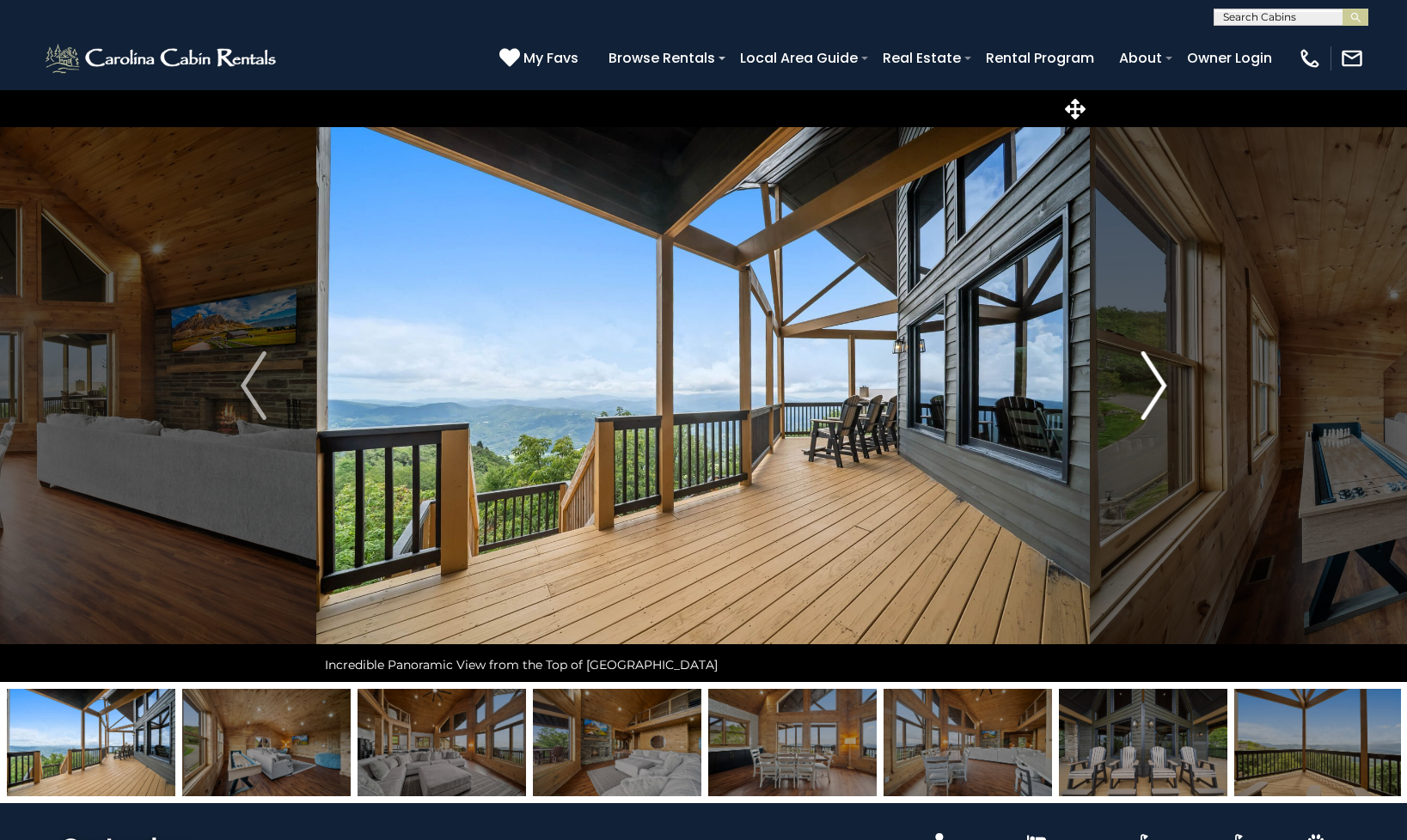
click at [1118, 381] on button "Next" at bounding box center [1153, 385] width 126 height 593
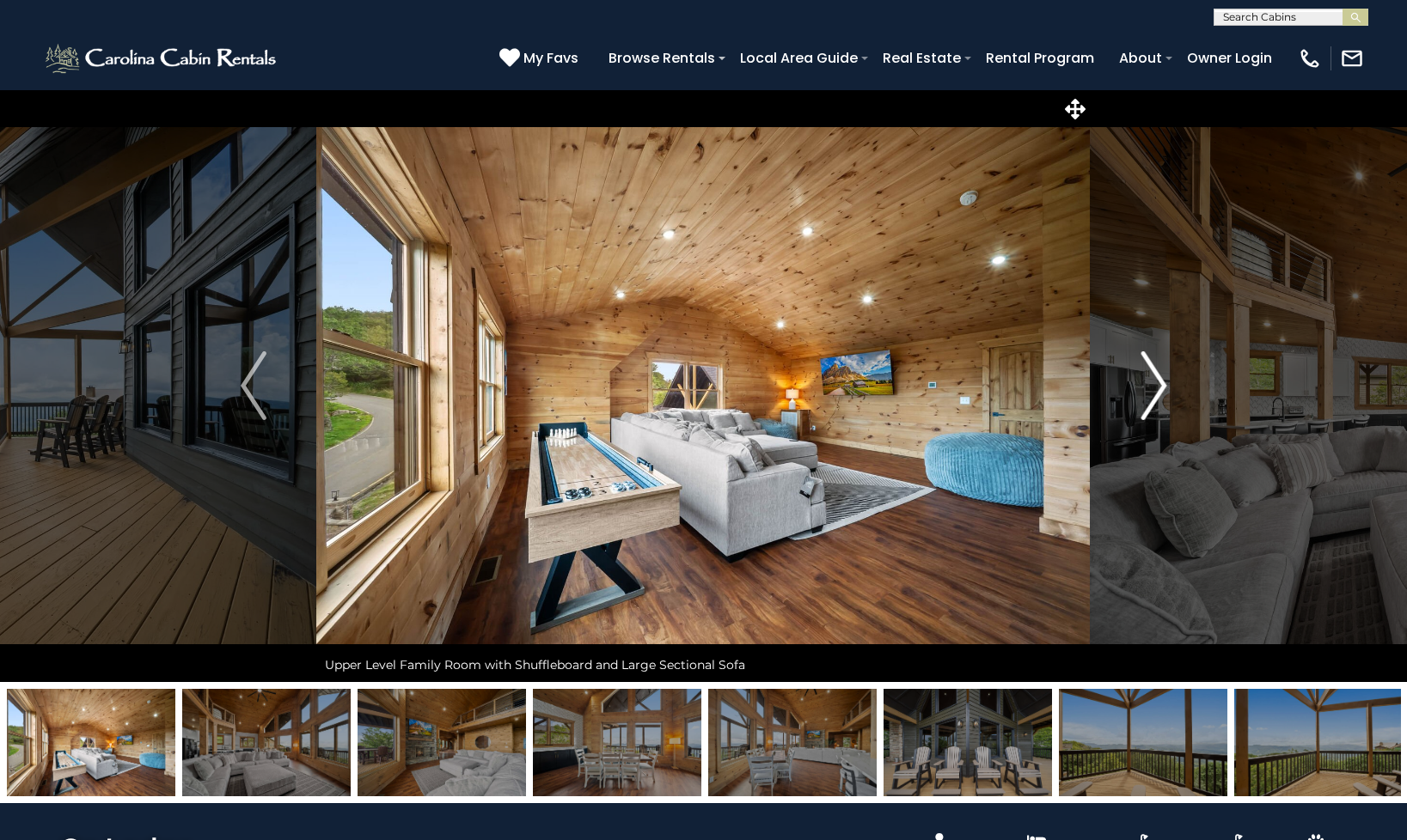
click at [1118, 381] on button "Next" at bounding box center [1153, 385] width 126 height 593
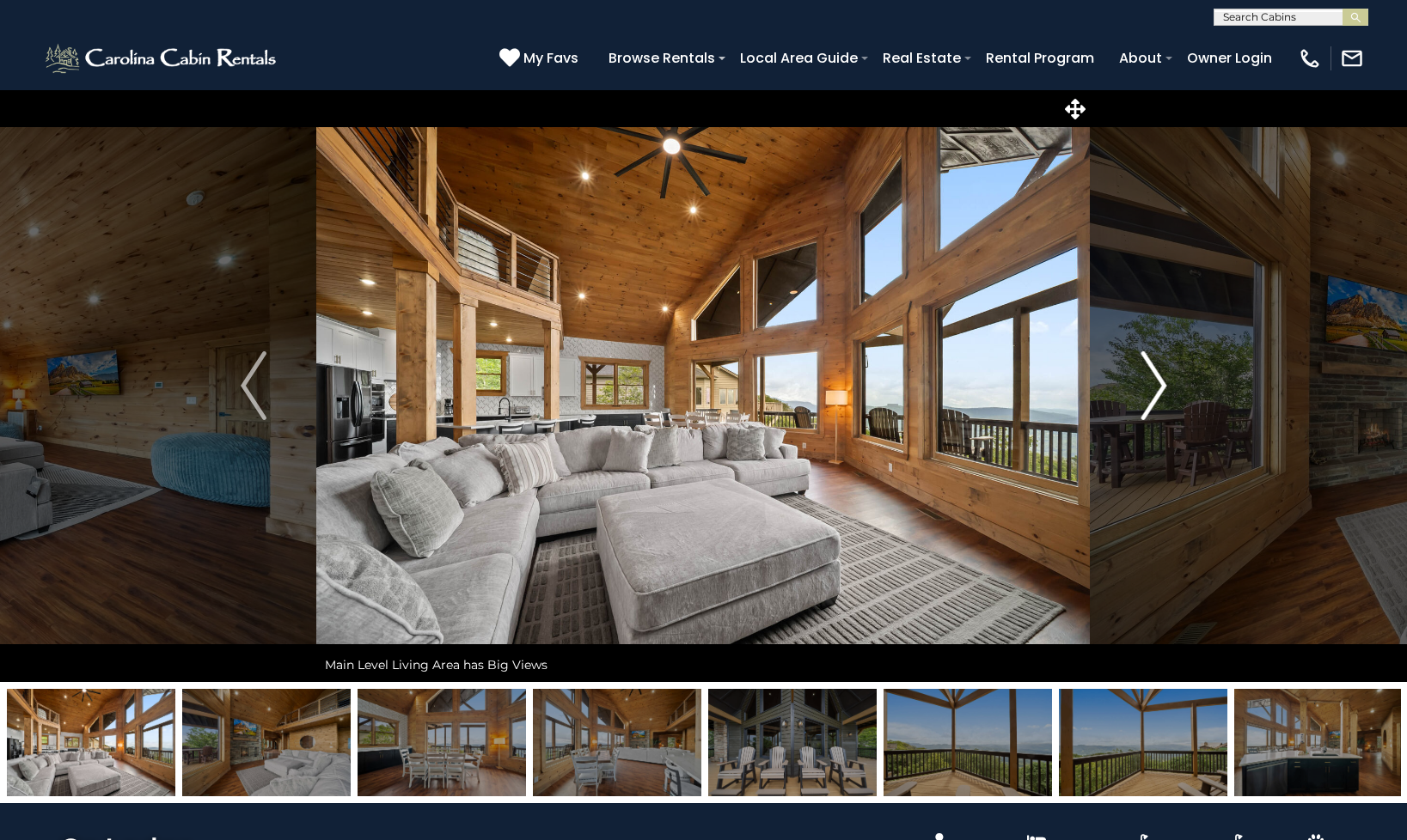
click at [1118, 381] on button "Next" at bounding box center [1153, 385] width 126 height 593
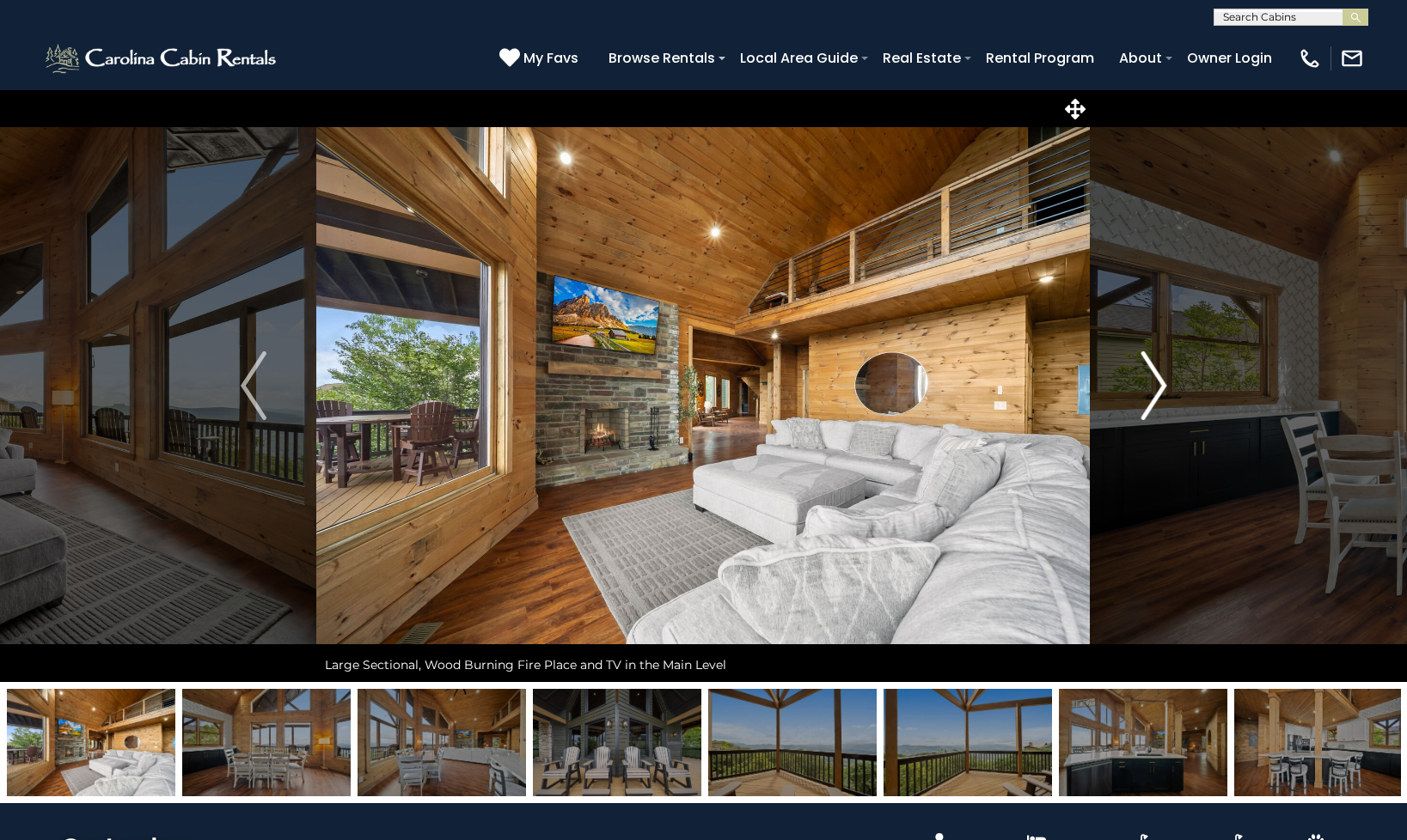
click at [1118, 381] on button "Next" at bounding box center [1153, 385] width 126 height 593
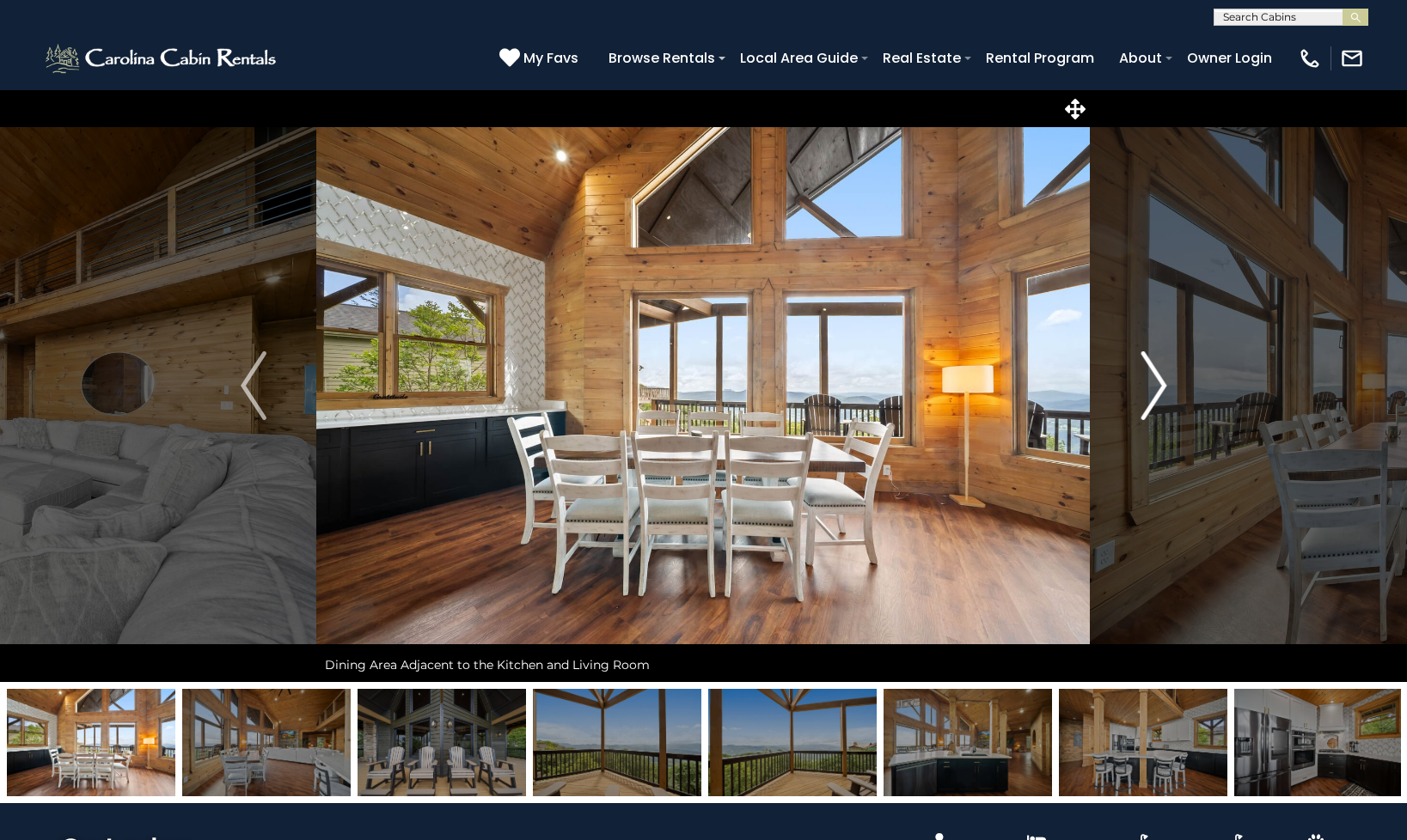
click at [1118, 381] on button "Next" at bounding box center [1153, 385] width 126 height 593
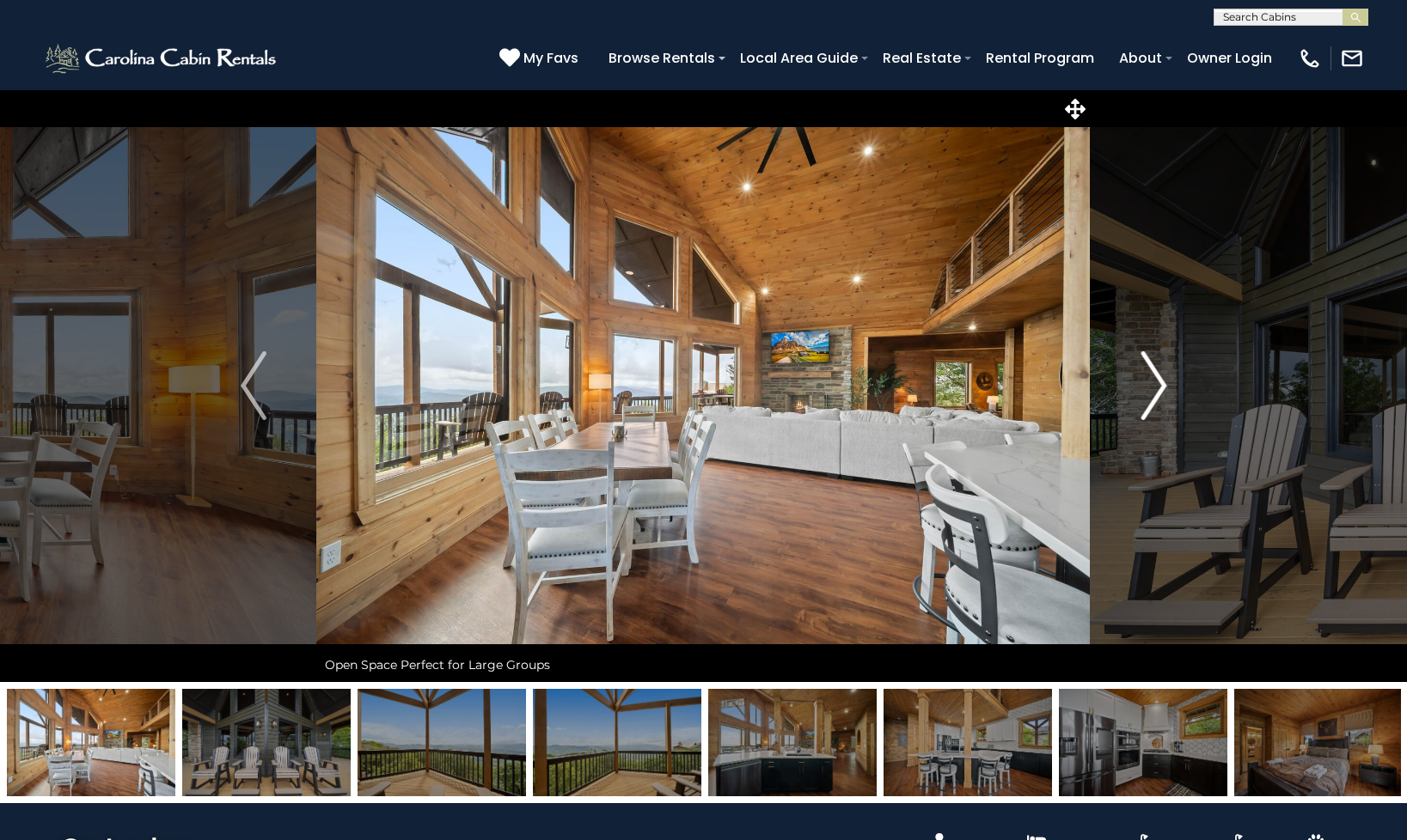
click at [1118, 381] on button "Next" at bounding box center [1153, 385] width 126 height 593
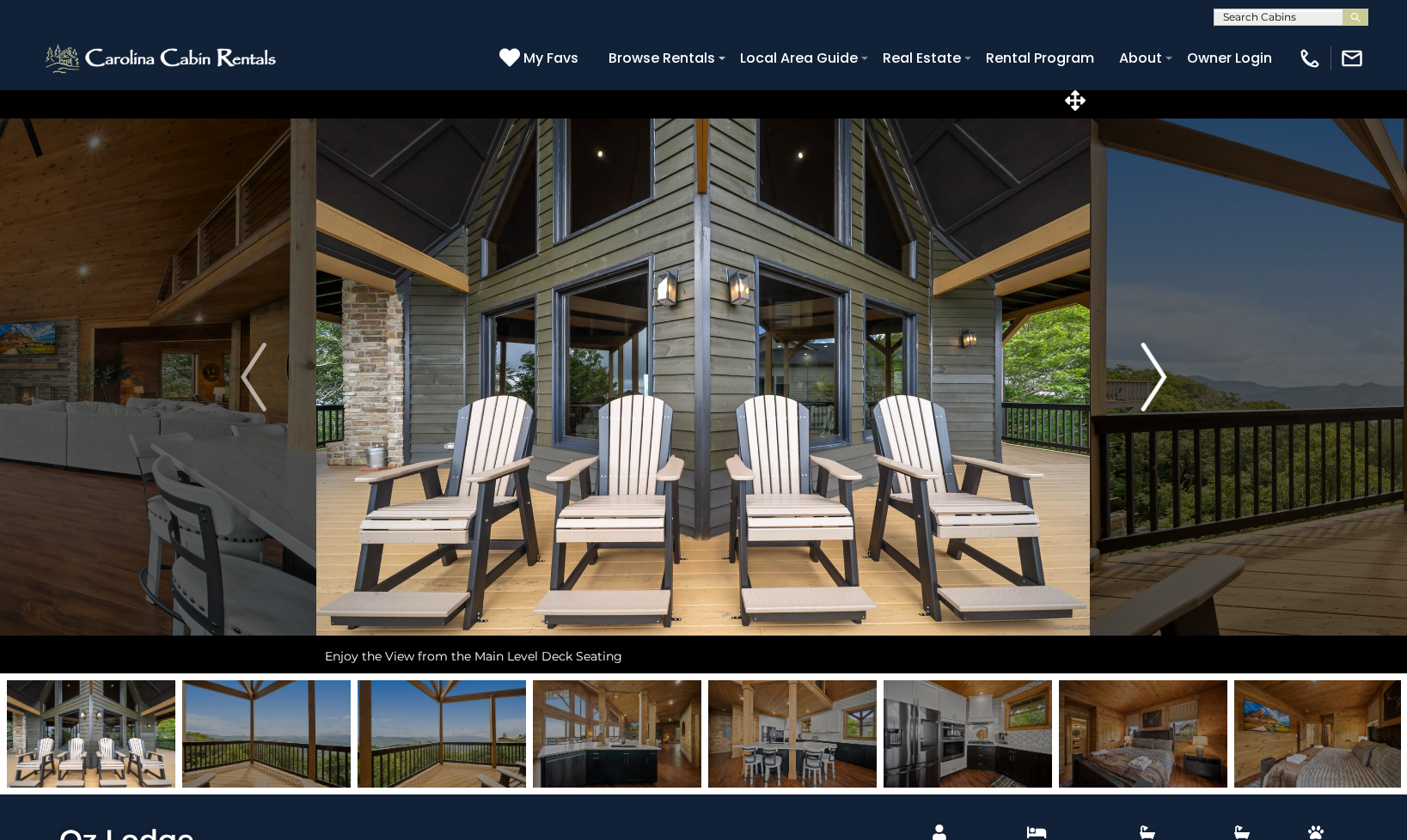
click at [1118, 381] on button "Next" at bounding box center [1153, 377] width 126 height 593
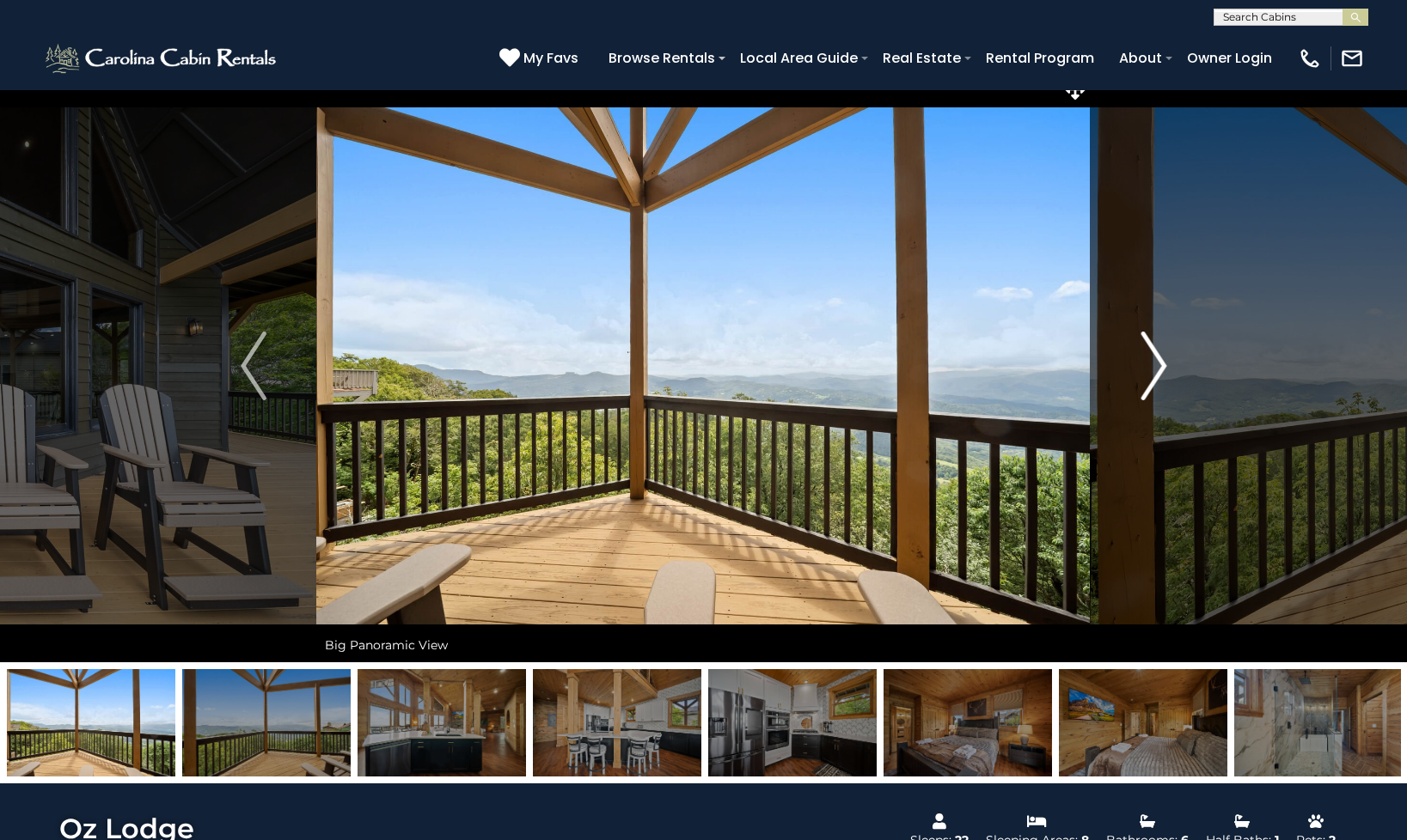
click at [1118, 381] on button "Next" at bounding box center [1153, 365] width 126 height 593
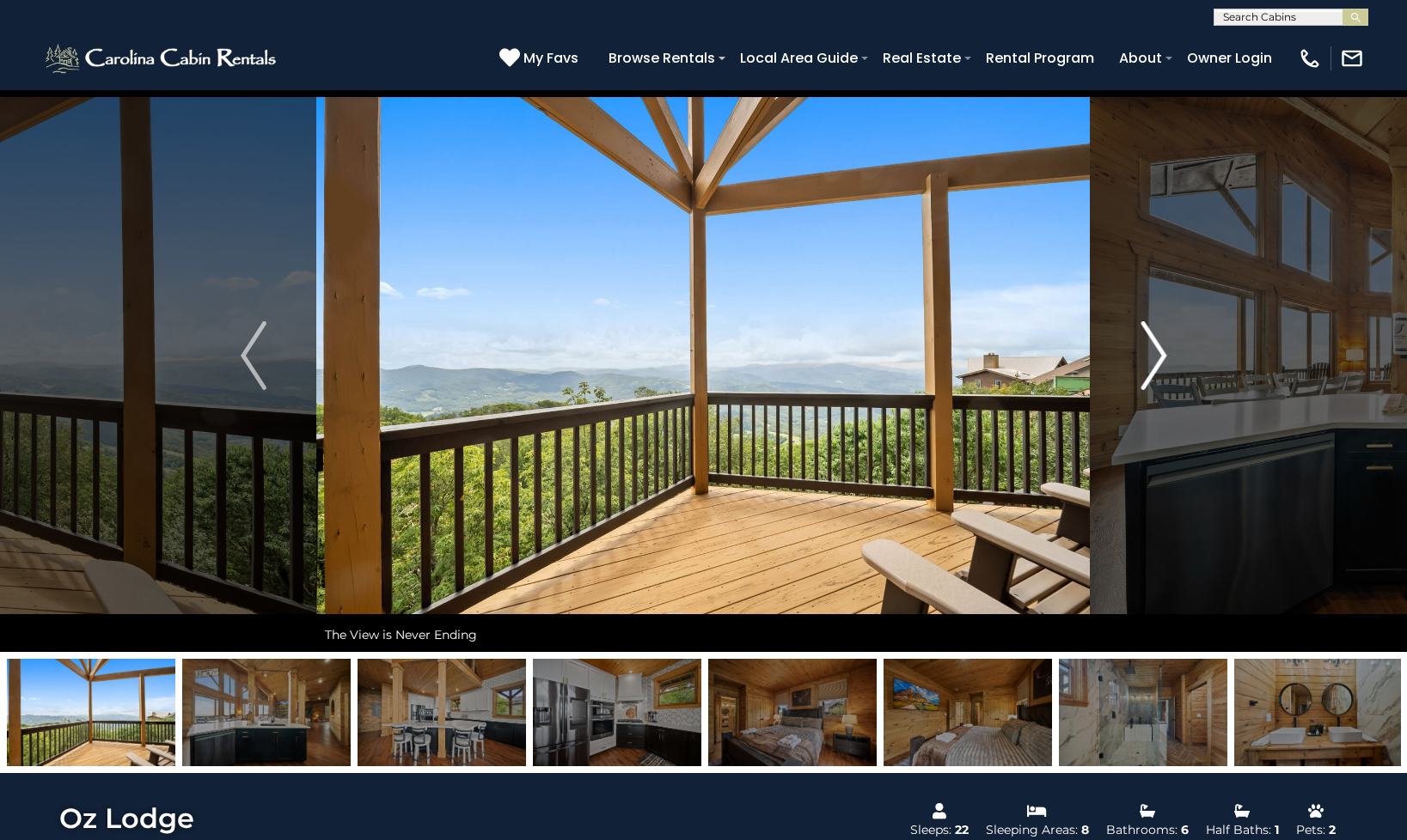
click at [1118, 381] on button "Next" at bounding box center [1153, 356] width 126 height 593
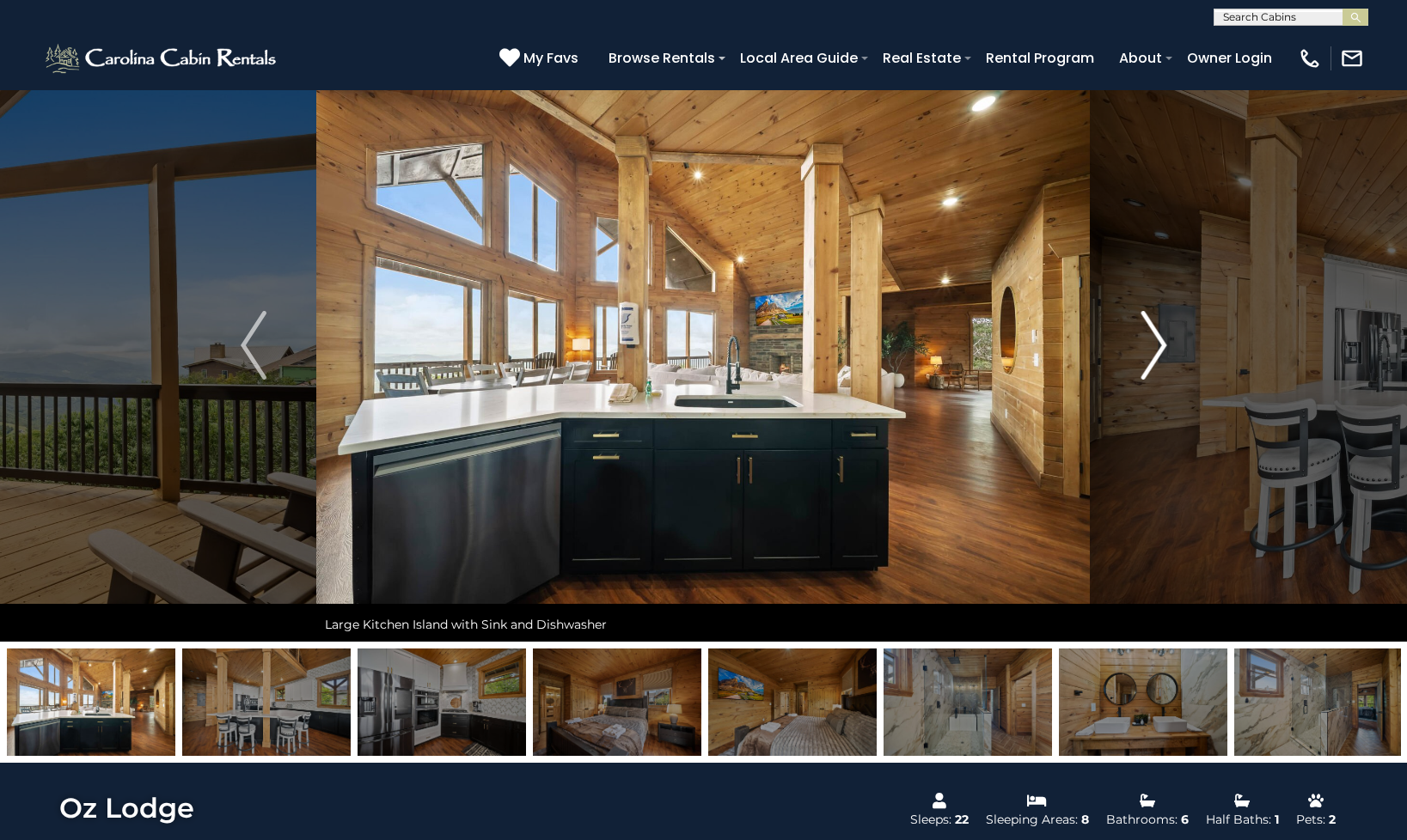
click at [1118, 381] on button "Next" at bounding box center [1153, 345] width 126 height 593
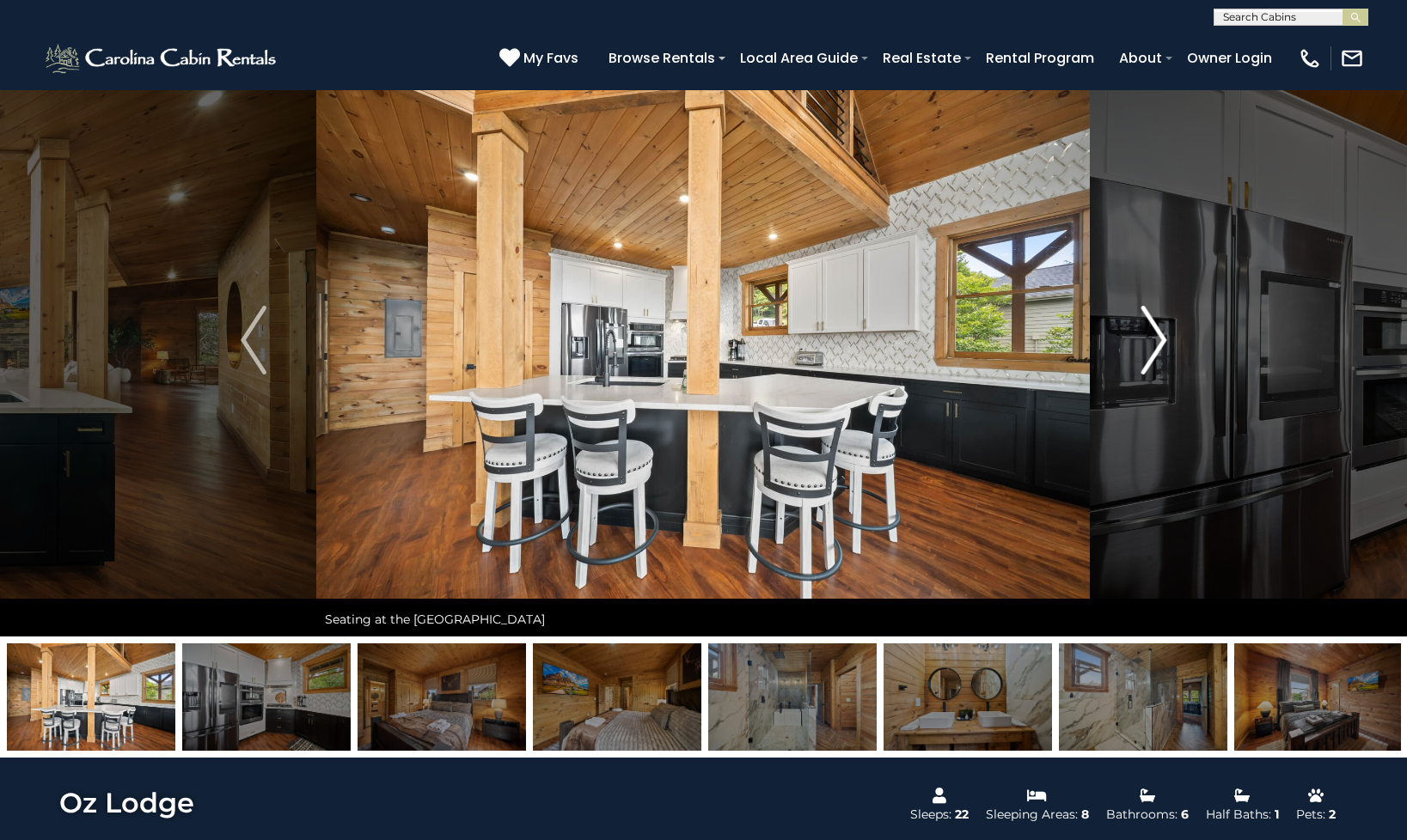
click at [1118, 381] on button "Next" at bounding box center [1153, 340] width 126 height 593
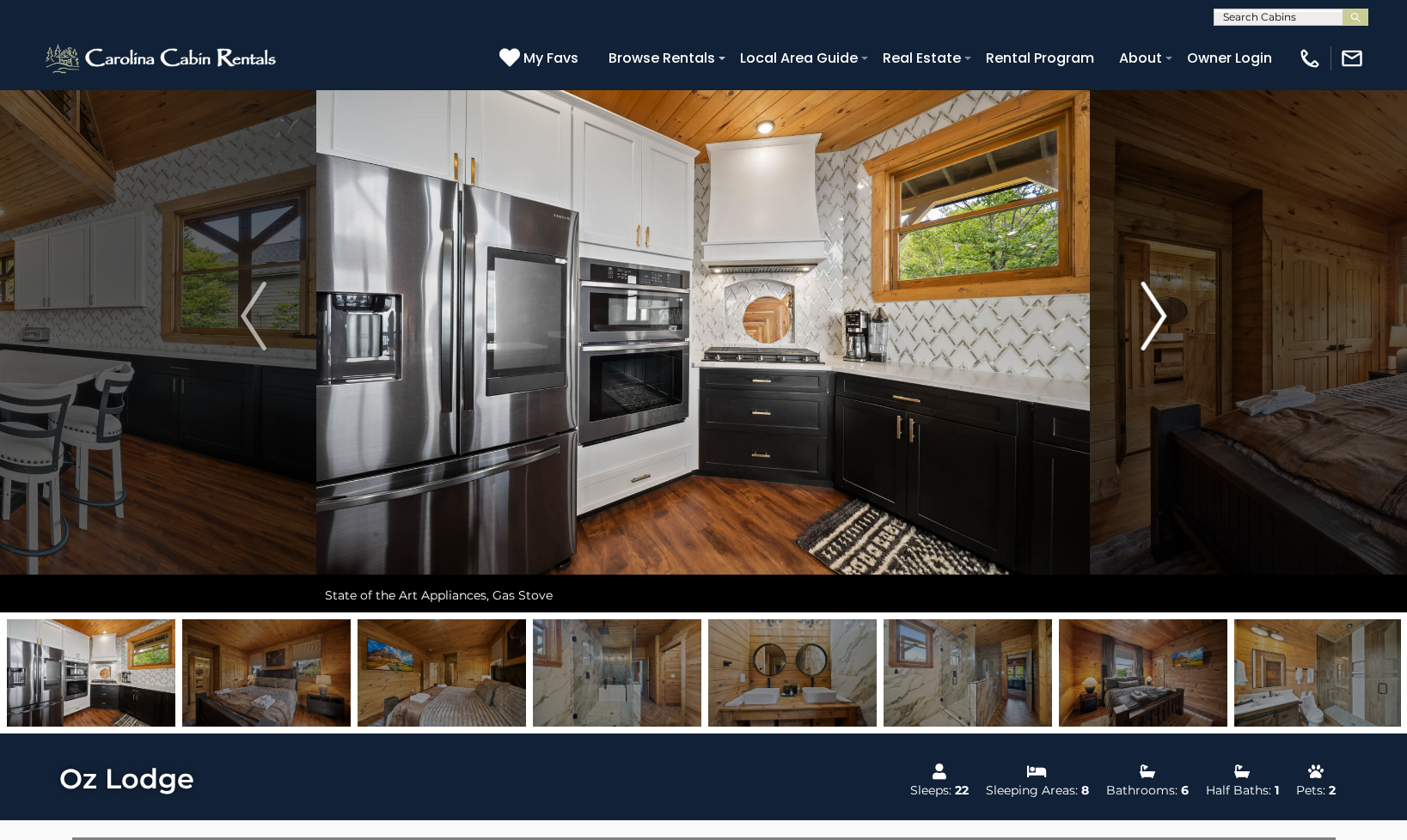
click at [1118, 381] on button "Next" at bounding box center [1153, 315] width 126 height 593
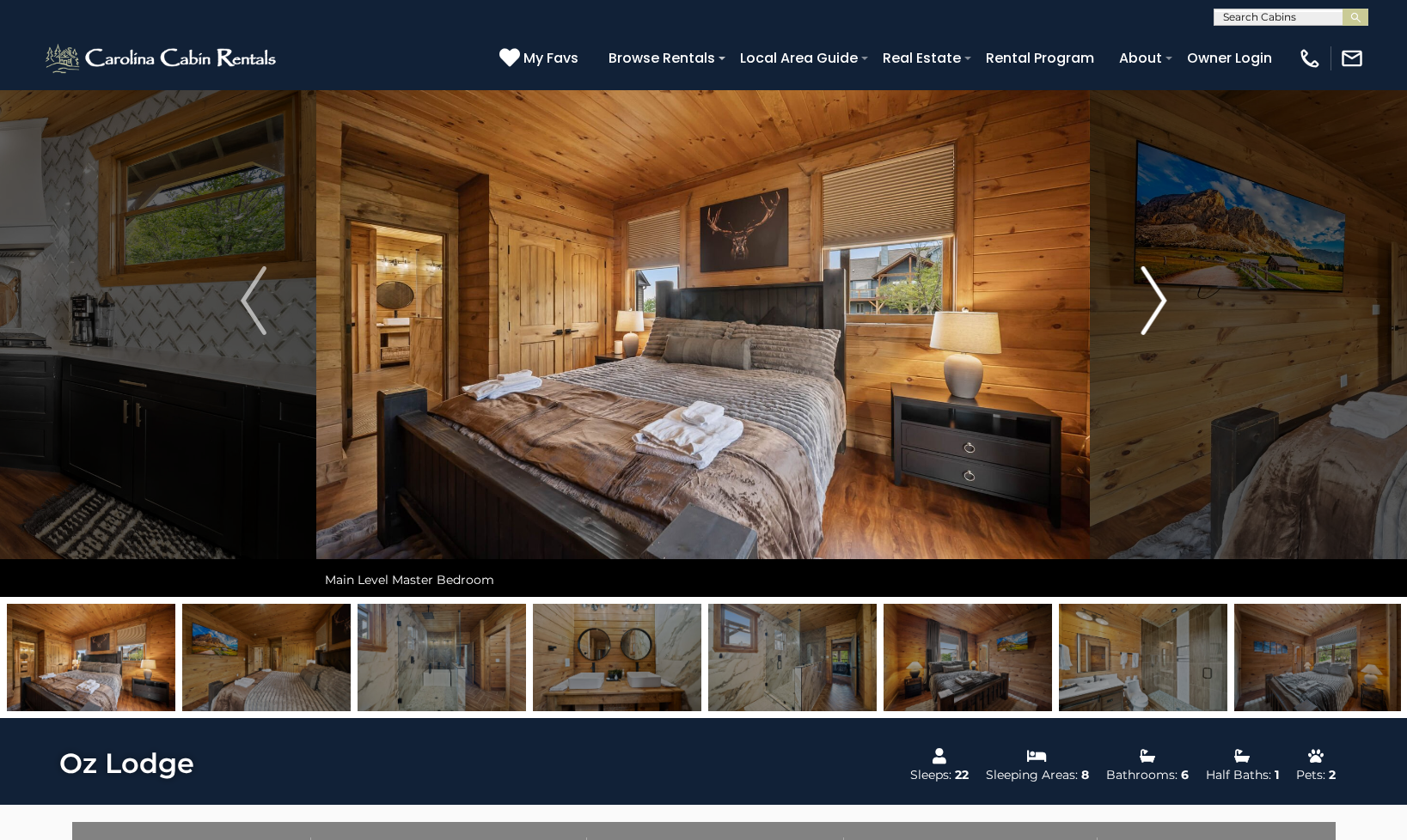
click at [1118, 381] on button "Next" at bounding box center [1153, 300] width 126 height 593
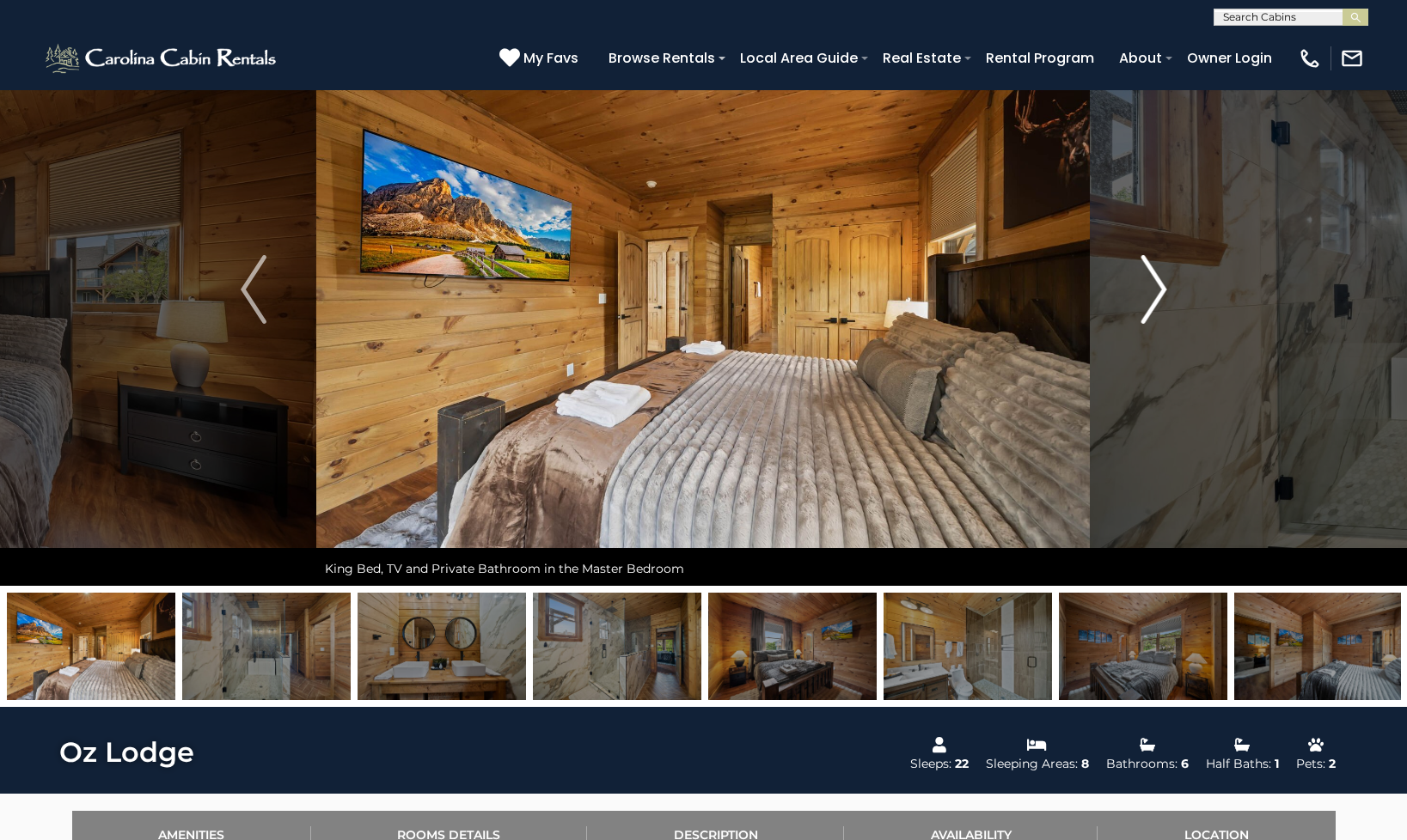
click at [1118, 381] on button "Next" at bounding box center [1153, 289] width 126 height 593
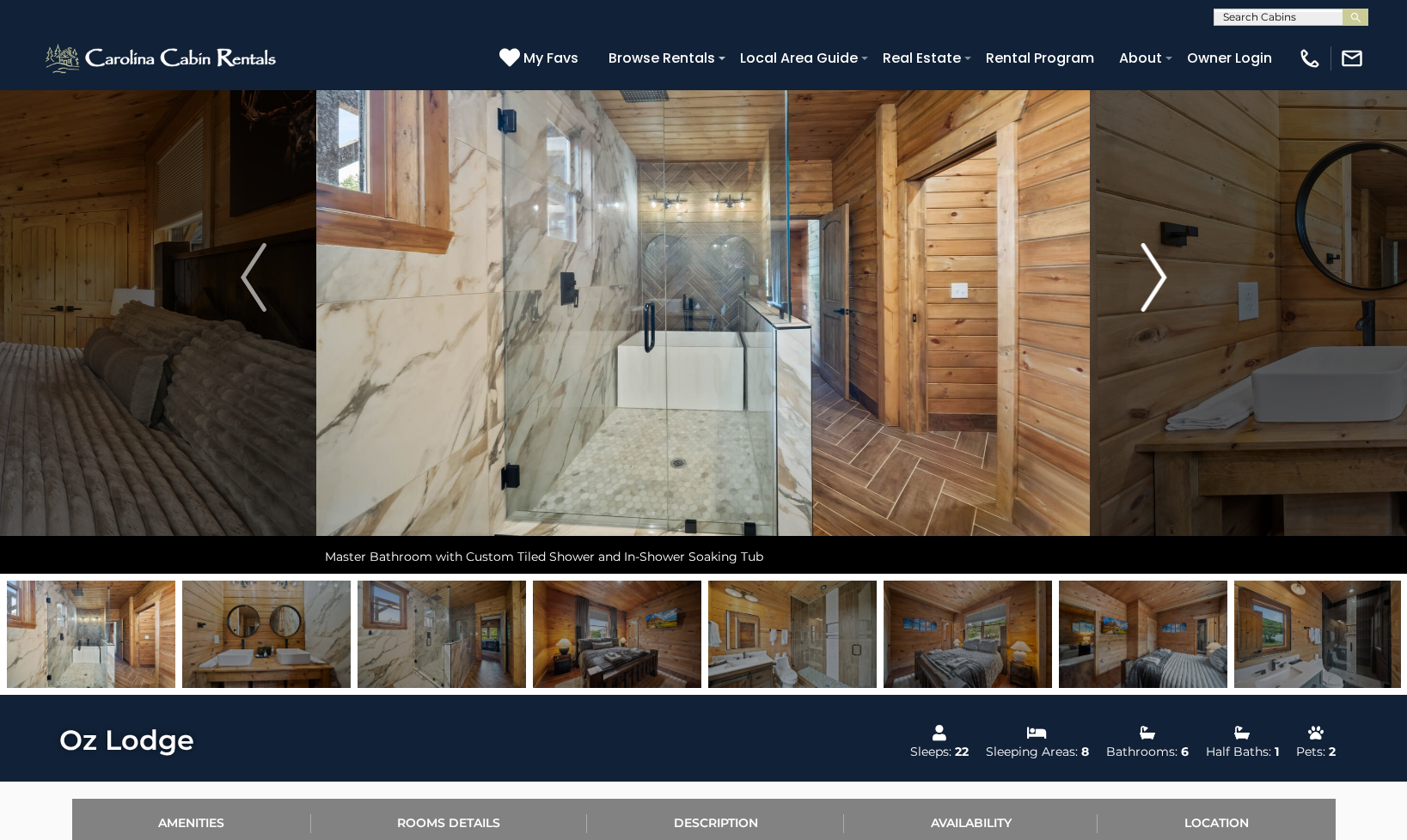
click at [1118, 381] on button "Next" at bounding box center [1153, 277] width 126 height 593
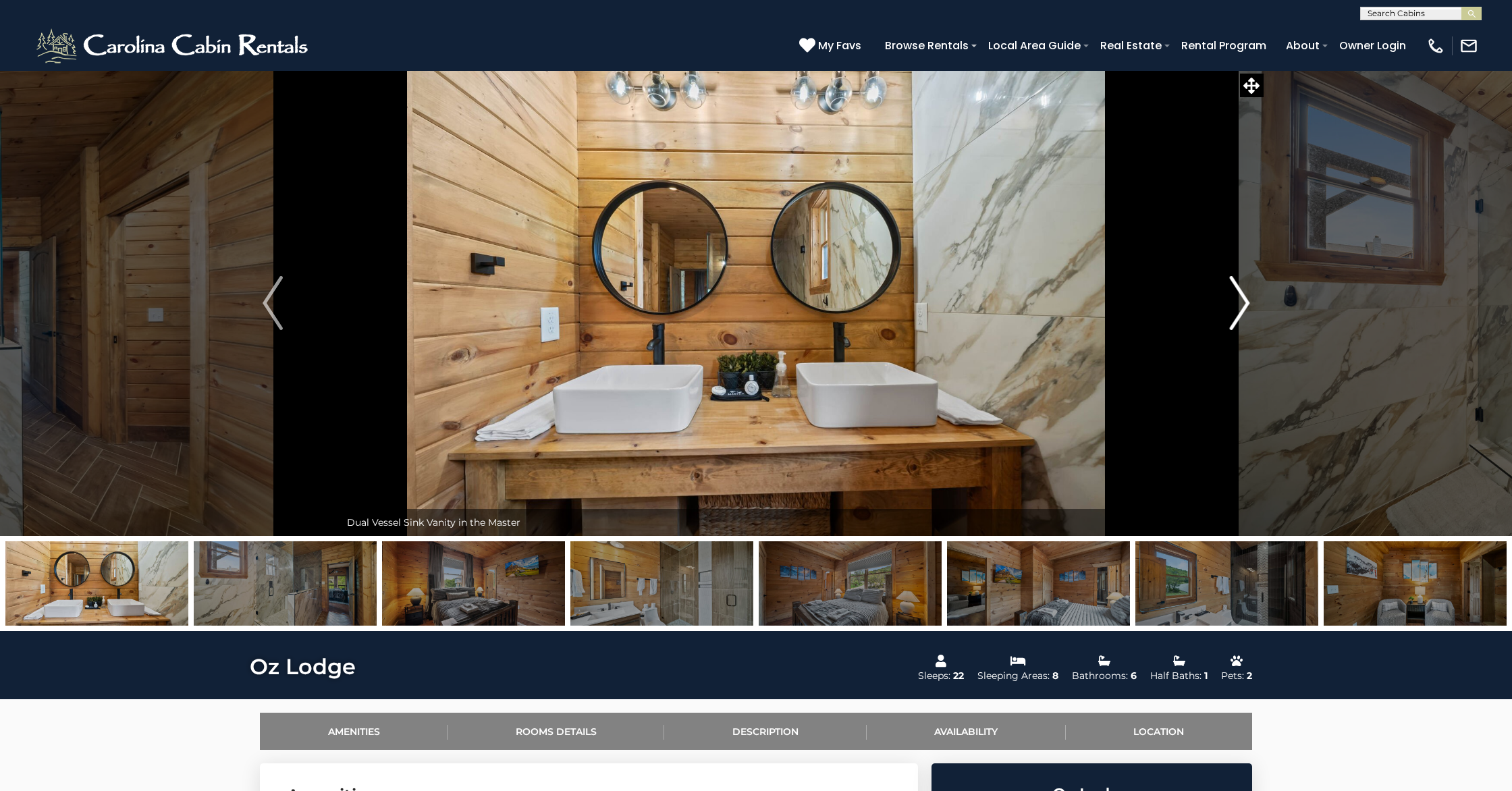
click at [1104, 286] on button "Next" at bounding box center [1240, 302] width 136 height 466
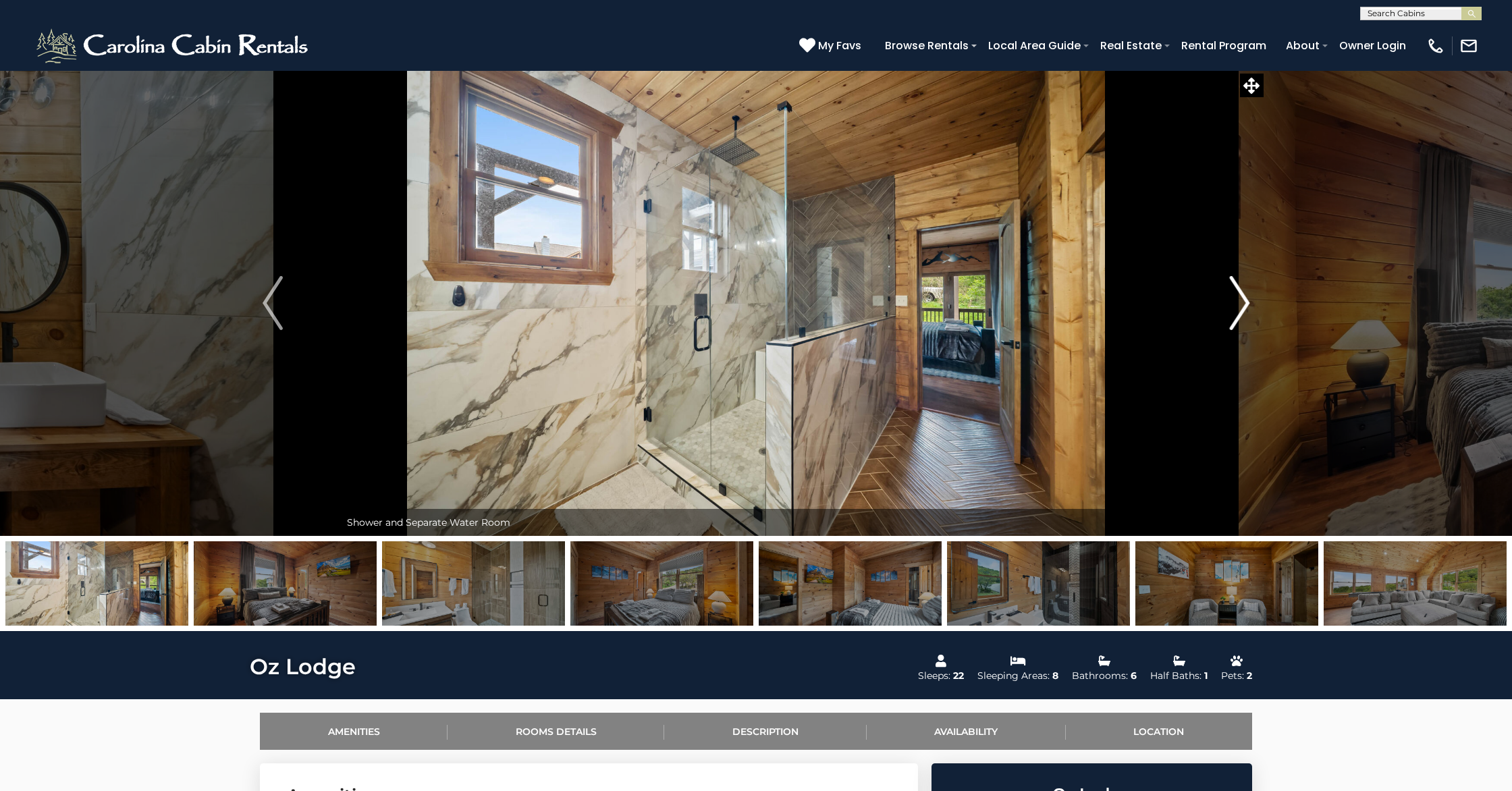
click at [1104, 287] on button "Next" at bounding box center [1240, 302] width 136 height 466
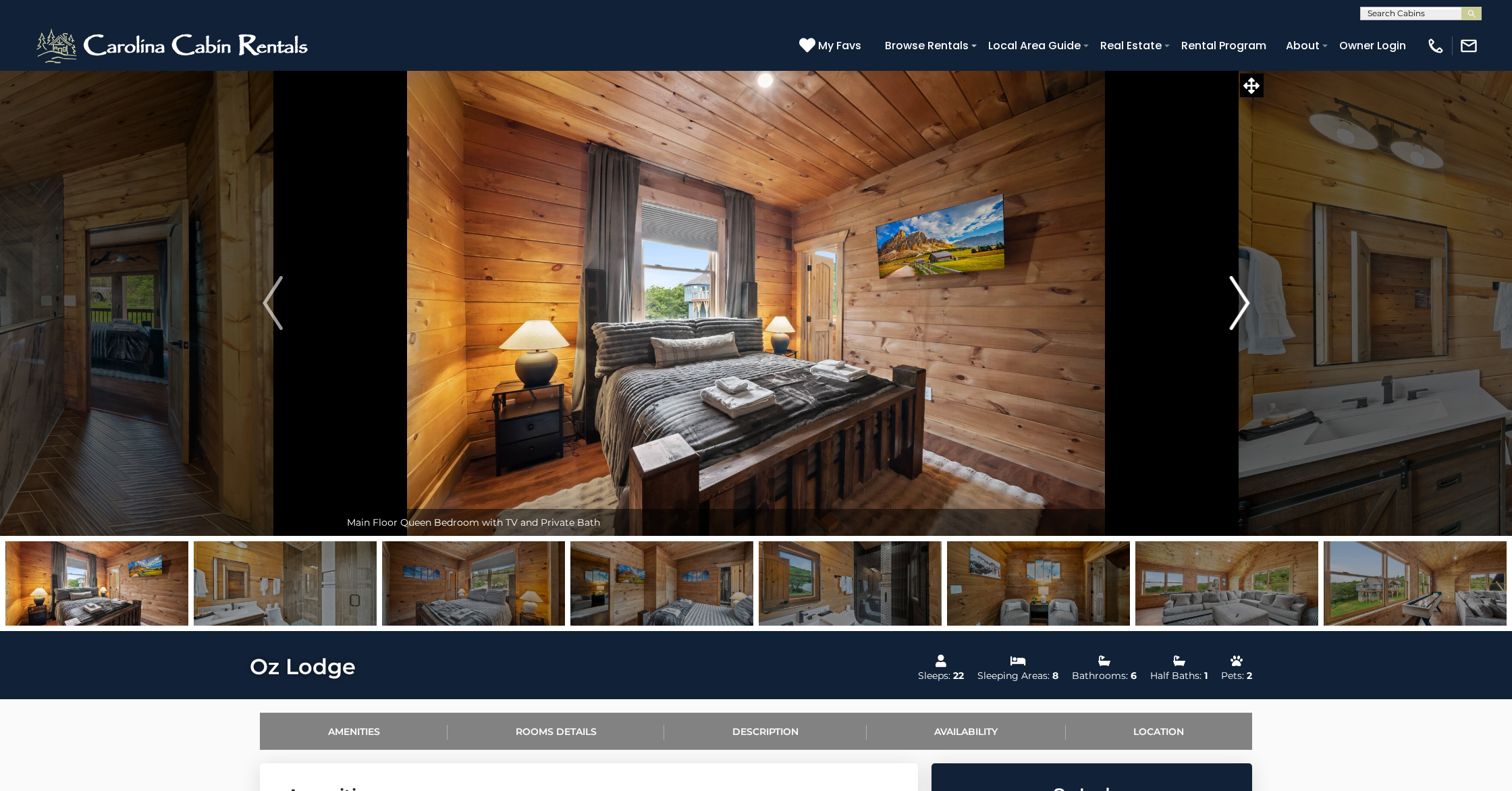
click at [1104, 287] on button "Next" at bounding box center [1240, 302] width 136 height 466
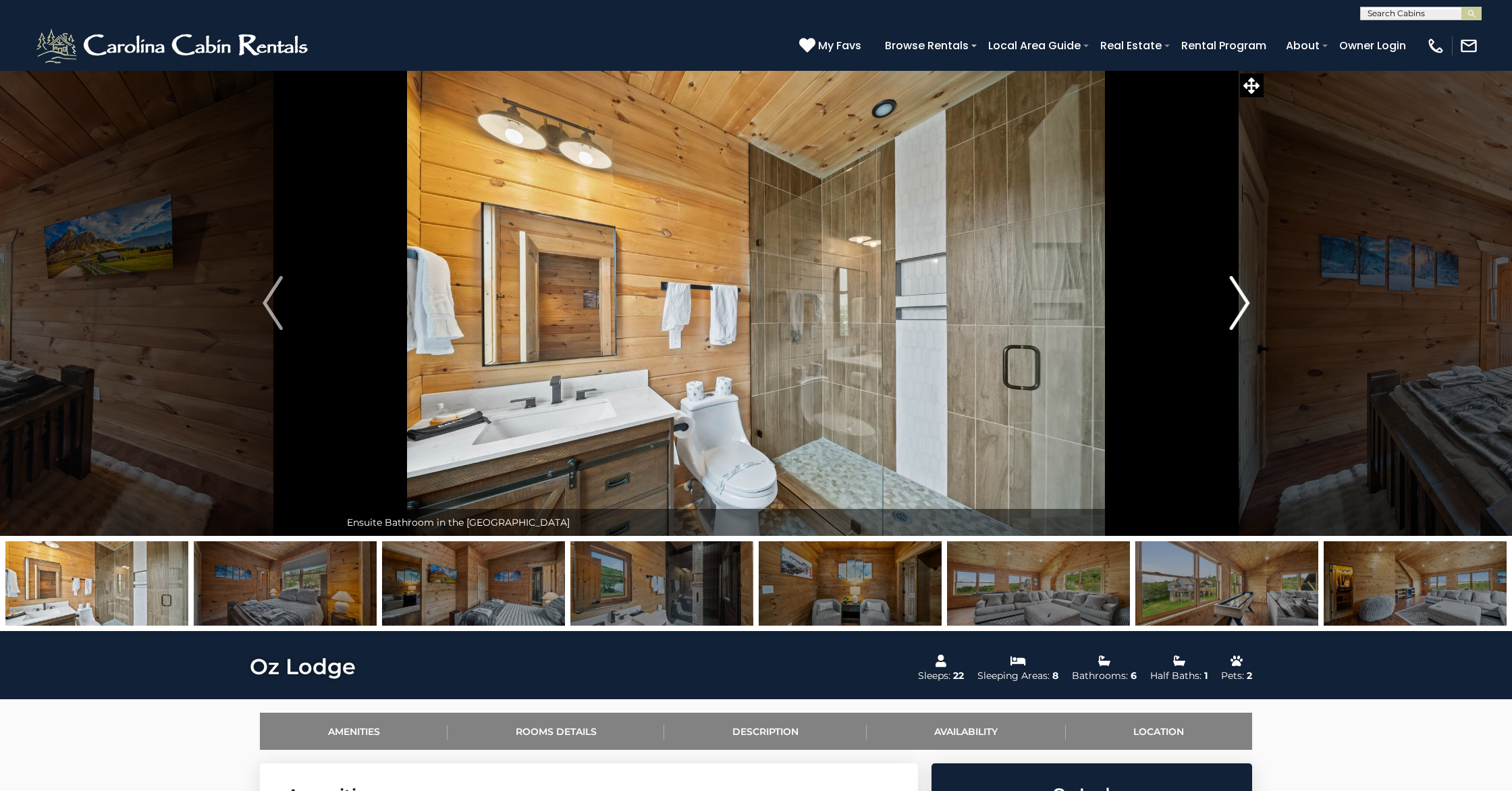
click at [1104, 287] on button "Next" at bounding box center [1240, 302] width 136 height 466
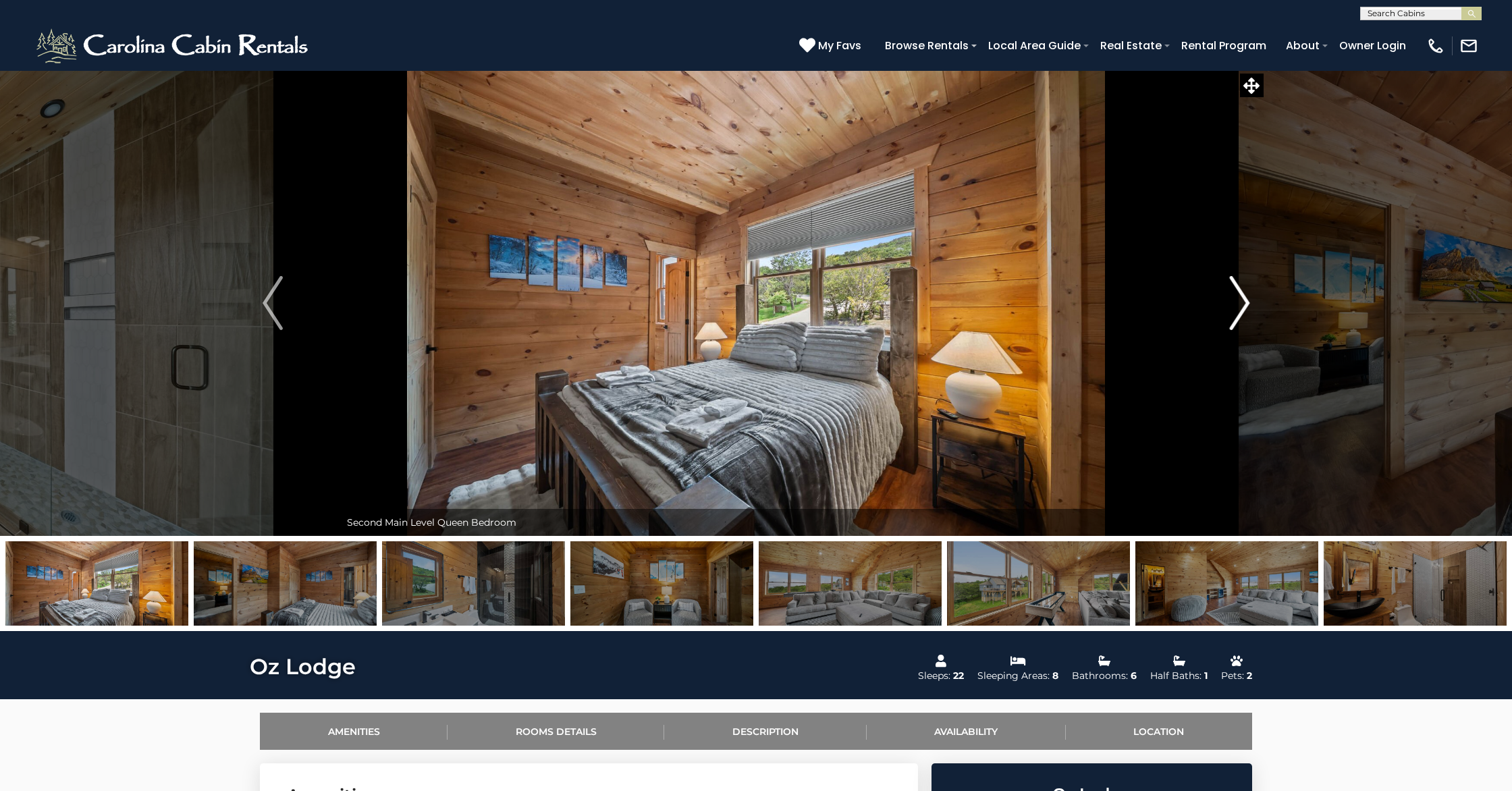
click at [1104, 288] on button "Next" at bounding box center [1240, 302] width 136 height 466
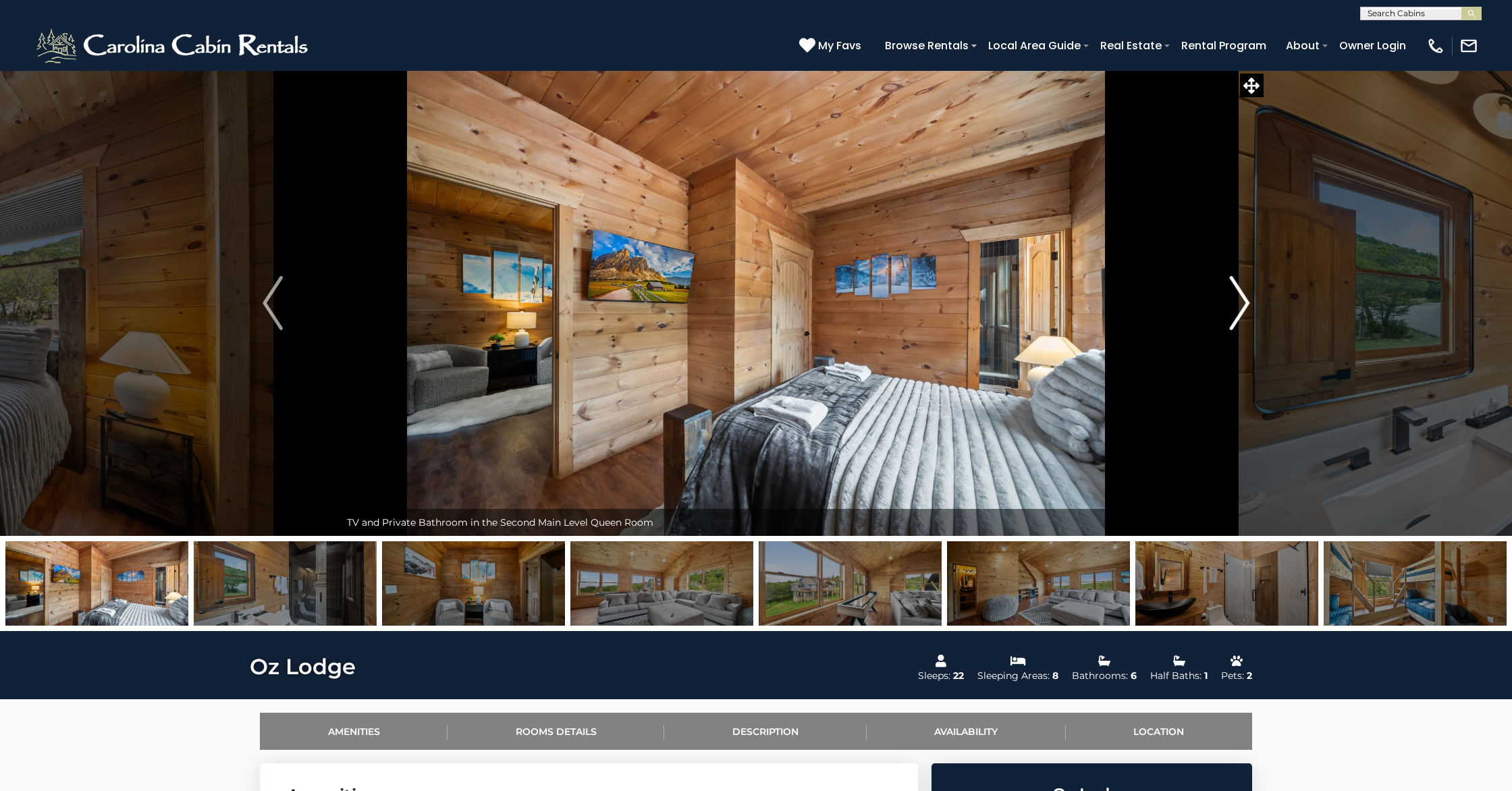
click at [1104, 289] on button "Next" at bounding box center [1240, 302] width 136 height 466
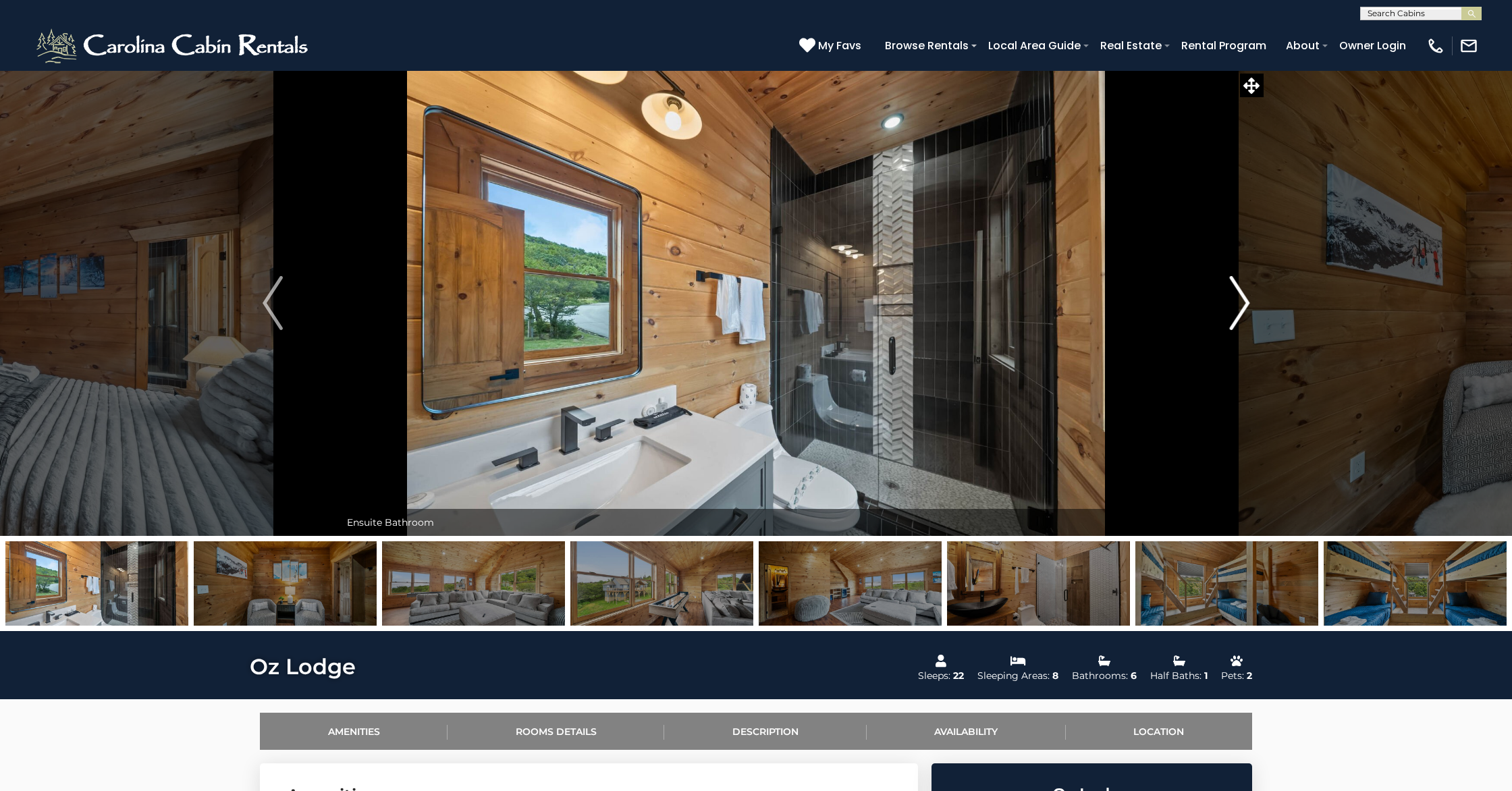
click at [1104, 289] on button "Next" at bounding box center [1240, 302] width 136 height 466
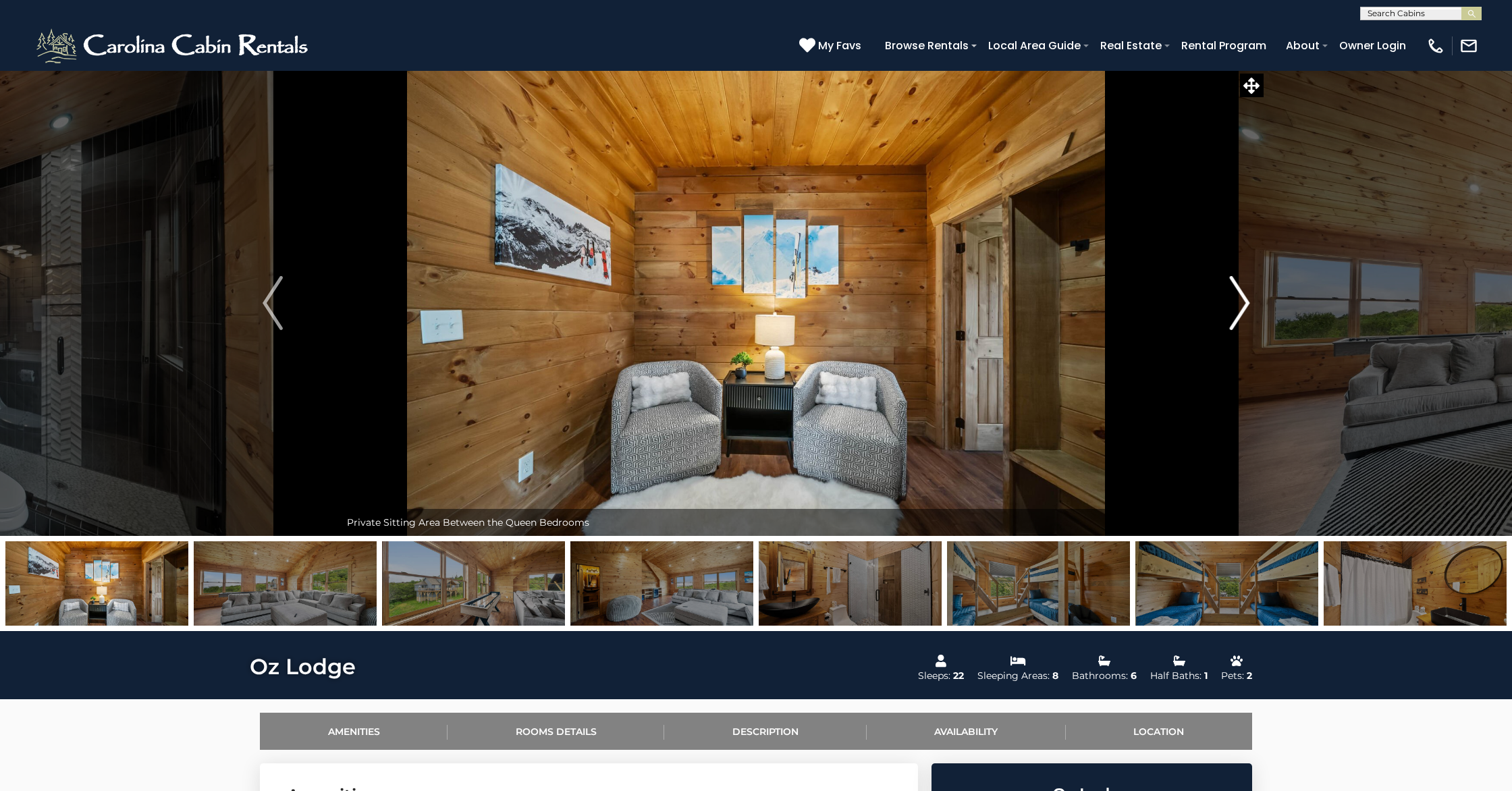
click at [1104, 289] on button "Next" at bounding box center [1240, 302] width 136 height 466
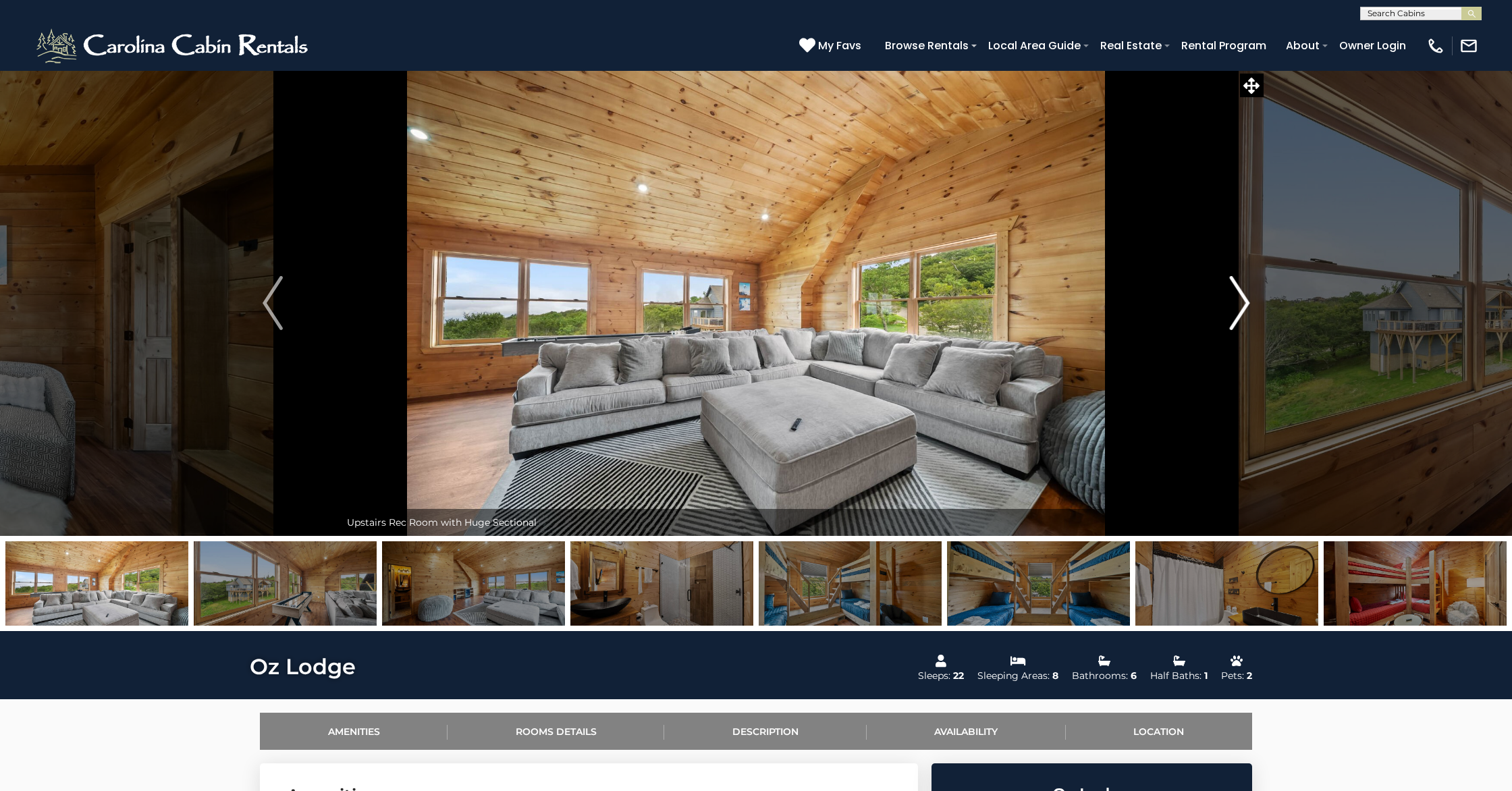
click at [1104, 289] on button "Next" at bounding box center [1240, 302] width 136 height 466
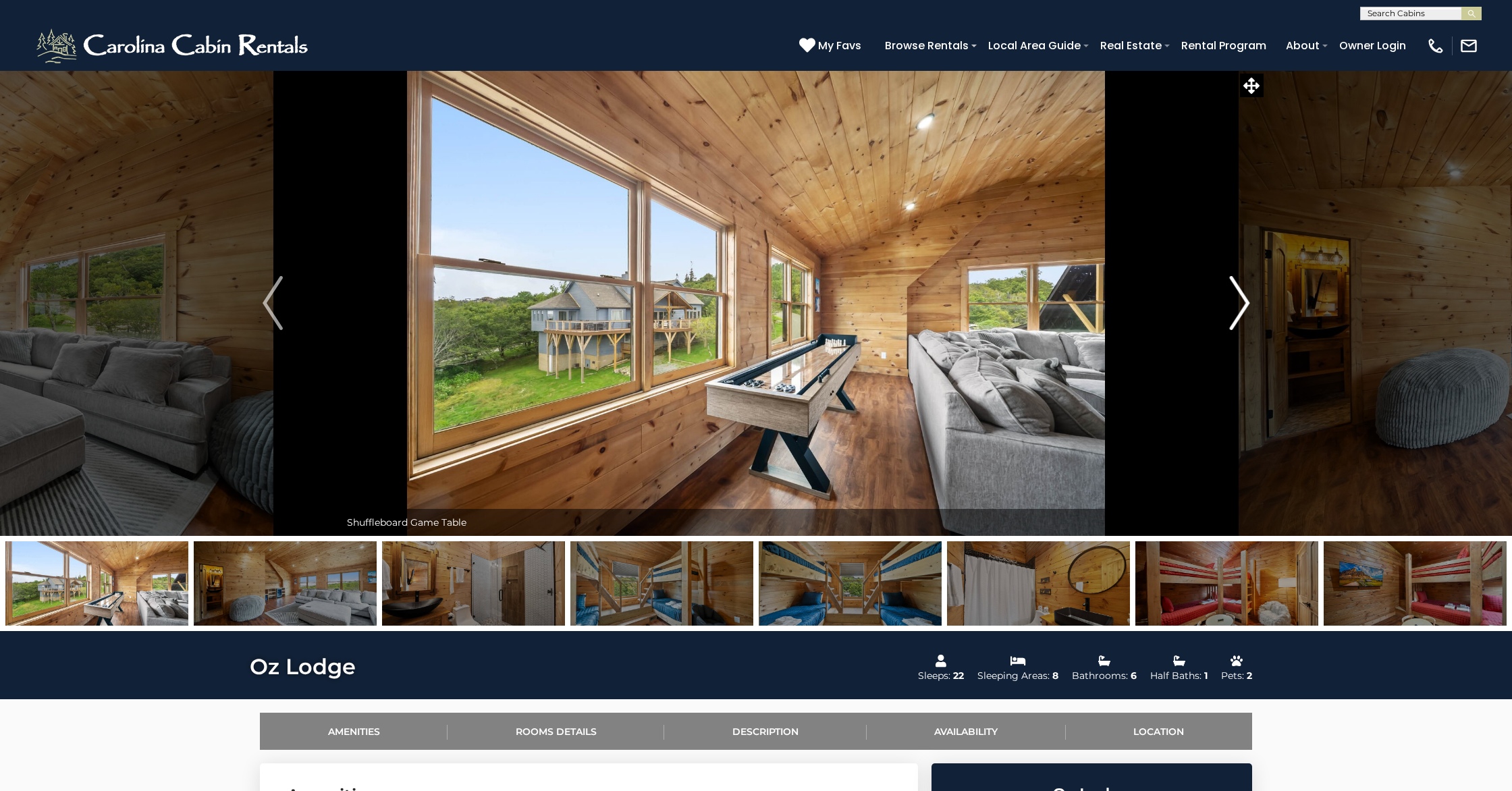
click at [1104, 289] on button "Next" at bounding box center [1240, 302] width 136 height 466
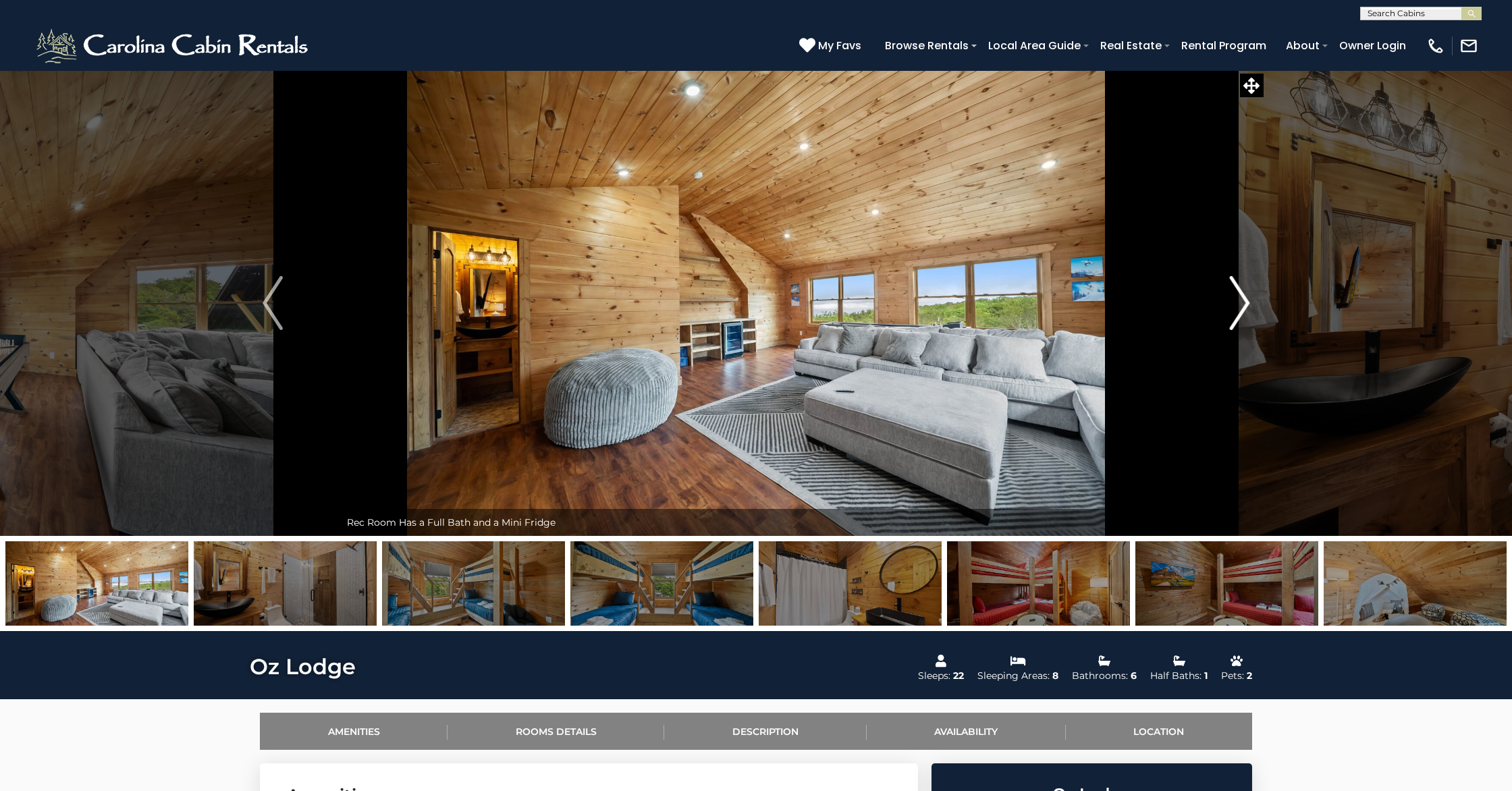
click at [1104, 289] on button "Next" at bounding box center [1240, 302] width 136 height 466
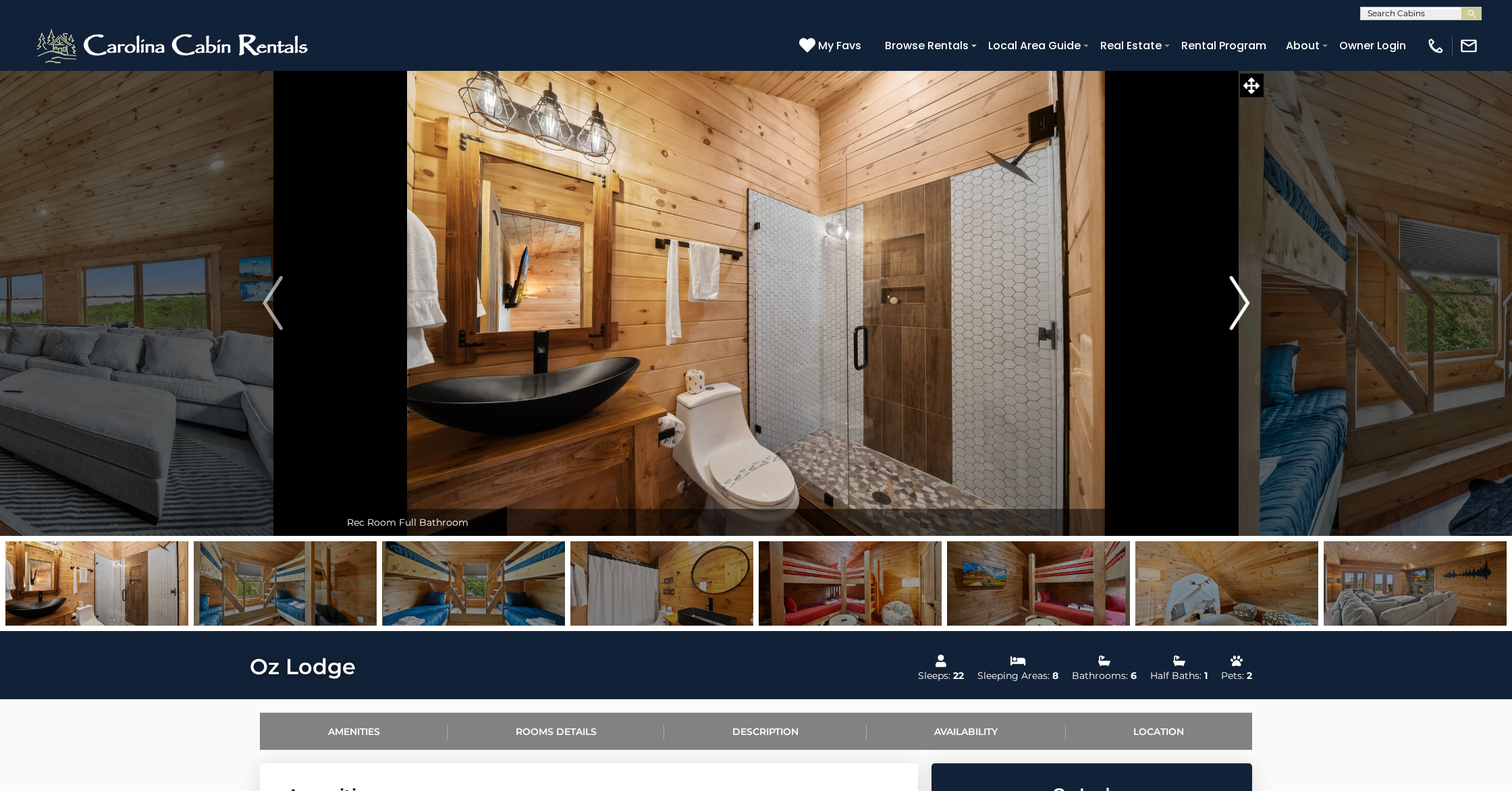
click at [1104, 289] on button "Next" at bounding box center [1240, 302] width 136 height 466
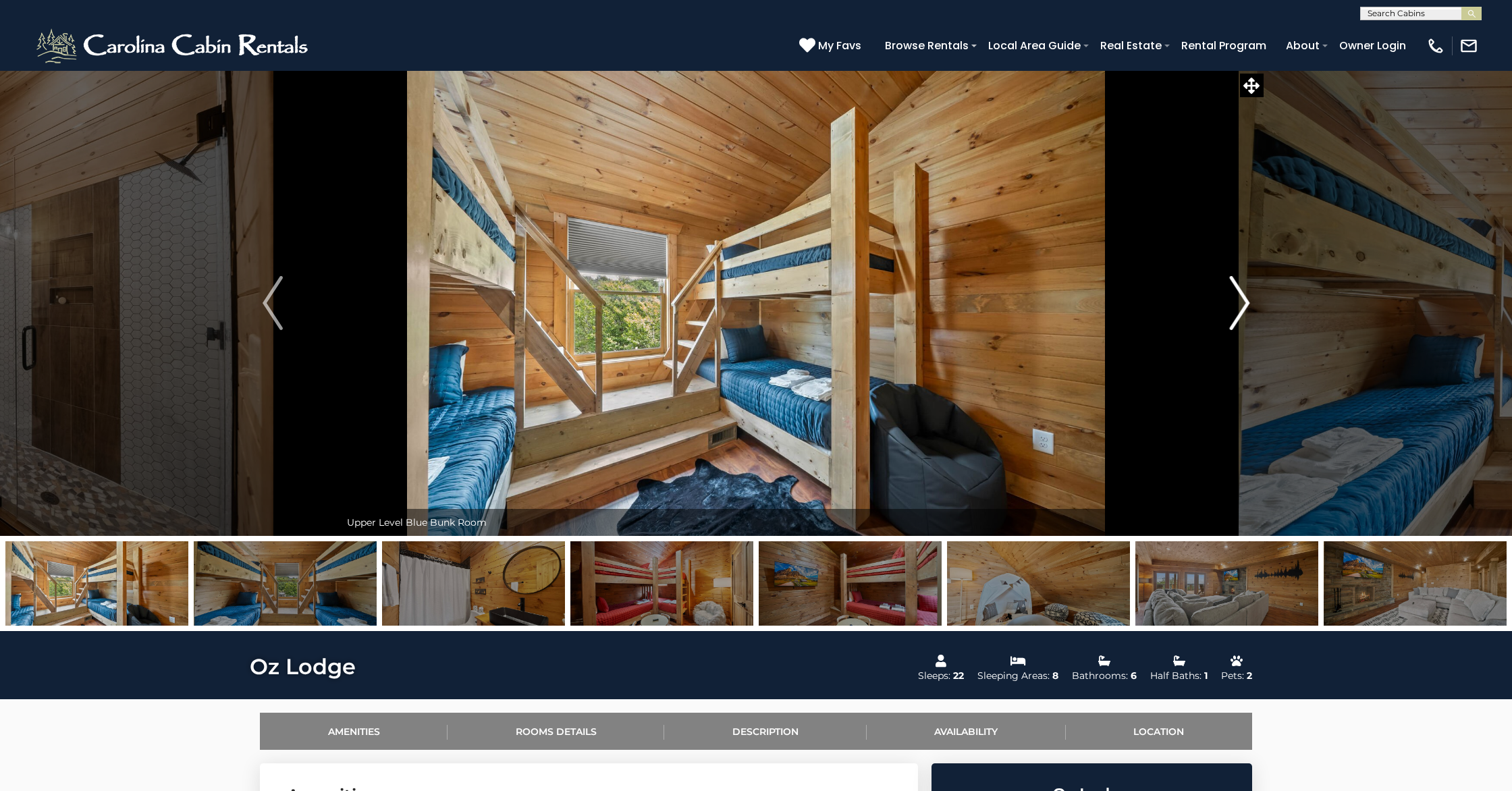
click at [1104, 289] on button "Next" at bounding box center [1240, 302] width 136 height 466
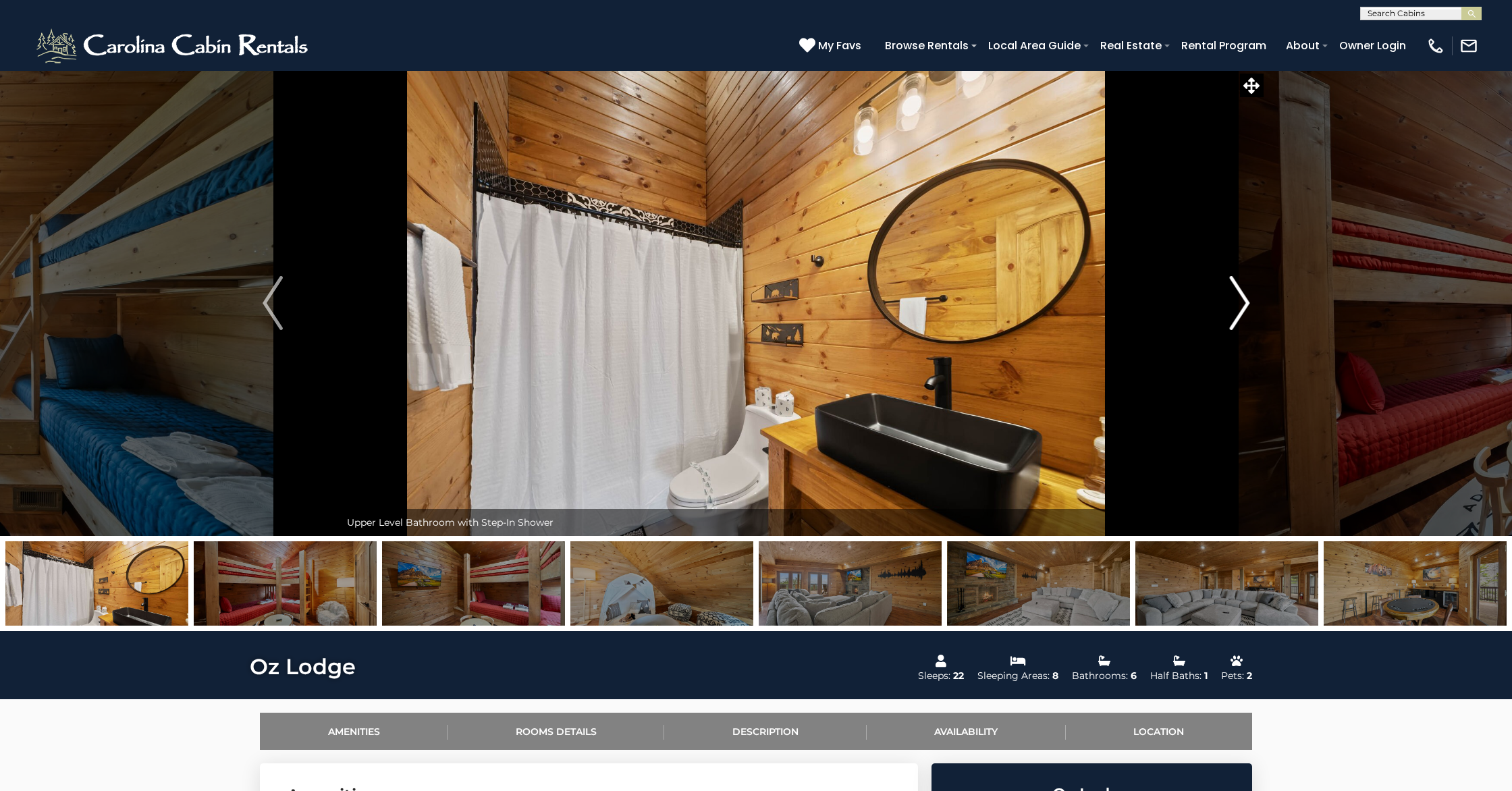
click at [1104, 289] on button "Next" at bounding box center [1240, 302] width 136 height 466
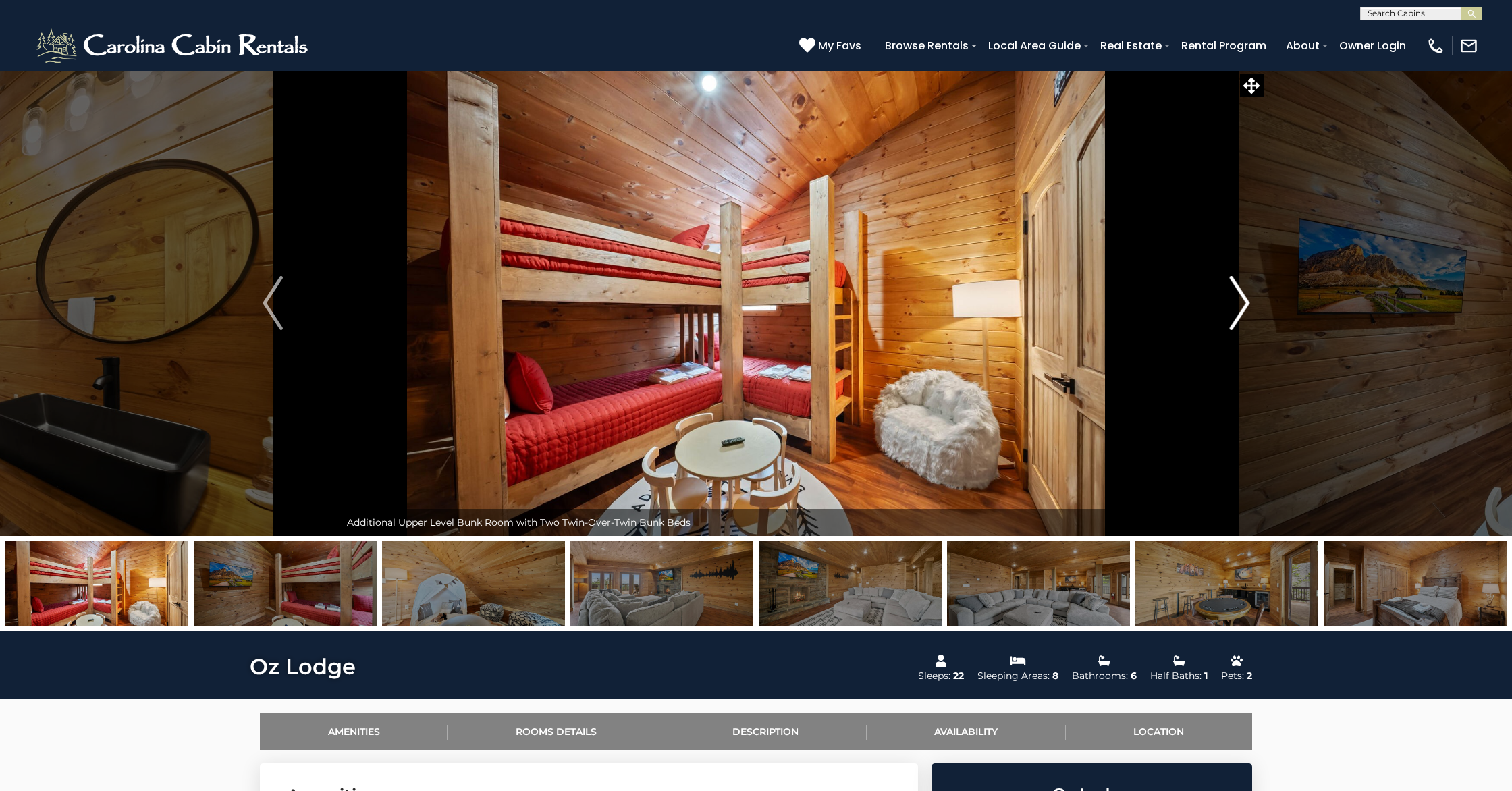
click at [1104, 289] on button "Next" at bounding box center [1240, 302] width 136 height 466
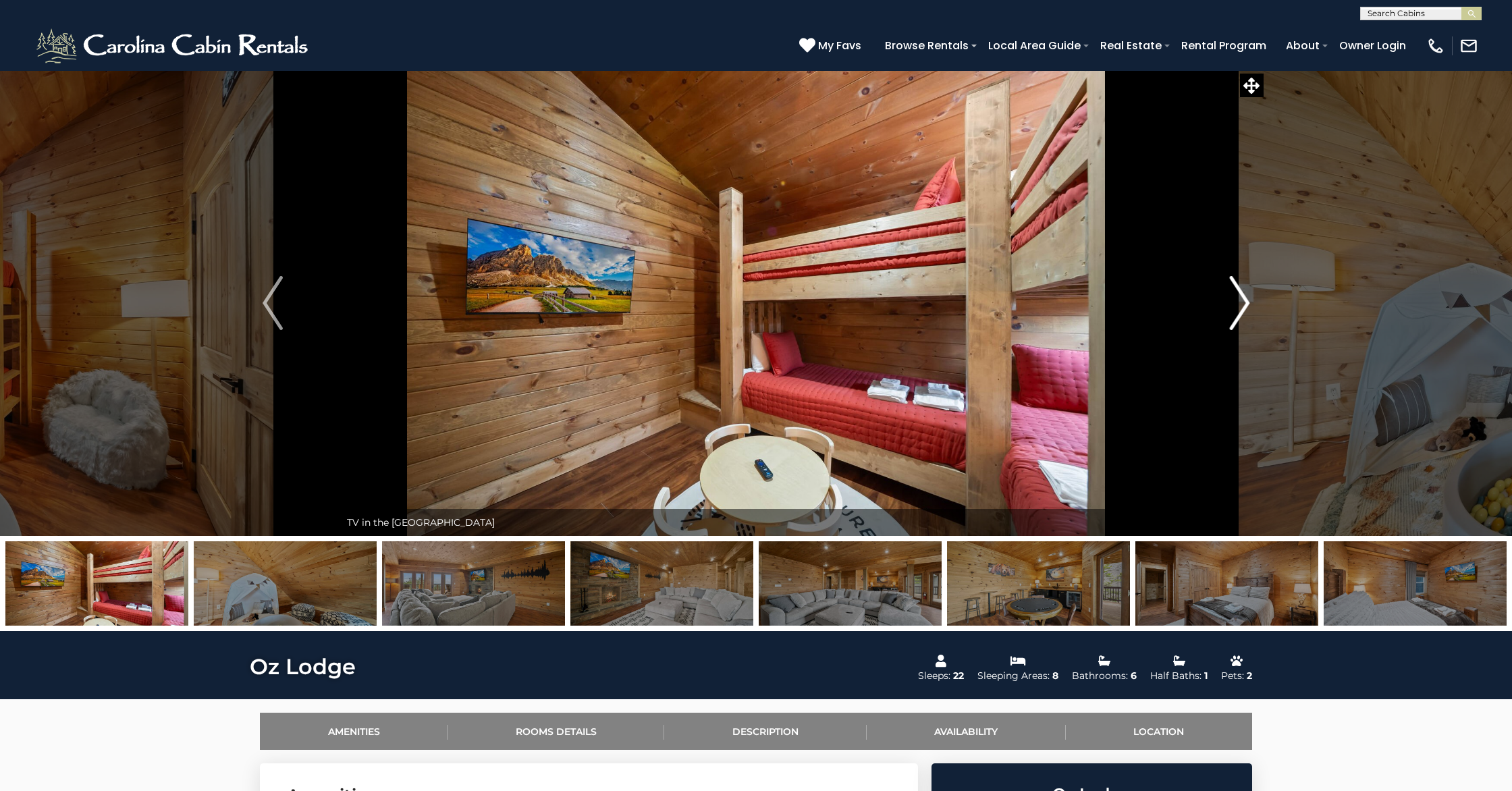
click at [1104, 289] on button "Next" at bounding box center [1240, 302] width 136 height 466
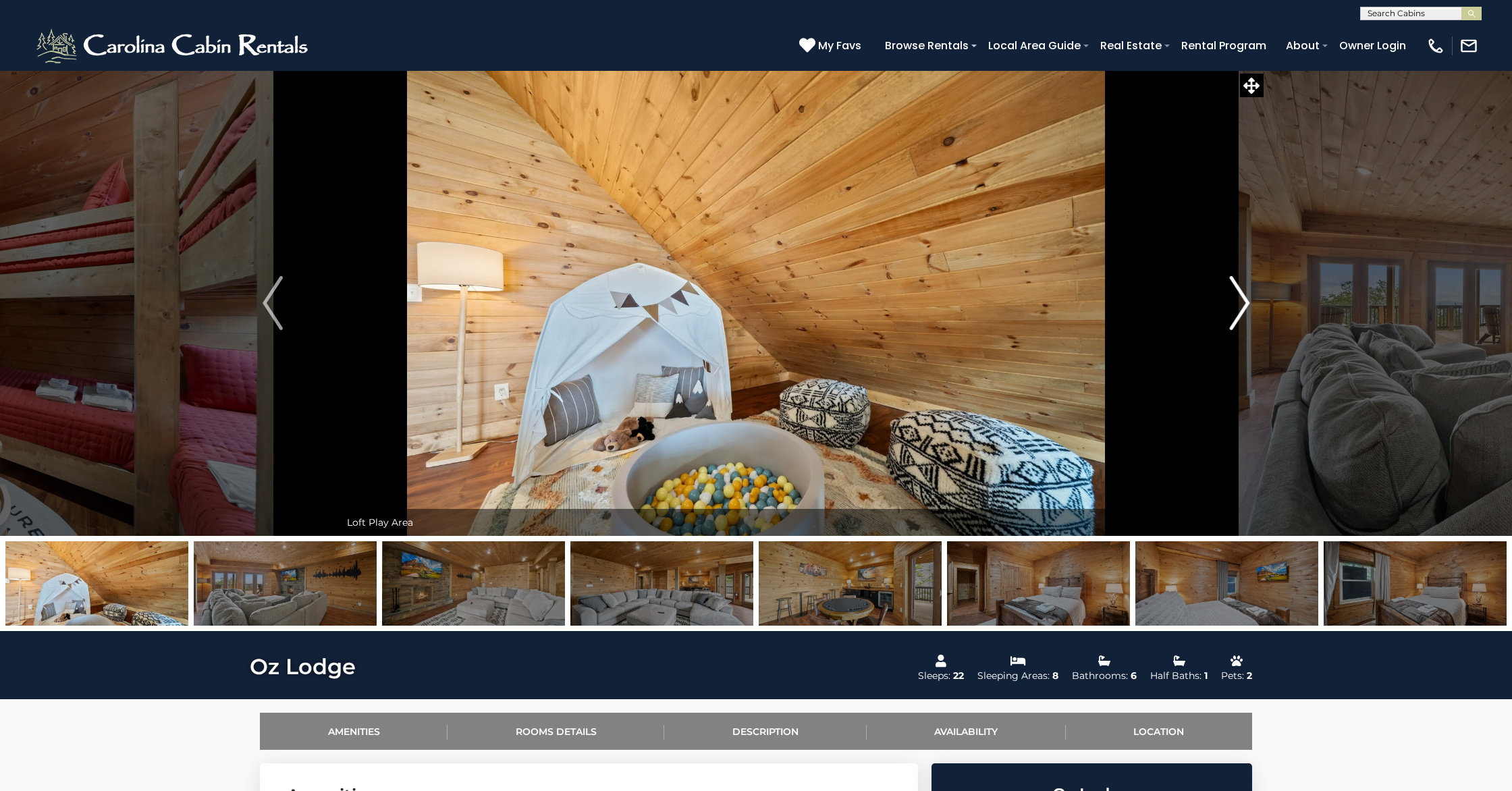
click at [1104, 289] on button "Next" at bounding box center [1240, 302] width 136 height 466
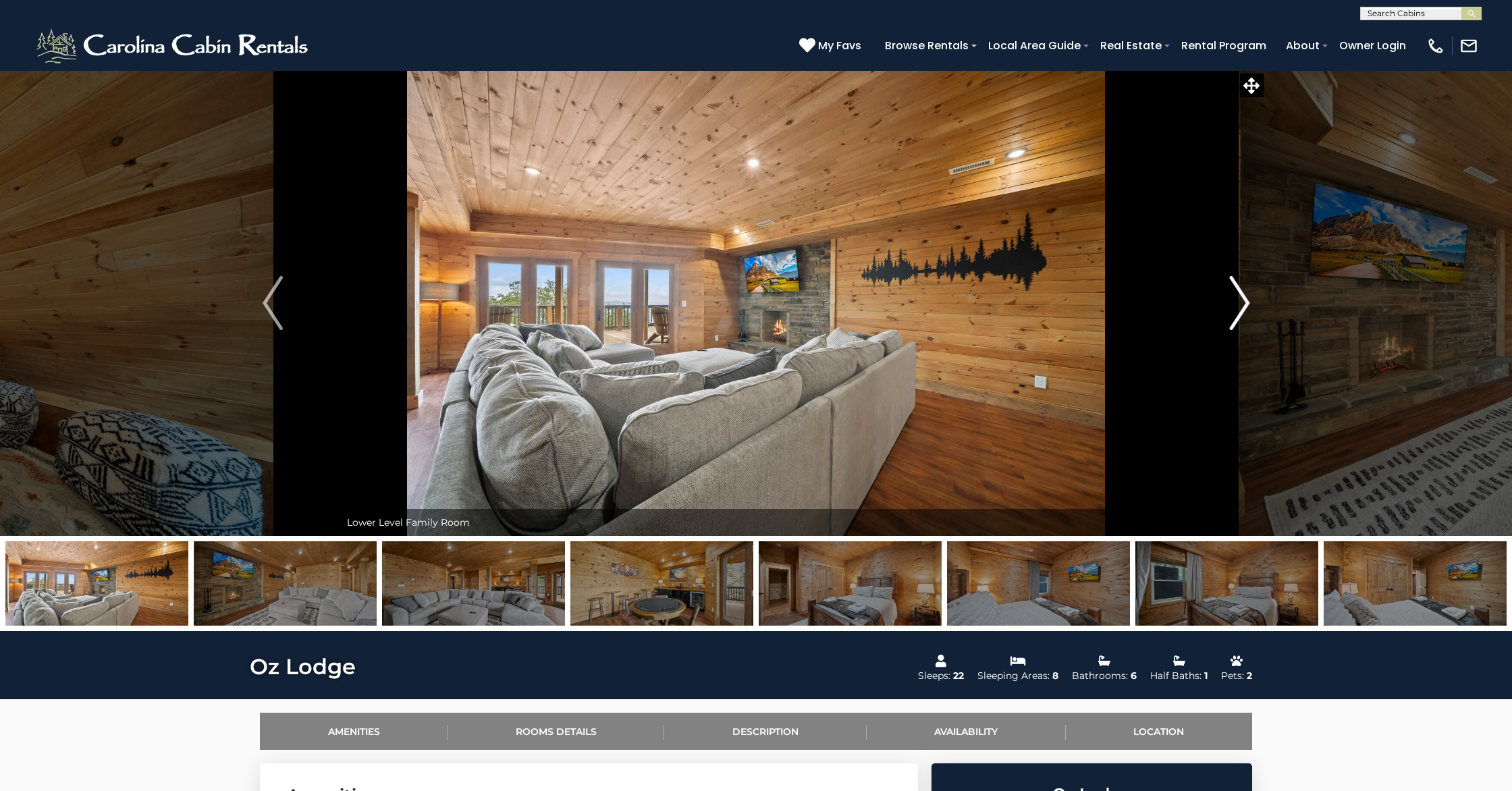
click at [1104, 289] on button "Next" at bounding box center [1240, 302] width 136 height 466
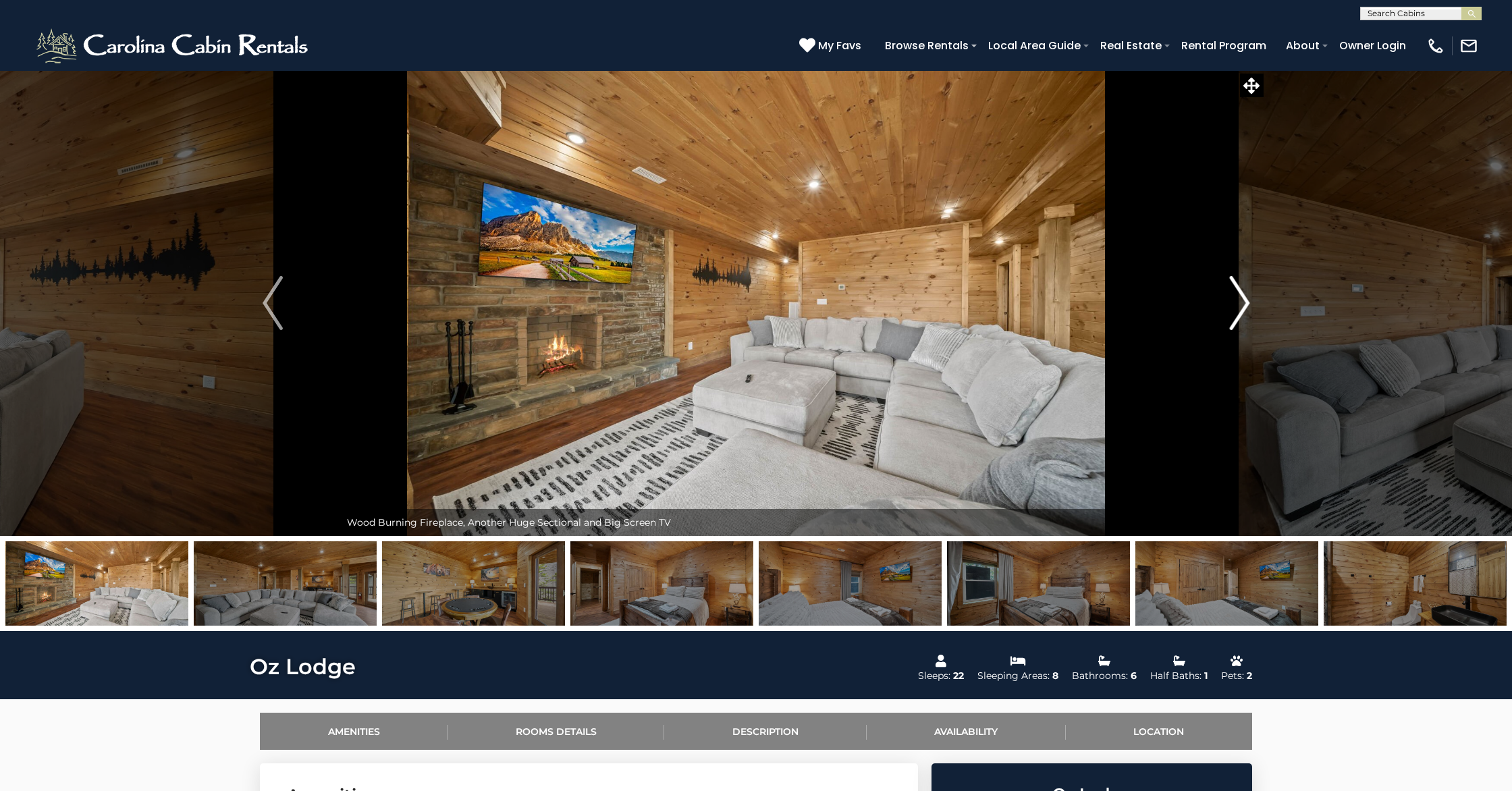
click at [1104, 289] on button "Next" at bounding box center [1240, 302] width 136 height 466
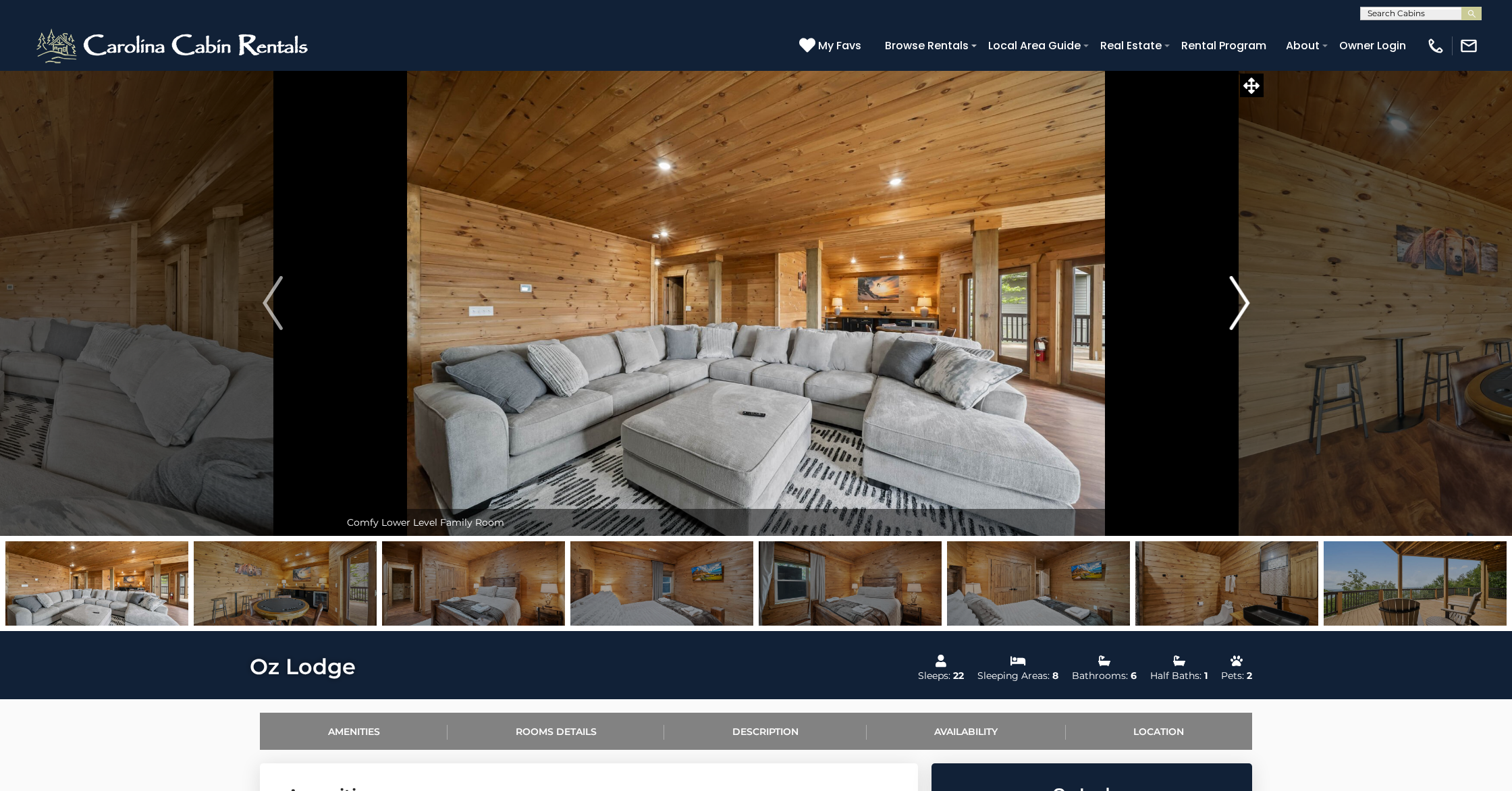
click at [1104, 289] on button "Next" at bounding box center [1240, 302] width 136 height 466
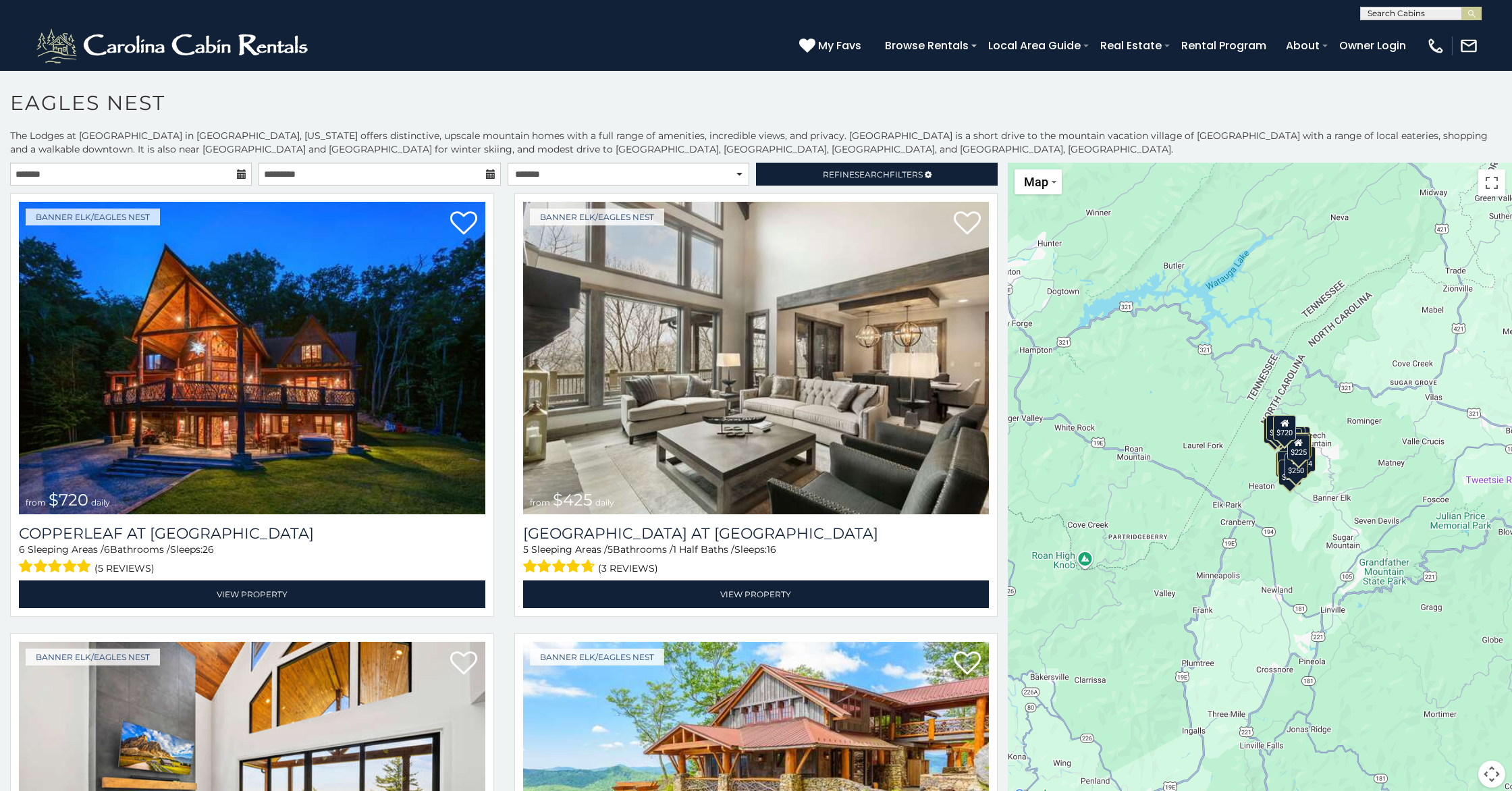
click at [237, 177] on icon at bounding box center [242, 174] width 9 height 9
click at [241, 176] on icon at bounding box center [242, 174] width 9 height 9
click at [491, 171] on icon at bounding box center [490, 174] width 9 height 9
drag, startPoint x: 249, startPoint y: 176, endPoint x: 198, endPoint y: 173, distance: 51.1
click at [247, 176] on input "text" at bounding box center [130, 174] width 242 height 23
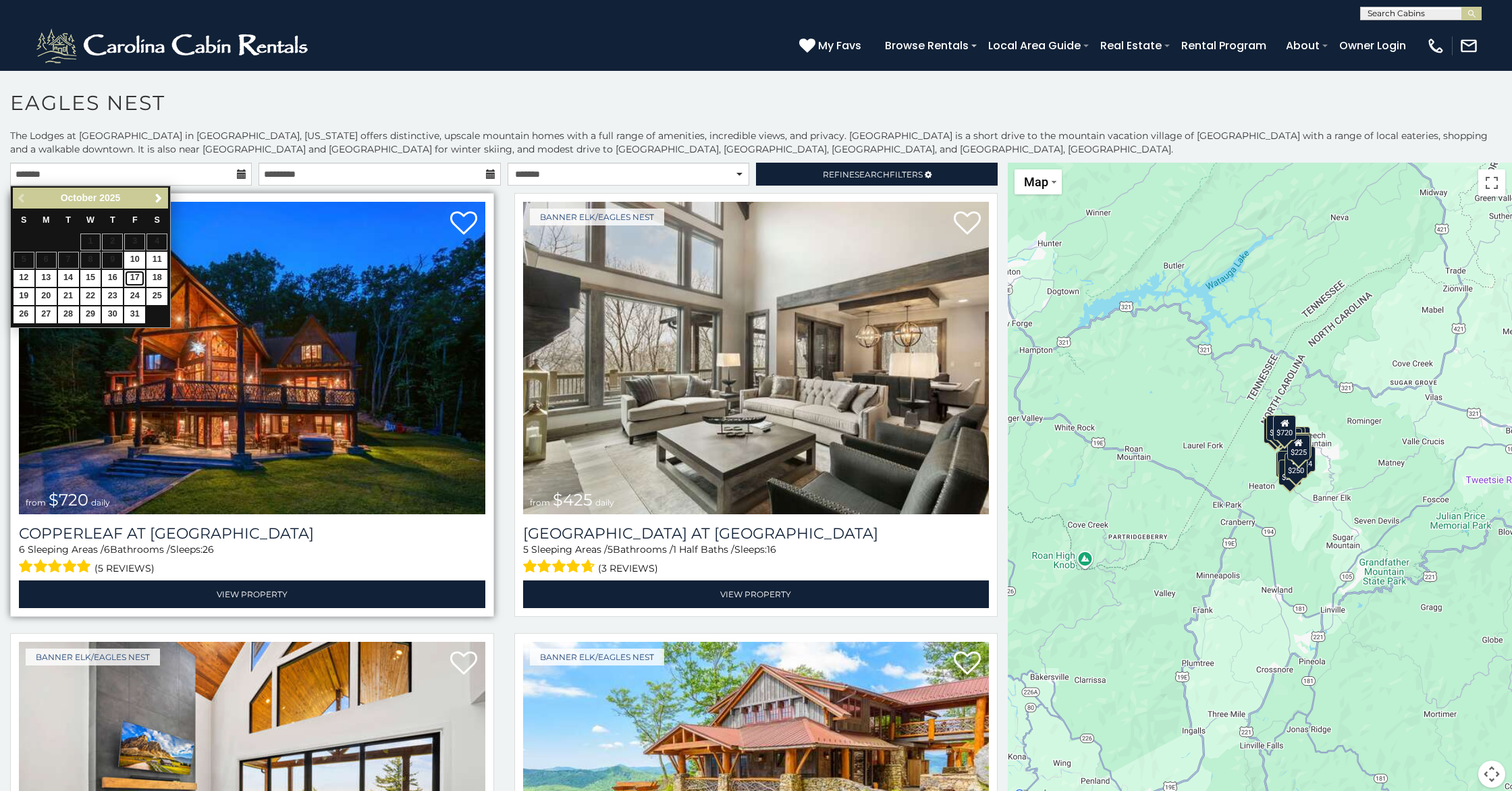
click at [131, 279] on link "17" at bounding box center [134, 278] width 21 height 17
type input "**********"
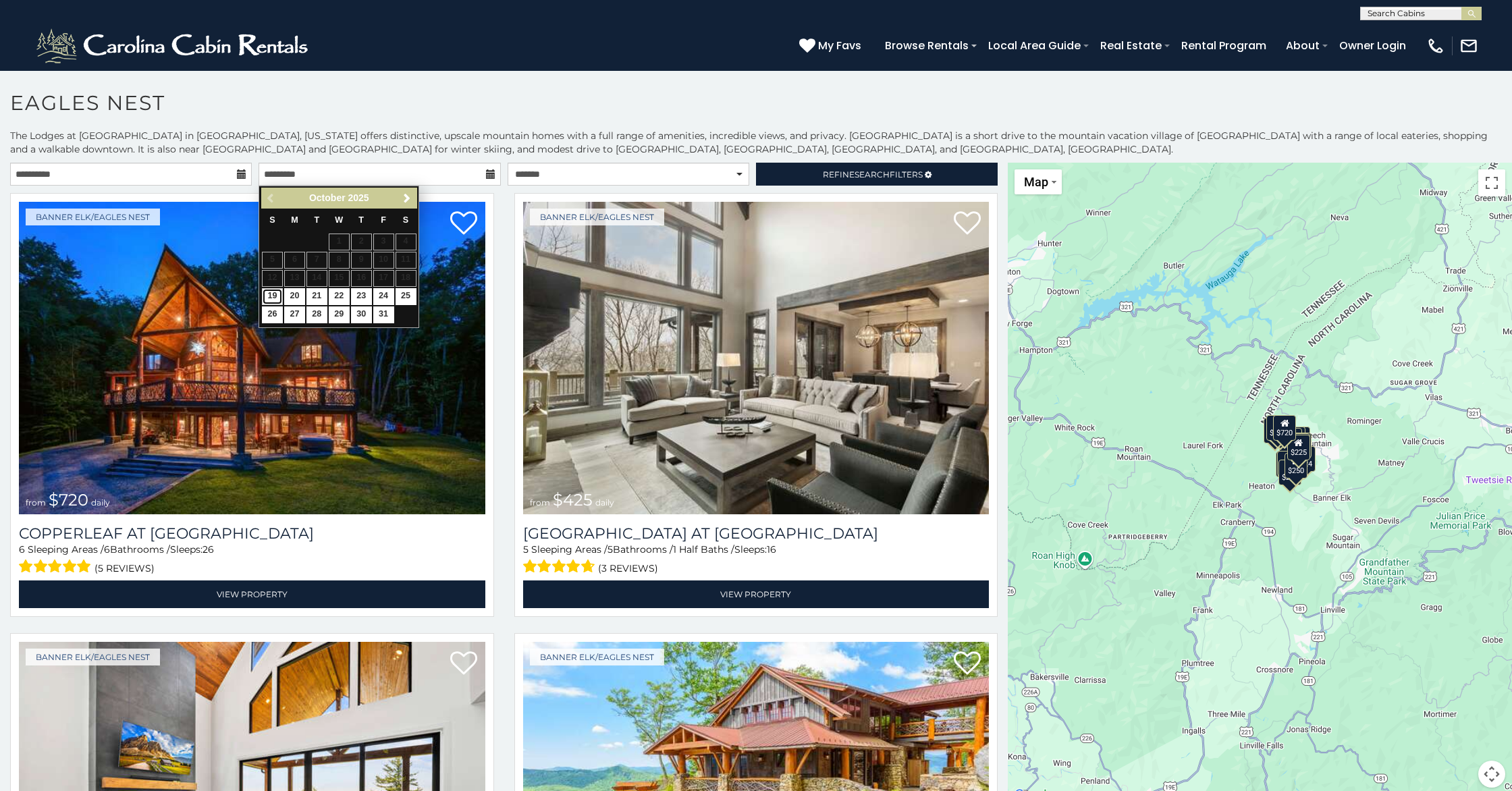
click at [266, 293] on link "19" at bounding box center [272, 297] width 21 height 17
type input "**********"
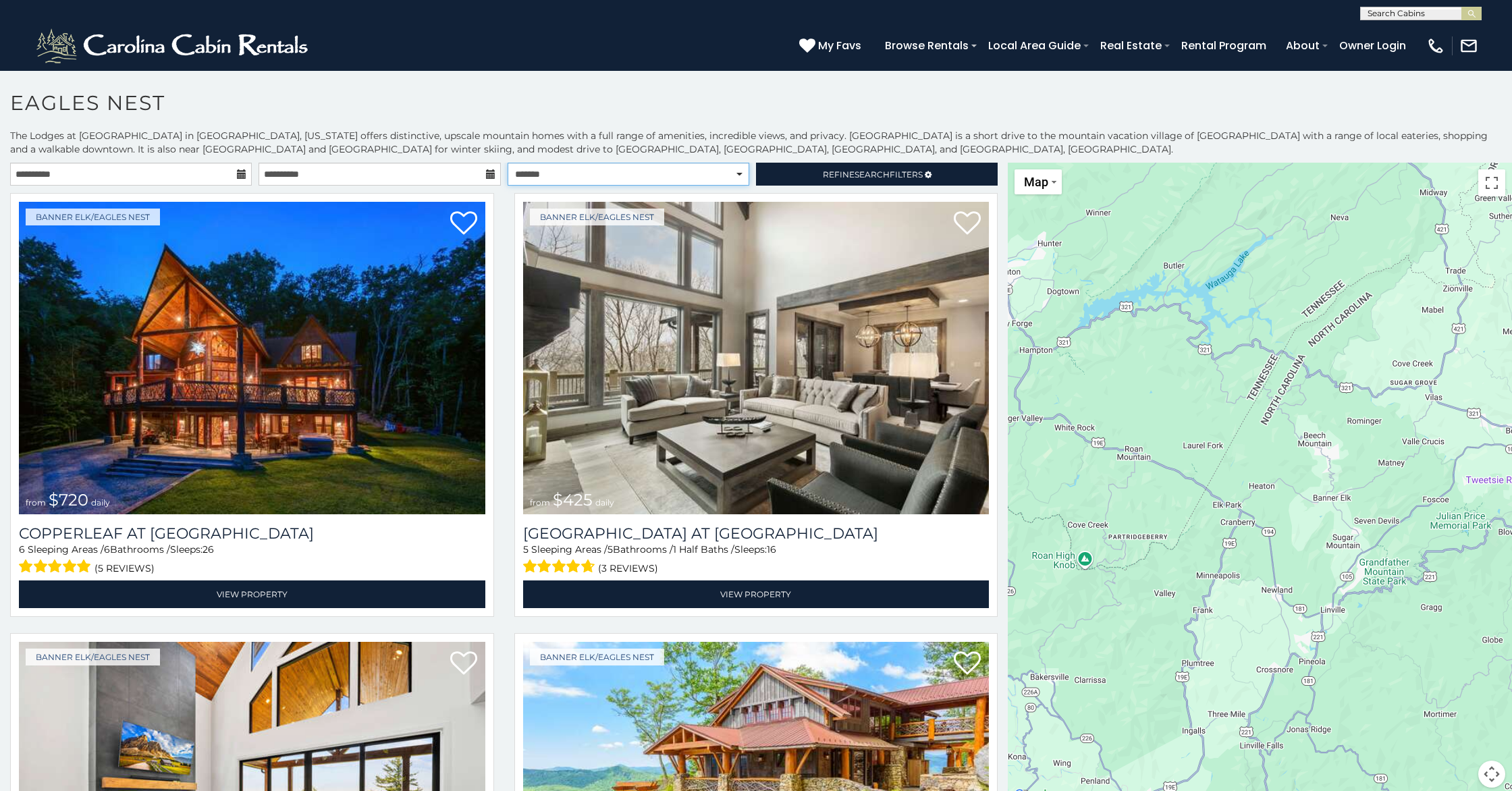
click at [646, 171] on select "**********" at bounding box center [629, 174] width 242 height 23
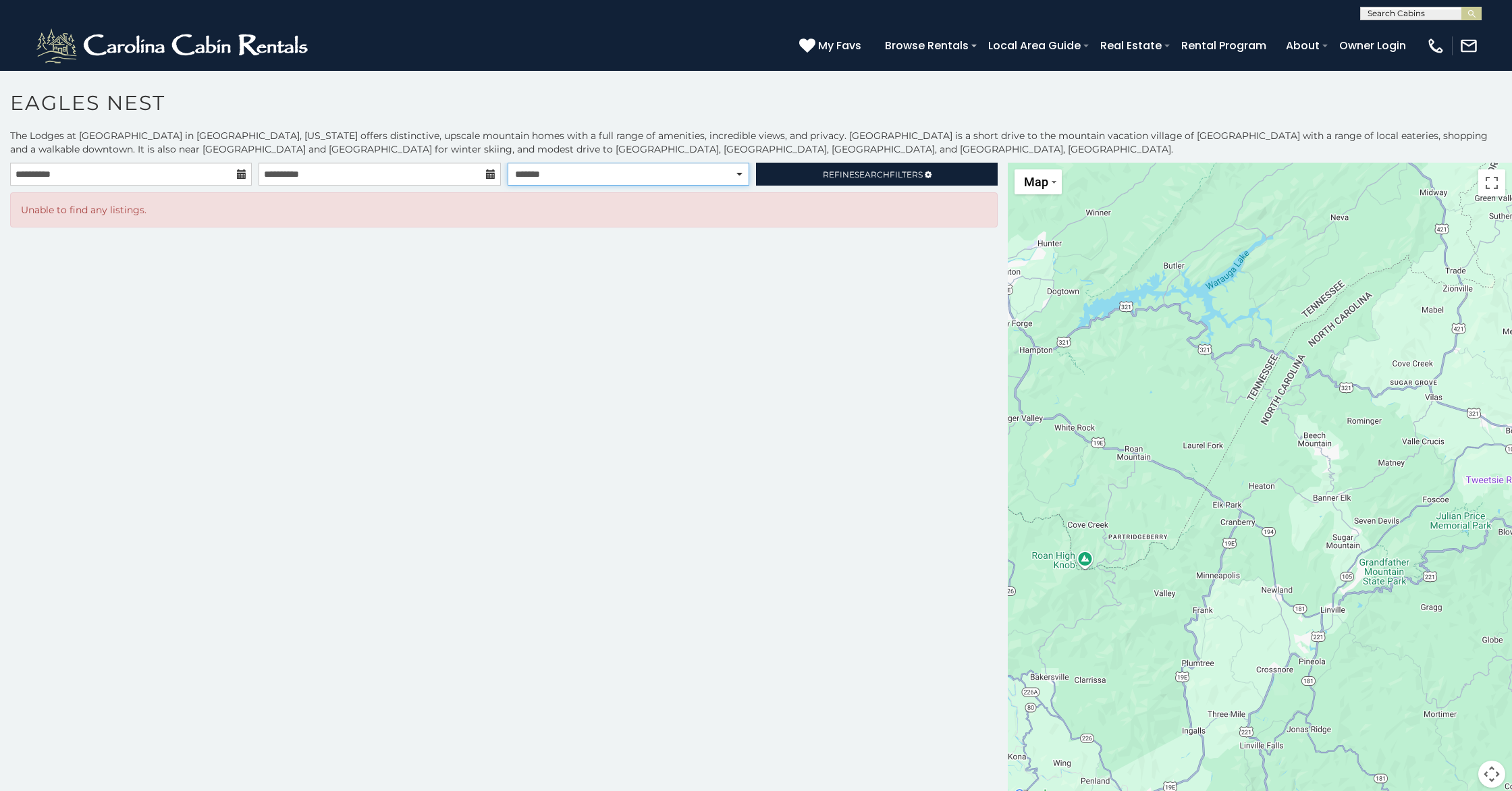
click at [580, 172] on select "**********" at bounding box center [629, 174] width 242 height 23
select select "**********"
click at [508, 163] on select "**********" at bounding box center [629, 174] width 242 height 23
click at [837, 174] on span "Refine Search Filters" at bounding box center [873, 174] width 100 height 10
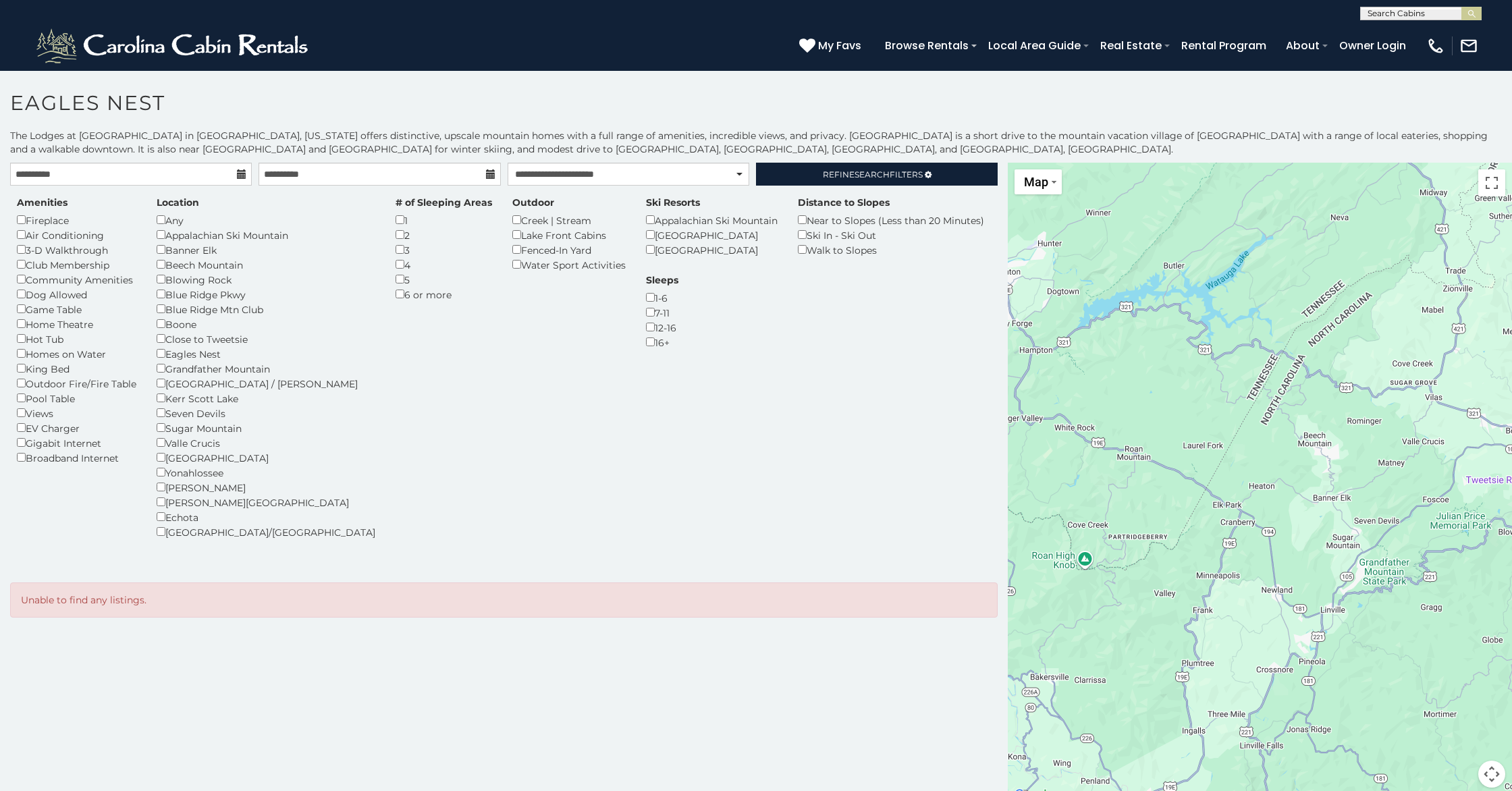
click at [328, 121] on h1 "Eagles Nest" at bounding box center [756, 110] width 1512 height 38
click at [166, 358] on div "Eagles Nest" at bounding box center [266, 353] width 219 height 15
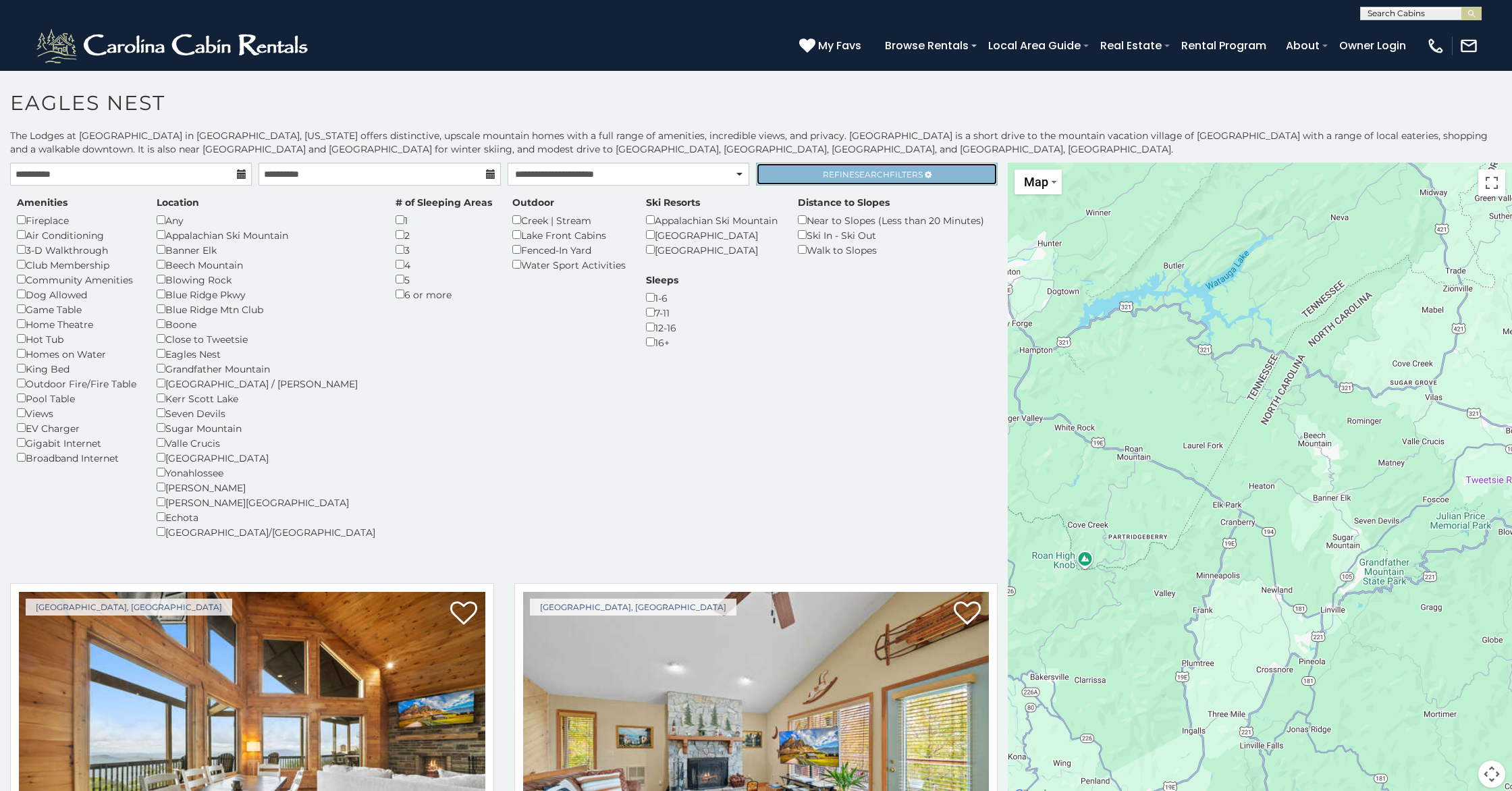
click at [844, 181] on link "Refine Search Filters" at bounding box center [876, 174] width 242 height 23
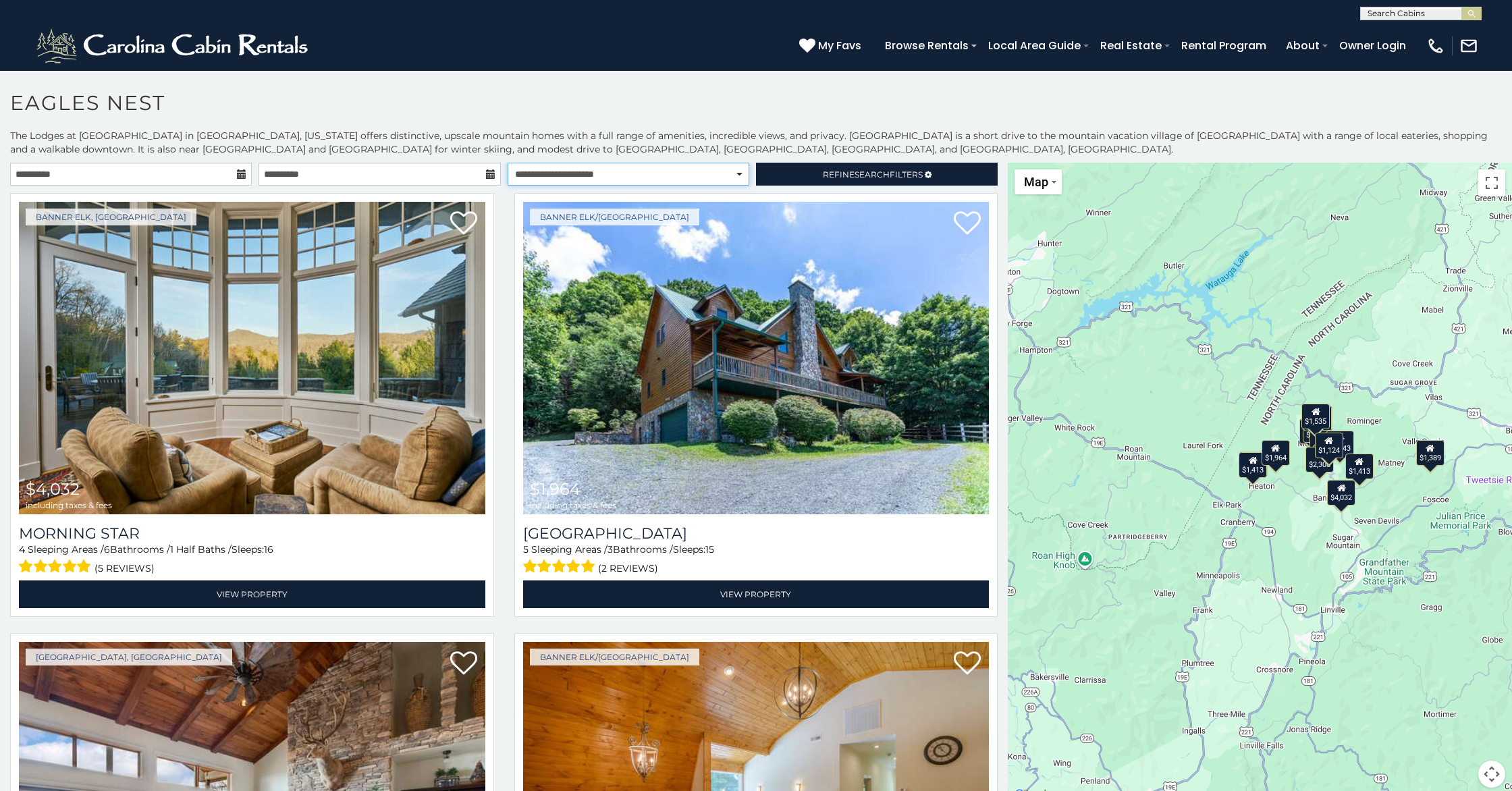
click at [594, 182] on select "**********" at bounding box center [629, 174] width 242 height 23
click at [508, 163] on select "**********" at bounding box center [629, 174] width 242 height 23
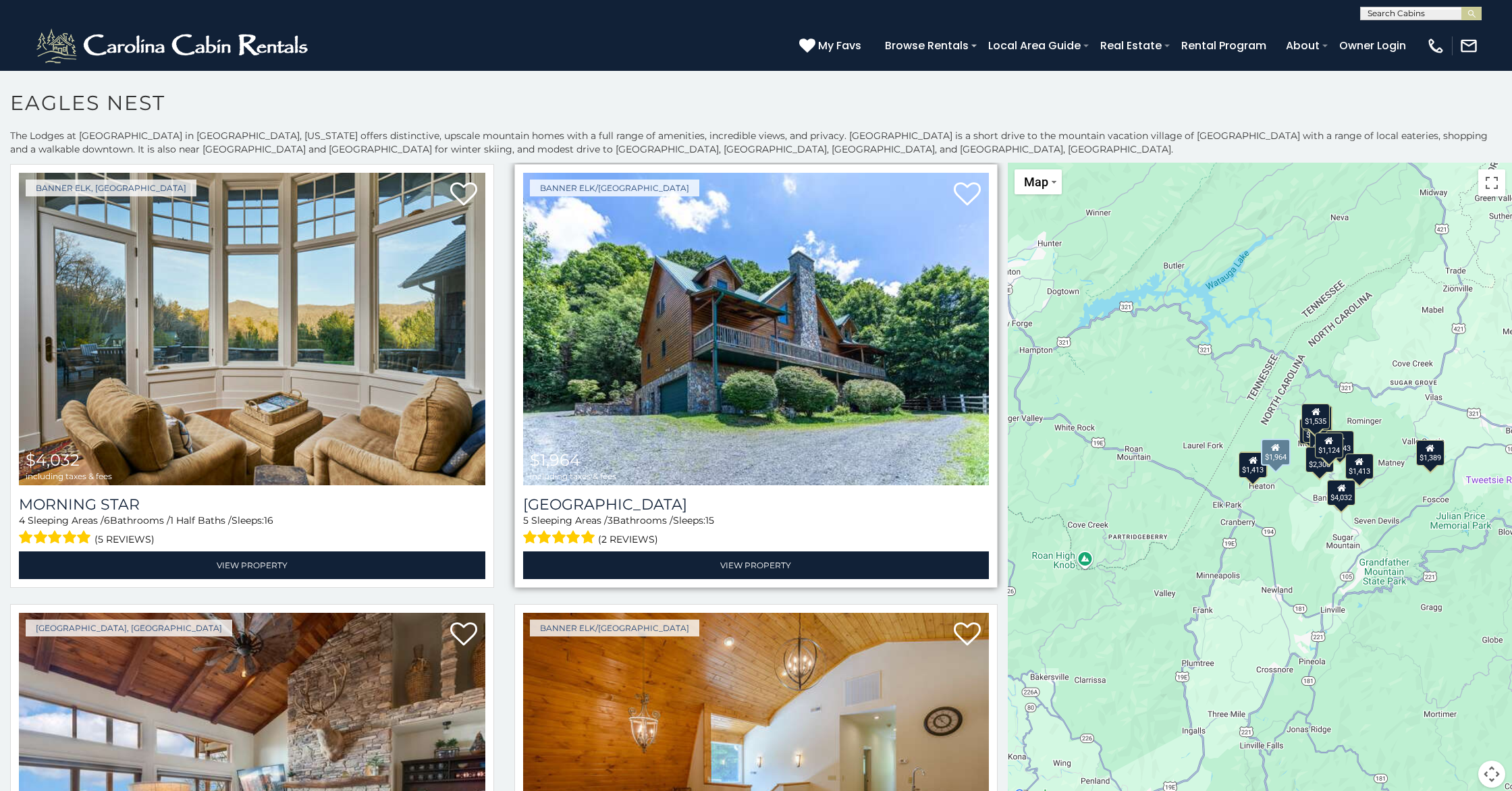
scroll to position [15, 0]
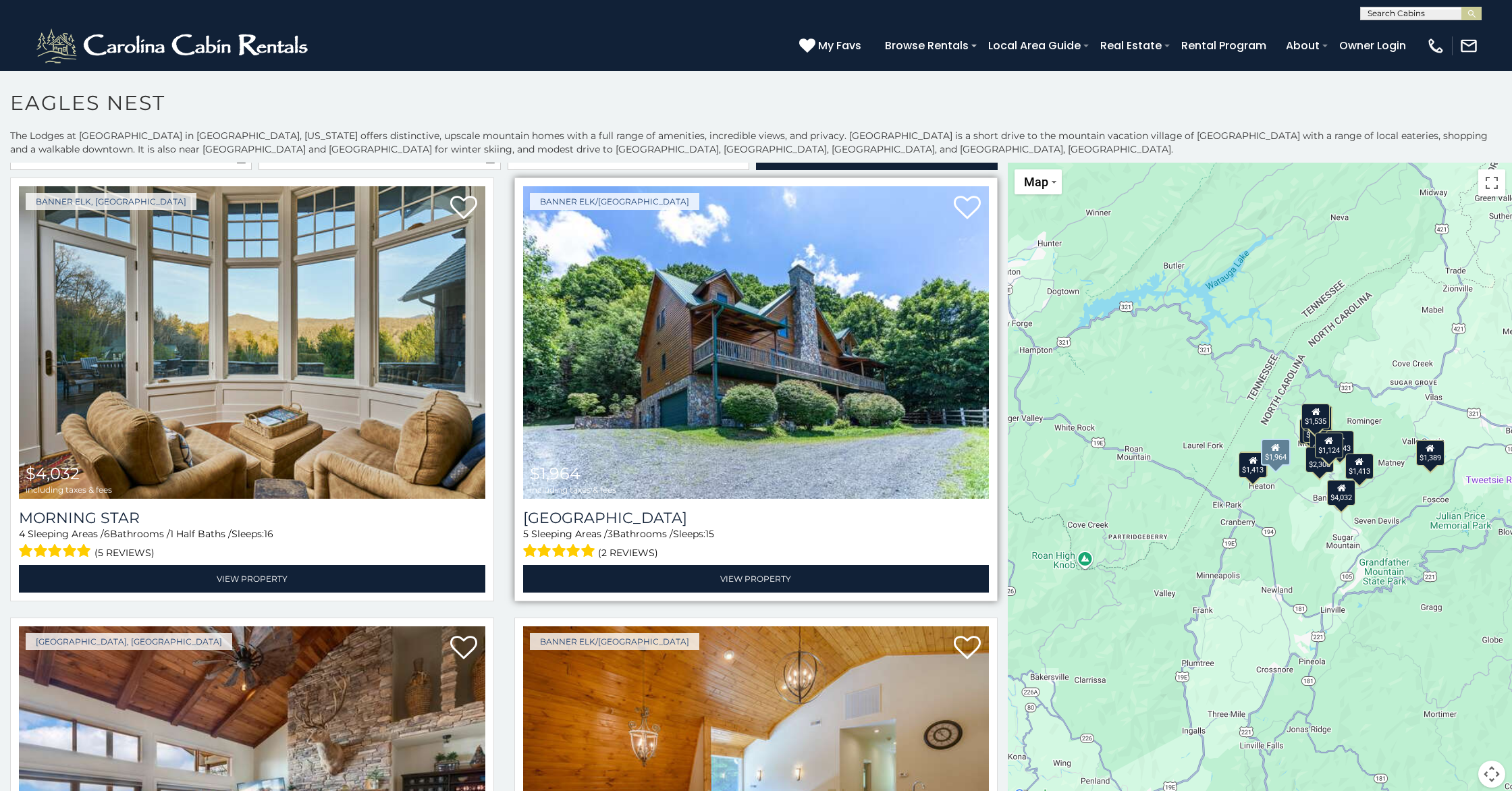
click at [924, 349] on img at bounding box center [757, 342] width 467 height 312
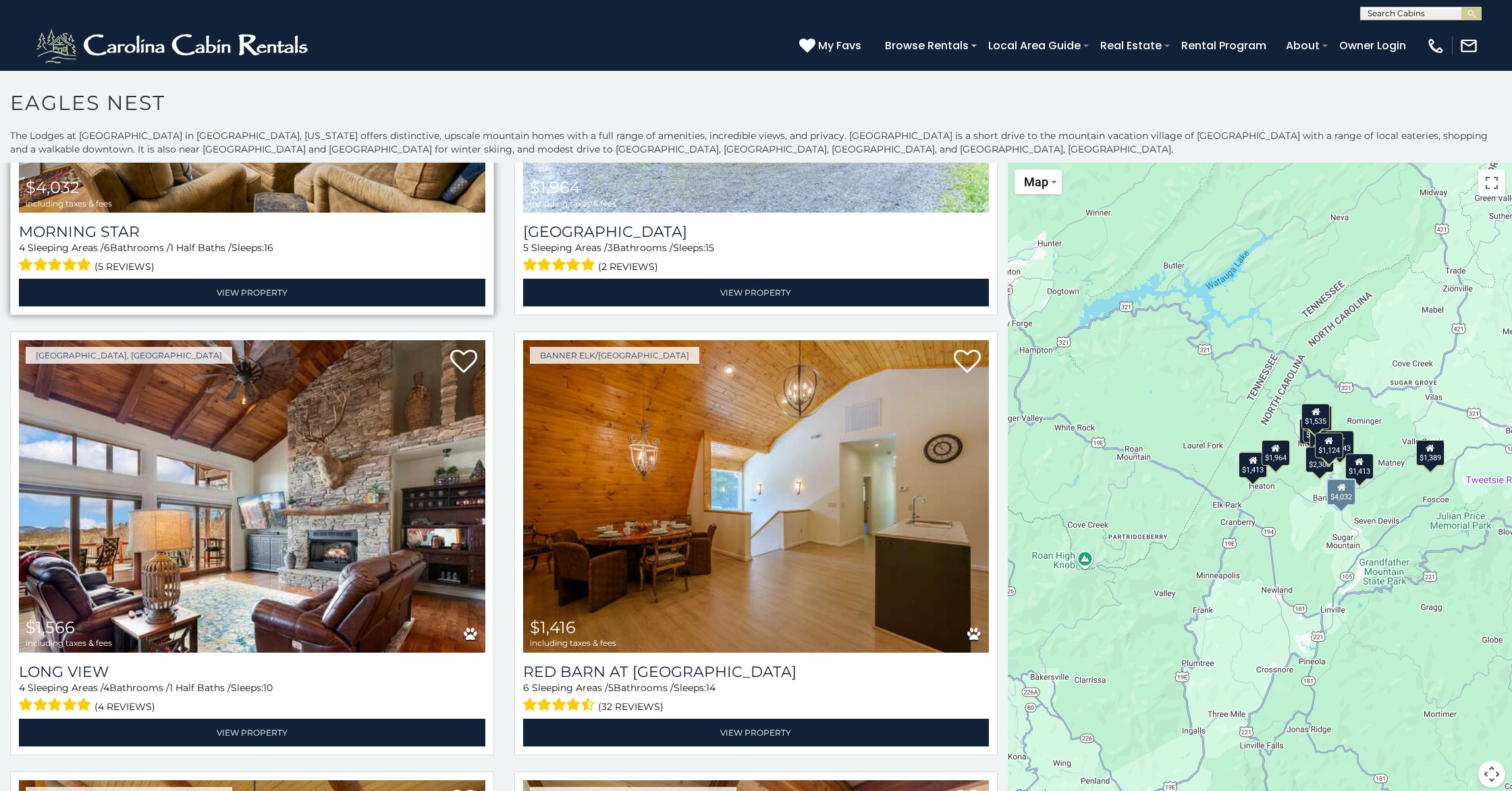
scroll to position [331, 0]
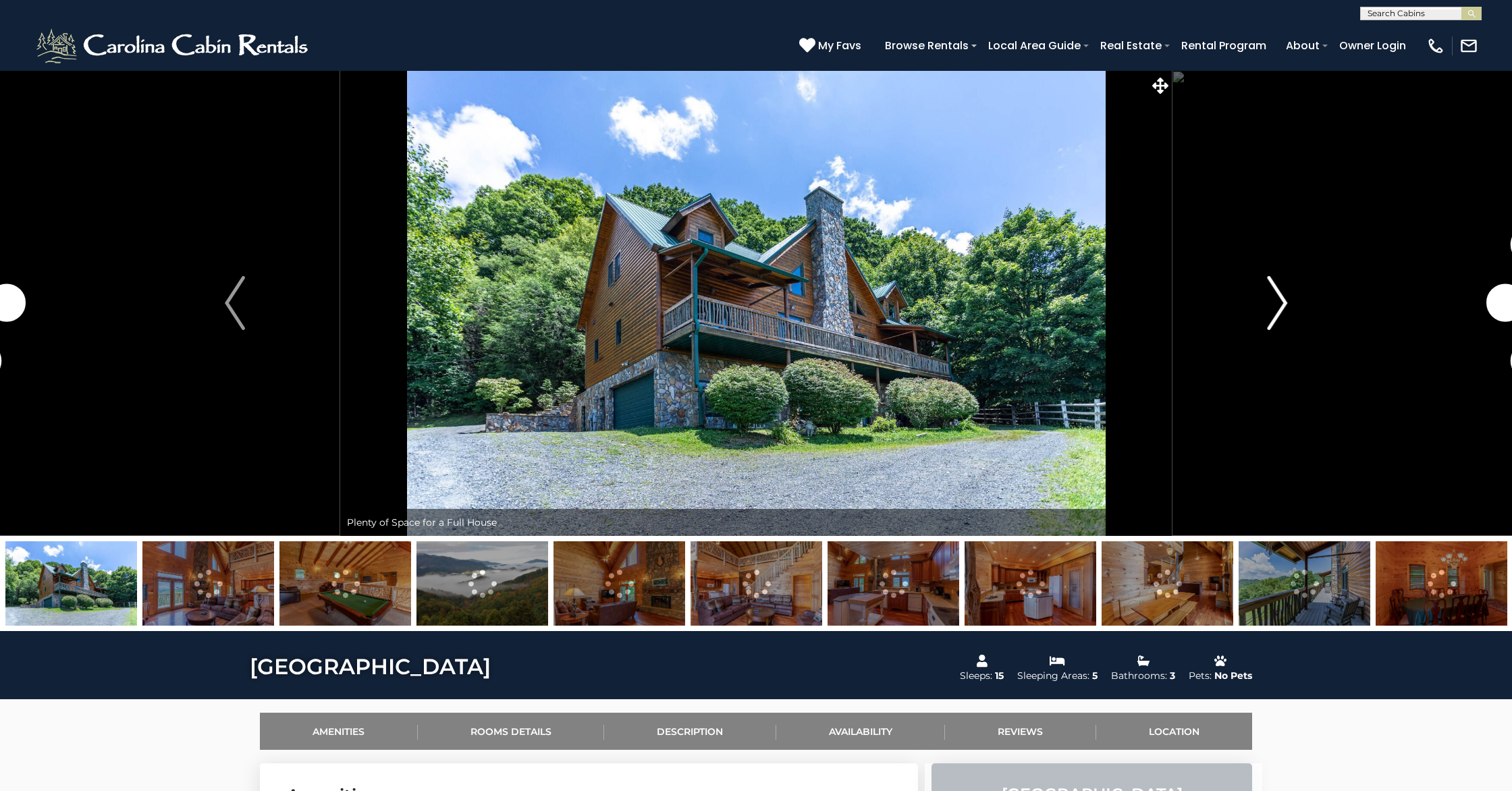
click at [1266, 314] on button "Next" at bounding box center [1277, 302] width 210 height 466
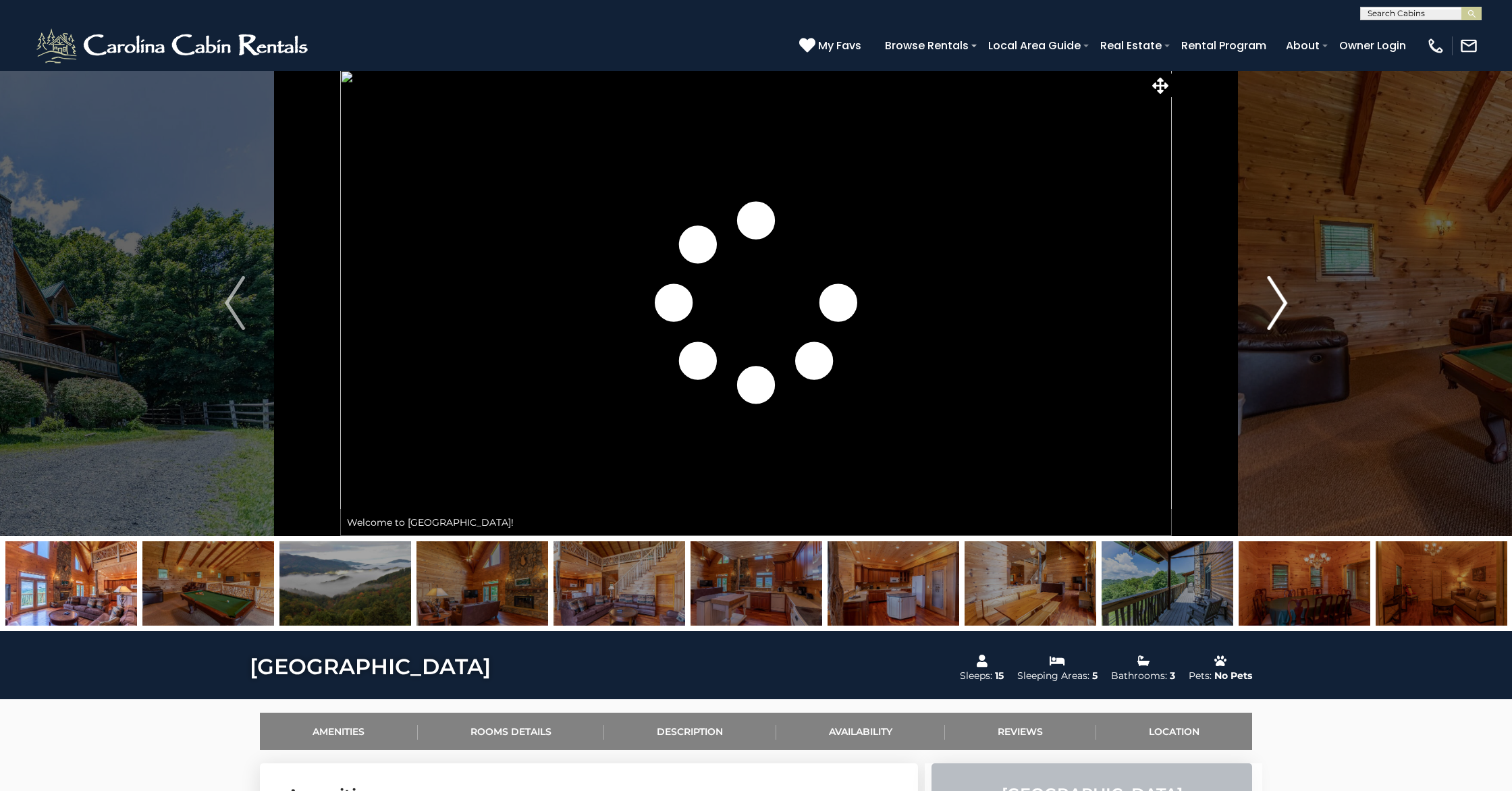
click at [1262, 315] on button "Next" at bounding box center [1277, 302] width 210 height 466
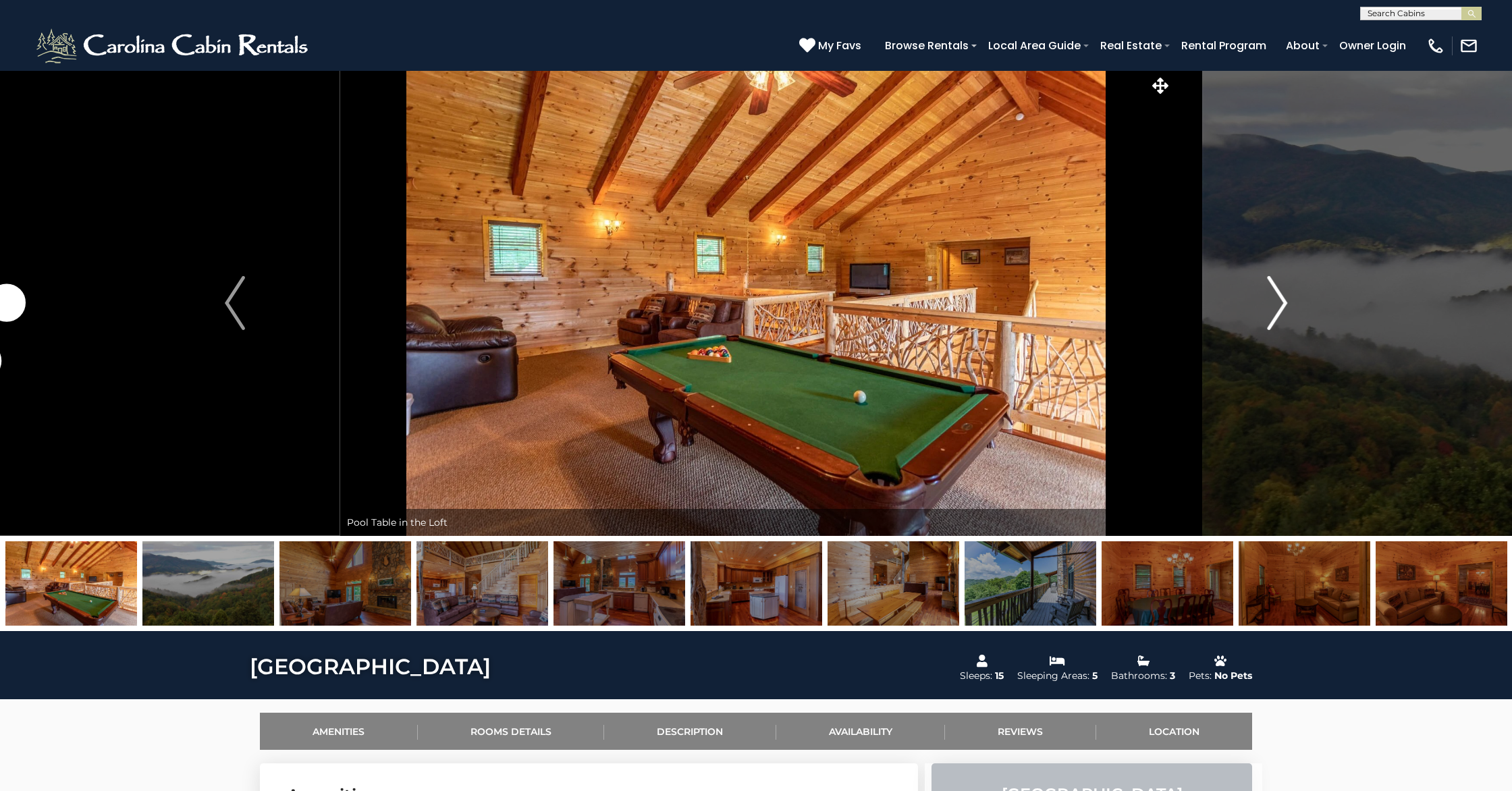
click at [1262, 315] on button "Next" at bounding box center [1277, 302] width 210 height 466
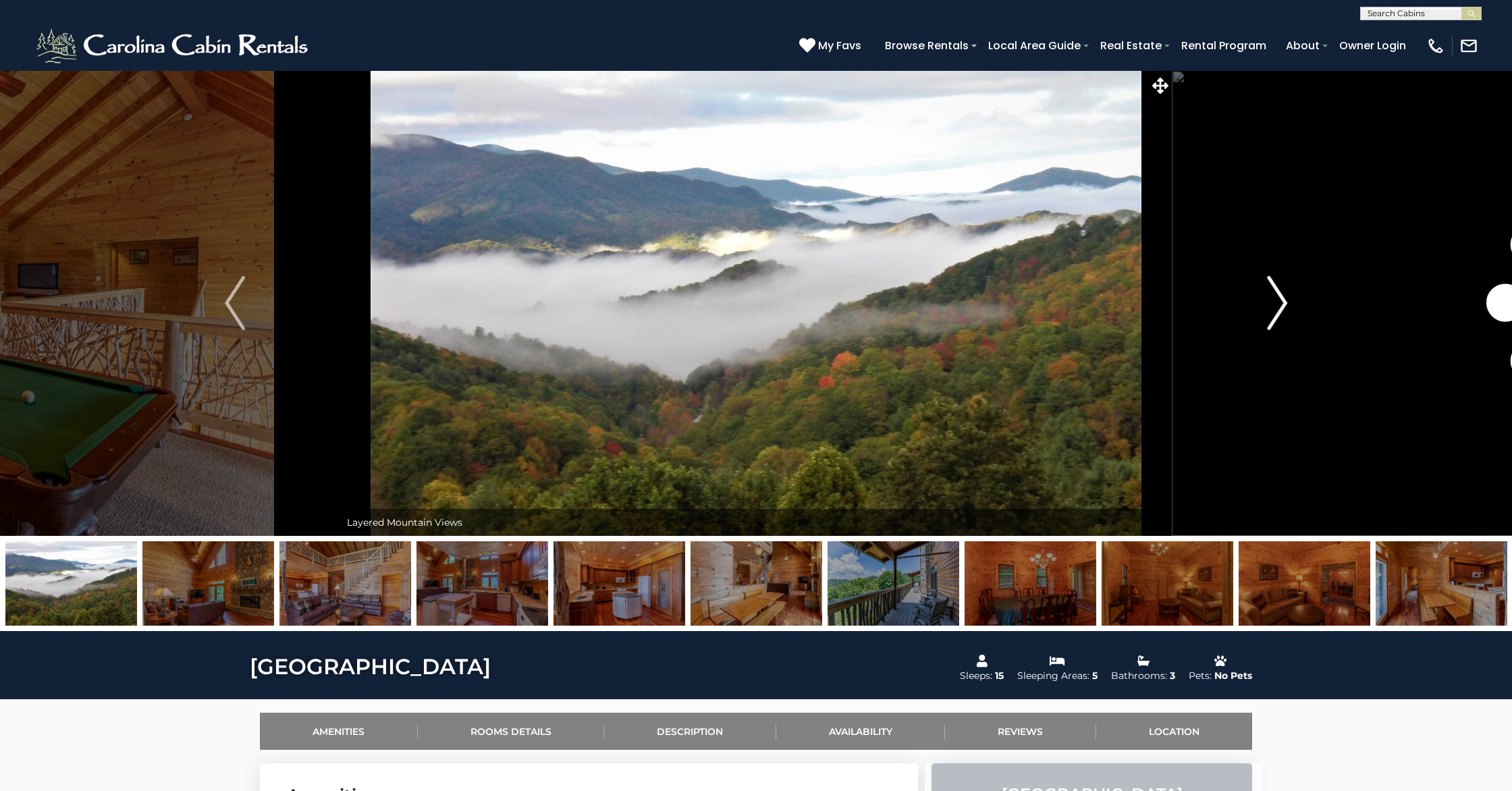
click at [1262, 315] on button "Next" at bounding box center [1277, 302] width 210 height 466
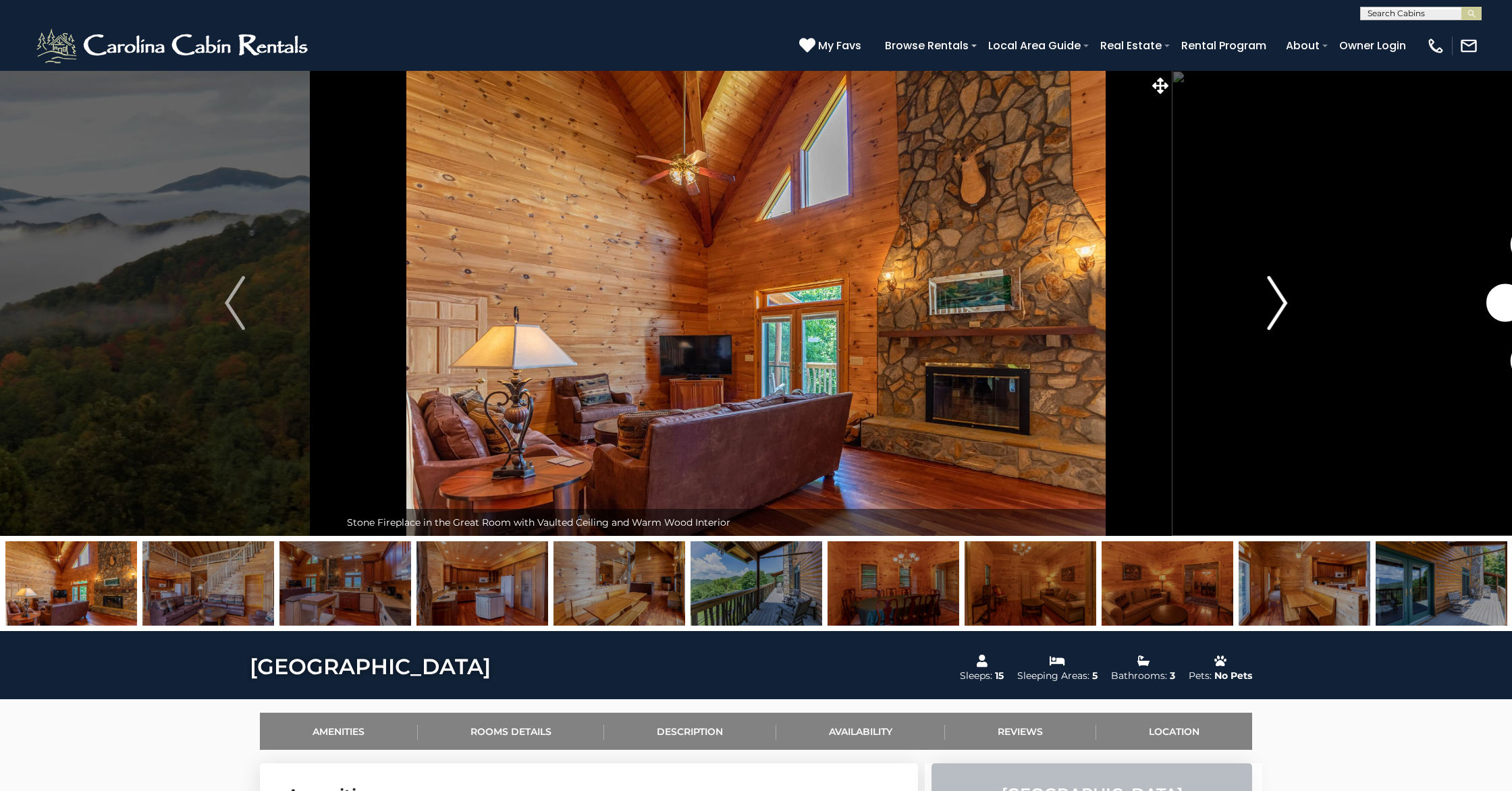
click at [1262, 315] on button "Next" at bounding box center [1277, 302] width 210 height 466
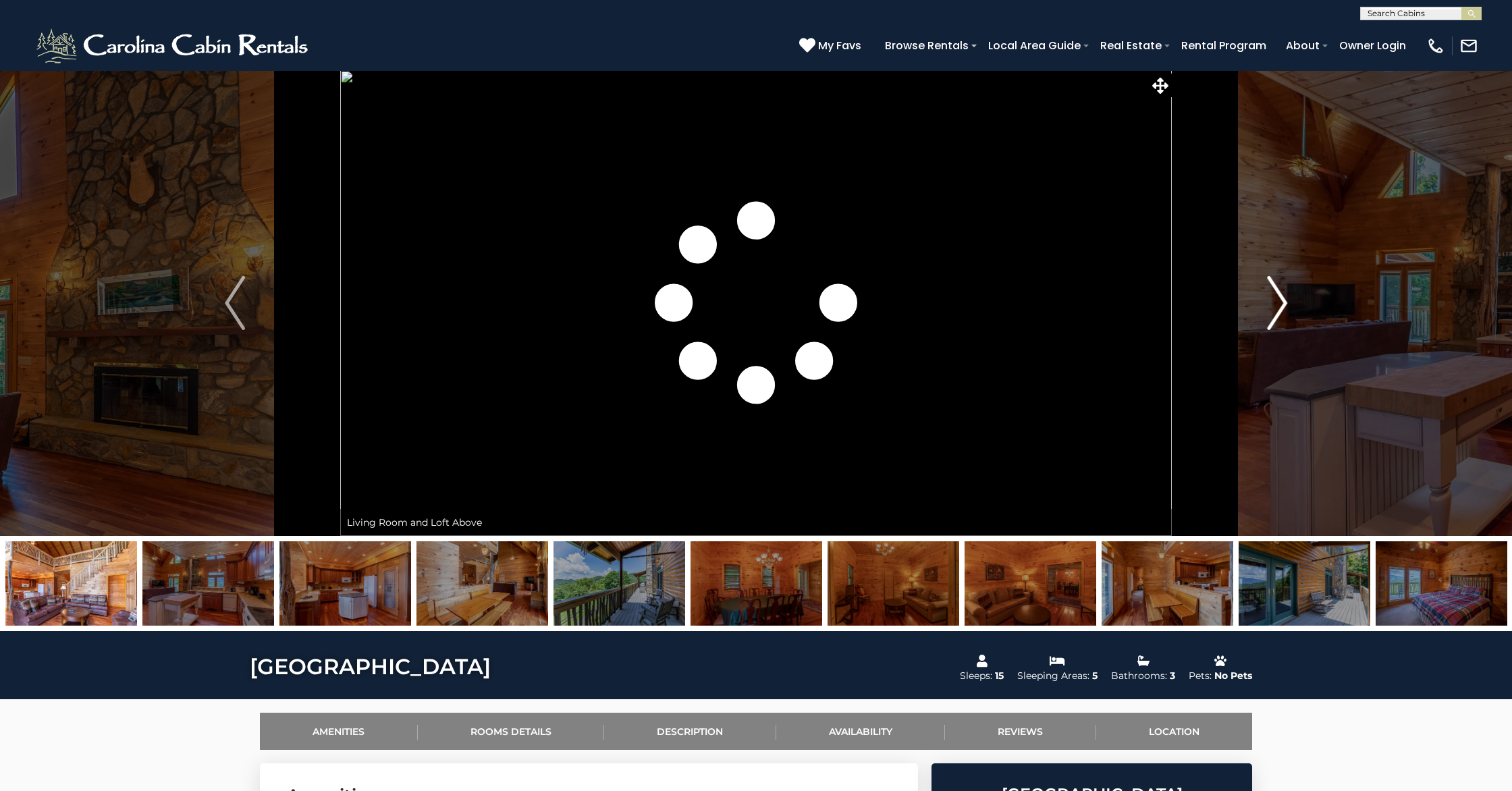
click at [1262, 315] on button "Next" at bounding box center [1277, 302] width 210 height 466
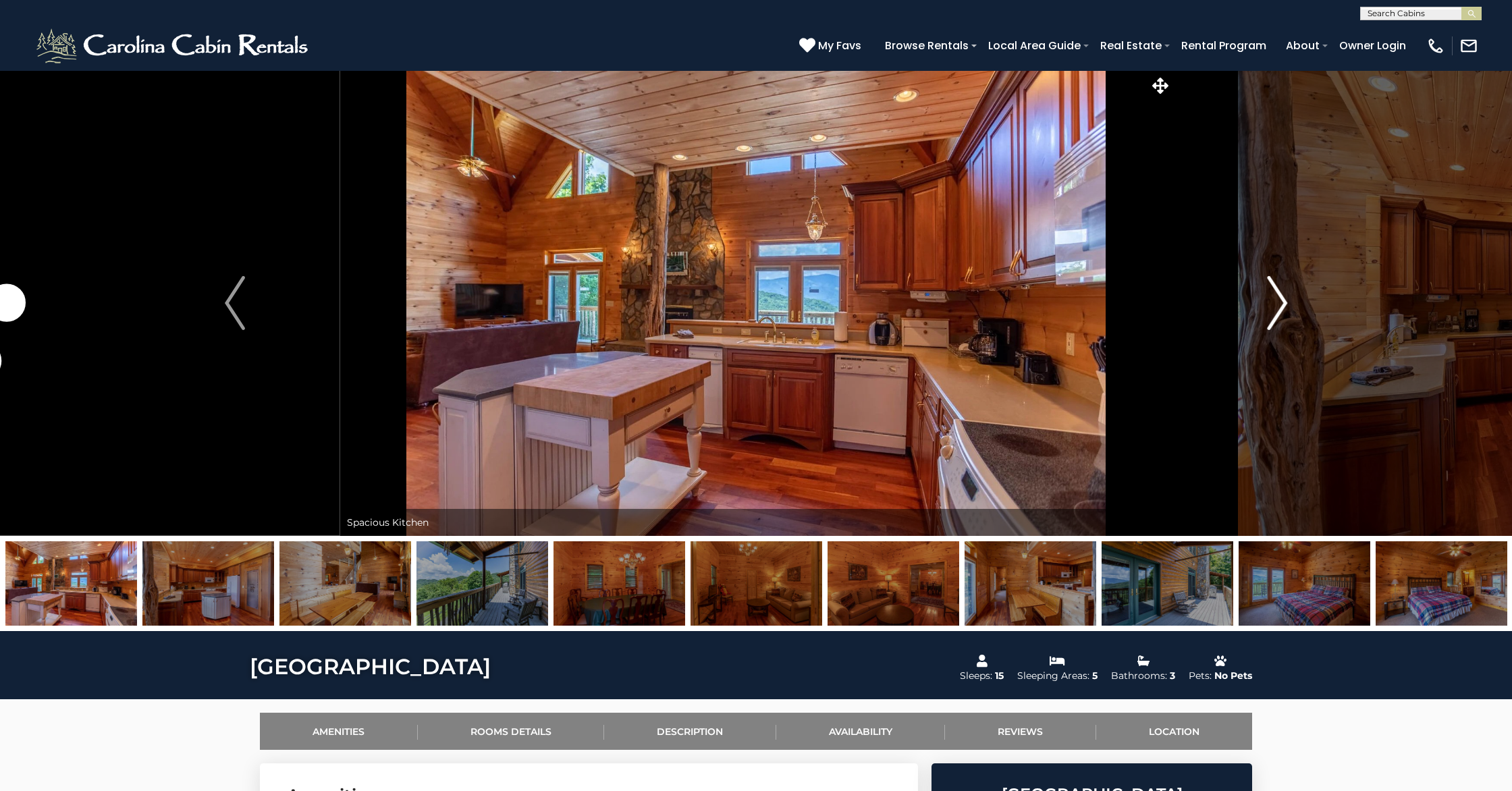
click at [1261, 315] on button "Next" at bounding box center [1277, 302] width 210 height 466
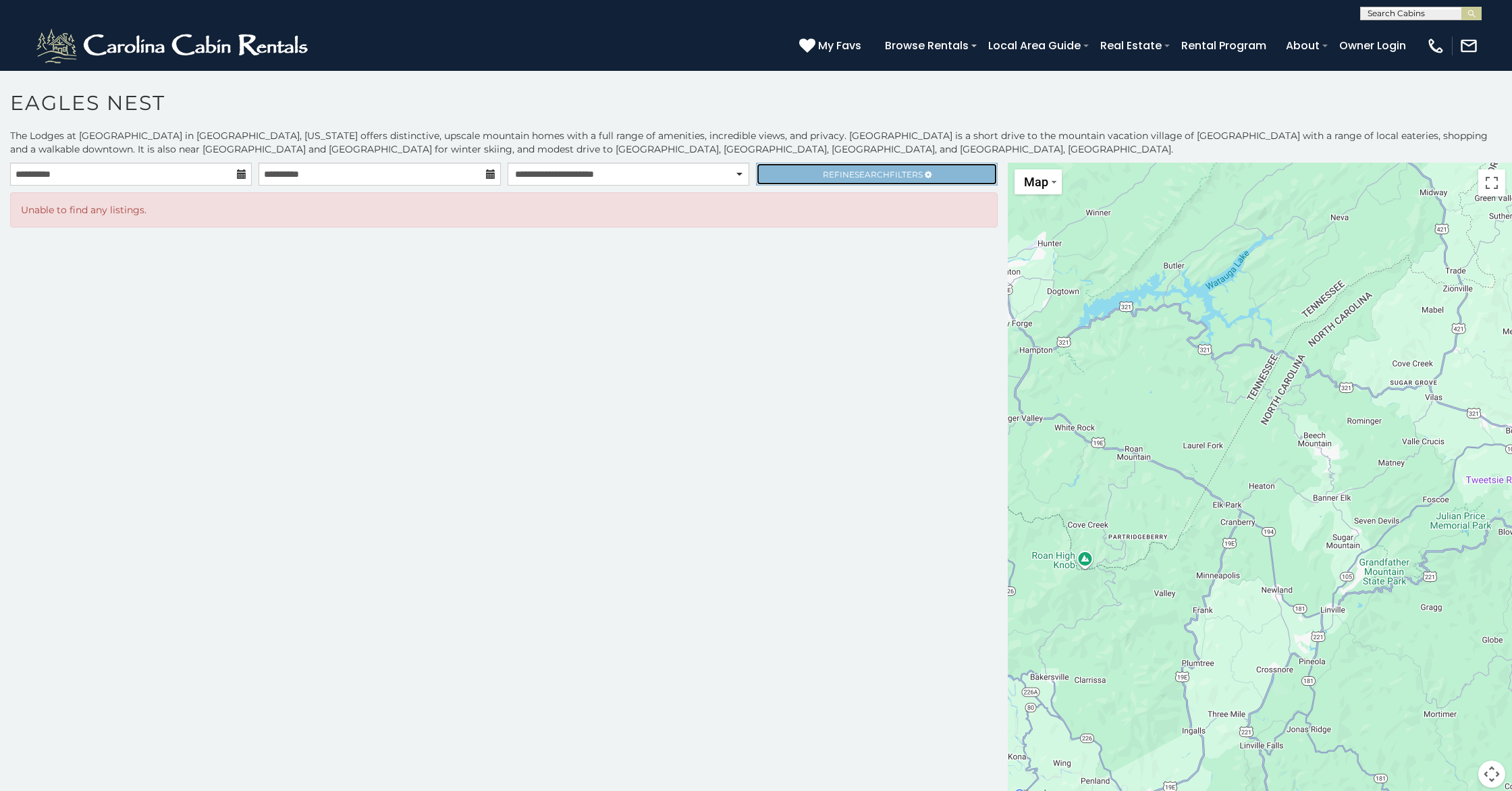
click at [835, 173] on span "Refine Search Filters" at bounding box center [873, 174] width 100 height 10
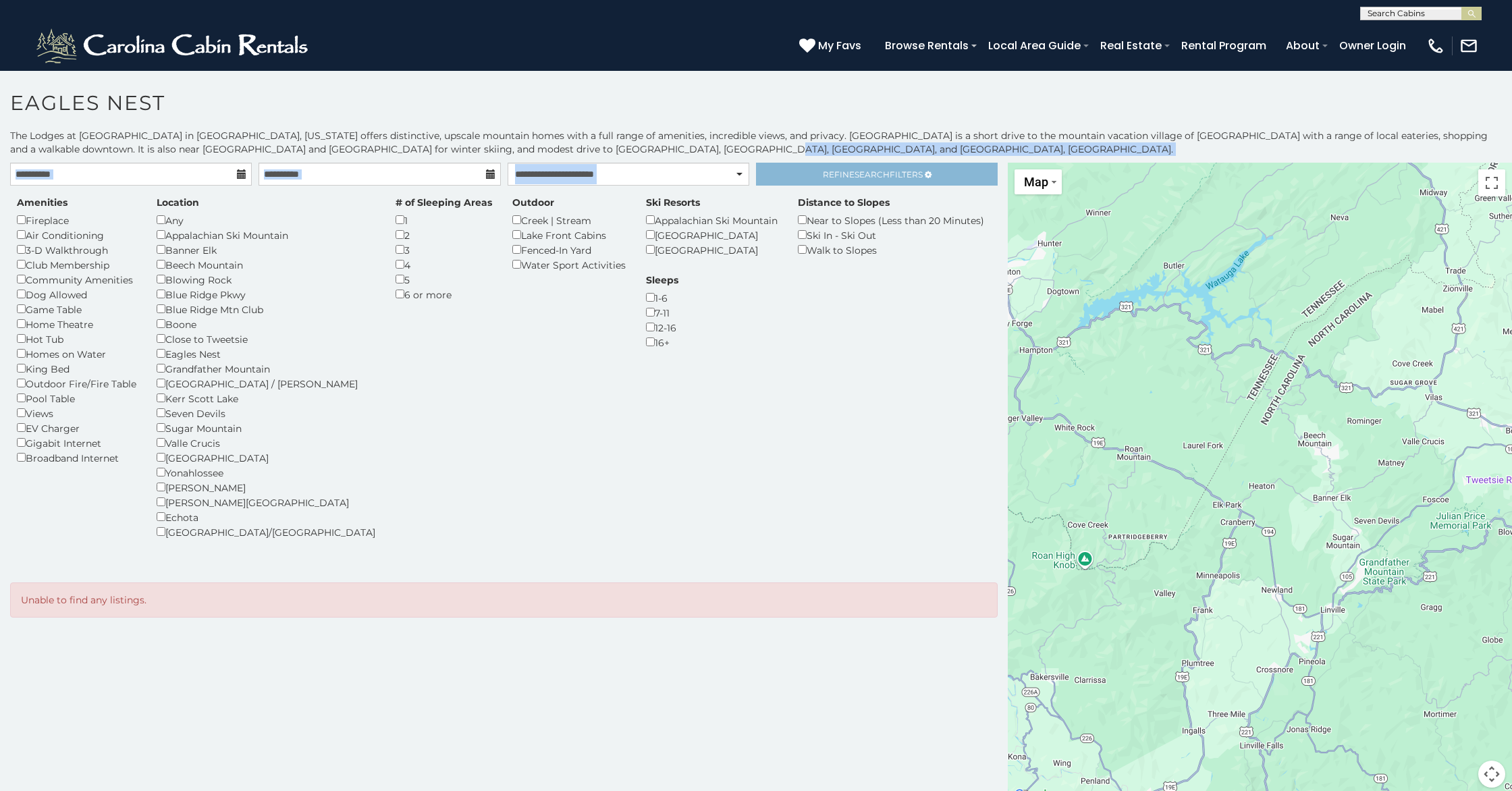
click at [837, 163] on div "**********" at bounding box center [756, 466] width 1512 height 675
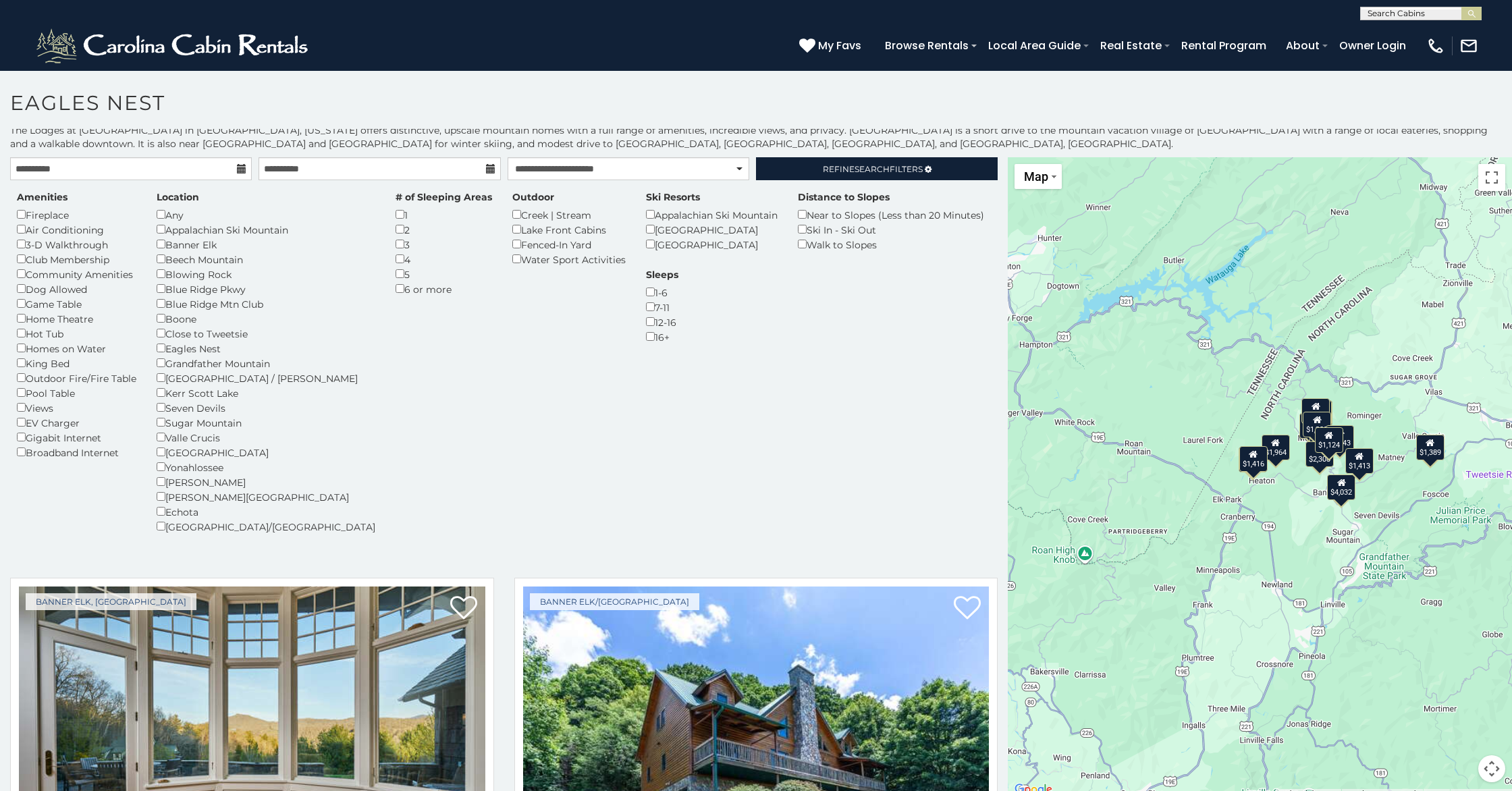
click at [444, 441] on div "Amenities Fireplace Air Conditioning 3-D Walkthrough Club Membership Community …" at bounding box center [504, 370] width 995 height 360
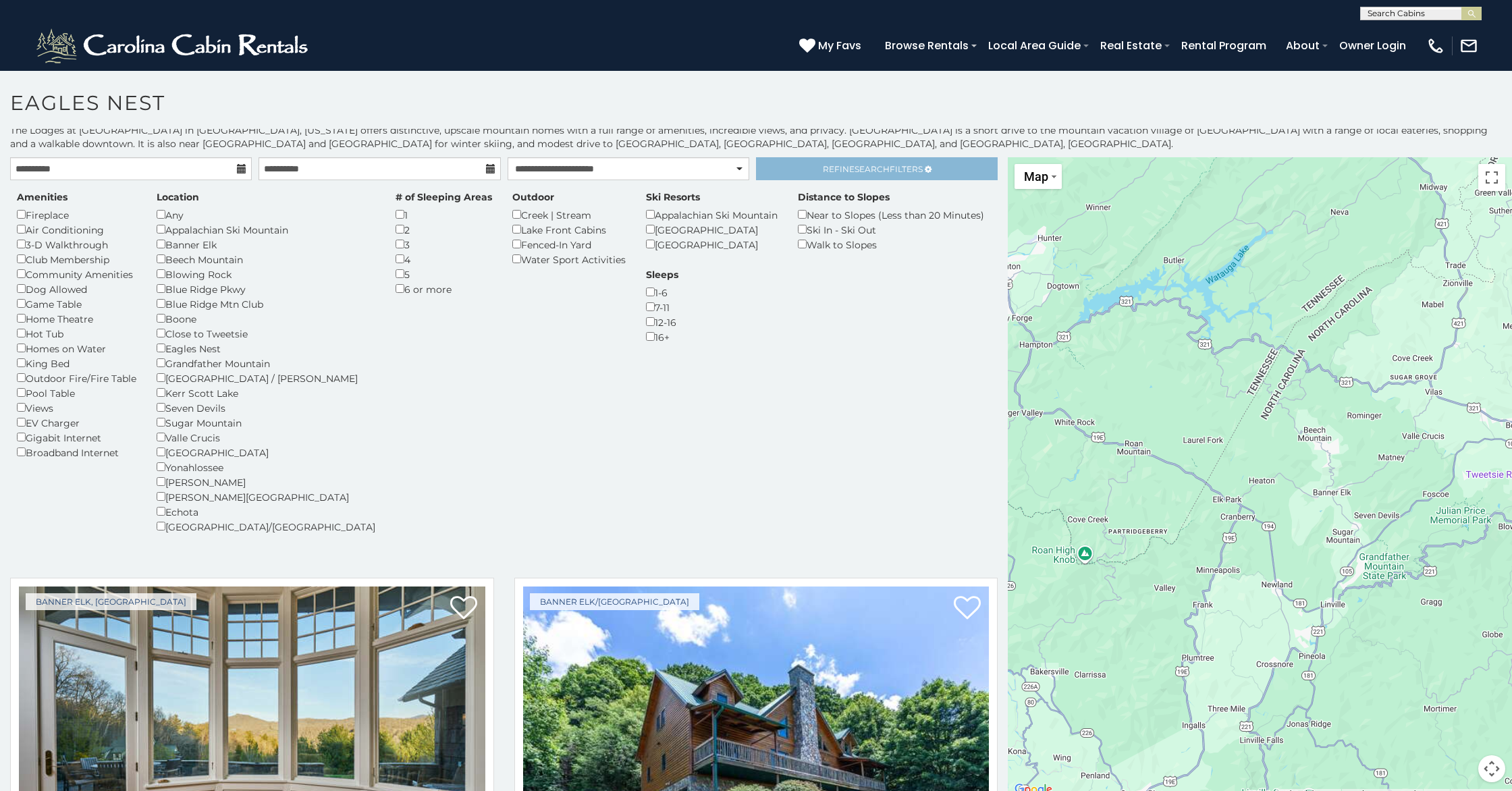
drag, startPoint x: 863, startPoint y: 190, endPoint x: 849, endPoint y: 178, distance: 18.4
click at [863, 190] on div "Distance to Slopes Near to Slopes (Less than 20 Minutes) Ski In - Ski Out Walk …" at bounding box center [891, 221] width 206 height 61
click at [843, 173] on span "Refine Search Filters" at bounding box center [873, 169] width 100 height 10
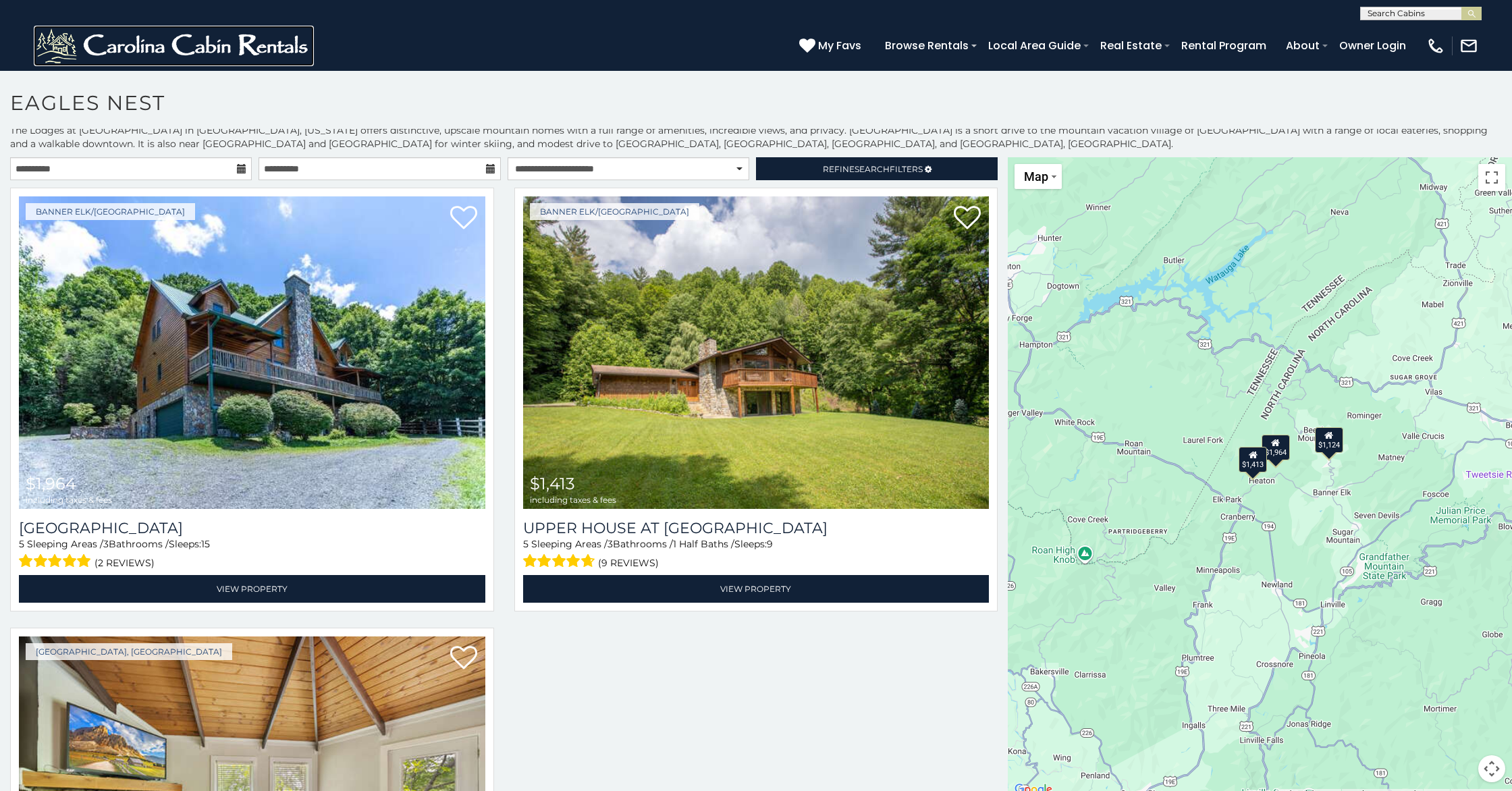
click at [251, 42] on img at bounding box center [173, 45] width 280 height 41
